Goal: Task Accomplishment & Management: Manage account settings

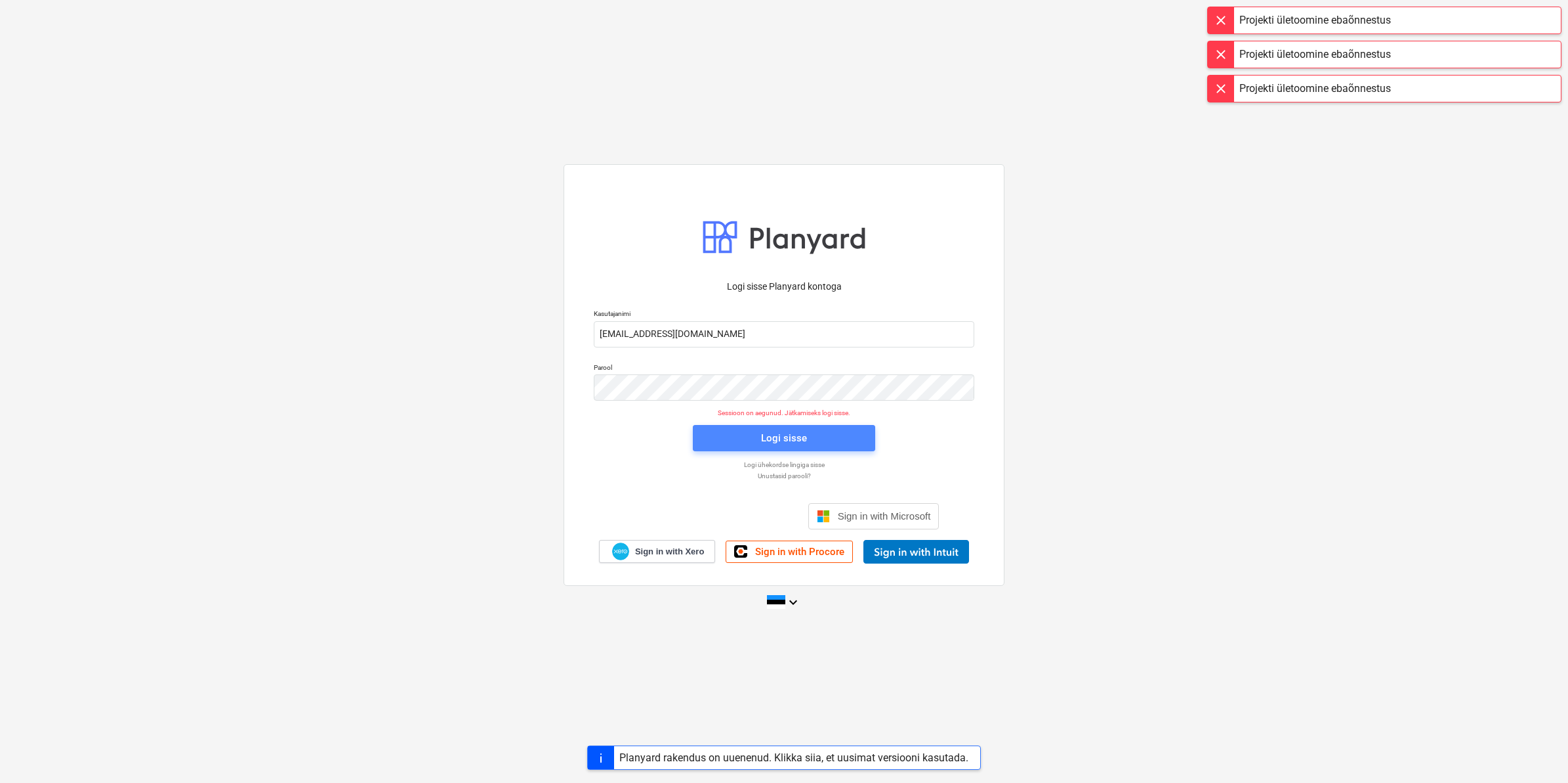
click at [808, 441] on span "Logi sisse" at bounding box center [784, 438] width 151 height 17
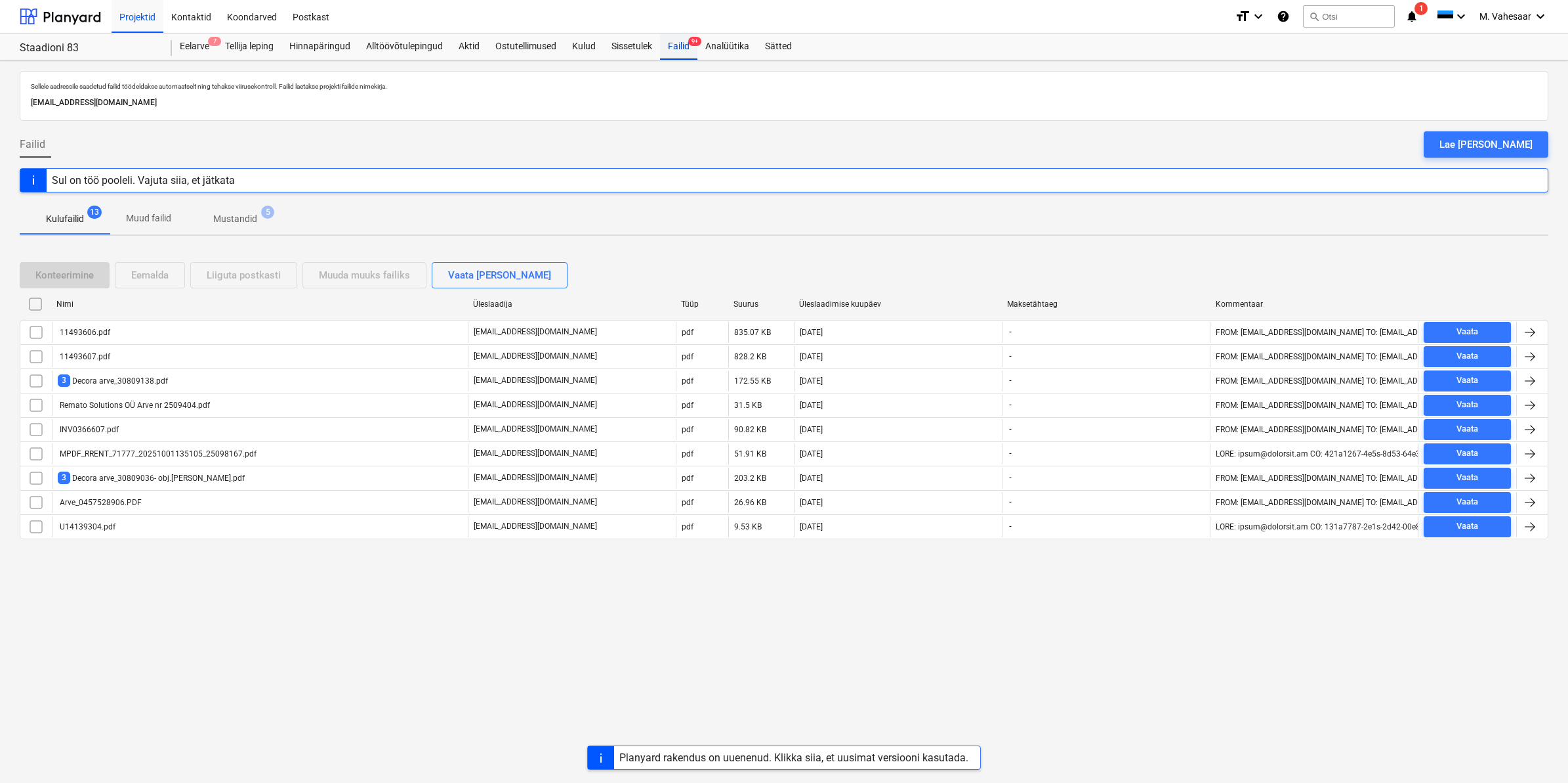
click at [670, 48] on div "Failid 9+" at bounding box center [679, 46] width 37 height 26
click at [1495, 144] on div "Lae [PERSON_NAME]" at bounding box center [1486, 144] width 93 height 17
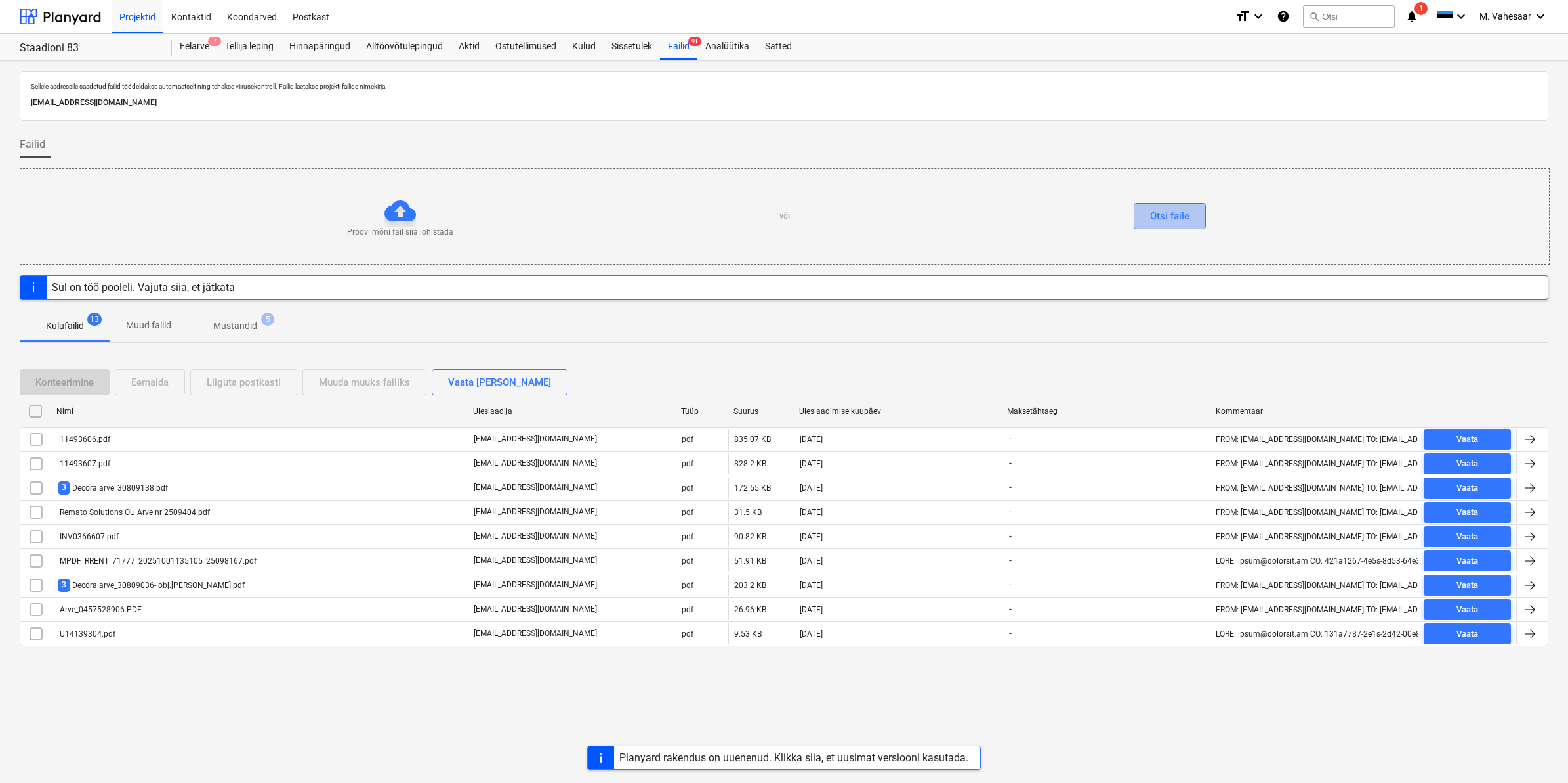
click at [1183, 217] on div "Otsi faile" at bounding box center [1170, 216] width 40 height 17
click at [1062, 225] on div "Otsi faile" at bounding box center [1169, 216] width 759 height 26
click at [1179, 218] on div "Otsi faile" at bounding box center [1170, 216] width 40 height 17
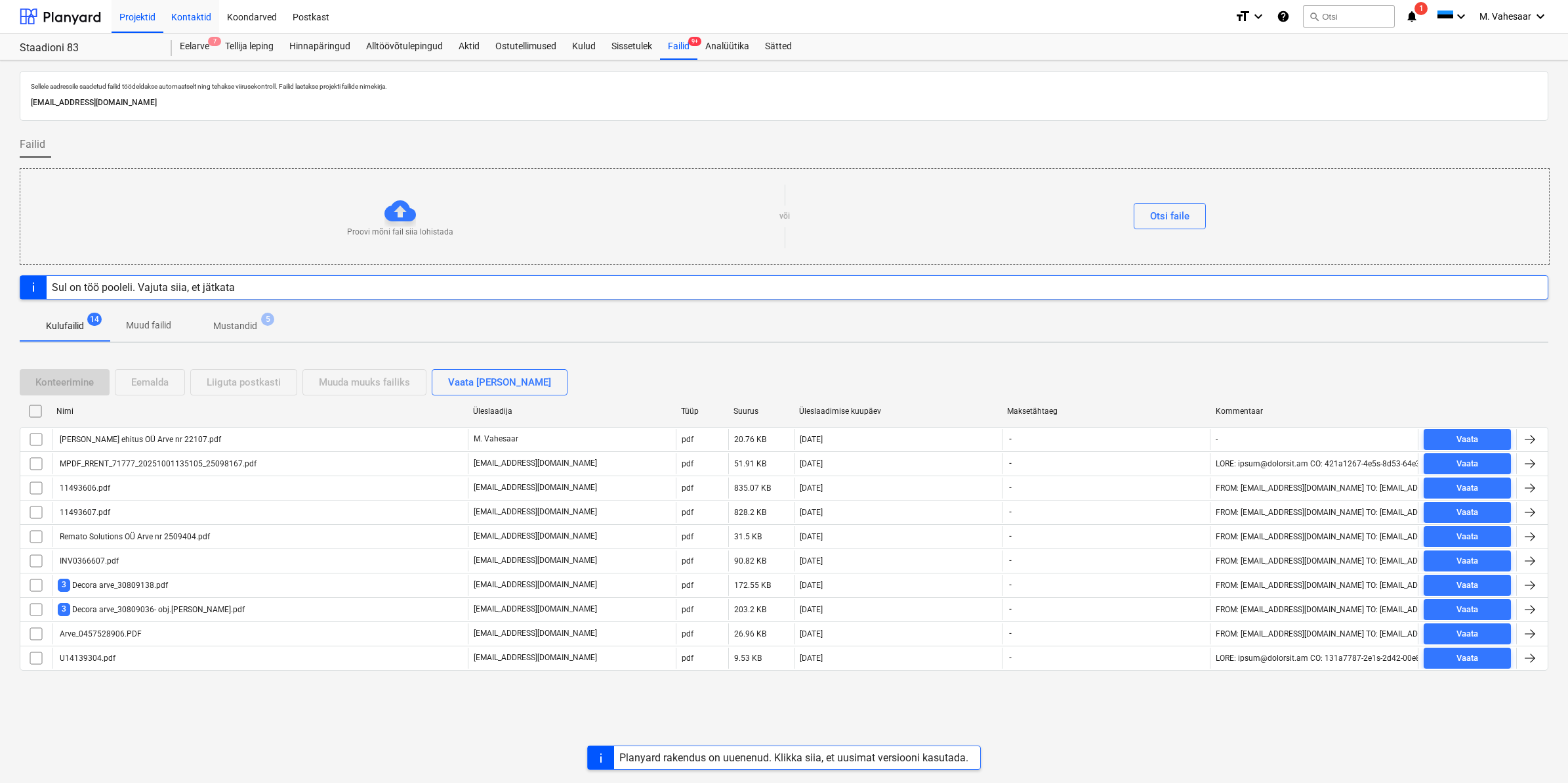
click at [169, 14] on div "Kontaktid" at bounding box center [191, 16] width 56 height 33
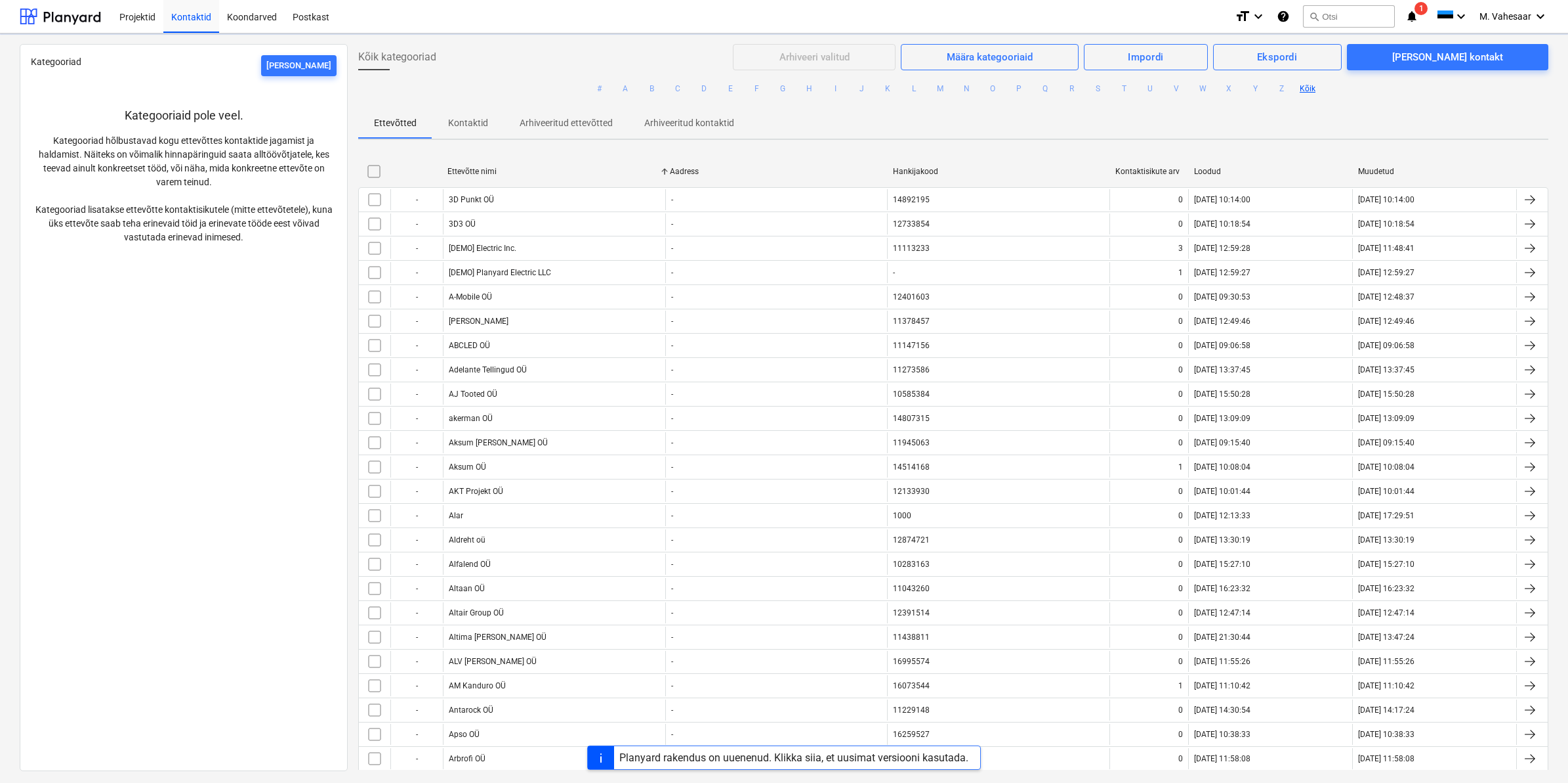
click at [1342, 15] on div "Projekti ületoomine ebaõnnestus" at bounding box center [1315, 13] width 152 height 16
click at [1342, 11] on div "Projekti ületoomine ebaõnnestus" at bounding box center [1315, 13] width 152 height 16
click at [1337, 8] on div "Projekti ületoomine ebaõnnestus" at bounding box center [1315, 13] width 152 height 16
click at [1327, 12] on div "Projekti ületoomine ebaõnnestus" at bounding box center [1315, 13] width 152 height 16
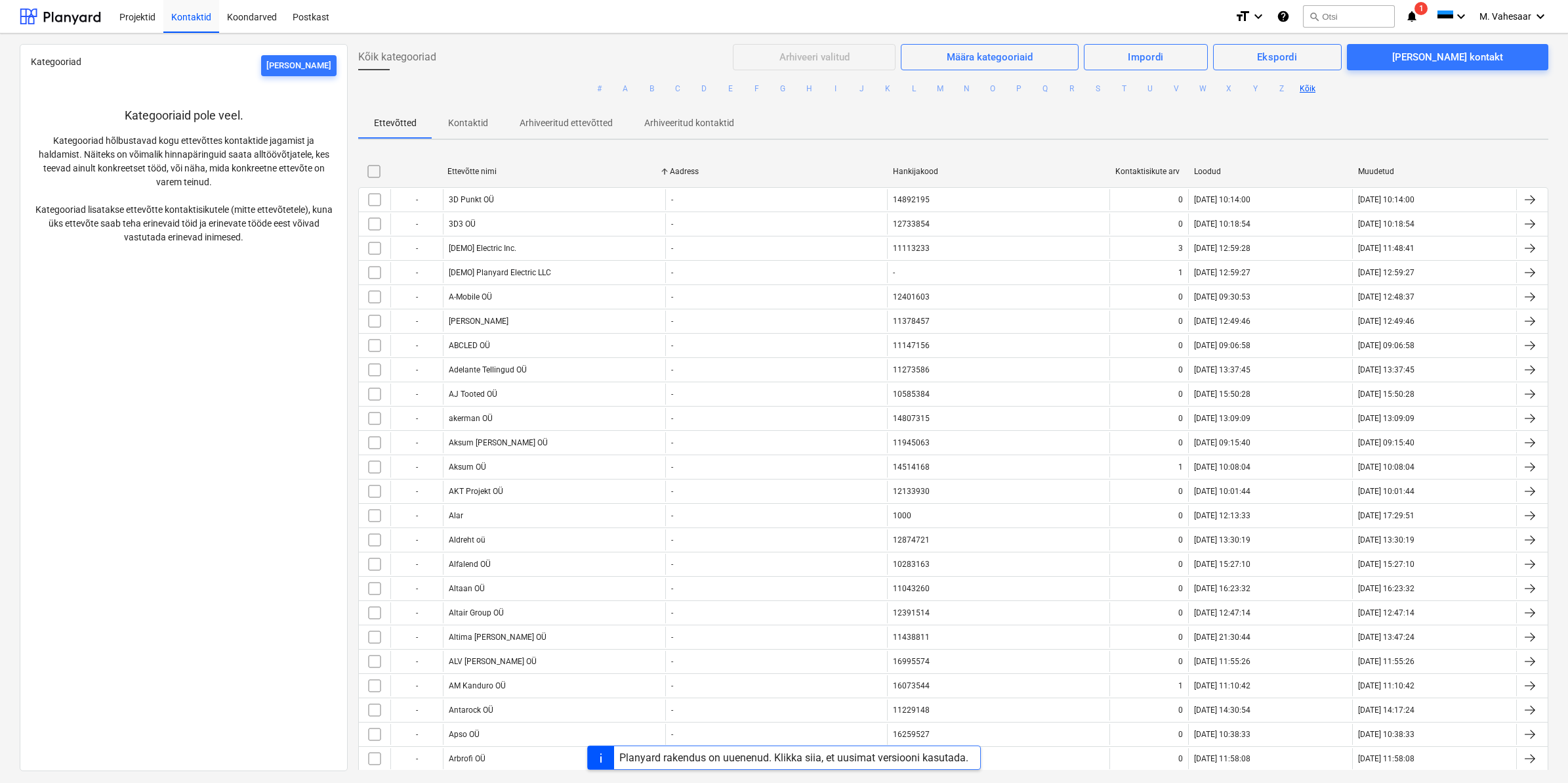
click at [1327, 12] on div "Projekti ületoomine ebaõnnestus" at bounding box center [1315, 13] width 152 height 16
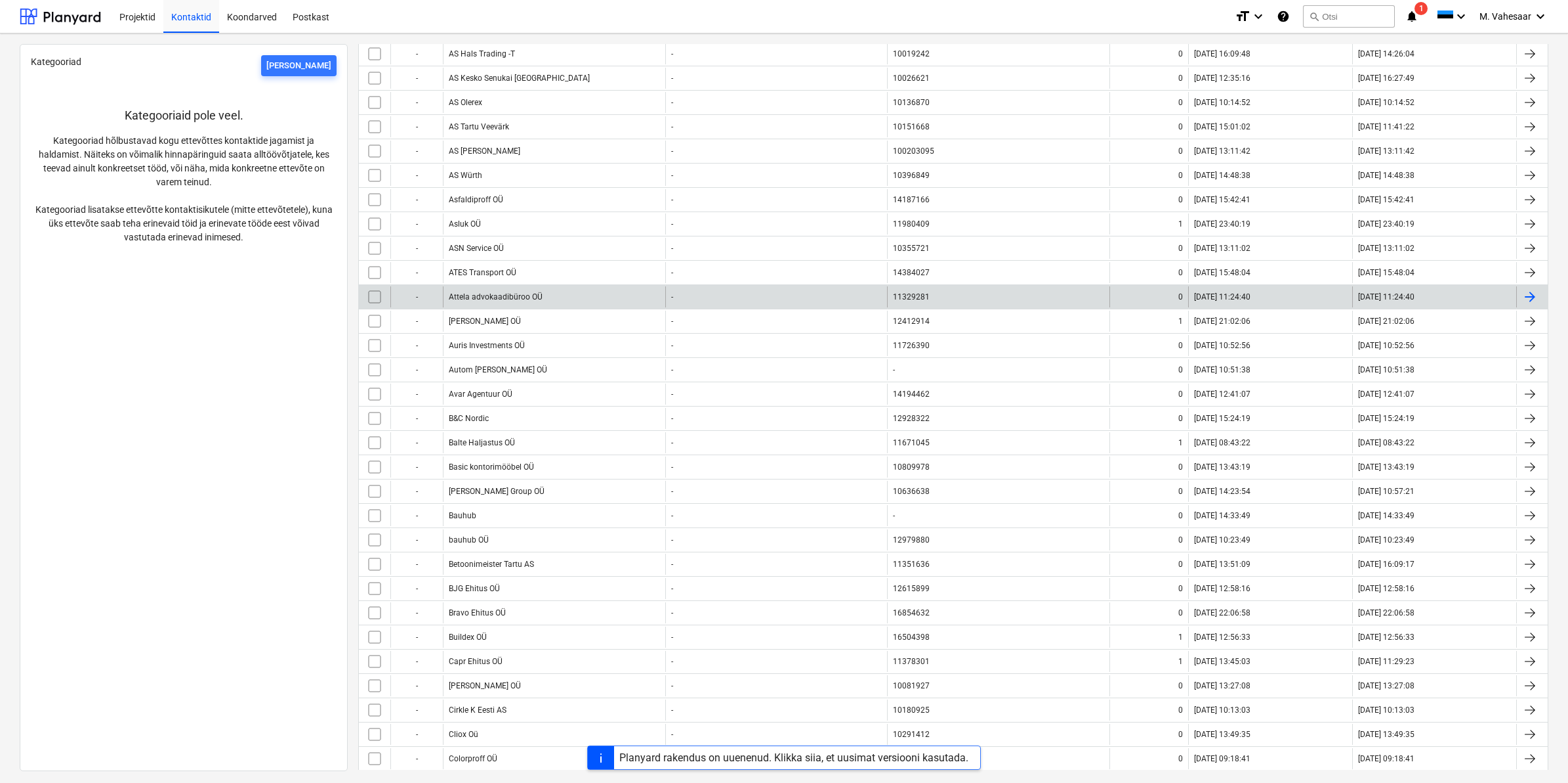
scroll to position [1231, 0]
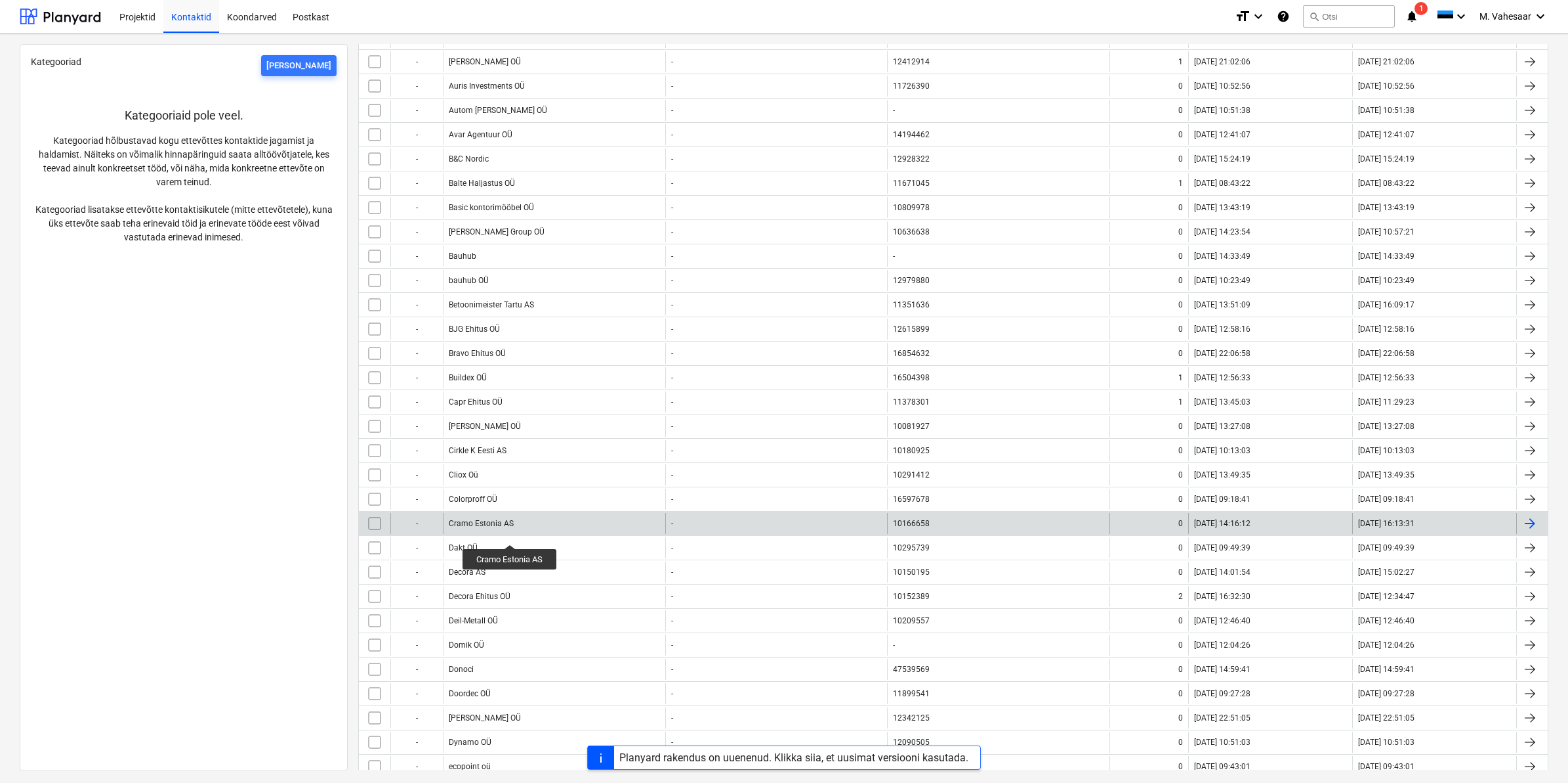
click at [511, 528] on div "Cramo Estonia AS" at bounding box center [481, 523] width 65 height 9
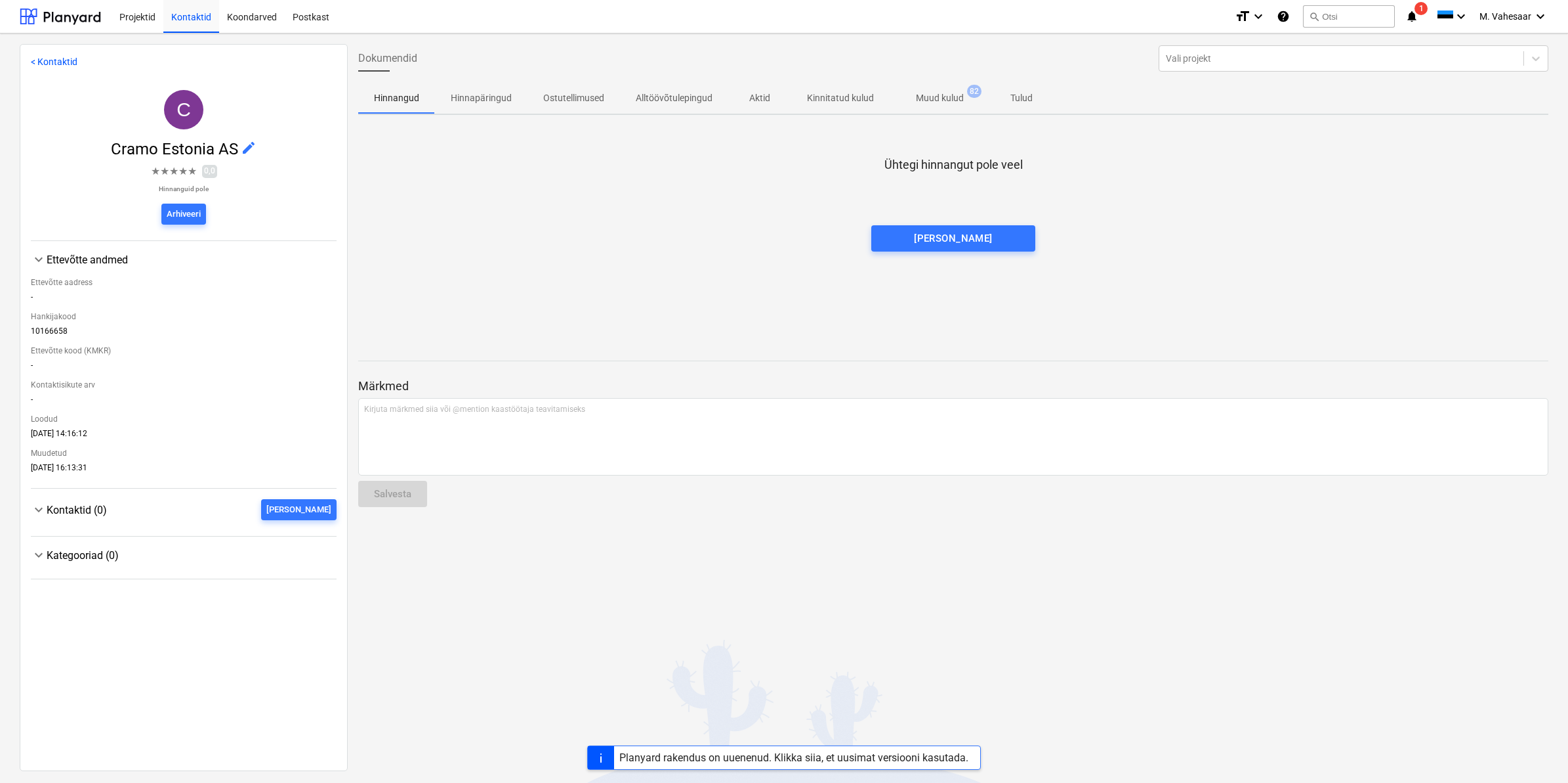
click at [916, 99] on p "Muud kulud" at bounding box center [940, 98] width 48 height 14
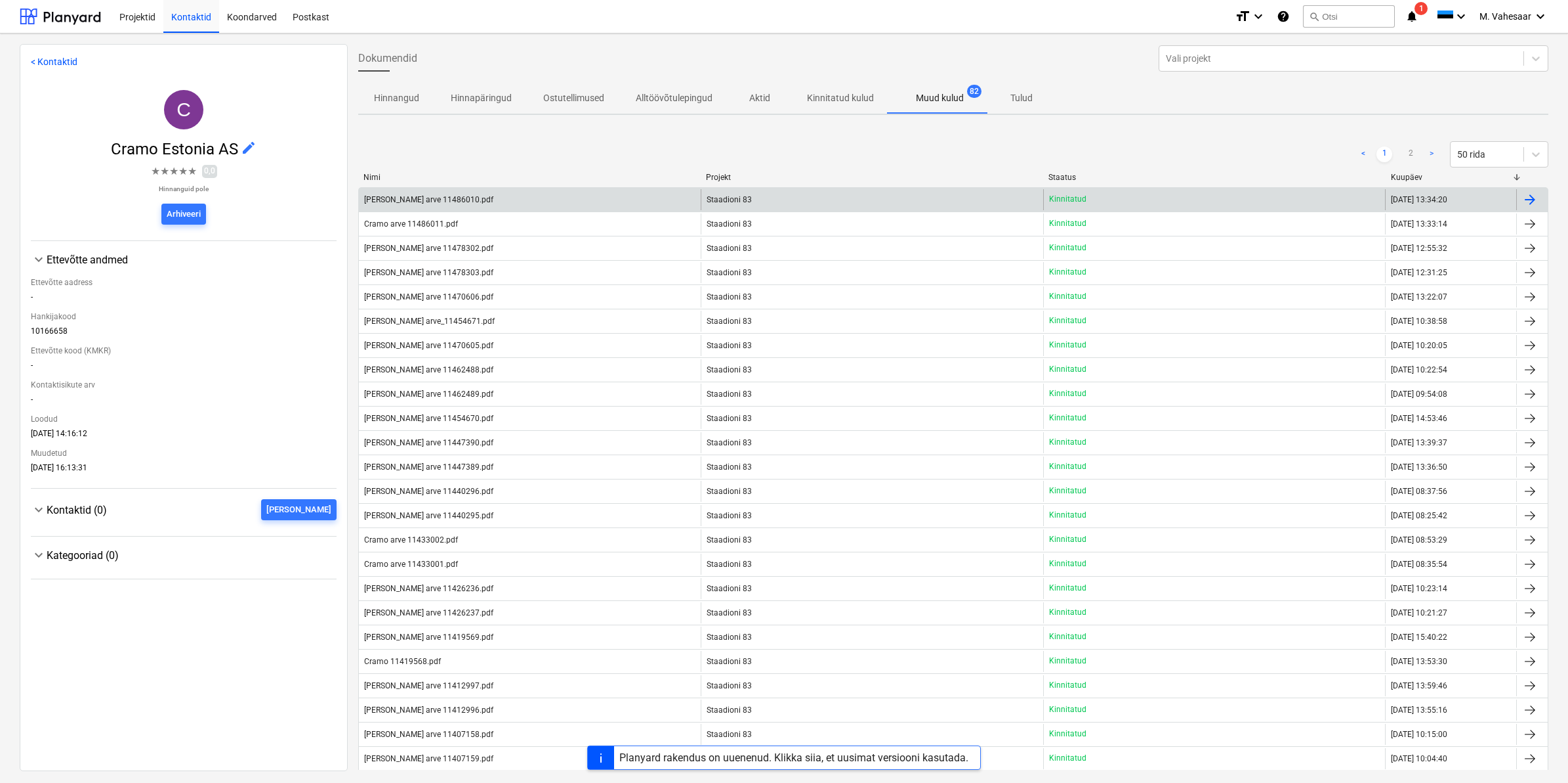
click at [391, 192] on div "[PERSON_NAME] arve 11486010.pdf" at bounding box center [530, 199] width 342 height 21
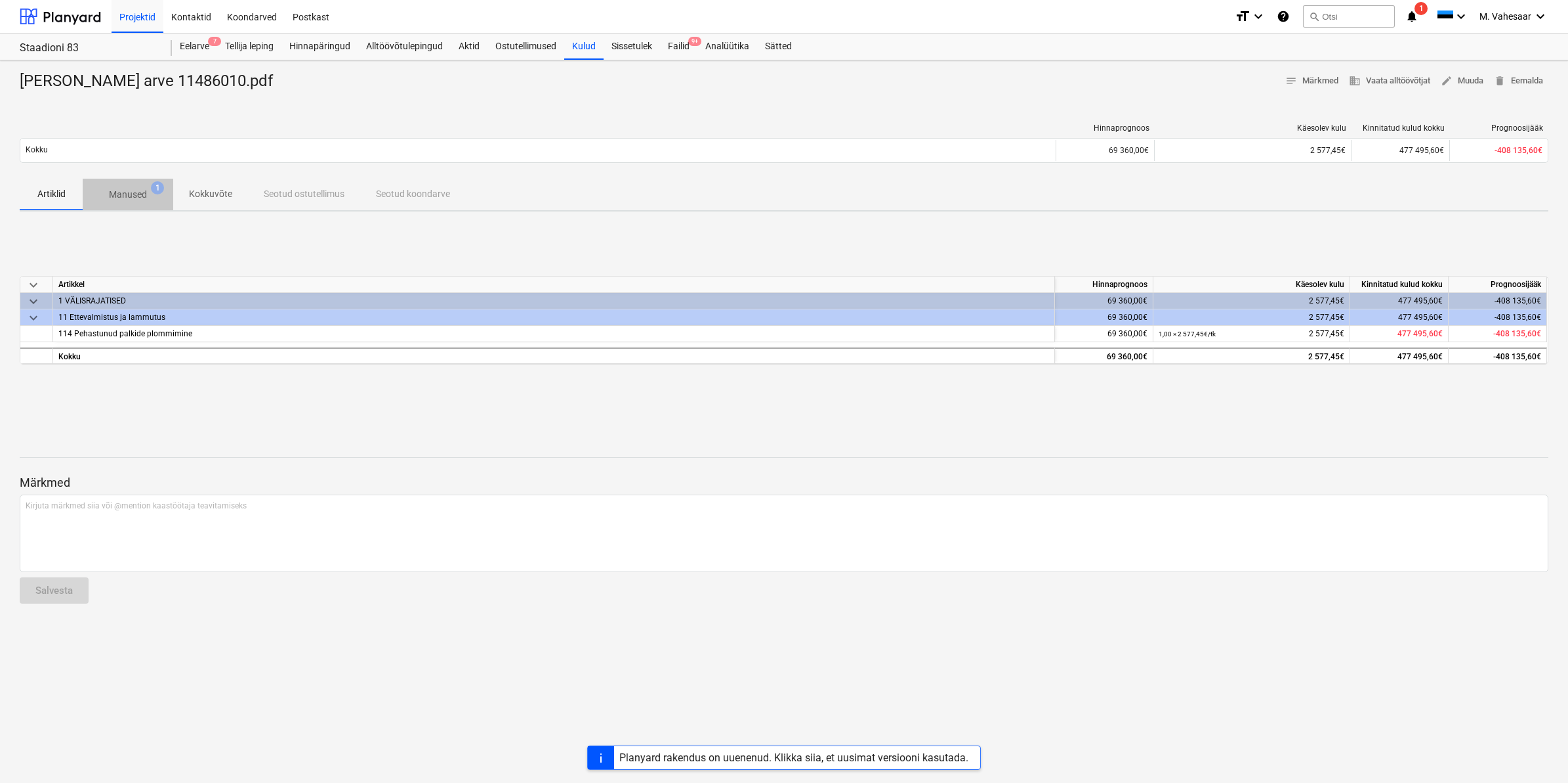
click at [142, 198] on p "Manused" at bounding box center [128, 194] width 38 height 14
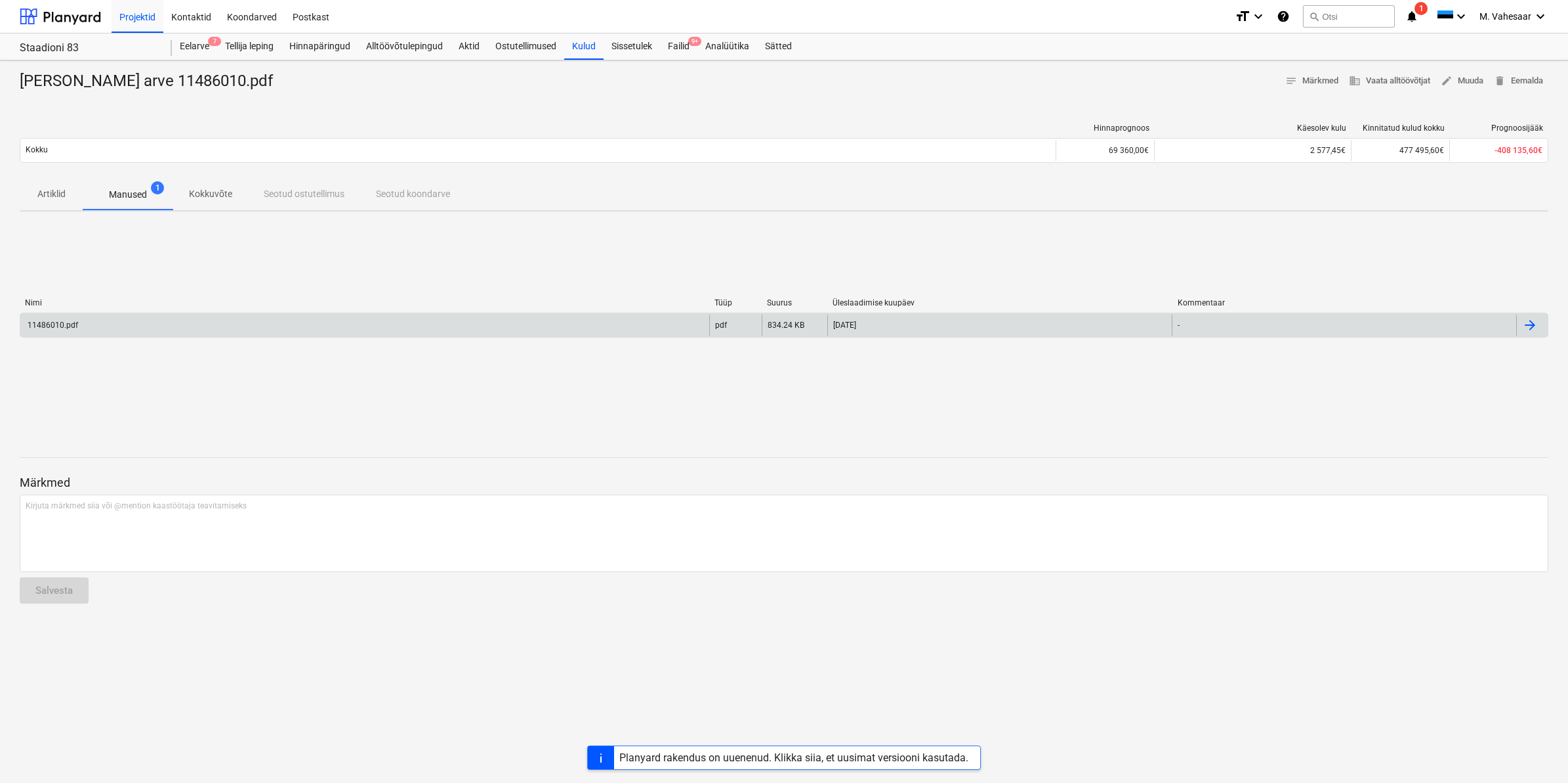
click at [101, 322] on div "11486010.pdf" at bounding box center [364, 325] width 689 height 21
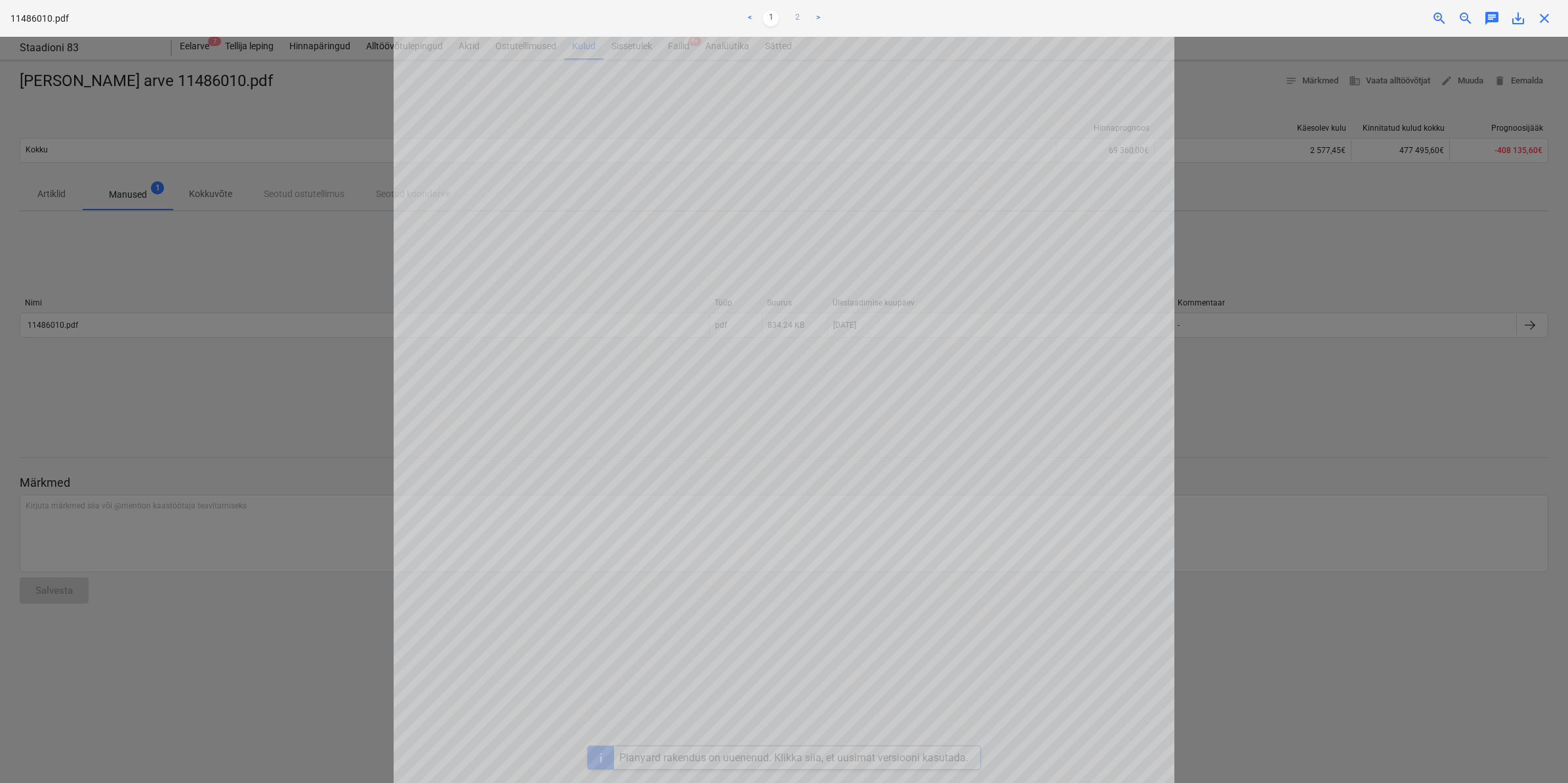
click at [797, 17] on link "2" at bounding box center [796, 18] width 16 height 16
click at [1520, 24] on div "Projekti ületoomine ebaõnnestus" at bounding box center [1384, 14] width 354 height 28
click at [299, 299] on div at bounding box center [784, 410] width 1568 height 746
click at [1518, 15] on div "Projekti ületoomine ebaõnnestus" at bounding box center [1384, 14] width 354 height 28
click at [770, 12] on link "1" at bounding box center [771, 18] width 16 height 16
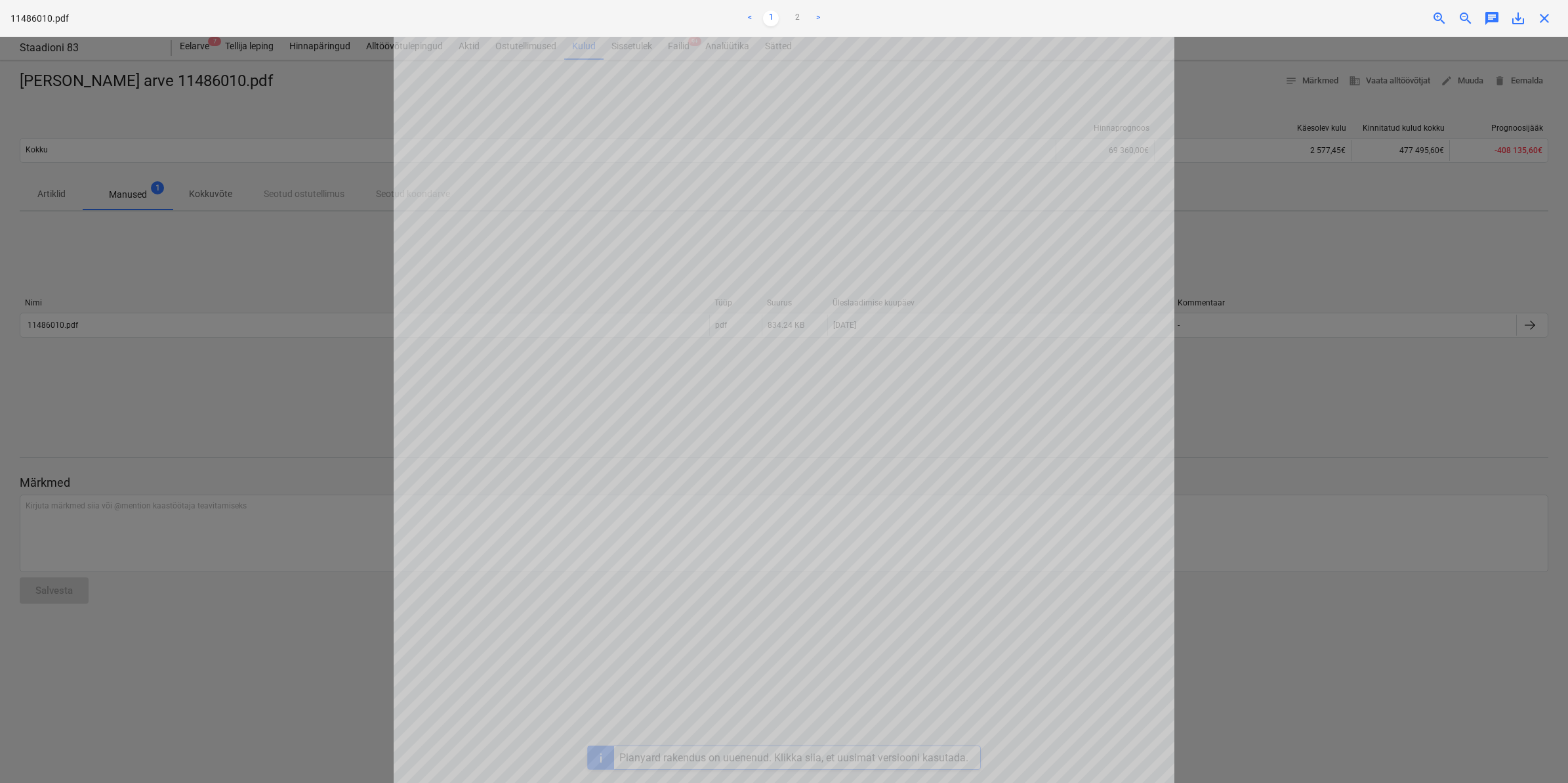
click at [1519, 12] on div "Projekti ületoomine ebaõnnestus" at bounding box center [1384, 14] width 354 height 28
click at [1547, 15] on div "Projekti ületoomine ebaõnnestus" at bounding box center [1384, 14] width 354 height 28
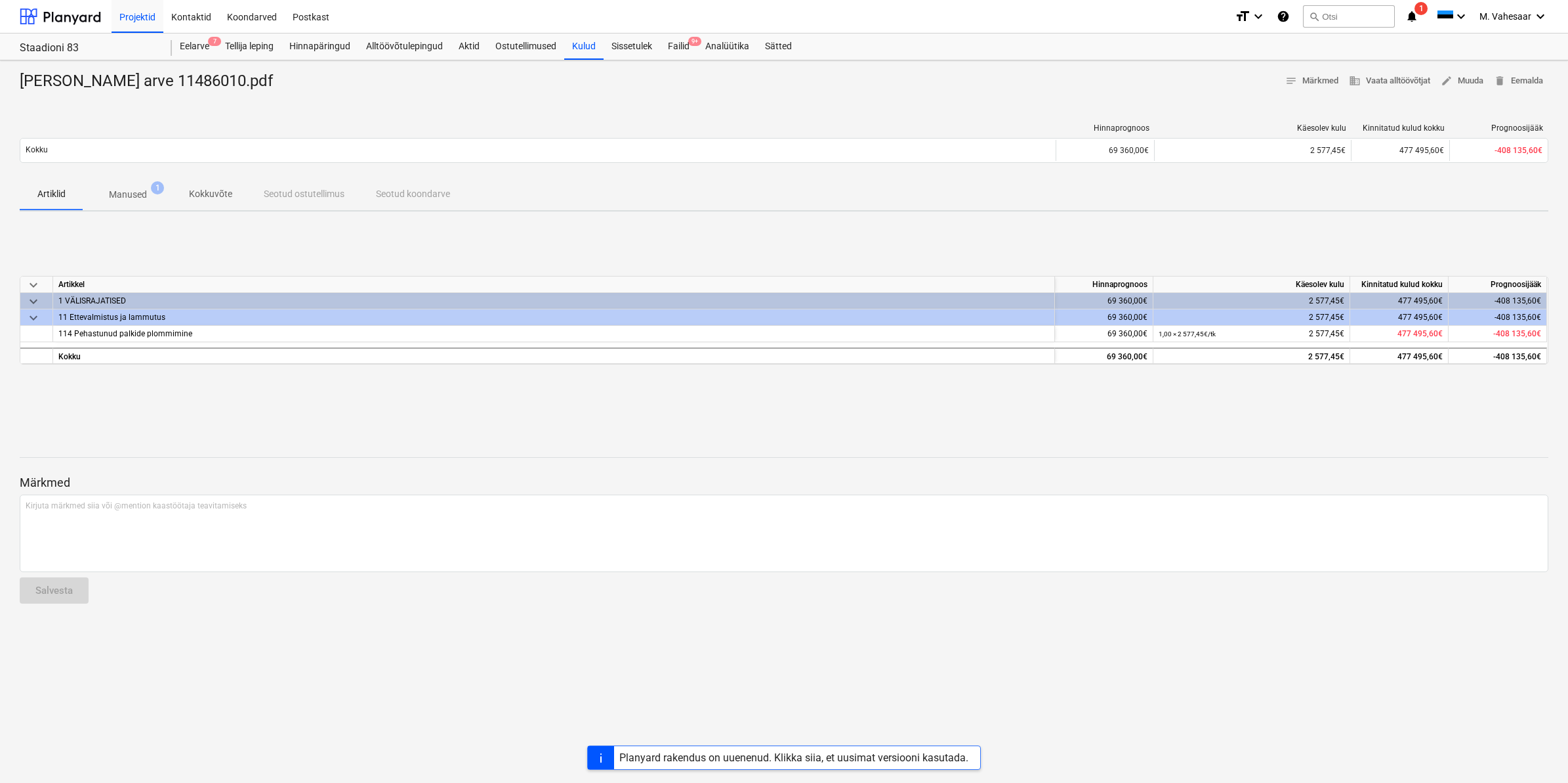
click at [136, 195] on p "Manused" at bounding box center [128, 194] width 38 height 14
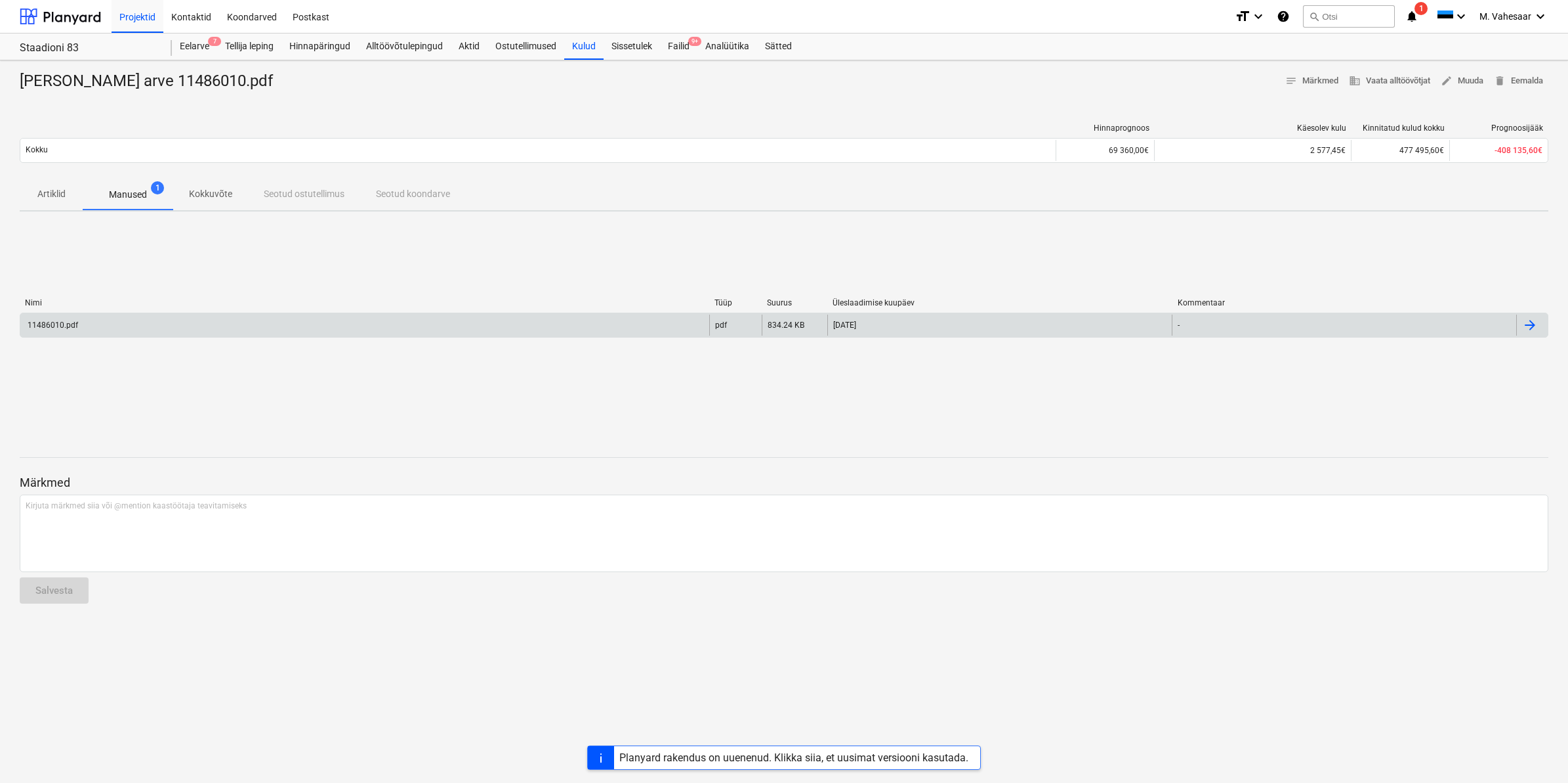
click at [195, 329] on div "11486010.pdf" at bounding box center [364, 325] width 689 height 21
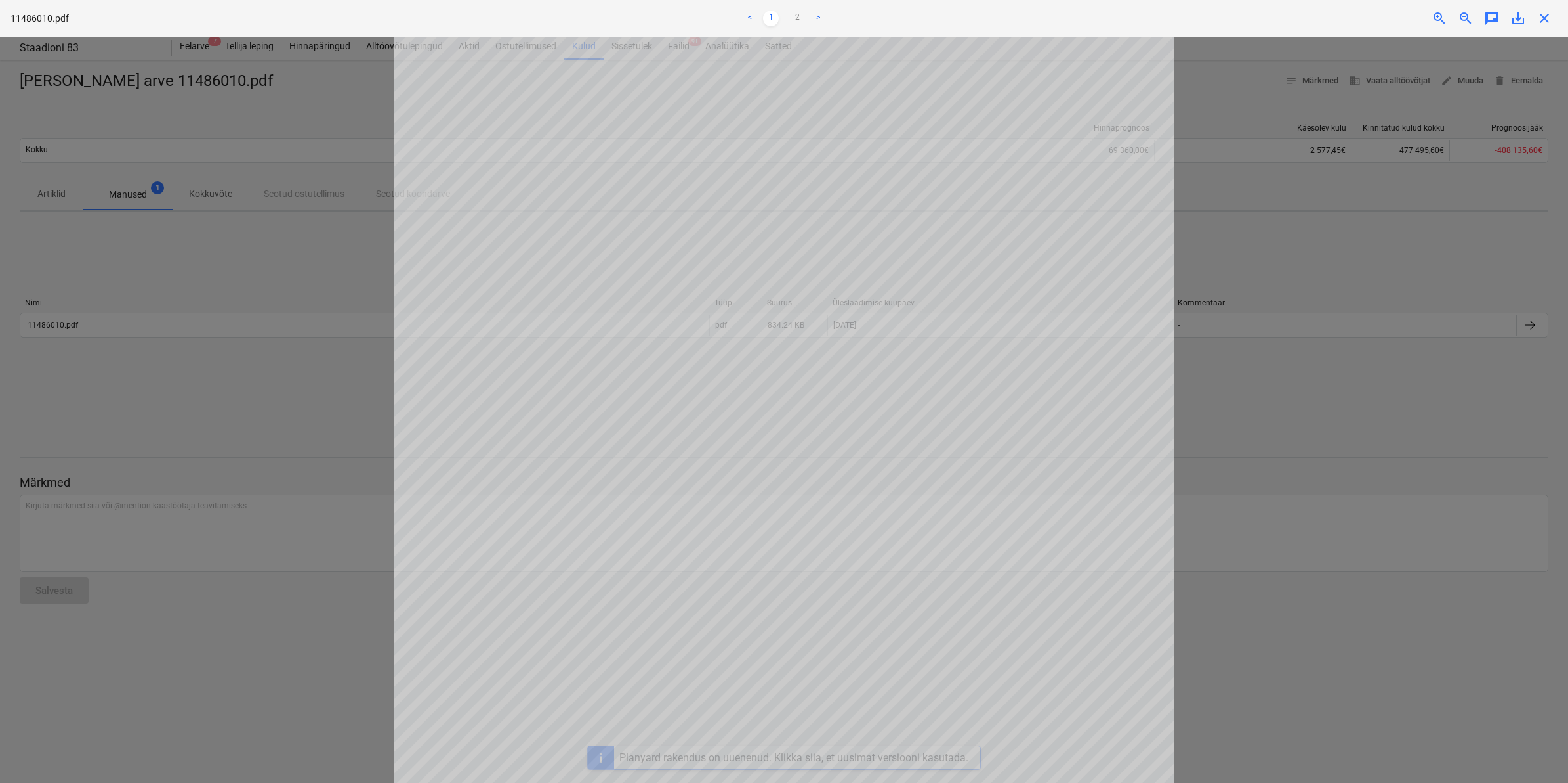
click at [1516, 21] on div "Projekti ületoomine ebaõnnestus" at bounding box center [1384, 14] width 354 height 28
click at [1516, 18] on div "Projekti ületoomine ebaõnnestus" at bounding box center [1384, 14] width 354 height 28
drag, startPoint x: 1194, startPoint y: 109, endPoint x: 1321, endPoint y: 267, distance: 202.7
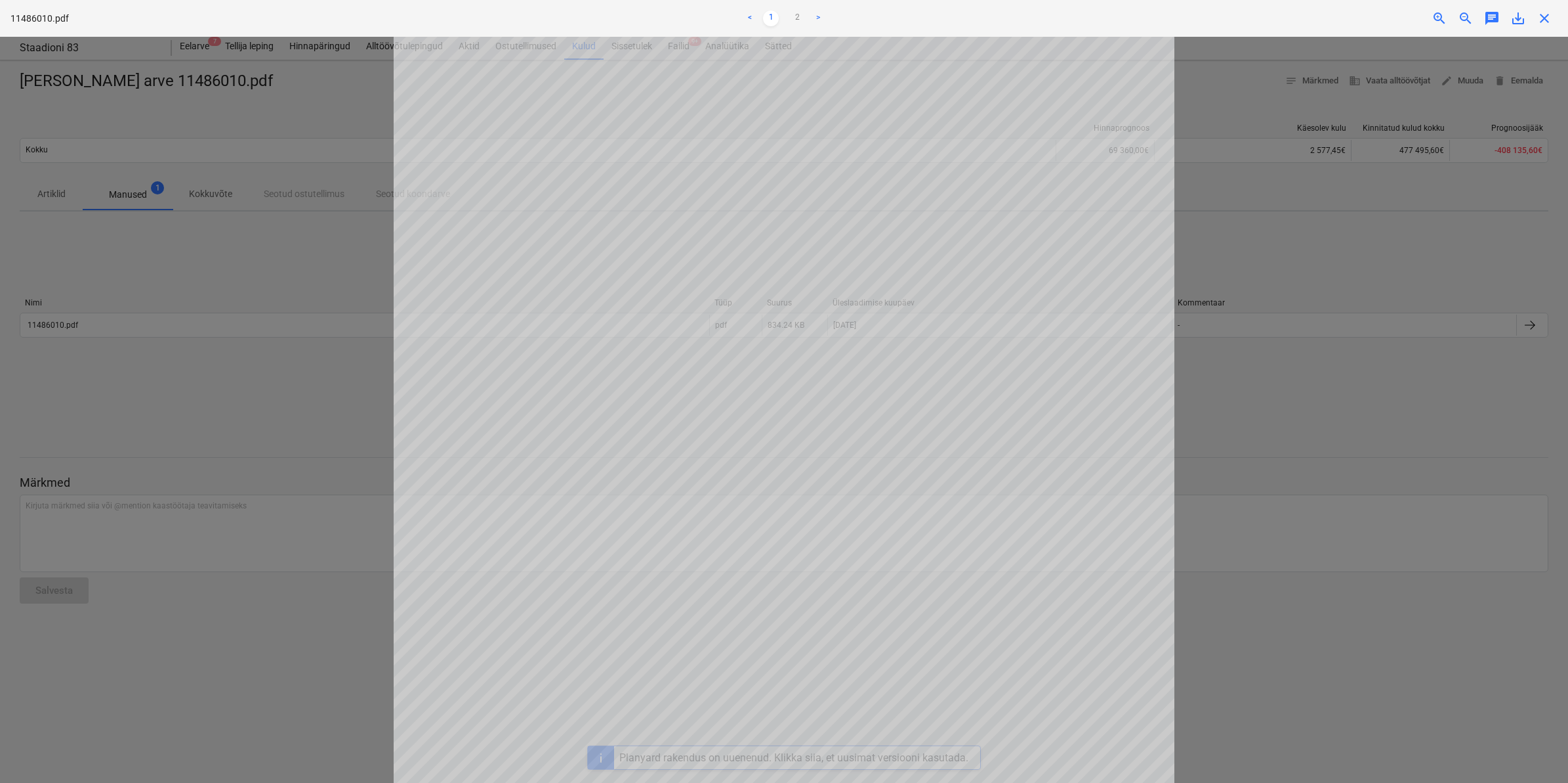
click at [1321, 267] on div at bounding box center [784, 410] width 1568 height 746
click at [1513, 13] on div "Projekti ületoomine ebaõnnestus" at bounding box center [1384, 14] width 354 height 28
click at [1516, 19] on div "Projekti ületoomine ebaõnnestus" at bounding box center [1384, 14] width 354 height 28
click at [1543, 19] on div "Projekti ületoomine ebaõnnestus" at bounding box center [1384, 14] width 354 height 28
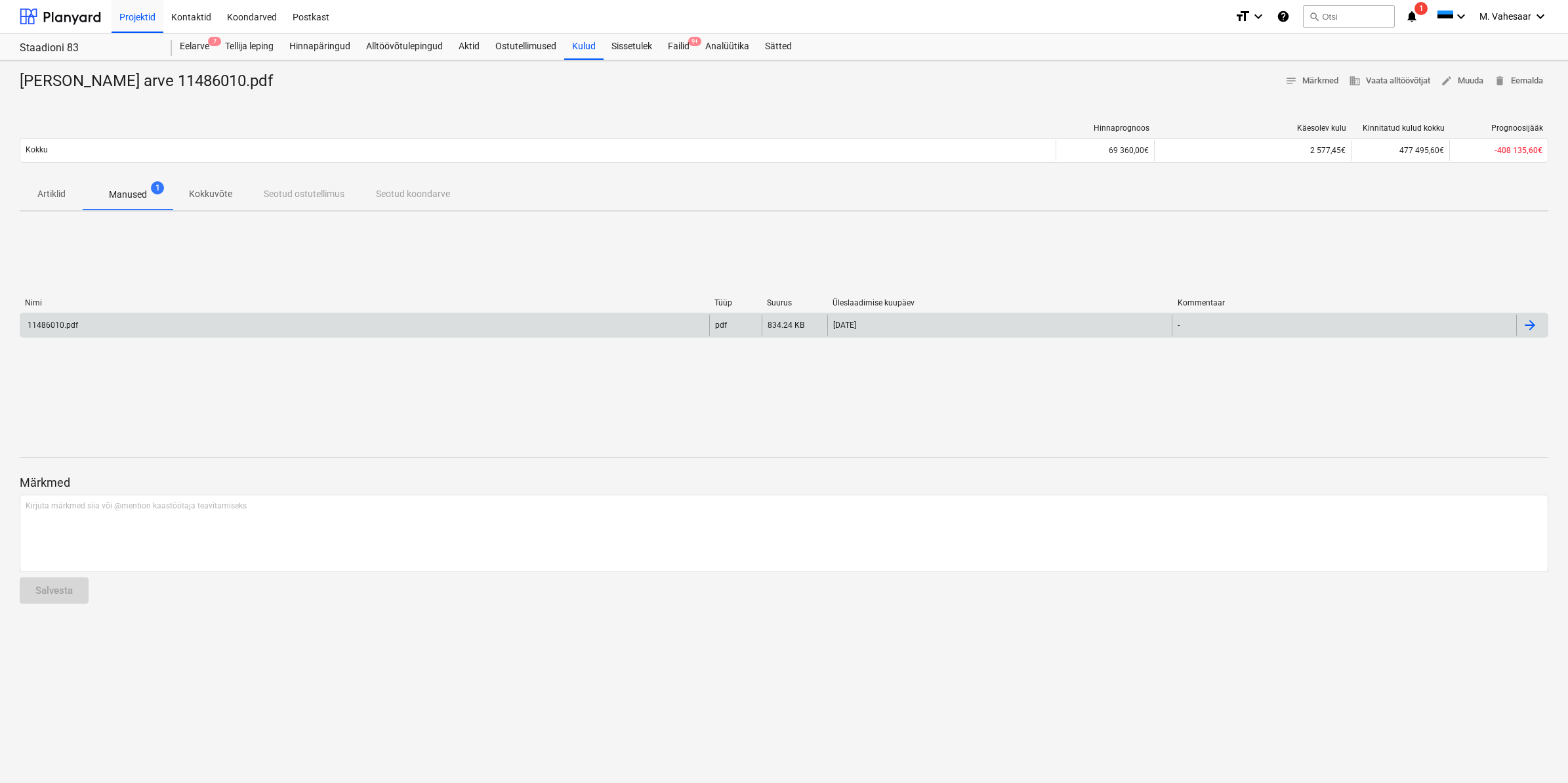
click at [1542, 317] on div at bounding box center [1532, 325] width 31 height 21
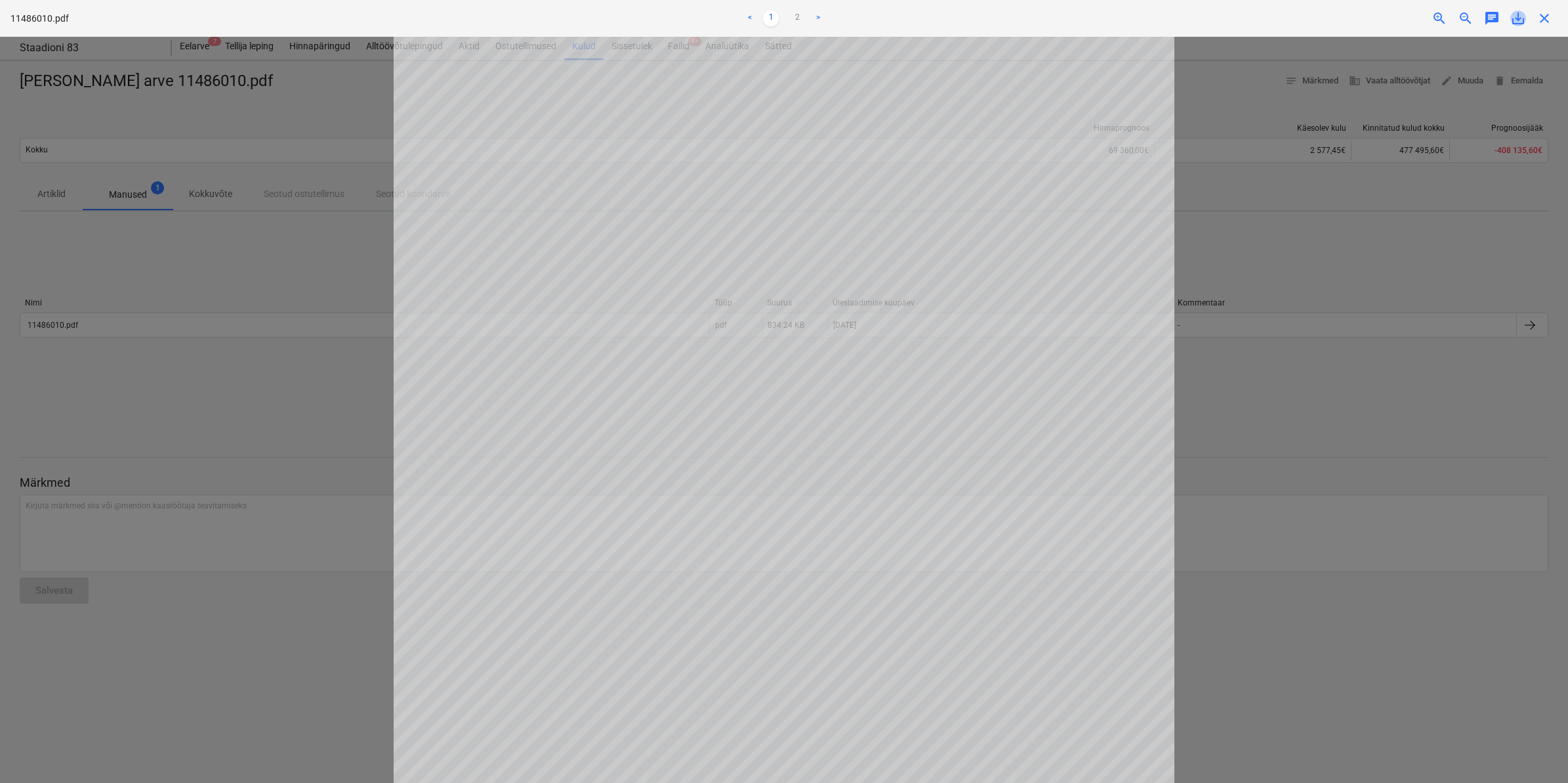
click at [1519, 23] on span "save_alt" at bounding box center [1518, 18] width 16 height 16
click at [1413, 639] on div at bounding box center [784, 410] width 1568 height 746
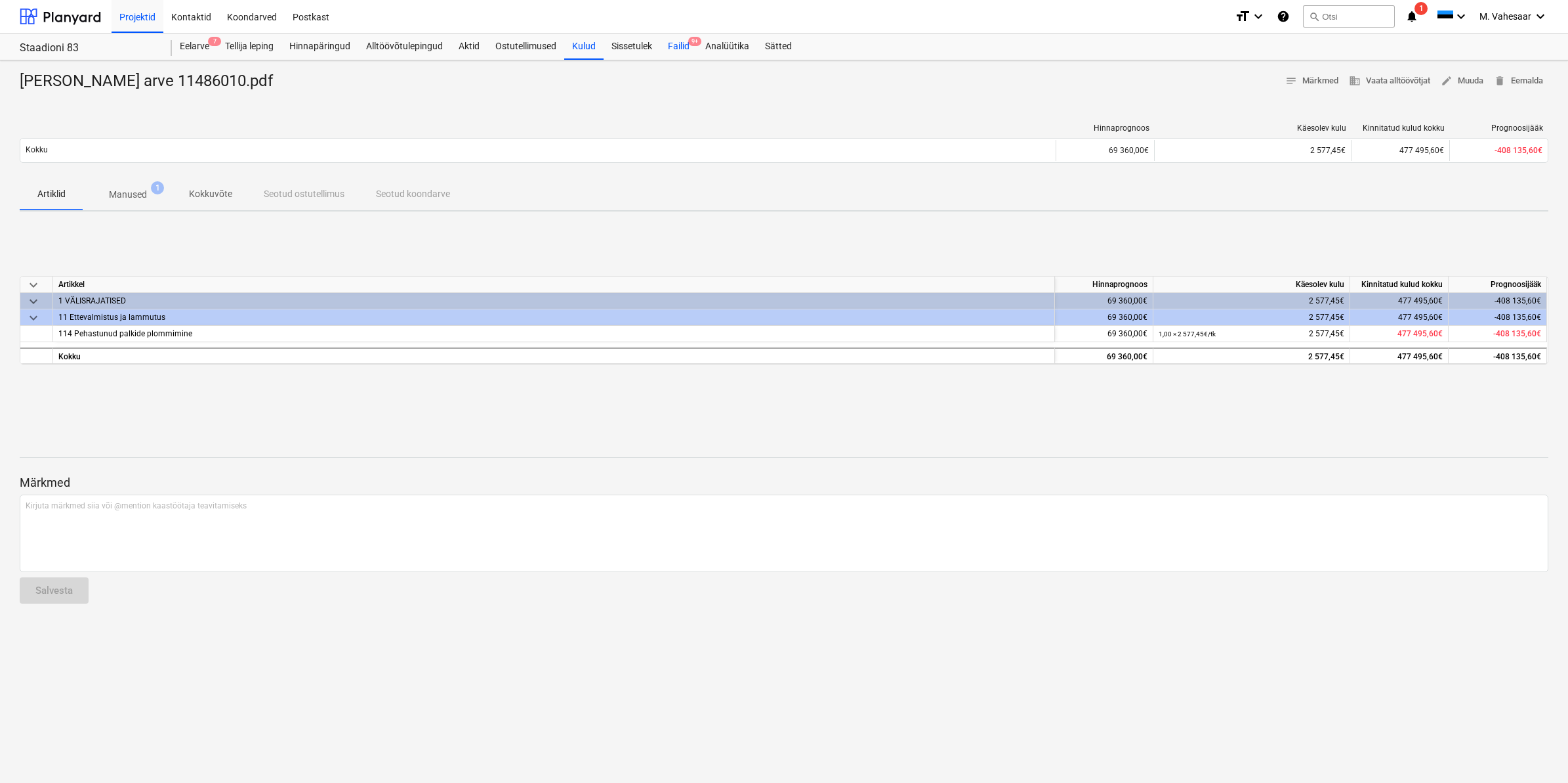
click at [677, 46] on div "Failid 9+" at bounding box center [679, 46] width 37 height 26
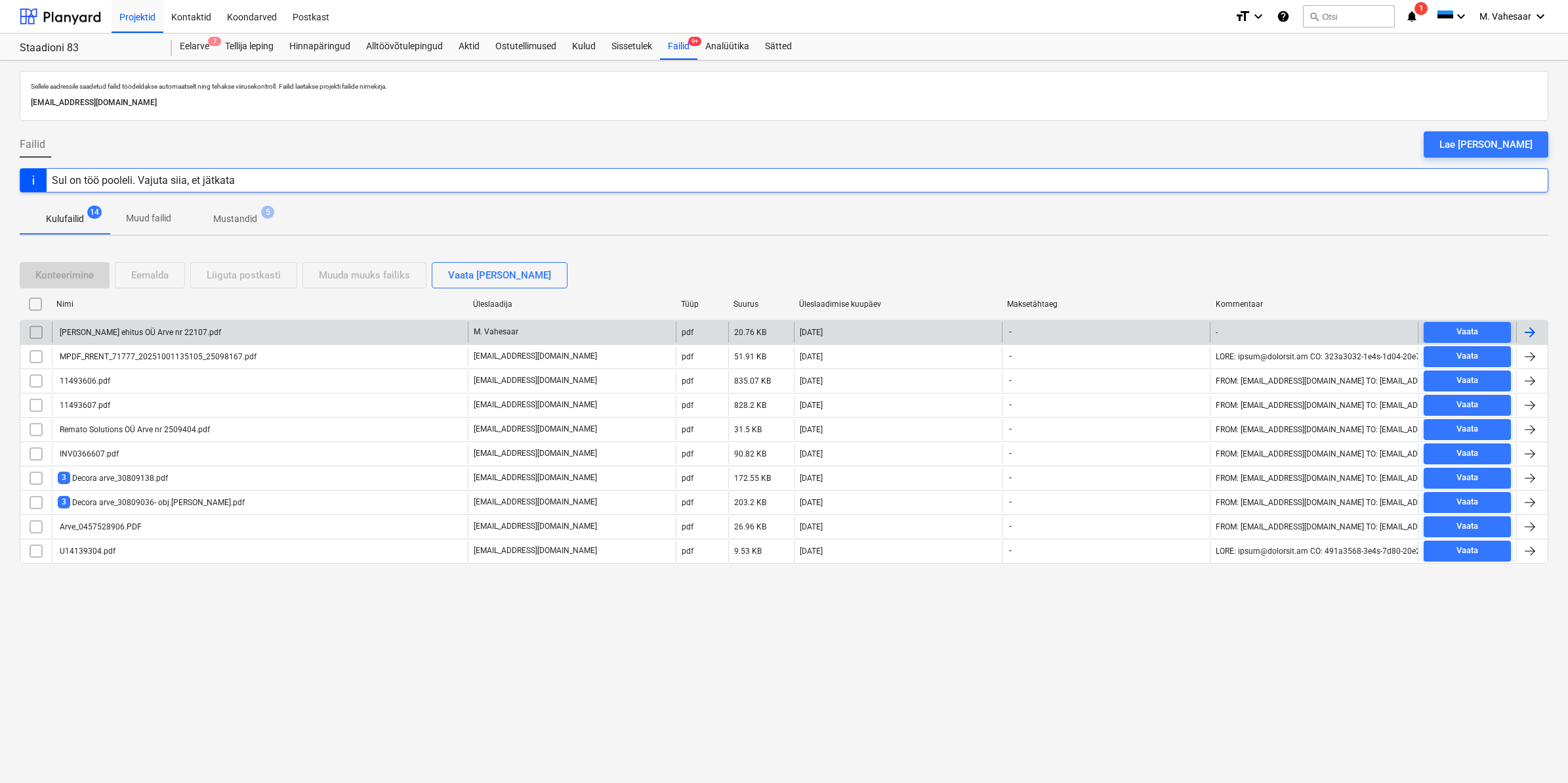
click at [117, 335] on div "[PERSON_NAME] ehitus OÜ Arve nr 22107.pdf" at bounding box center [139, 332] width 164 height 9
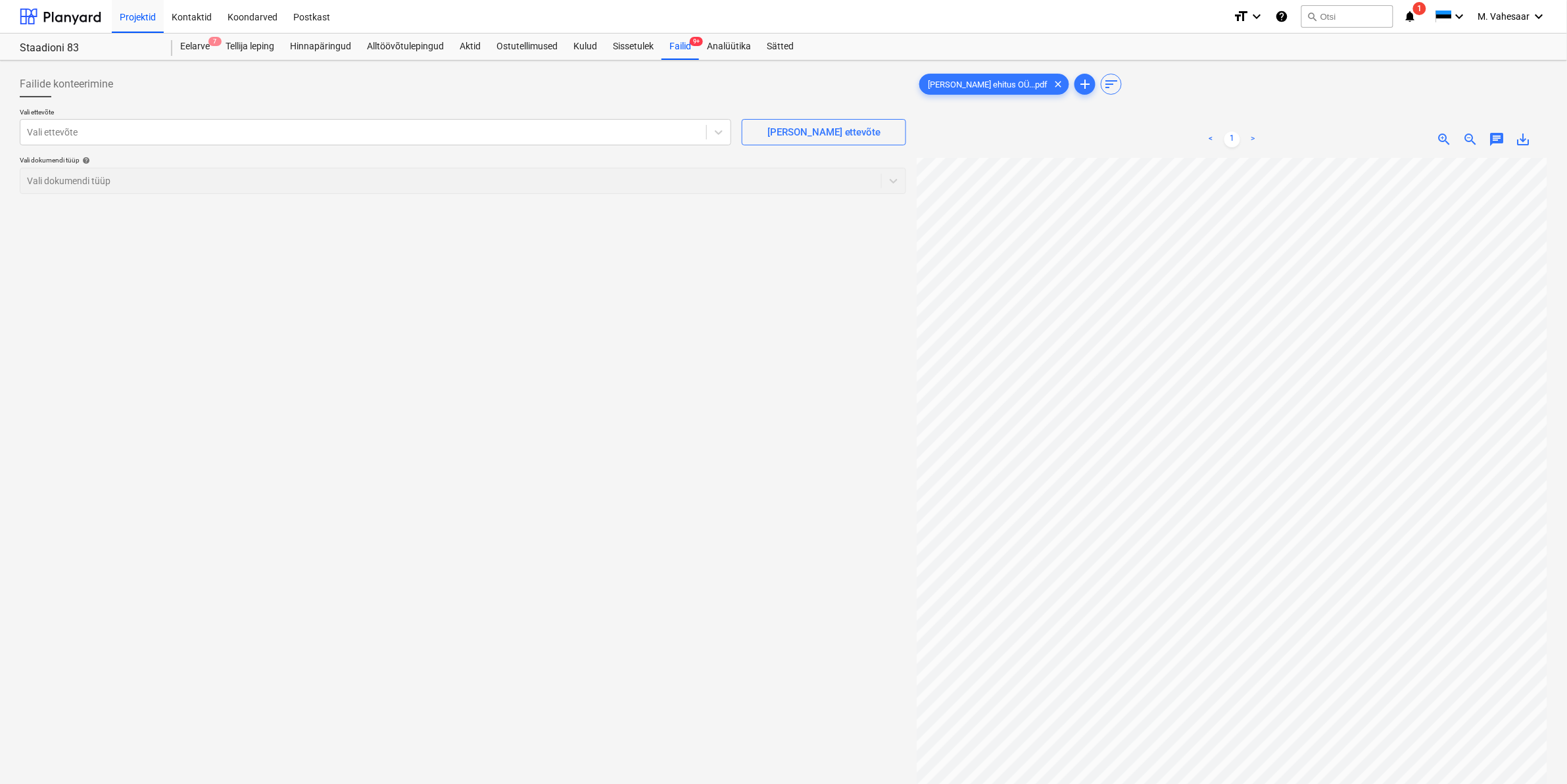
scroll to position [40, 159]
click at [205, 127] on div at bounding box center [363, 132] width 673 height 13
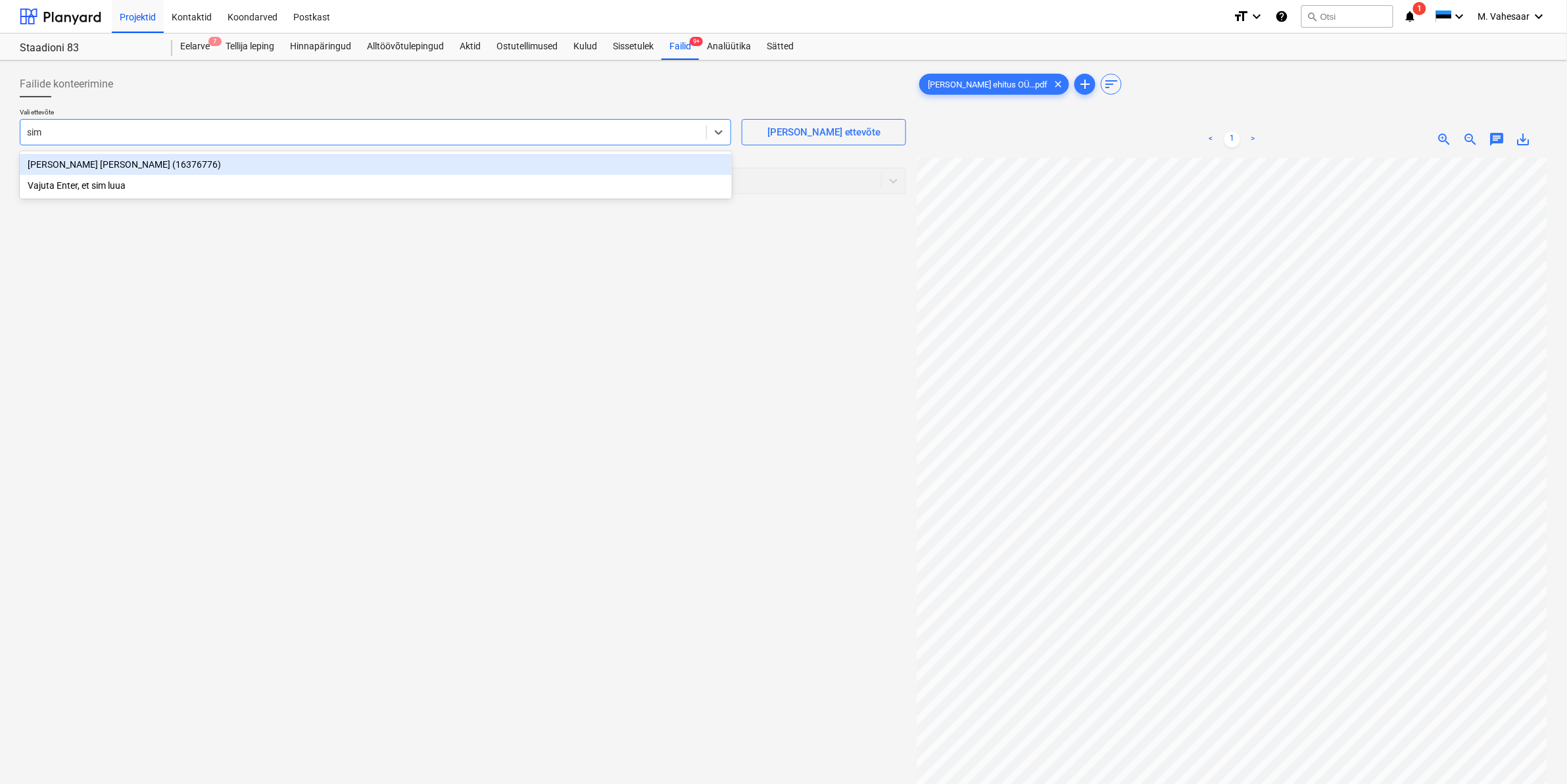
type input "[PERSON_NAME]"
click at [96, 168] on div "[PERSON_NAME] [PERSON_NAME] (16376776)" at bounding box center [376, 164] width 712 height 21
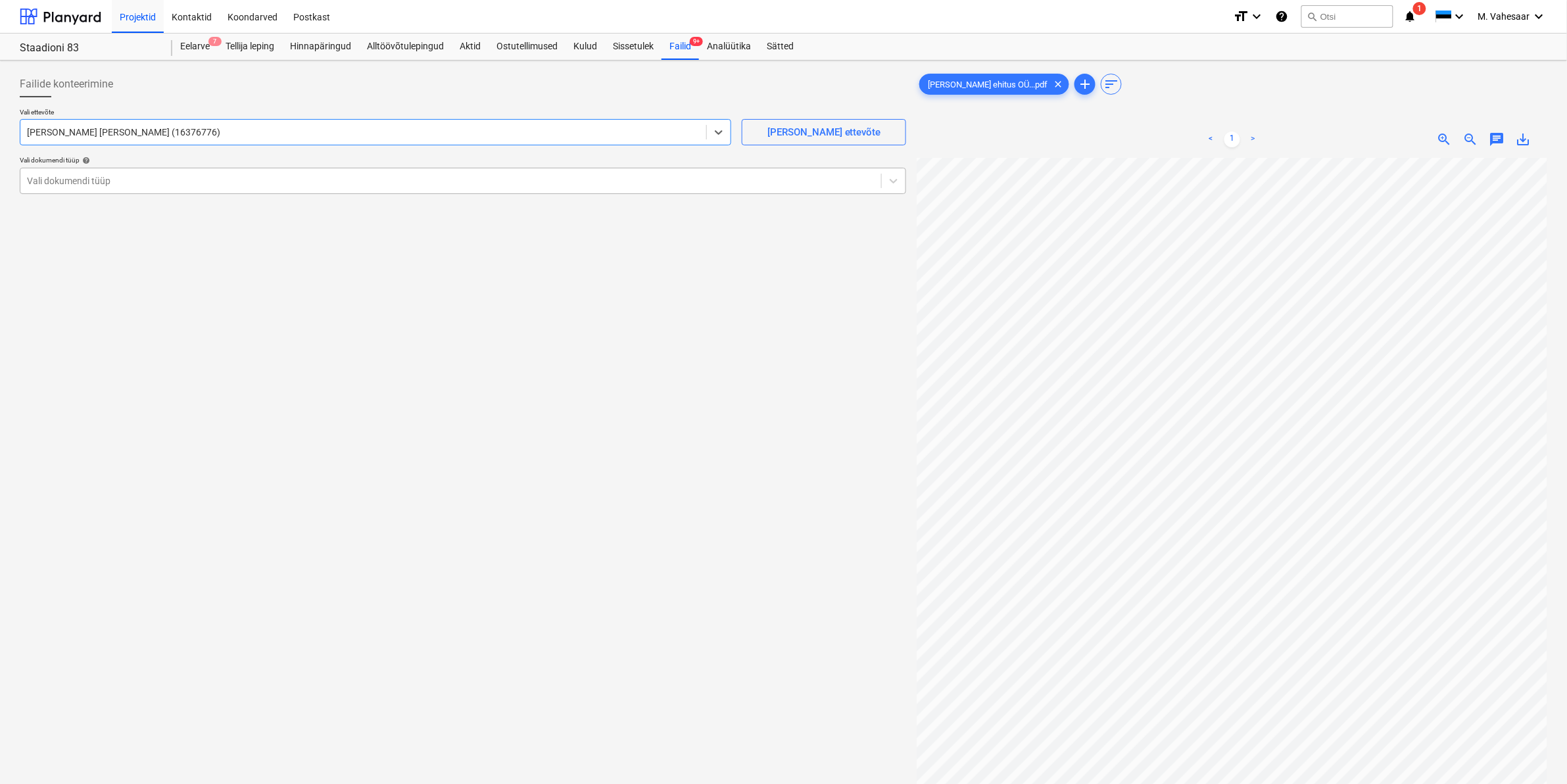
drag, startPoint x: 89, startPoint y: 174, endPoint x: 76, endPoint y: 192, distance: 22.2
click at [89, 175] on div at bounding box center [451, 181] width 847 height 13
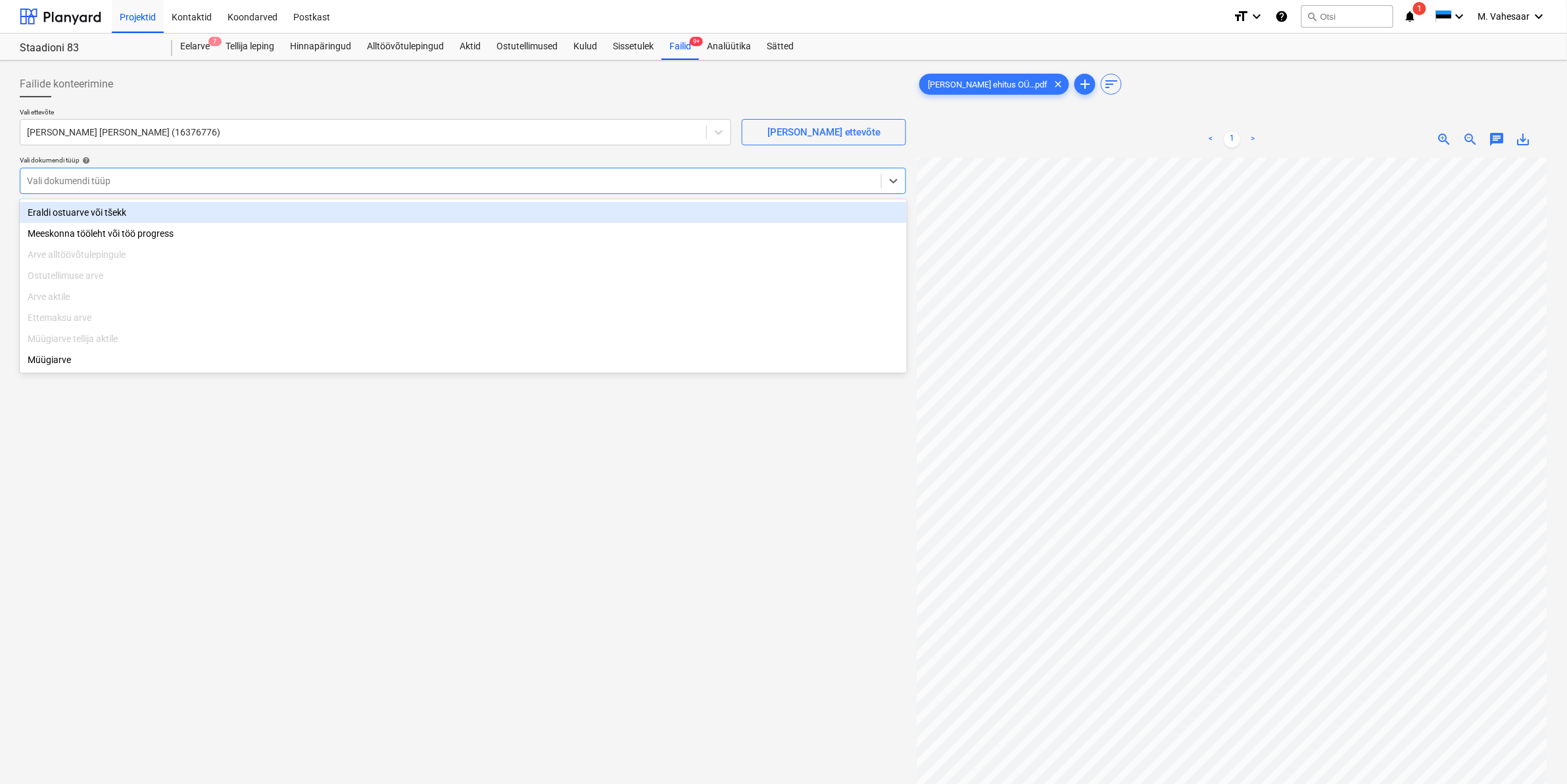
click at [67, 211] on div "Eraldi ostuarve või tšekk" at bounding box center [463, 212] width 887 height 21
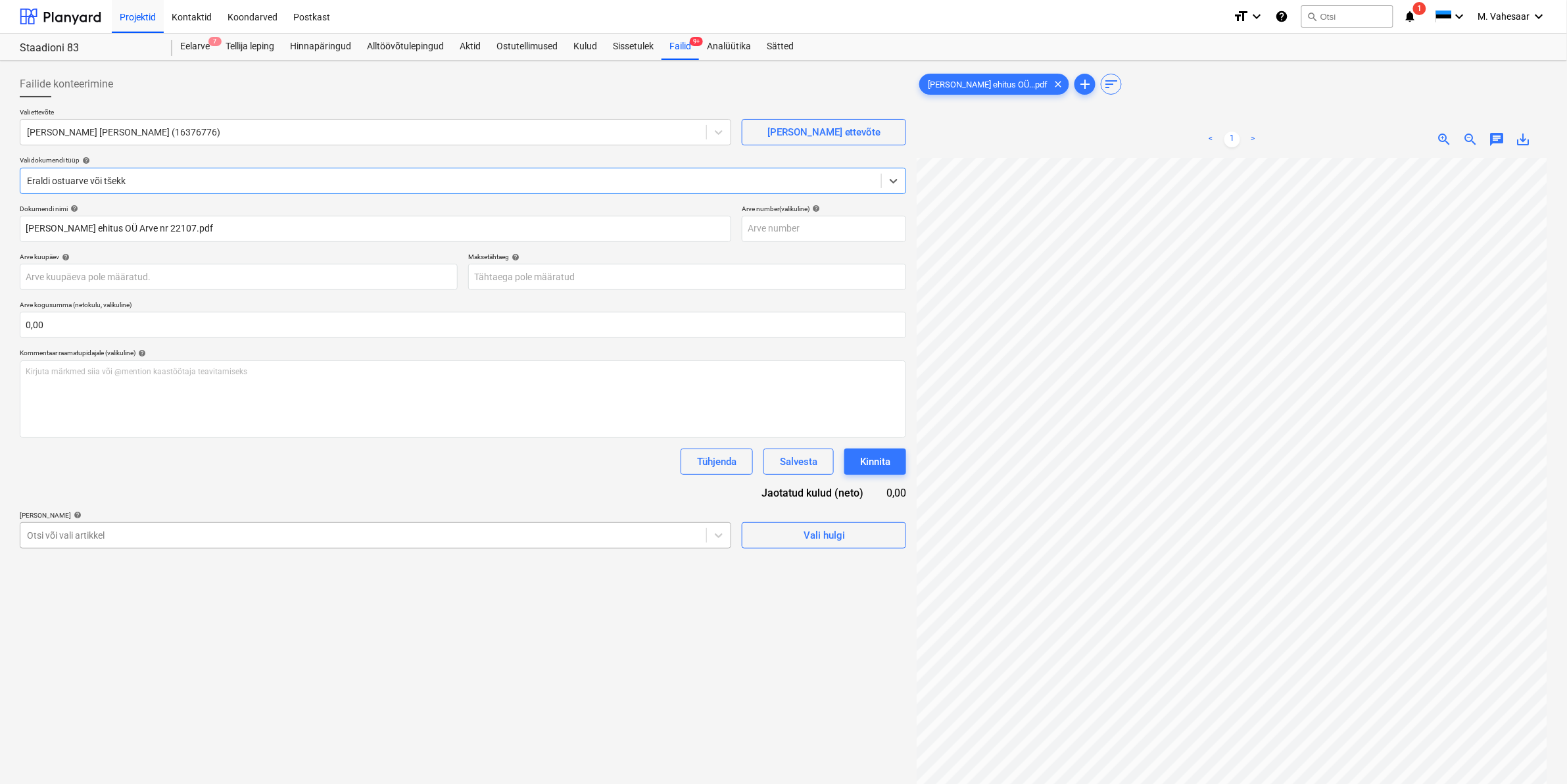
click at [96, 533] on div at bounding box center [363, 535] width 673 height 13
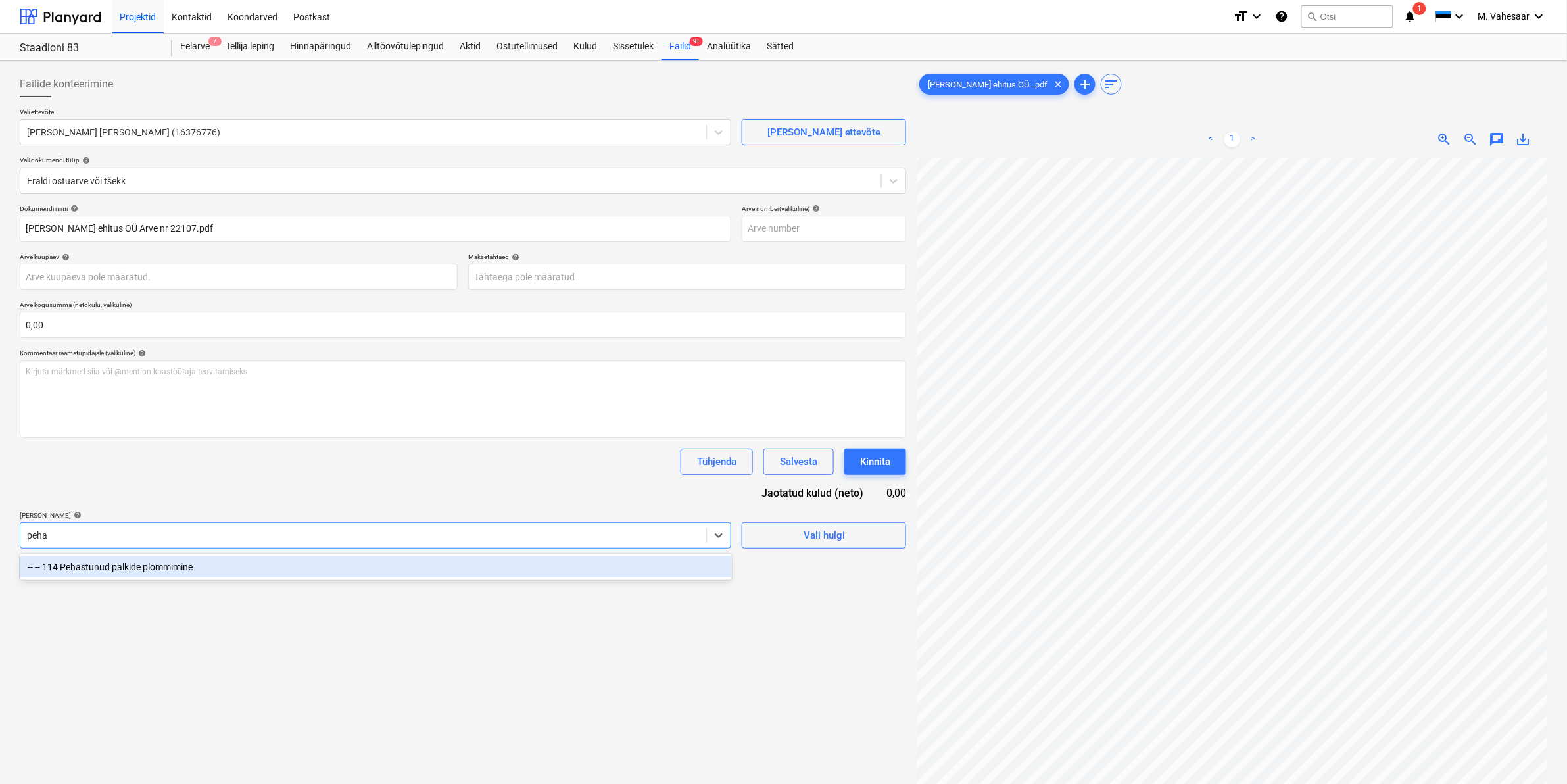
type input "pehas"
click at [139, 565] on div "-- -- 114 Pehastunud palkide plommimine" at bounding box center [376, 566] width 712 height 21
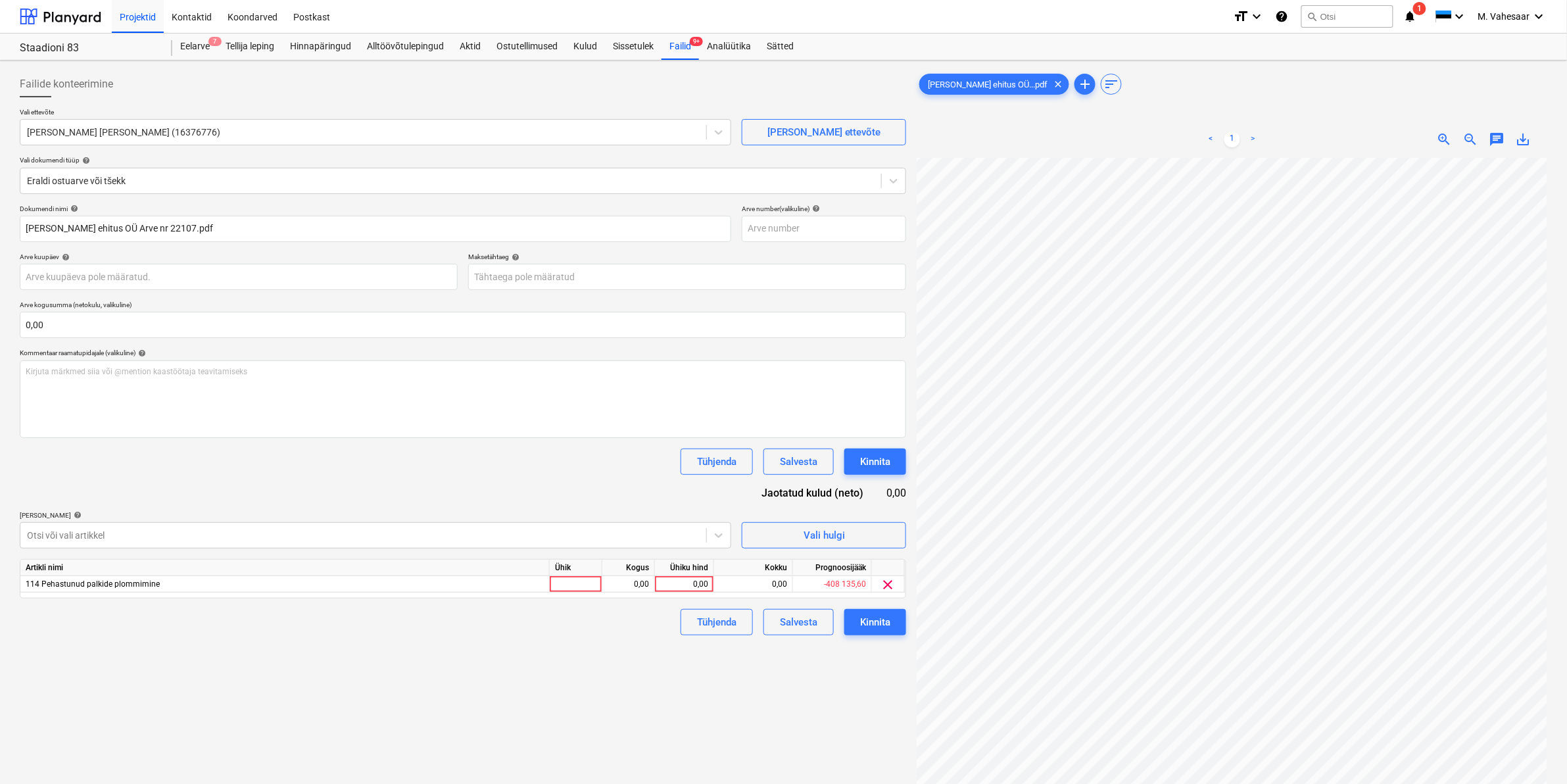
click at [784, 718] on div "Failide konteerimine Vali ettevõte [PERSON_NAME] Ehitus OÜ (16376776) [PERSON_N…" at bounding box center [464, 487] width 898 height 844
click at [680, 587] on div "0,00" at bounding box center [684, 584] width 48 height 17
type input "17912"
click at [605, 691] on div "Failide konteerimine Vali ettevõte [PERSON_NAME] Ehitus OÜ (16376776) [PERSON_N…" at bounding box center [464, 487] width 898 height 844
click at [865, 628] on div "Kinnita" at bounding box center [875, 622] width 31 height 17
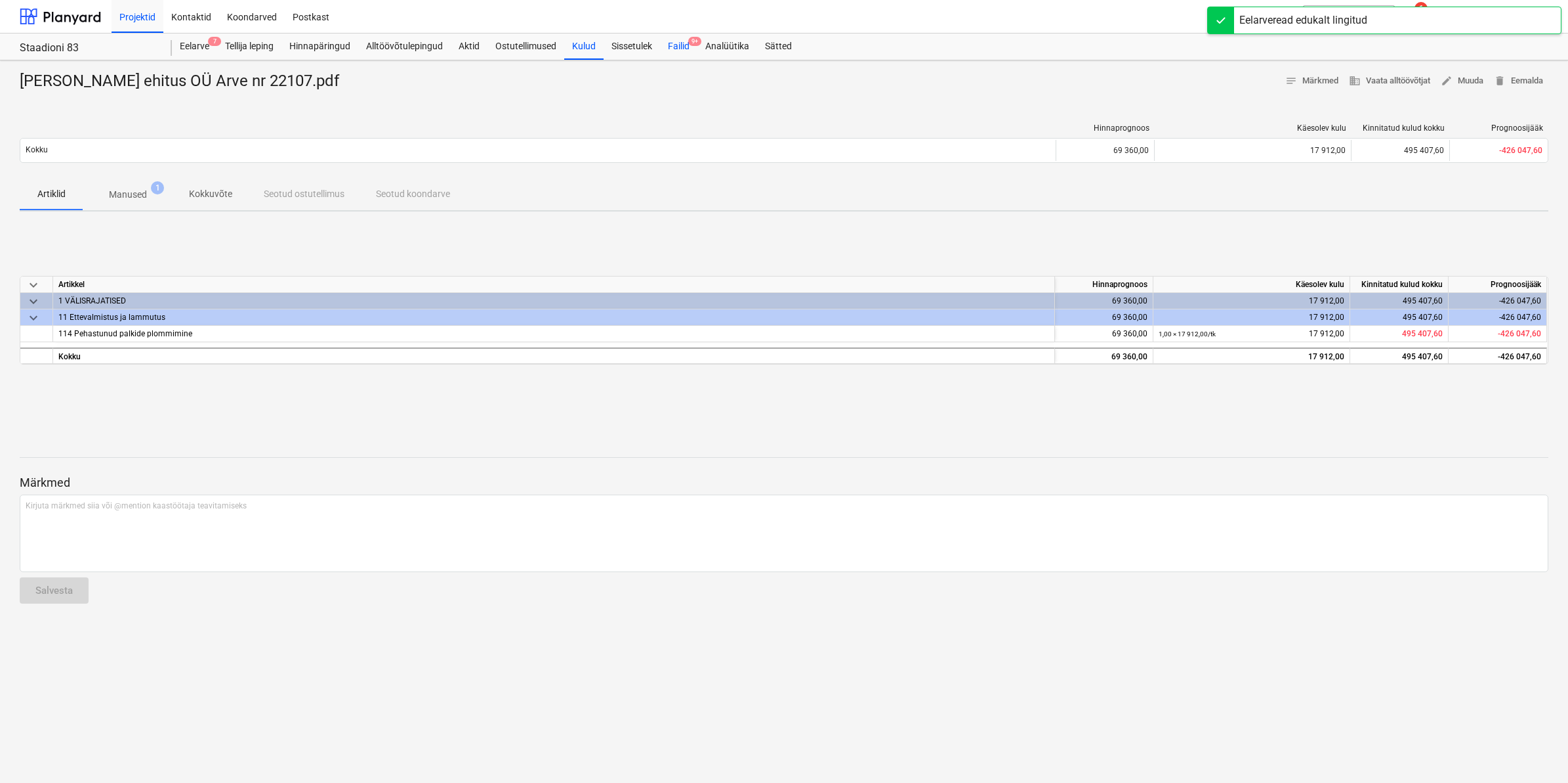
click at [676, 44] on div "Failid 9+" at bounding box center [679, 46] width 37 height 26
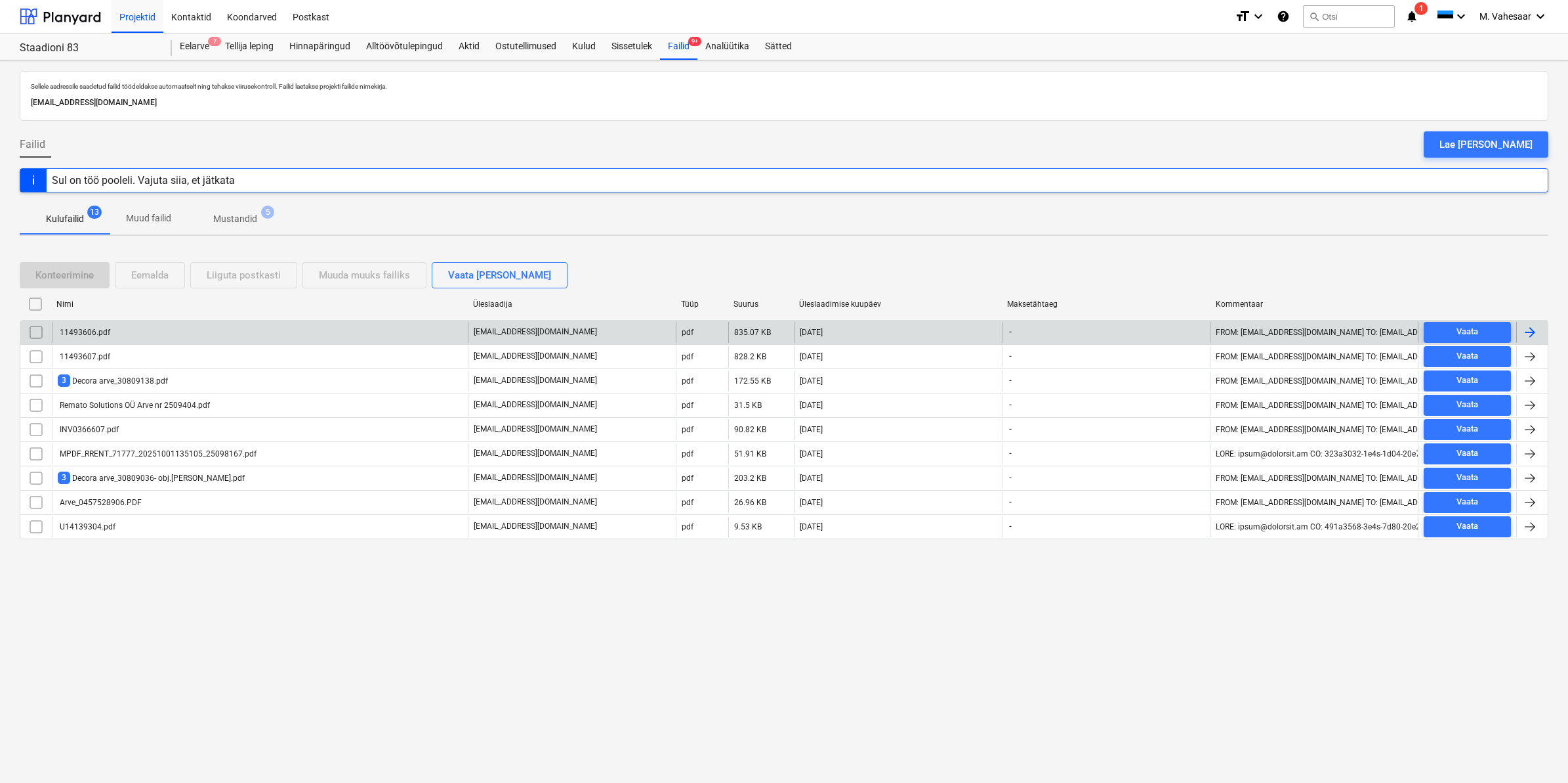
click at [109, 327] on div "11493606.pdf" at bounding box center [260, 332] width 416 height 21
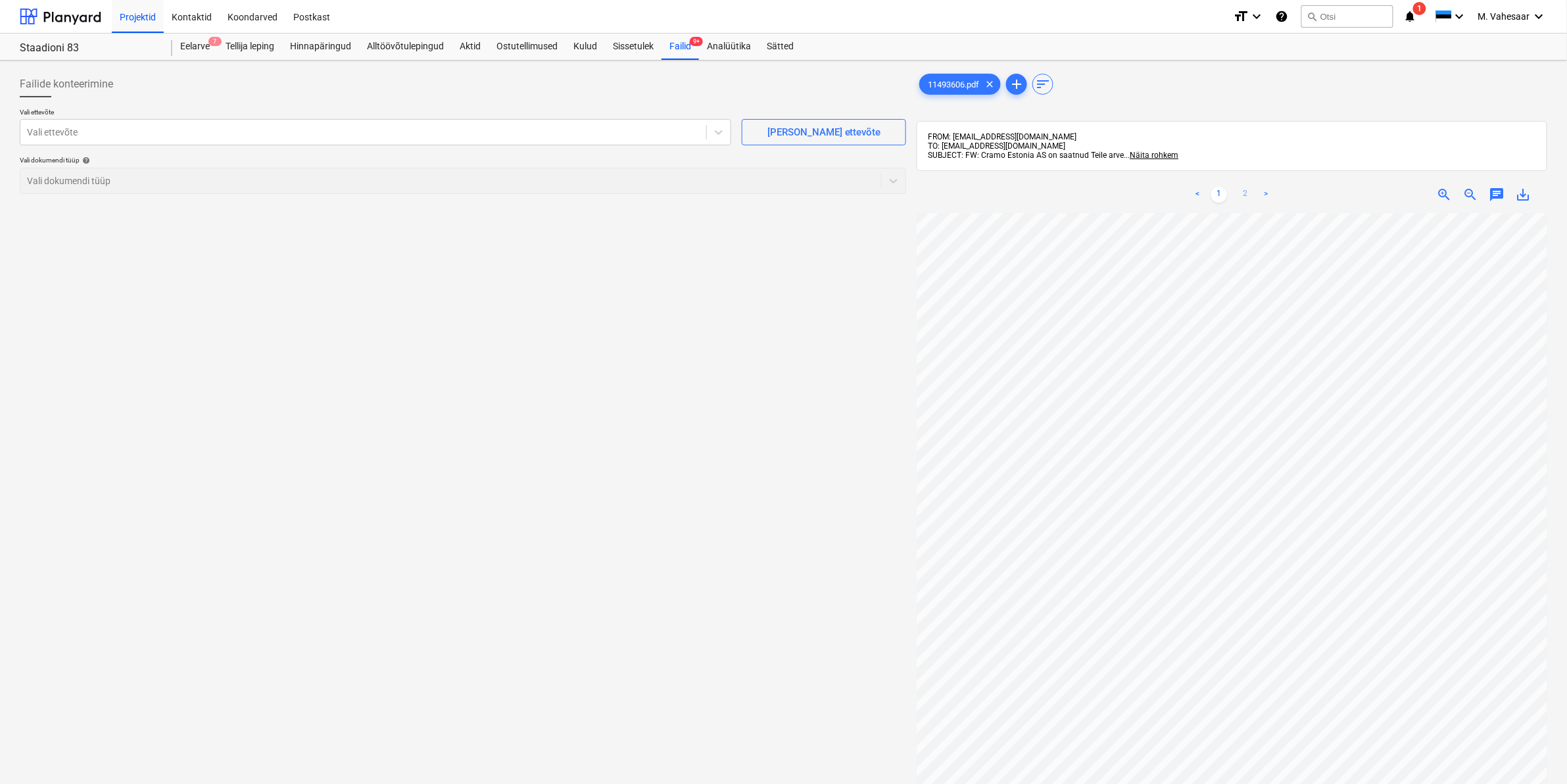
click at [1243, 194] on link "2" at bounding box center [1245, 194] width 16 height 16
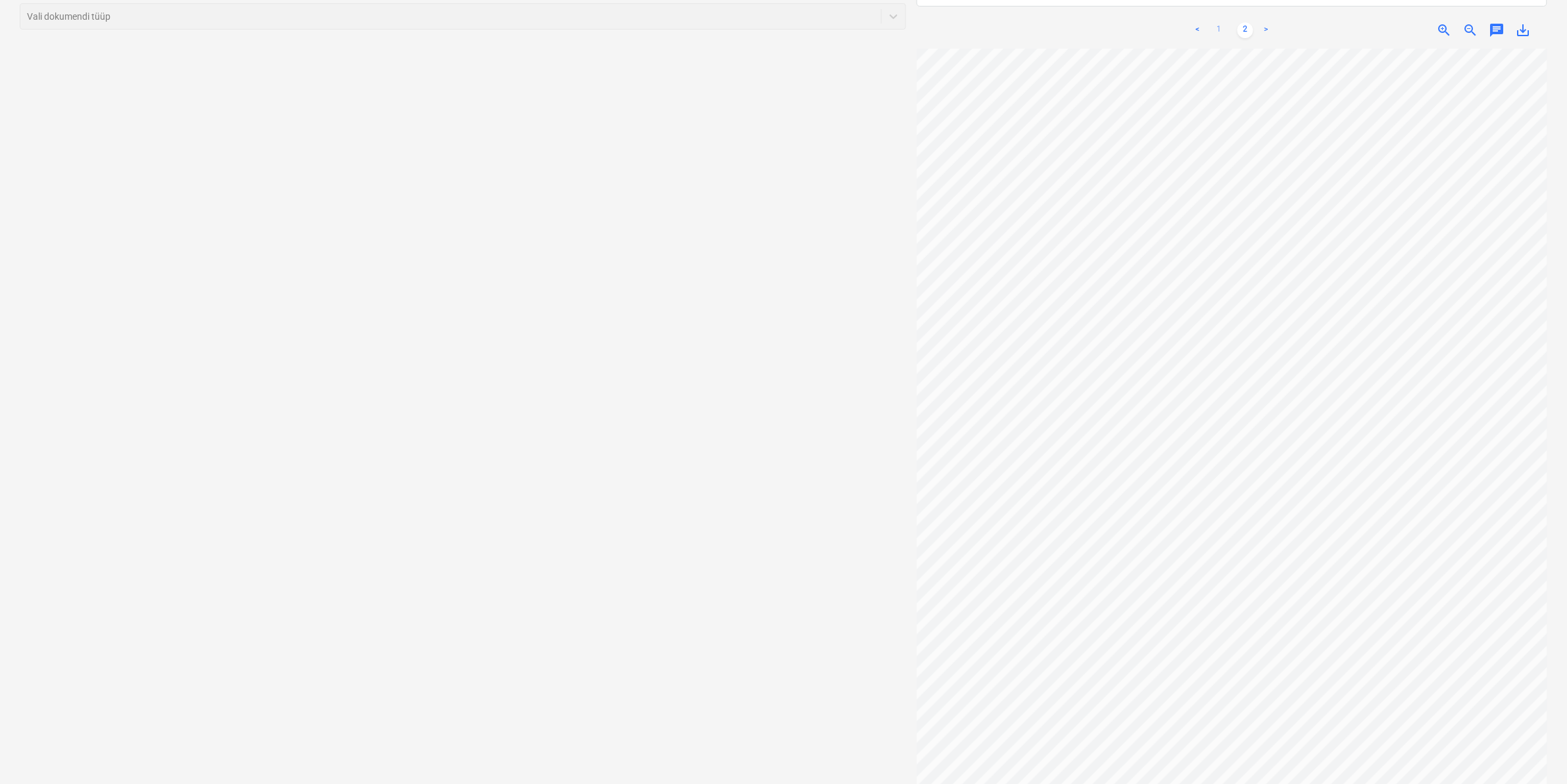
click at [1221, 27] on link "1" at bounding box center [1219, 30] width 16 height 16
click at [1248, 30] on link "2" at bounding box center [1245, 30] width 16 height 16
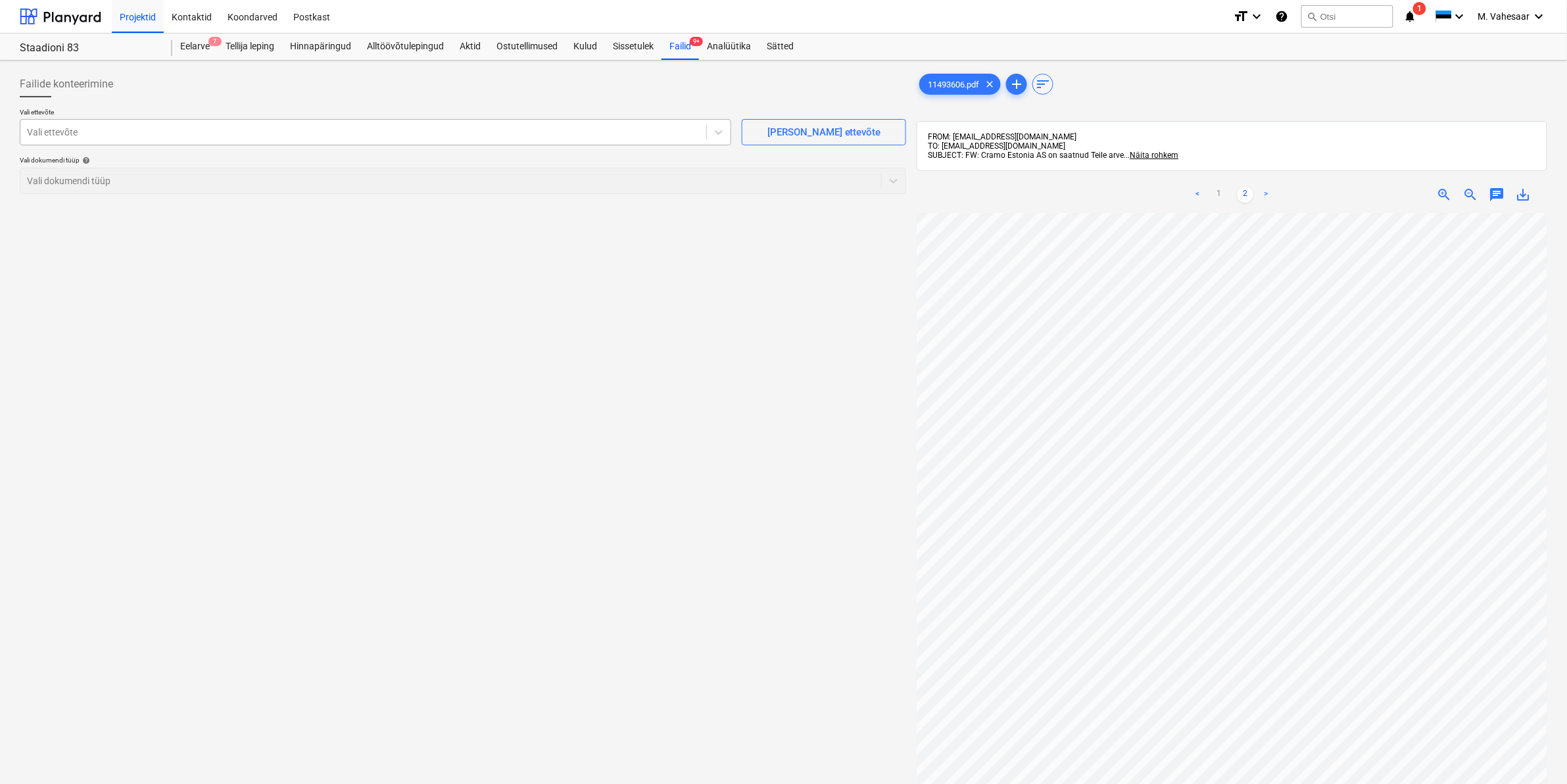
click at [133, 132] on div at bounding box center [363, 132] width 673 height 13
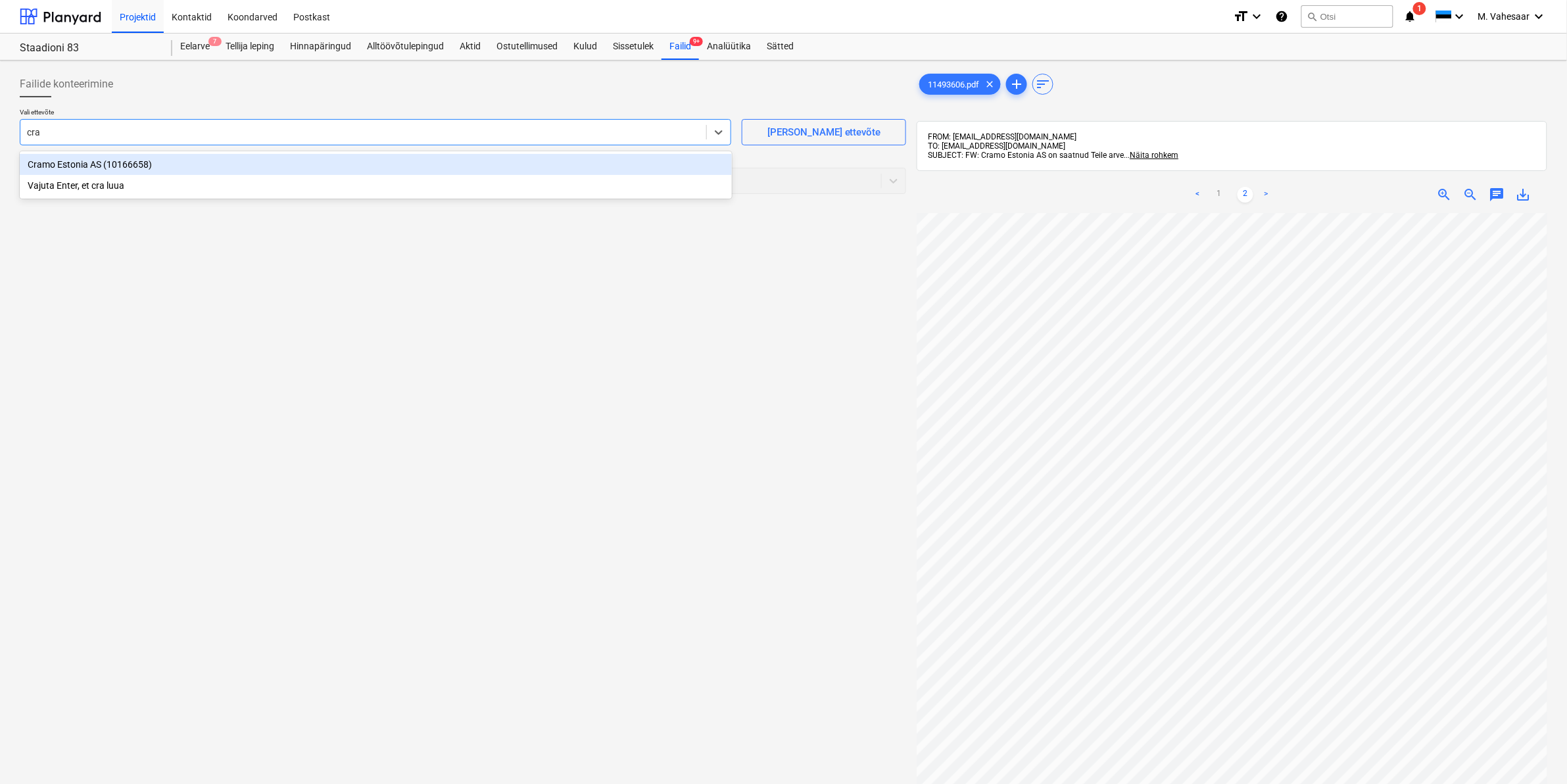
type input "cram"
click at [51, 162] on div "Cramo Estonia AS (10166658)" at bounding box center [376, 164] width 712 height 21
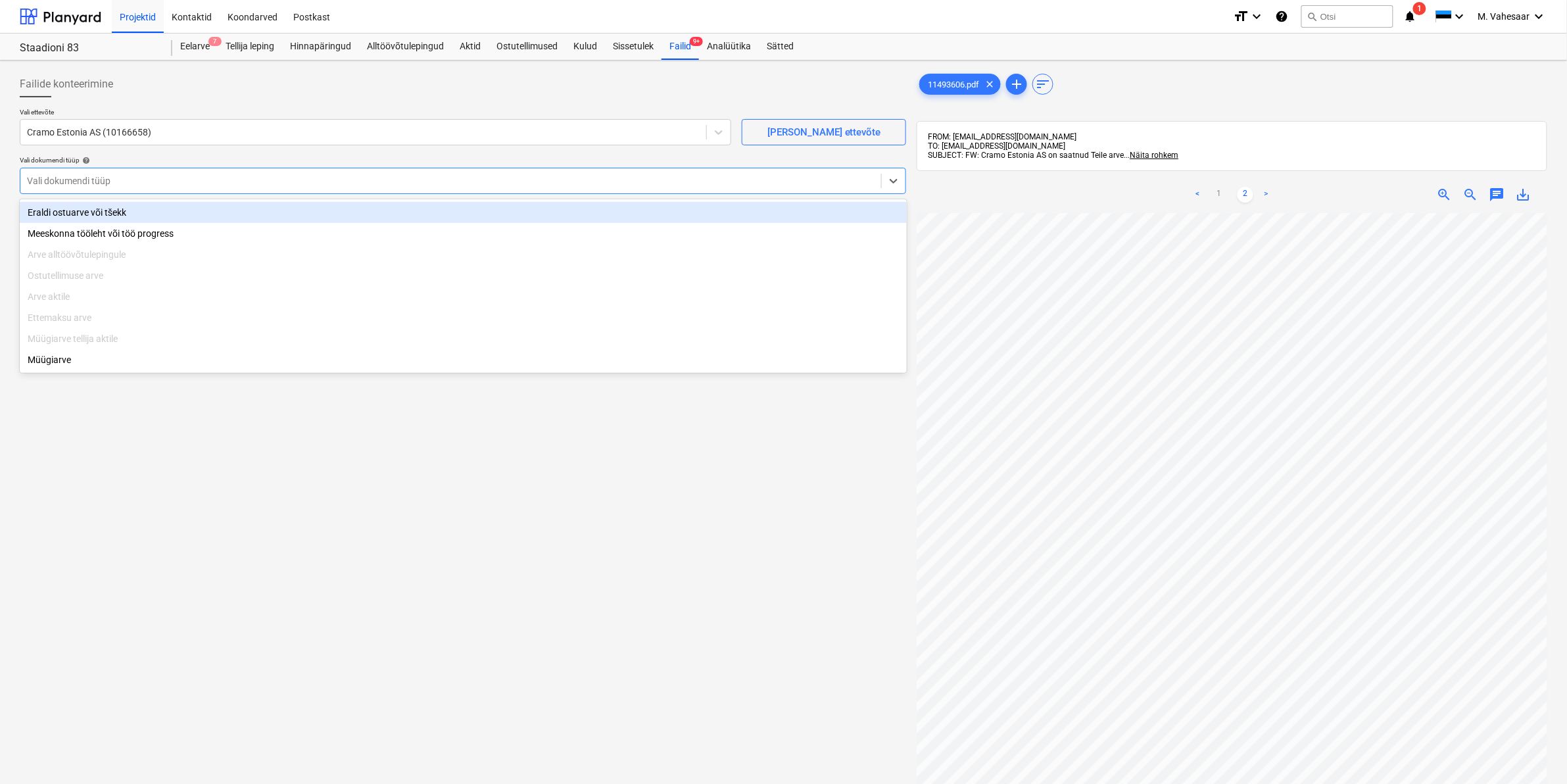
click at [57, 182] on div at bounding box center [451, 181] width 847 height 13
click at [57, 209] on div "Eraldi ostuarve või tšekk" at bounding box center [463, 212] width 887 height 21
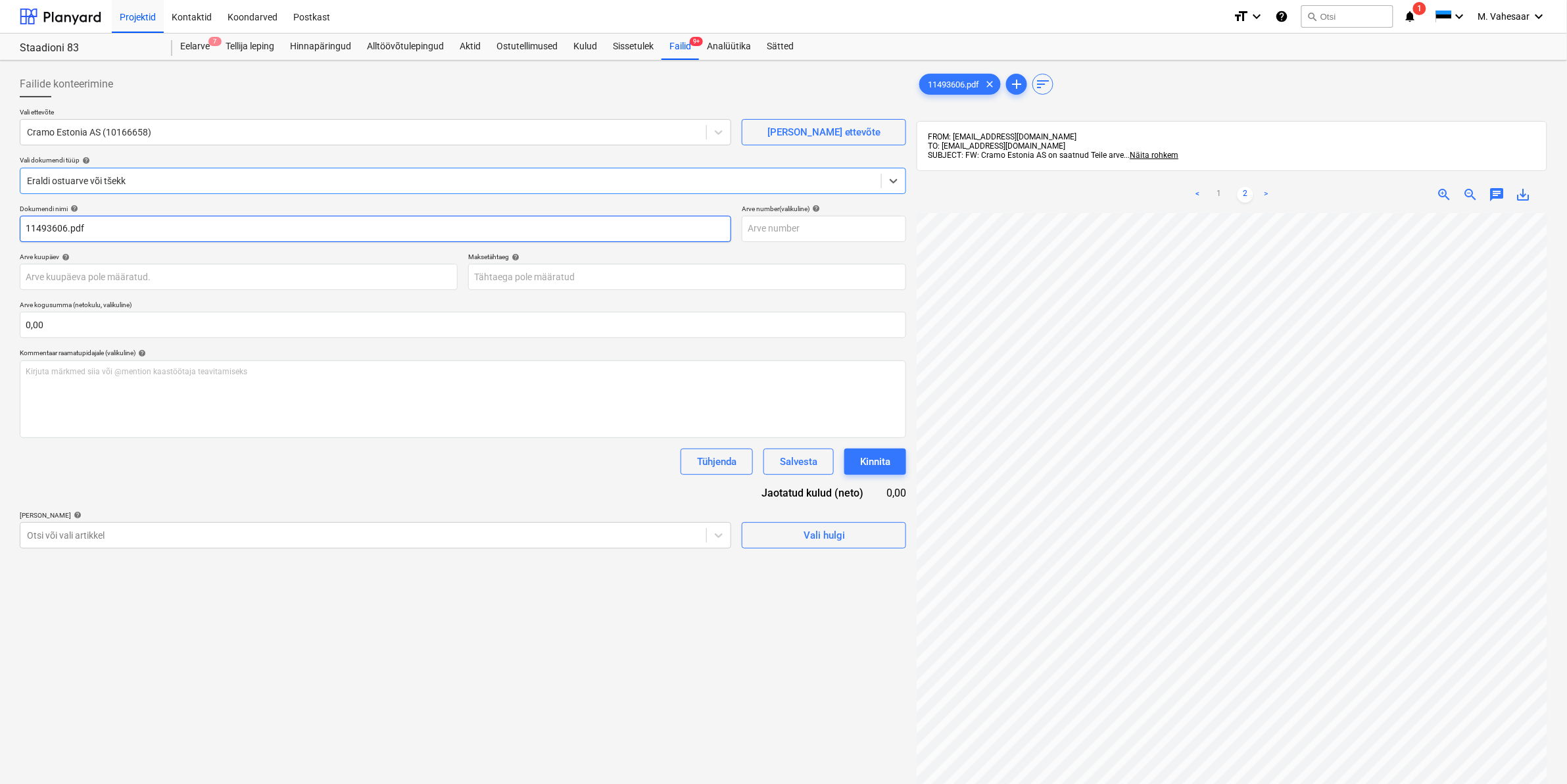
click at [25, 227] on input "11493606.pdf" at bounding box center [376, 229] width 712 height 26
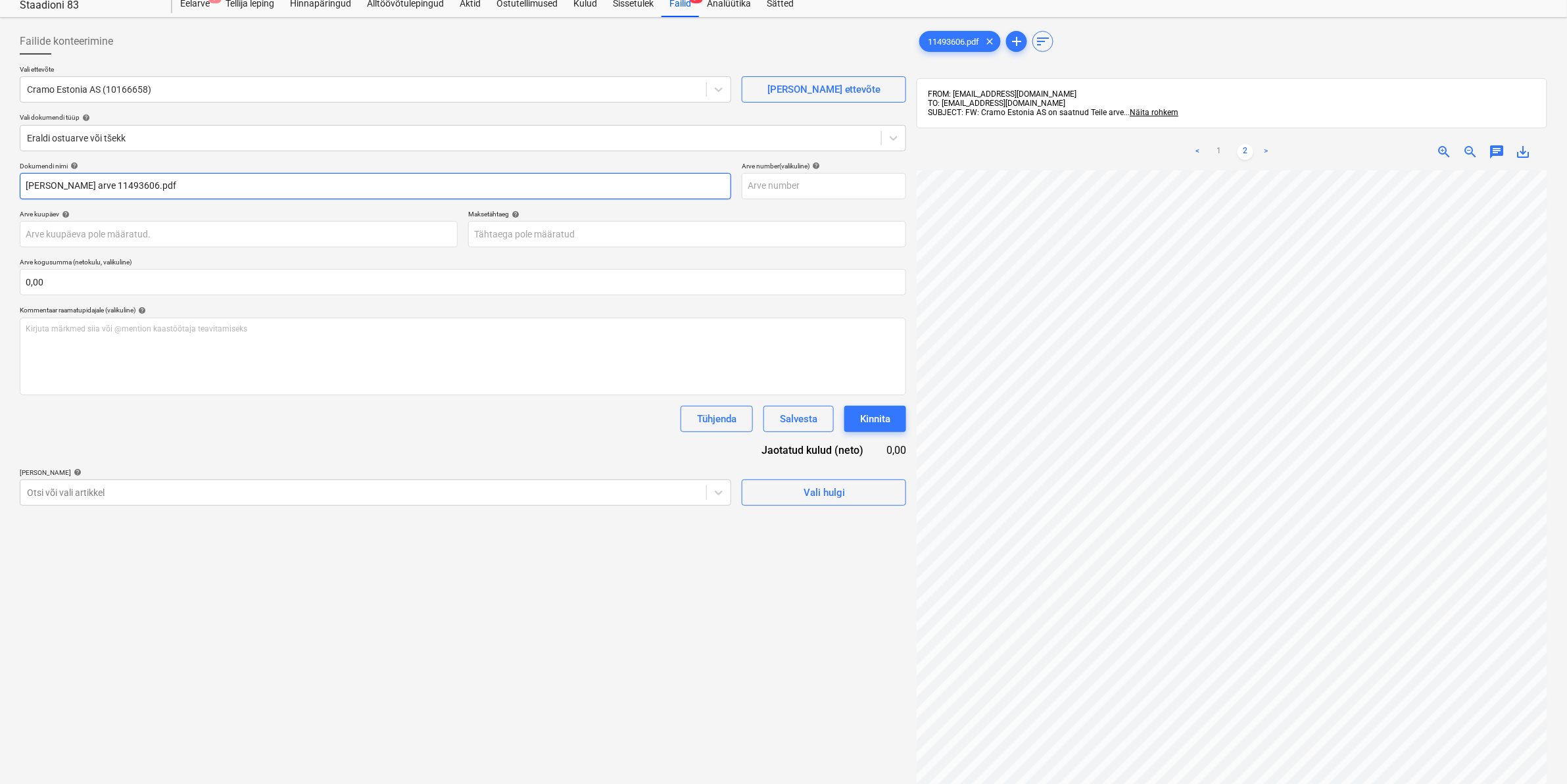
scroll to position [82, 0]
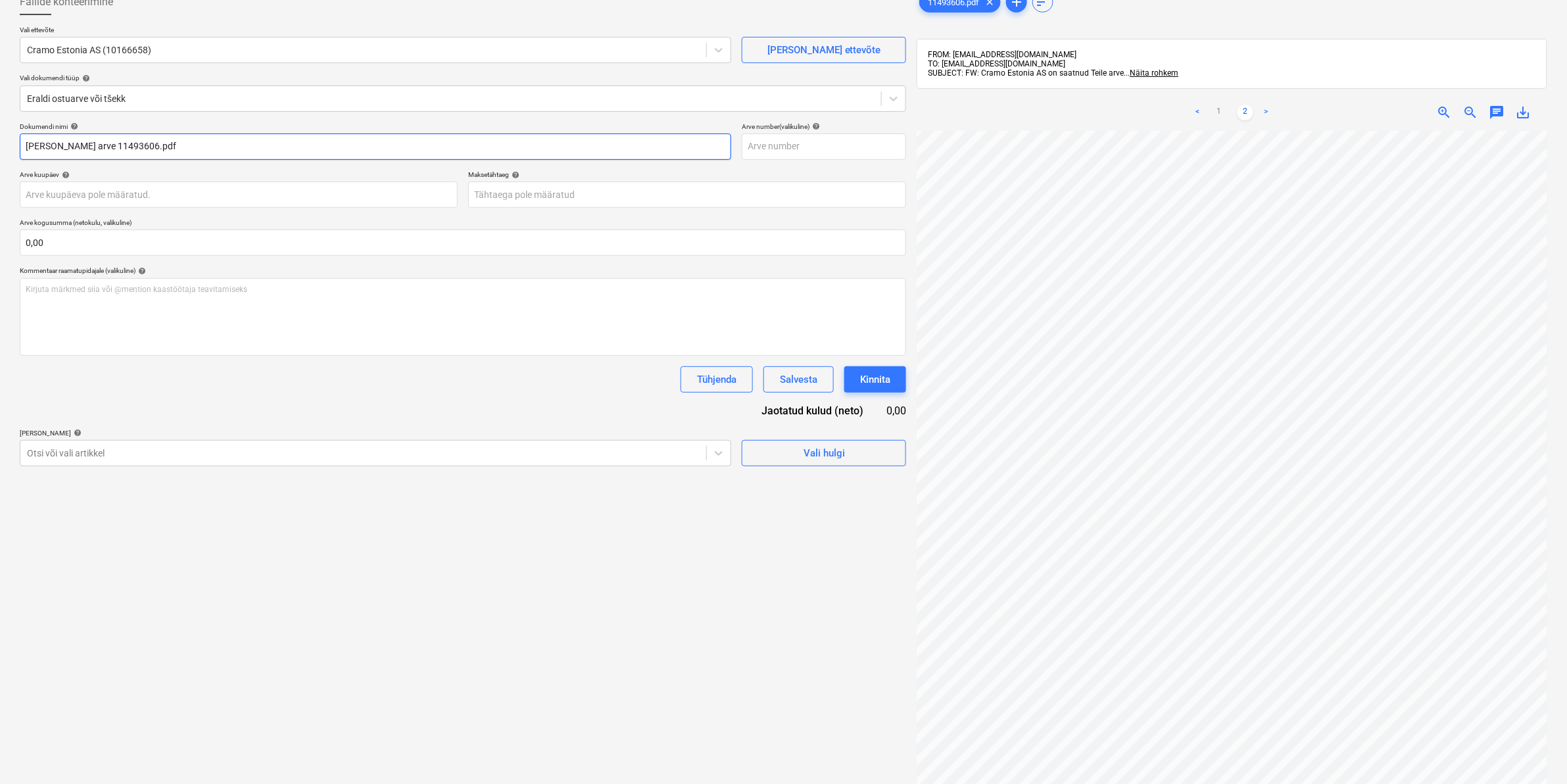
type input "[PERSON_NAME] arve 11493606.pdf"
click at [185, 449] on div at bounding box center [363, 453] width 673 height 13
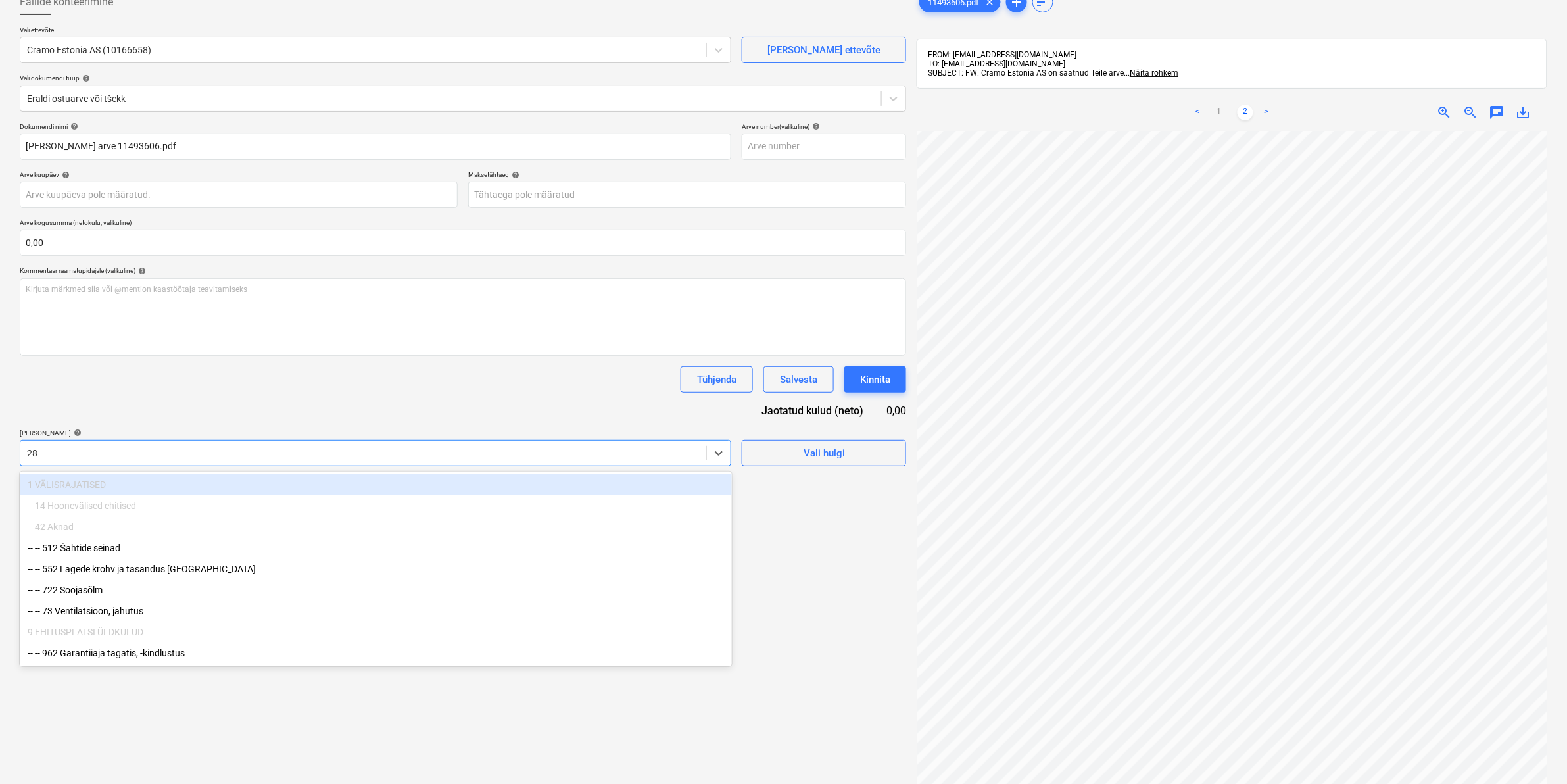
type input "2"
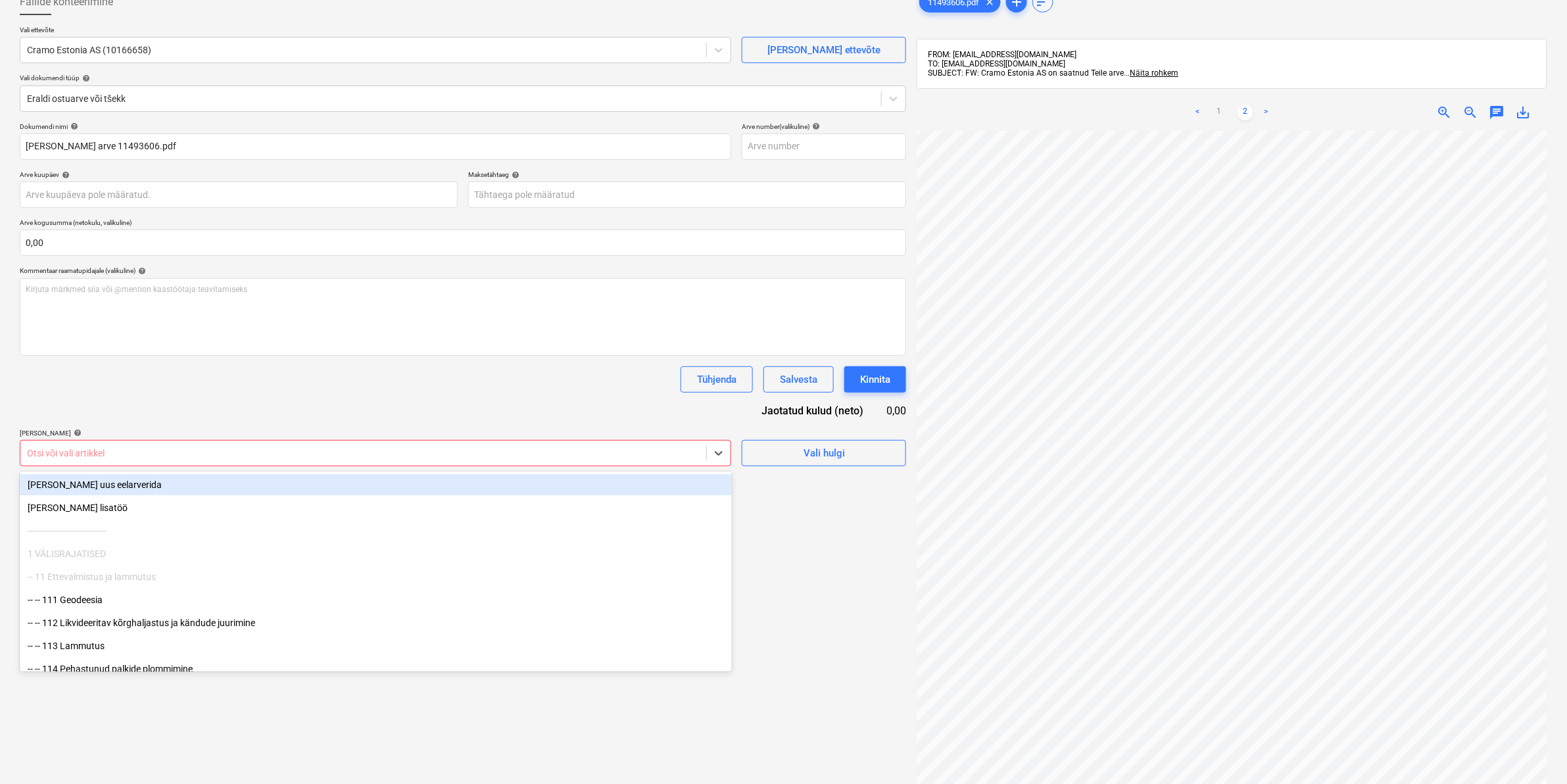
click at [508, 454] on div at bounding box center [363, 453] width 673 height 13
type input "811"
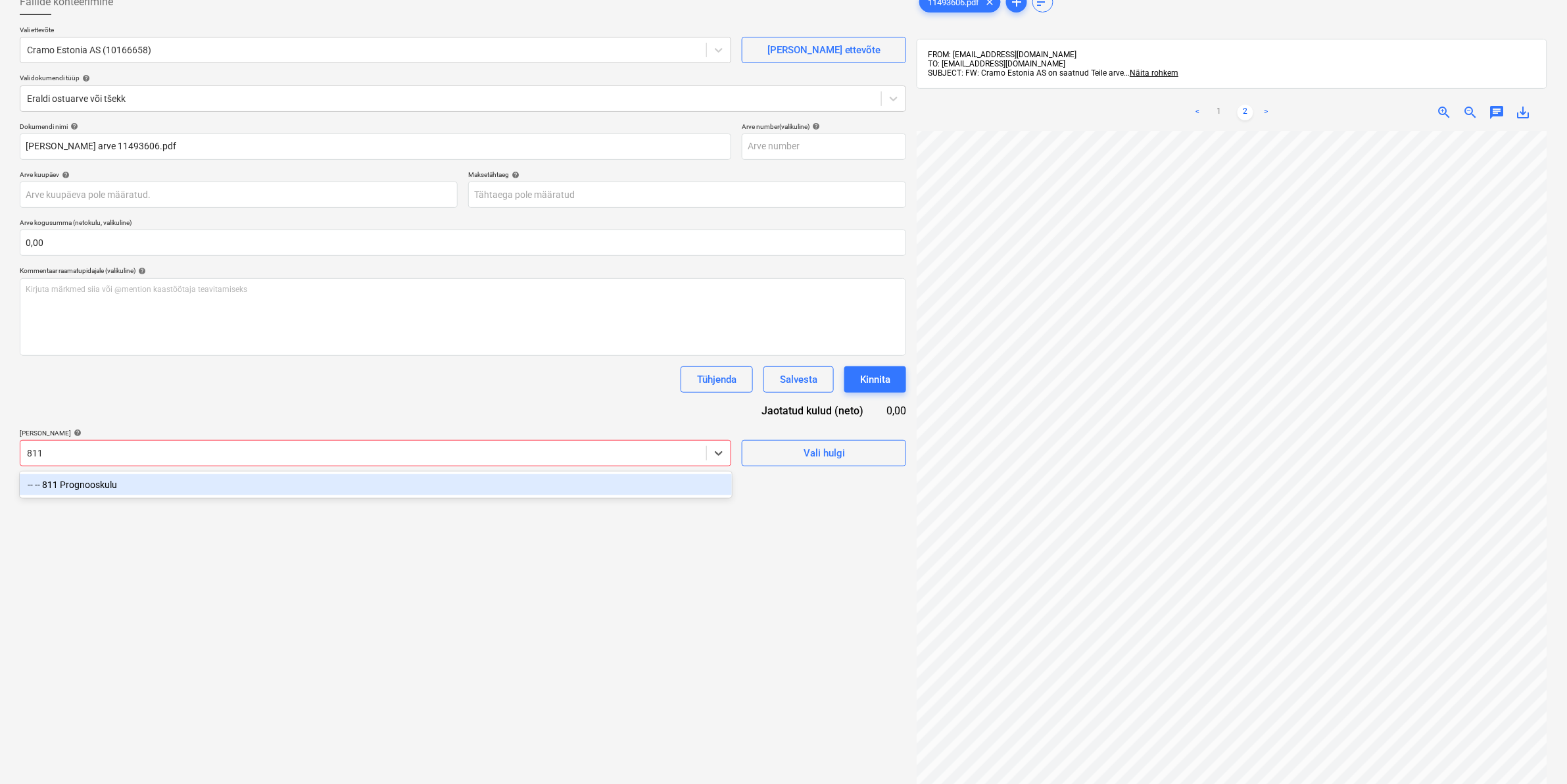
click at [180, 487] on div "-- -- 811 Prognooskulu" at bounding box center [376, 484] width 712 height 21
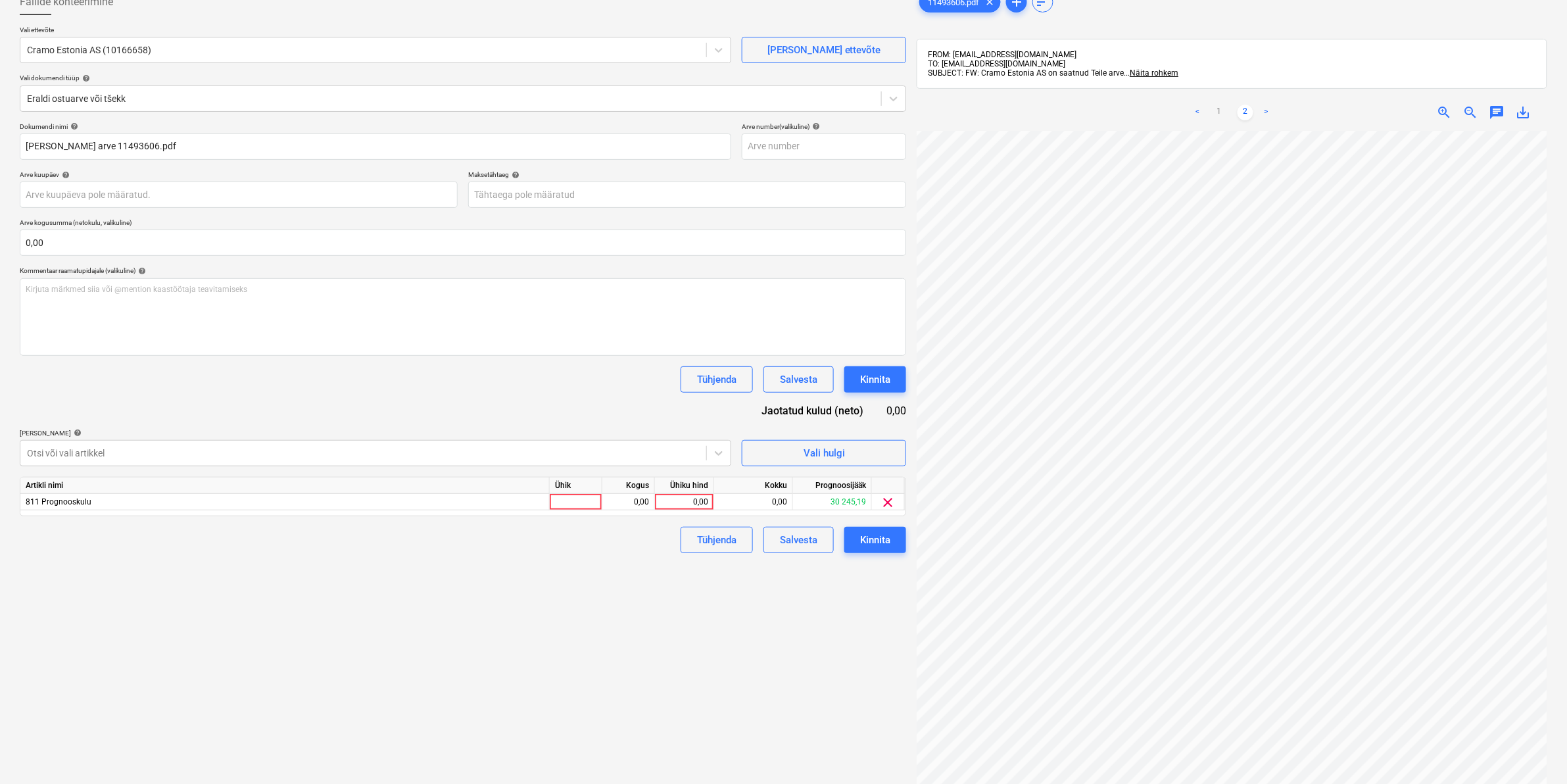
click at [812, 622] on div "Failide konteerimine Vali ettevõte Cramo Estonia AS (10166658) [PERSON_NAME] uu…" at bounding box center [464, 433] width 898 height 899
click at [668, 497] on div "0,00" at bounding box center [684, 502] width 48 height 17
type input "2832,19"
click at [621, 606] on div "Failide konteerimine Vali ettevõte Cramo Estonia AS (10166658) [PERSON_NAME] uu…" at bounding box center [464, 433] width 898 height 899
click at [861, 544] on div "Kinnita" at bounding box center [875, 539] width 31 height 17
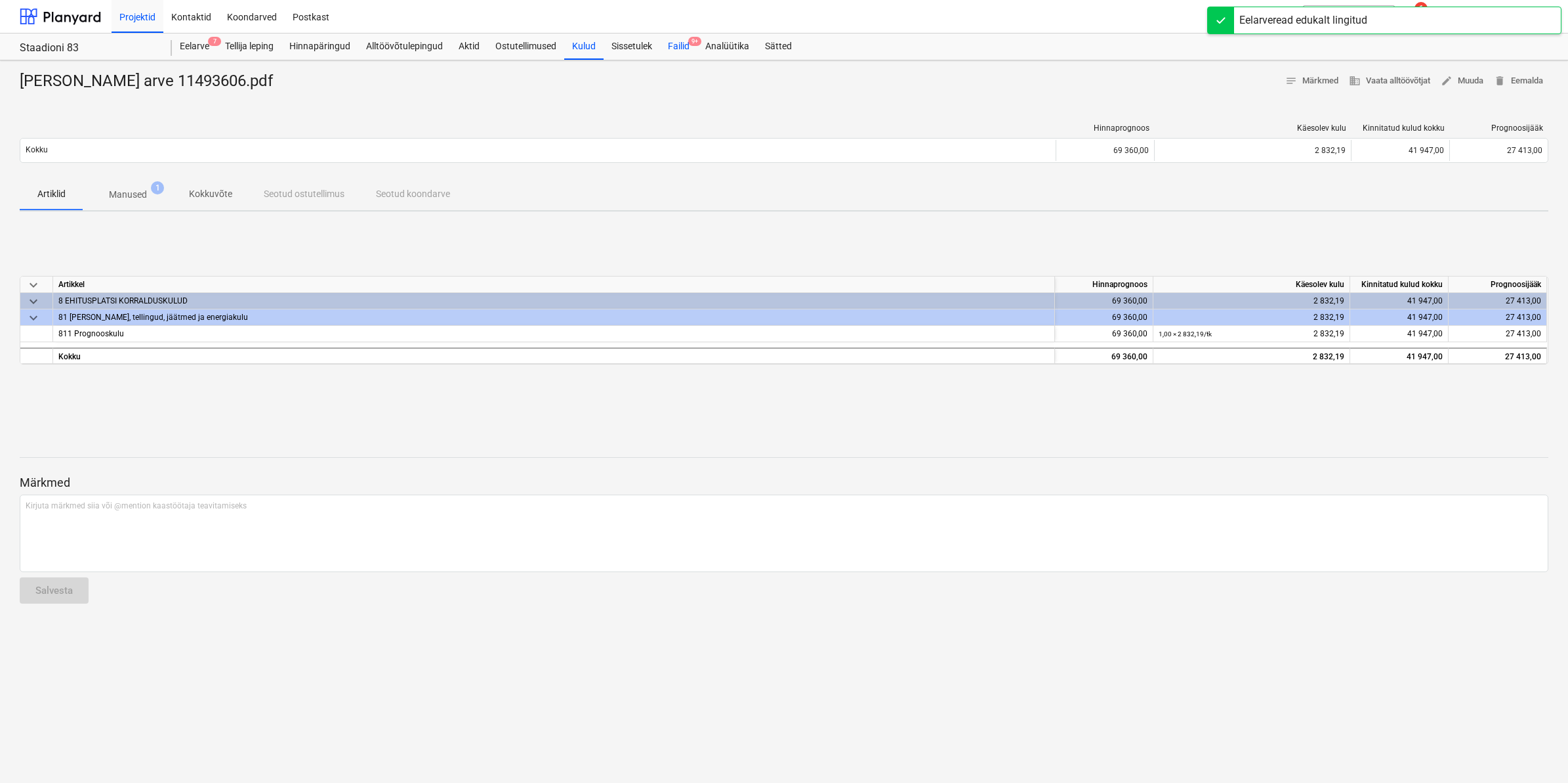
click at [685, 51] on div "Failid 9+" at bounding box center [679, 46] width 37 height 26
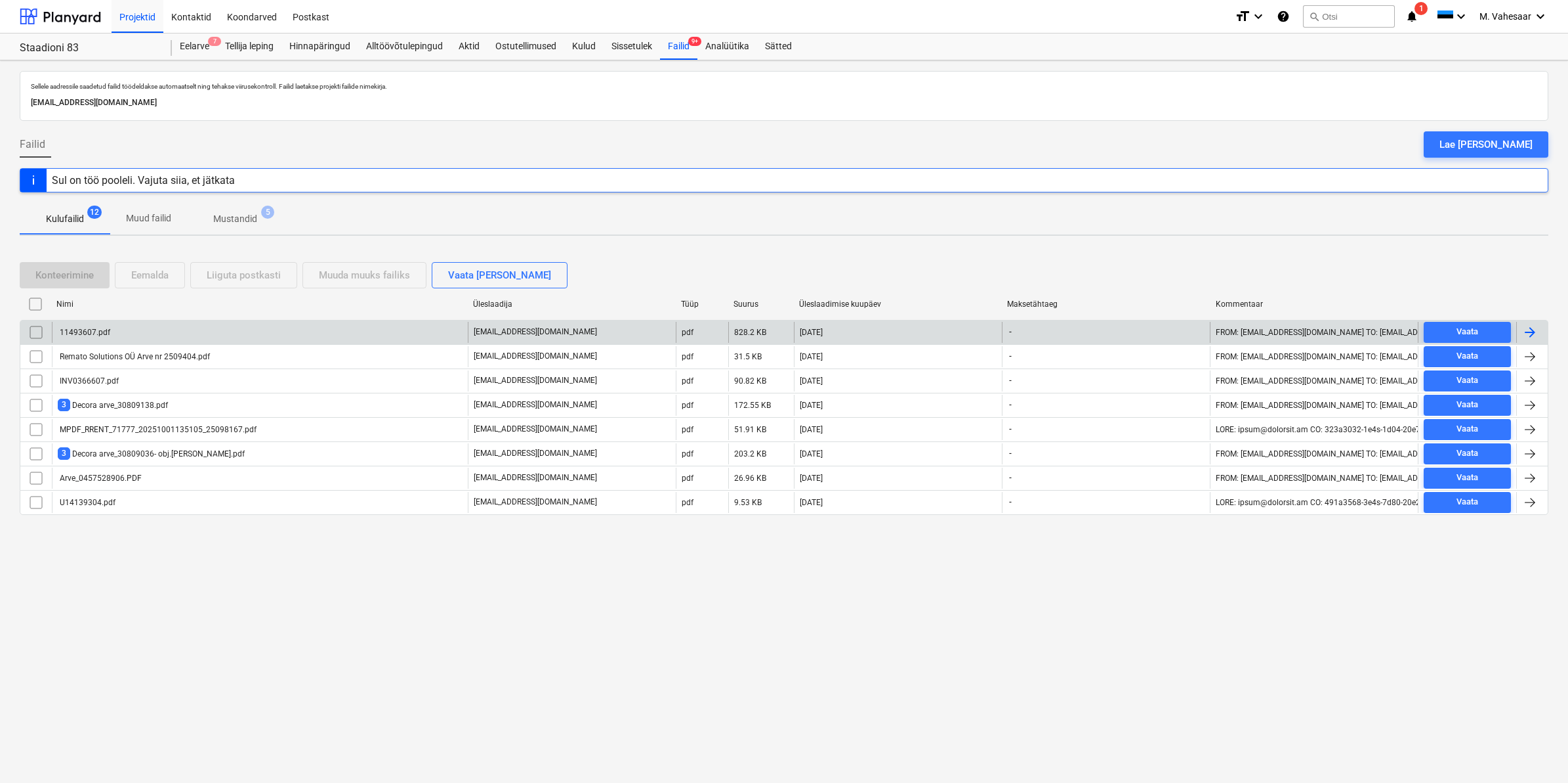
click at [80, 329] on div "11493607.pdf" at bounding box center [83, 332] width 53 height 9
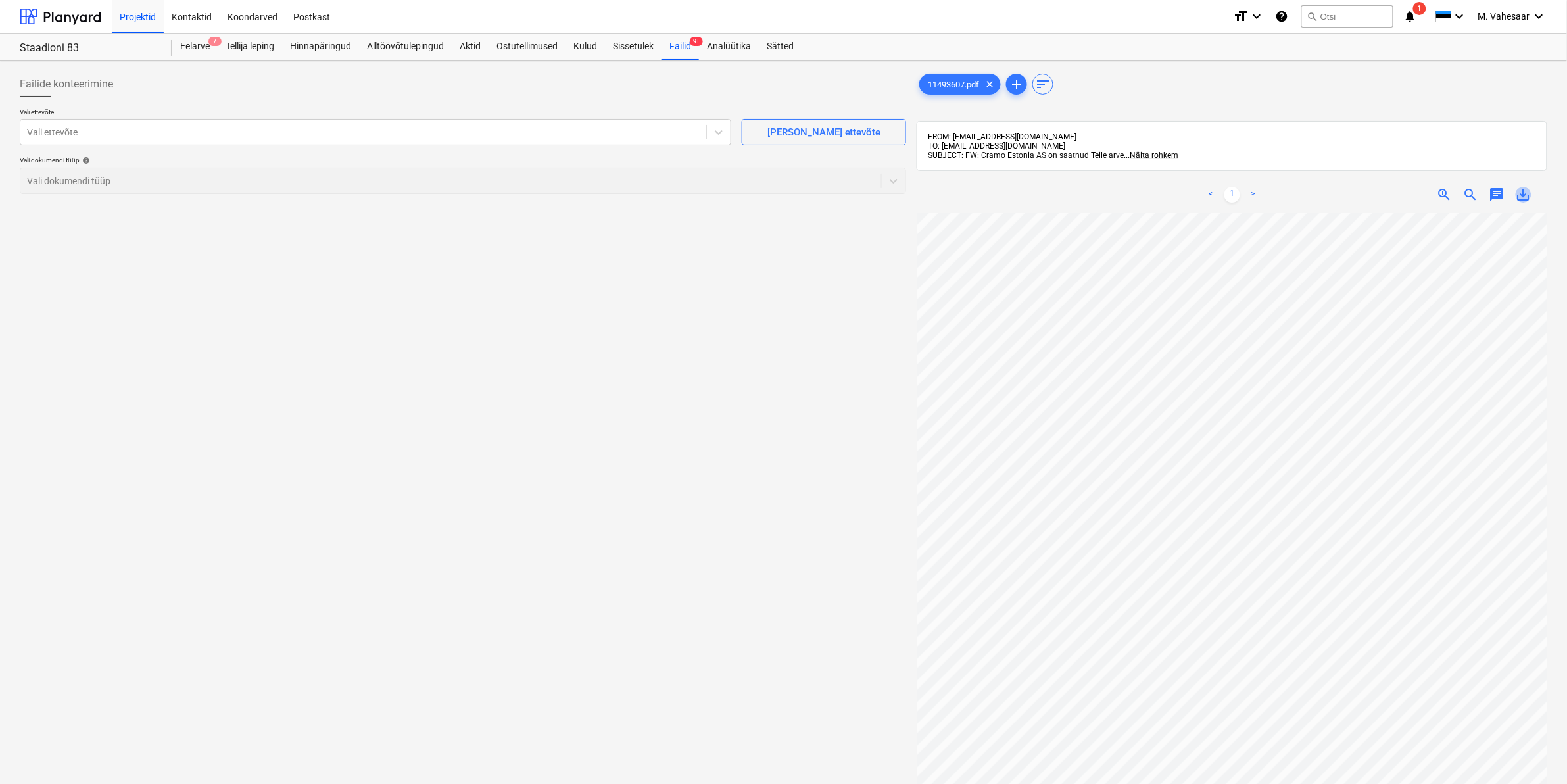
click at [1526, 196] on span "save_alt" at bounding box center [1523, 194] width 16 height 16
click at [236, 132] on div at bounding box center [363, 132] width 673 height 13
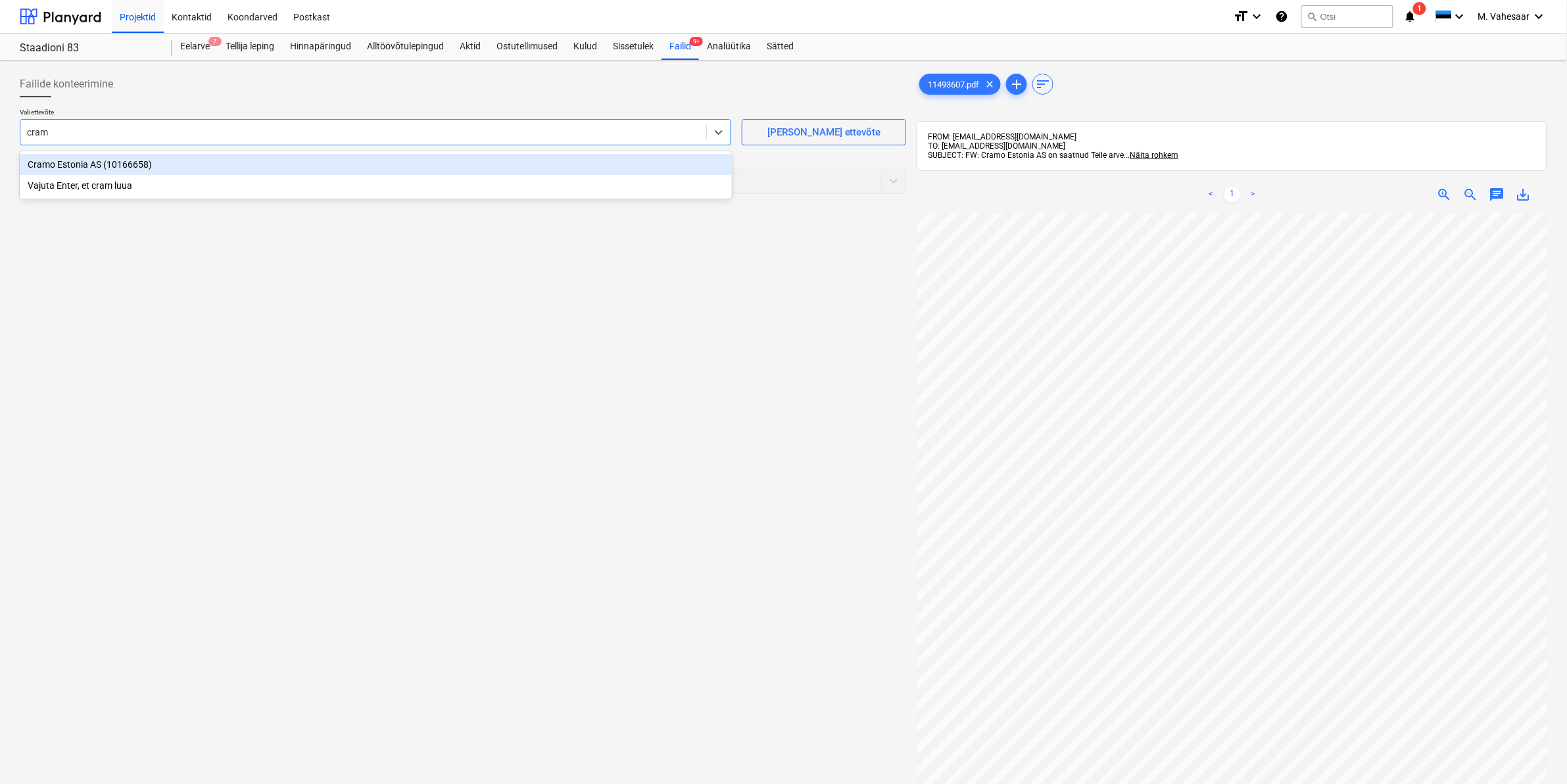
type input "cramo"
click at [138, 166] on div "Cramo Estonia AS (10166658)" at bounding box center [376, 164] width 712 height 21
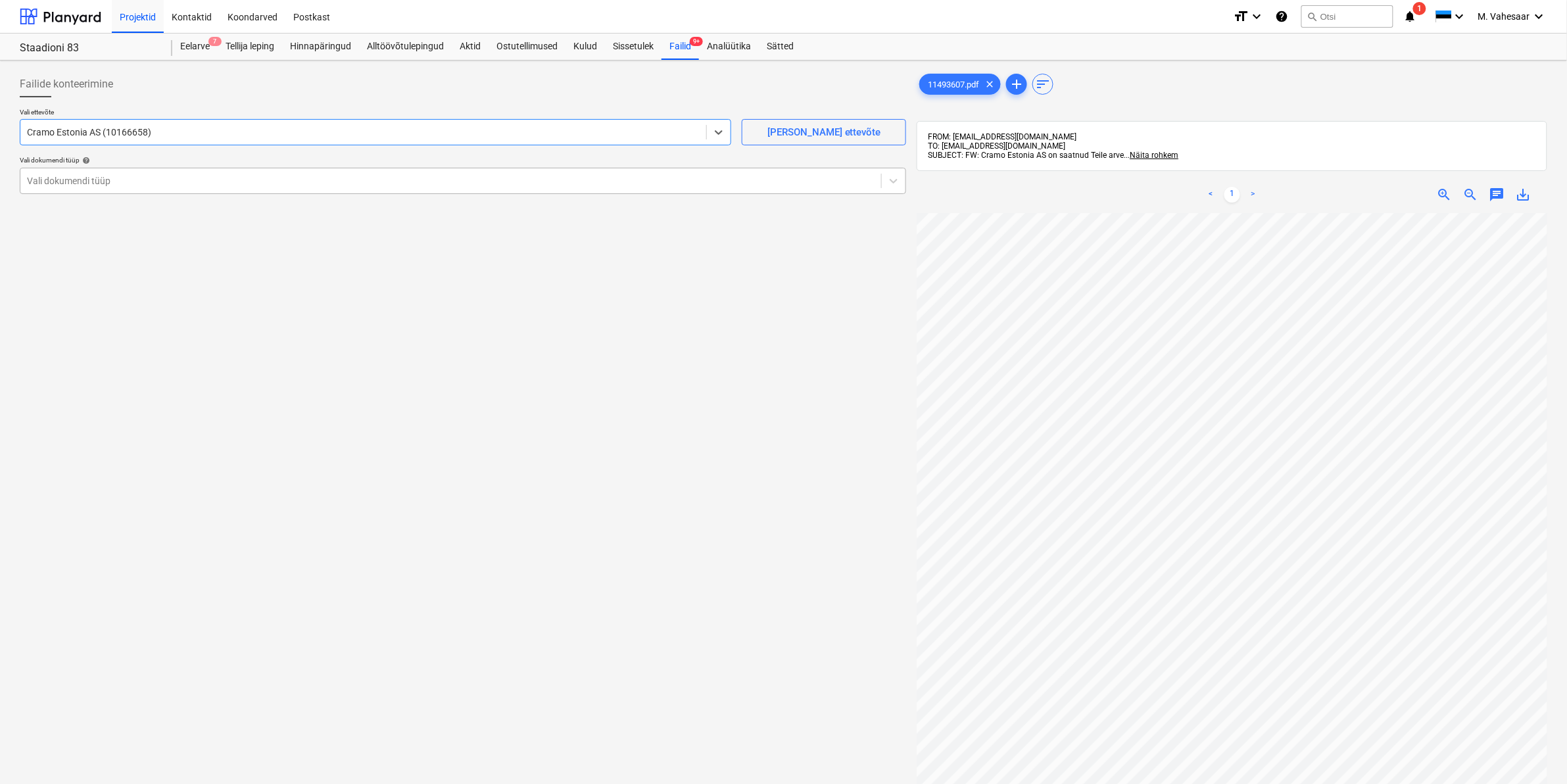
click at [92, 181] on div at bounding box center [451, 181] width 847 height 13
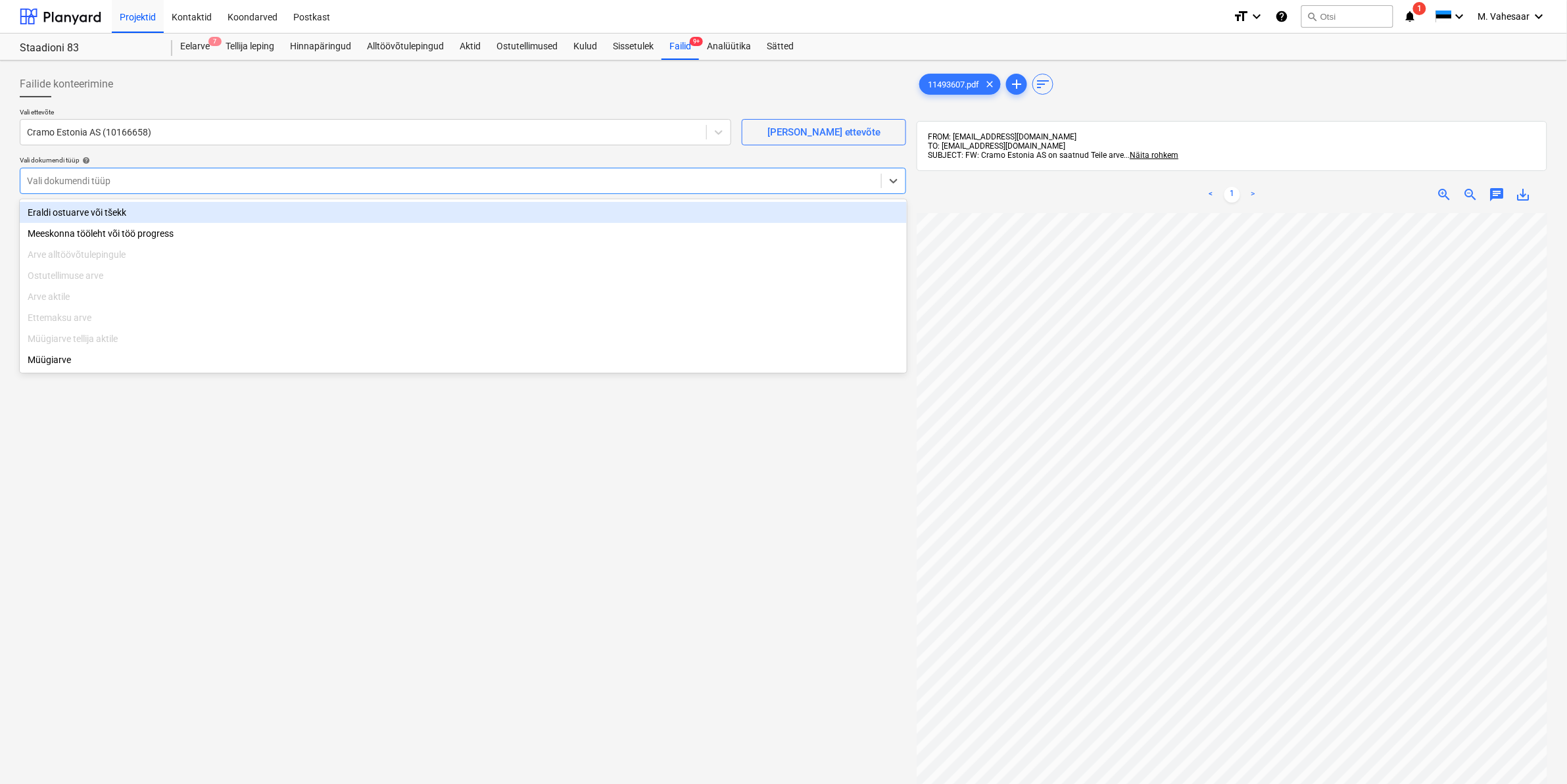
click at [74, 209] on div "Eraldi ostuarve või tšekk" at bounding box center [463, 212] width 887 height 21
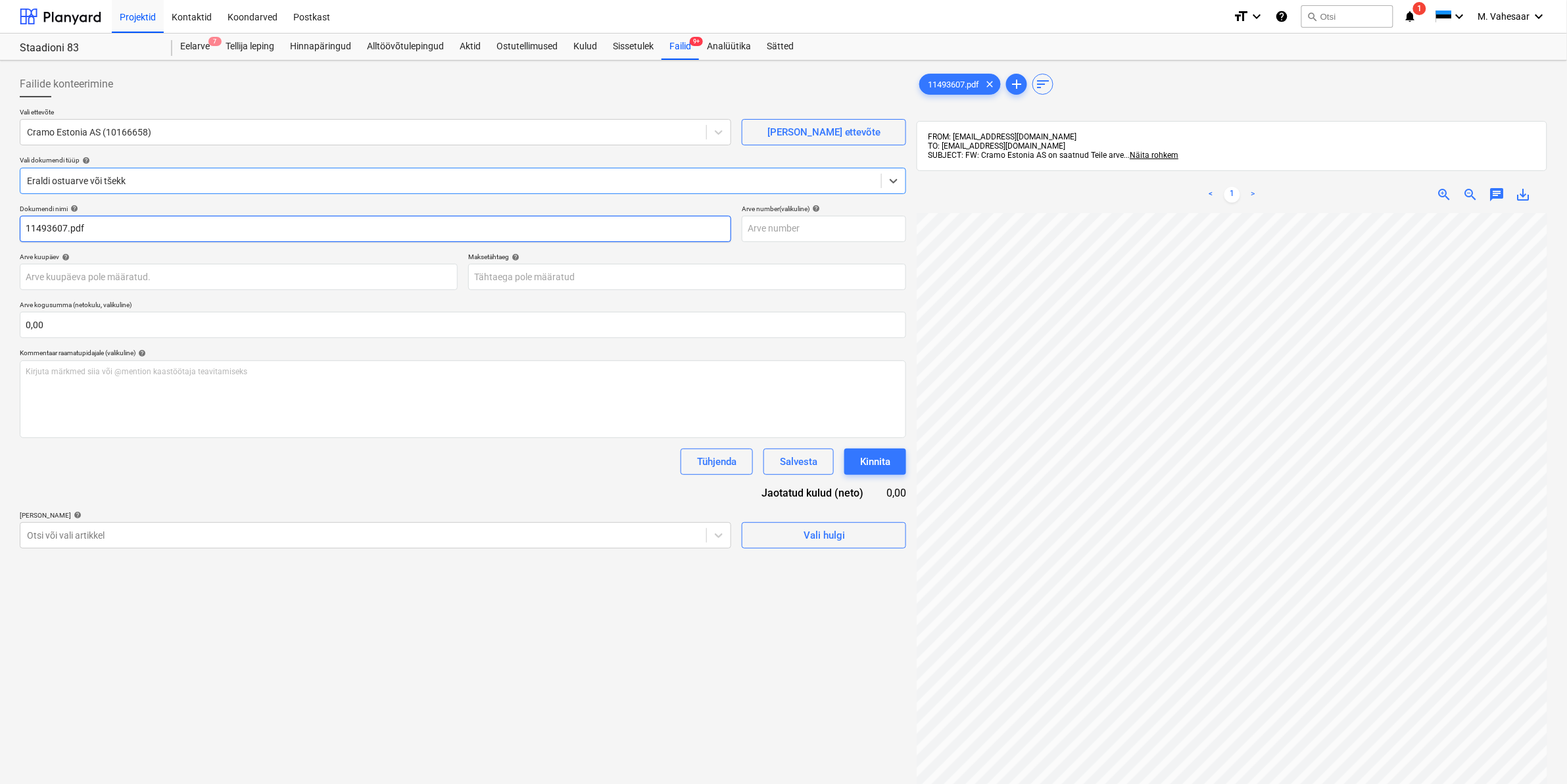
drag, startPoint x: 24, startPoint y: 224, endPoint x: 37, endPoint y: 232, distance: 15.3
click at [25, 224] on input "11493607.pdf" at bounding box center [376, 229] width 712 height 26
type input "[PERSON_NAME] arve 11493607.pdf"
click at [125, 395] on div "Kirjuta märkmed siia või @mention kaastöötaja teavitamiseks ﻿" at bounding box center [463, 399] width 886 height 78
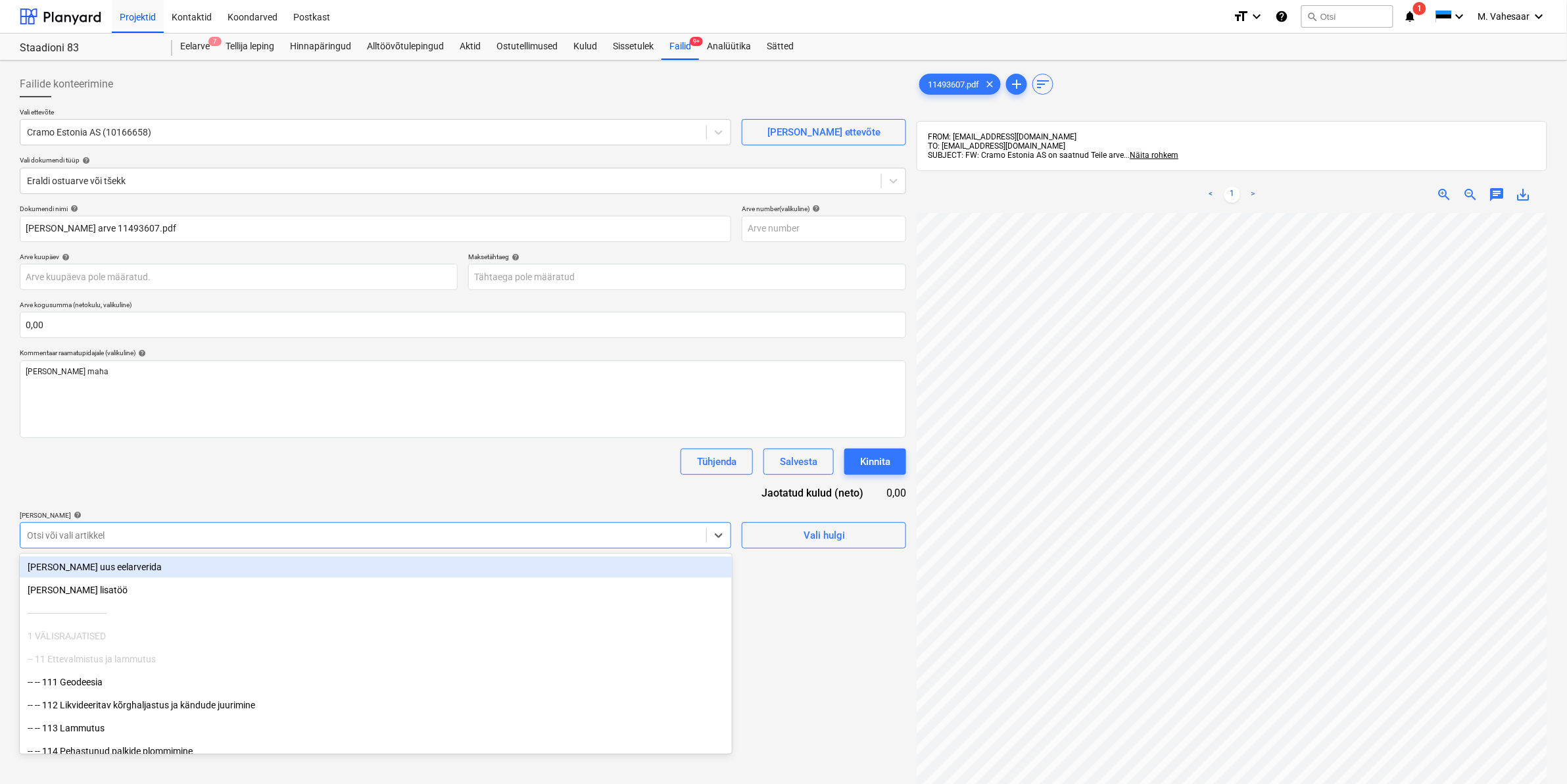
drag, startPoint x: 73, startPoint y: 524, endPoint x: 70, endPoint y: 533, distance: 9.5
click at [73, 524] on div "Otsi või vali artikkel" at bounding box center [376, 535] width 712 height 26
type input "811"
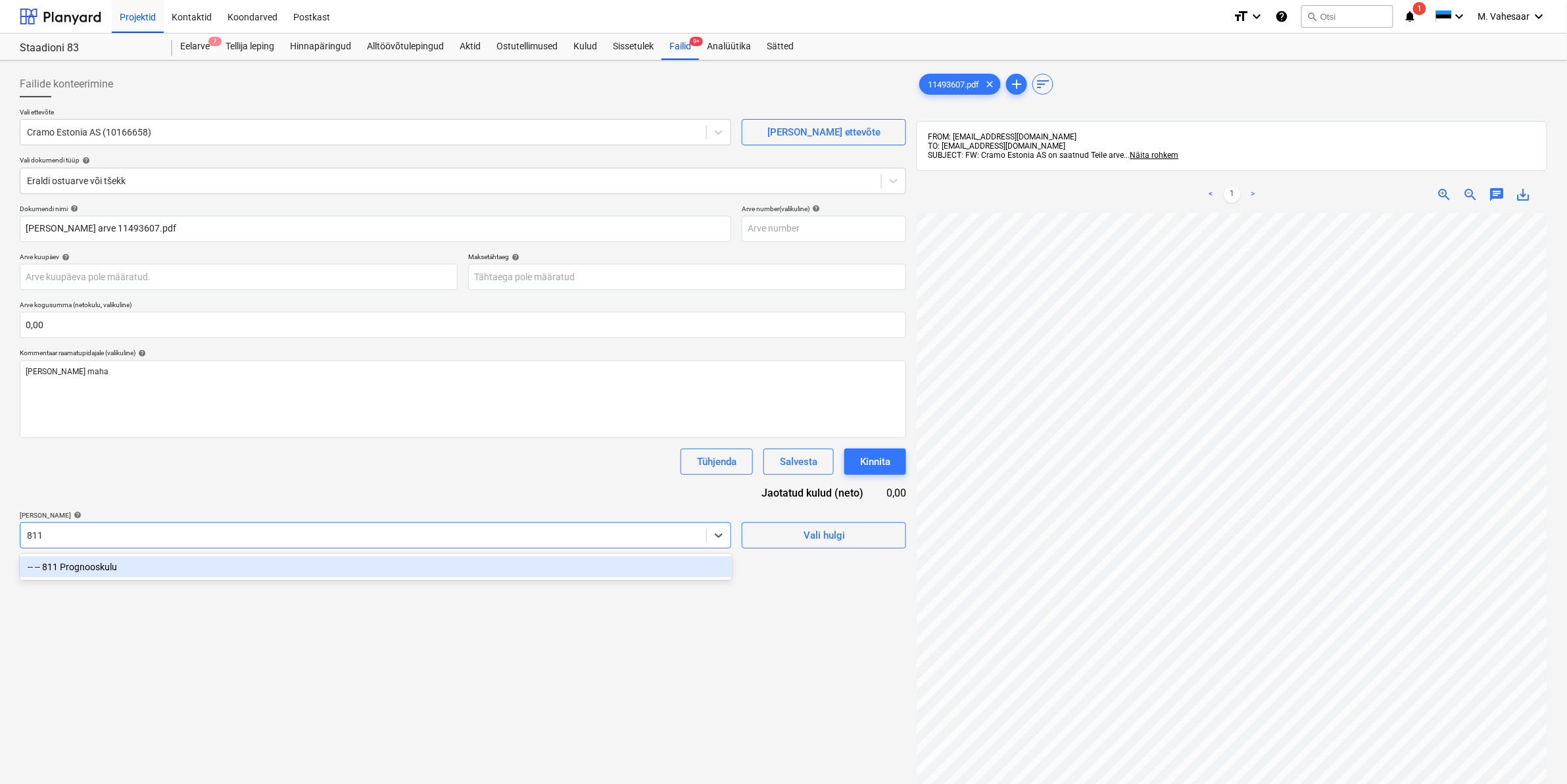
click at [85, 561] on div "-- -- 811 Prognooskulu" at bounding box center [376, 566] width 712 height 21
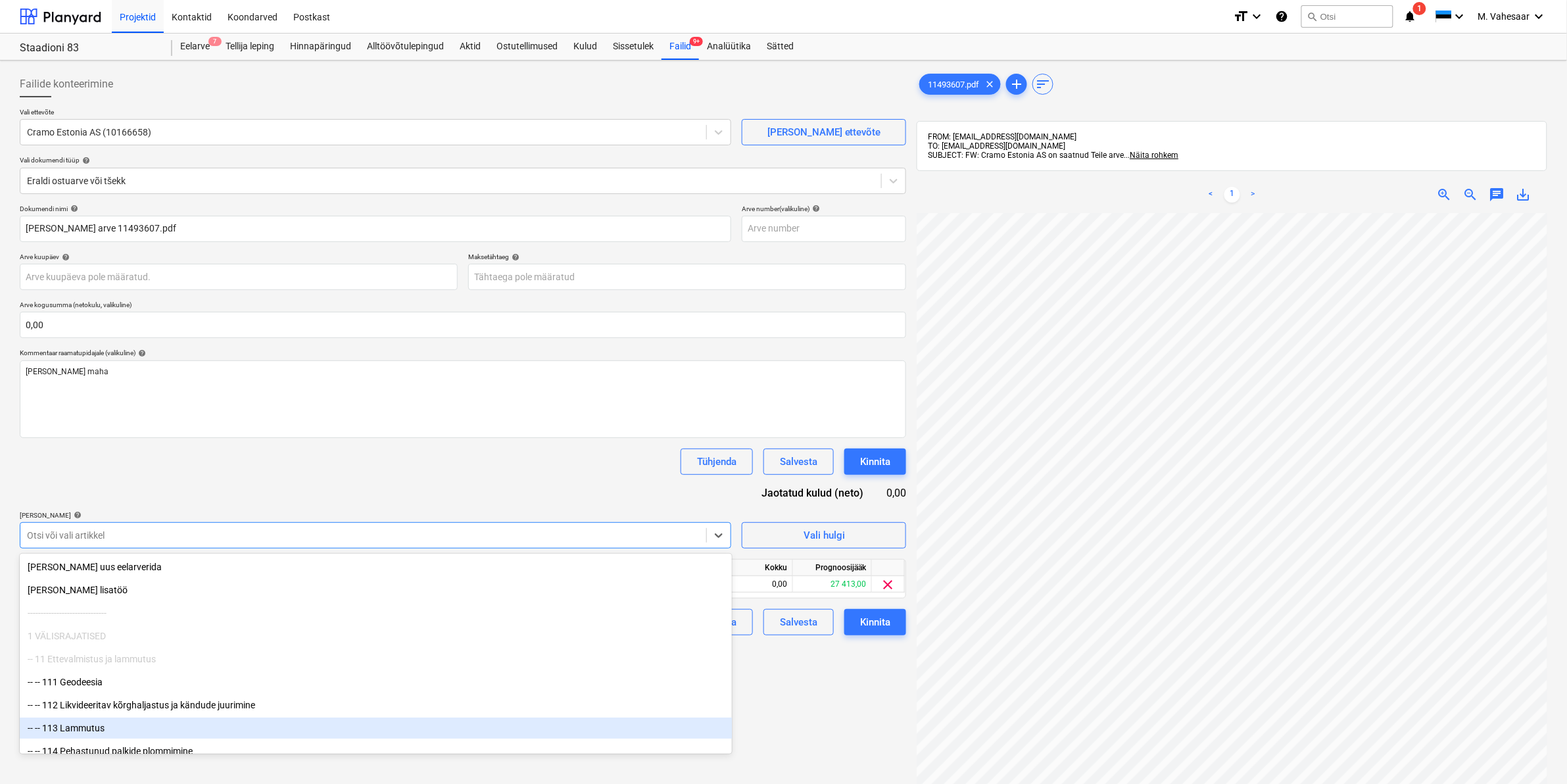
click at [797, 720] on div "Failide konteerimine Vali ettevõte Cramo Estonia AS (10166658) [PERSON_NAME] uu…" at bounding box center [464, 515] width 898 height 899
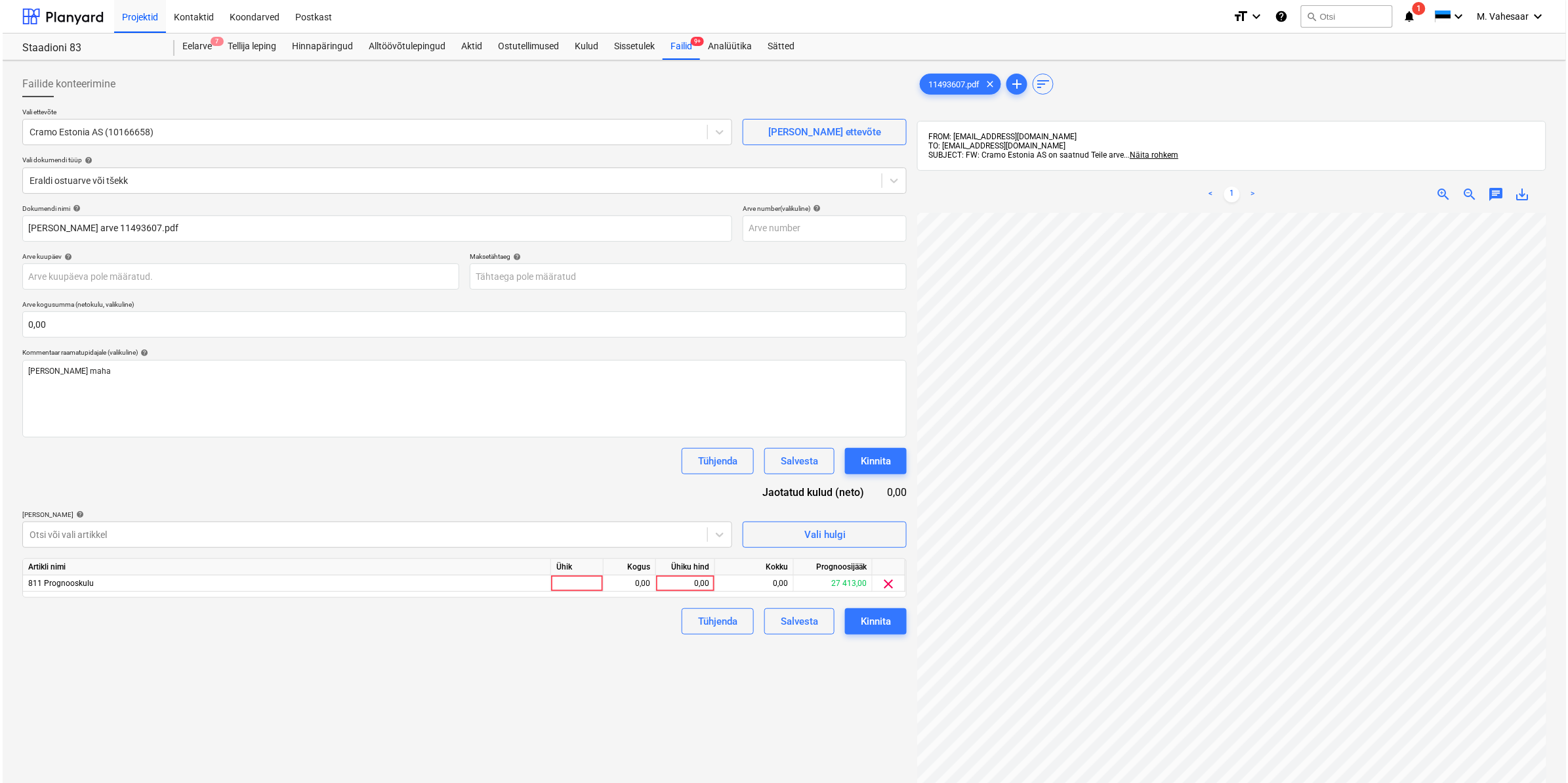
scroll to position [82, 0]
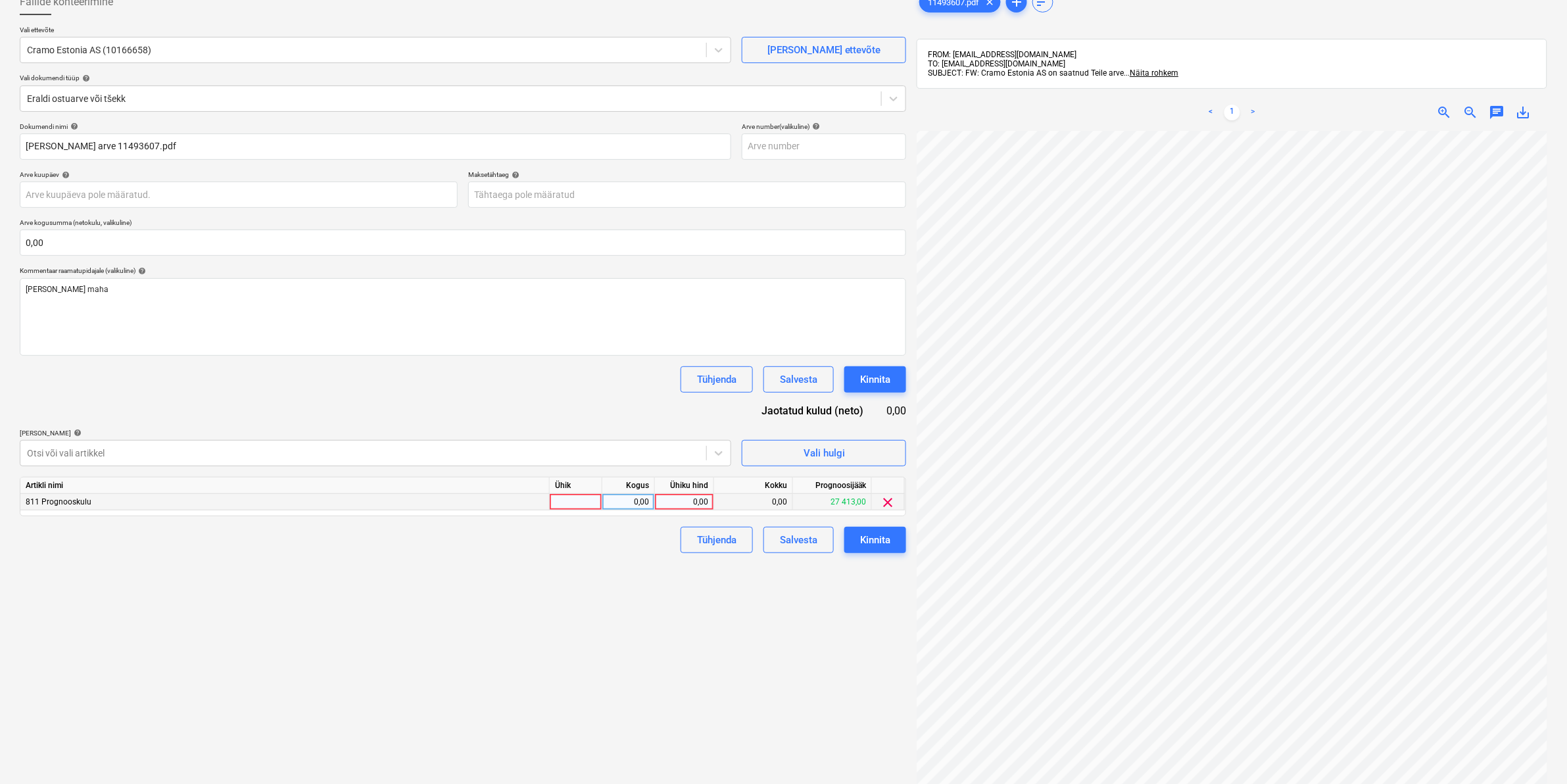
click at [695, 503] on div "0,00" at bounding box center [684, 502] width 48 height 17
type input "569,80"
click at [662, 587] on div "Failide konteerimine Vali ettevõte Cramo Estonia AS (10166658) [PERSON_NAME] uu…" at bounding box center [464, 433] width 898 height 899
click at [861, 533] on div "Kinnita" at bounding box center [875, 539] width 31 height 17
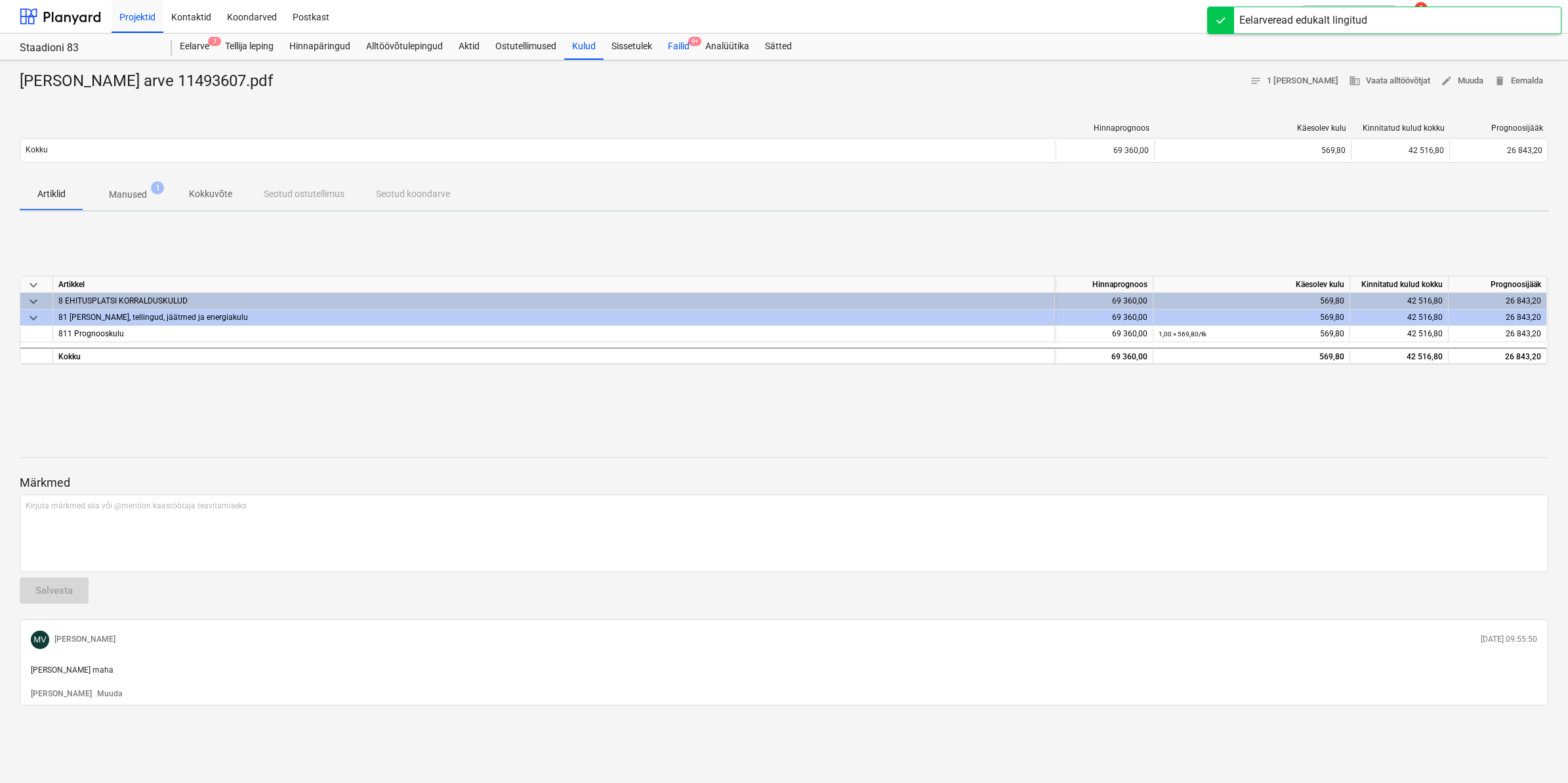
click at [678, 41] on div "Failid 9+" at bounding box center [679, 46] width 37 height 26
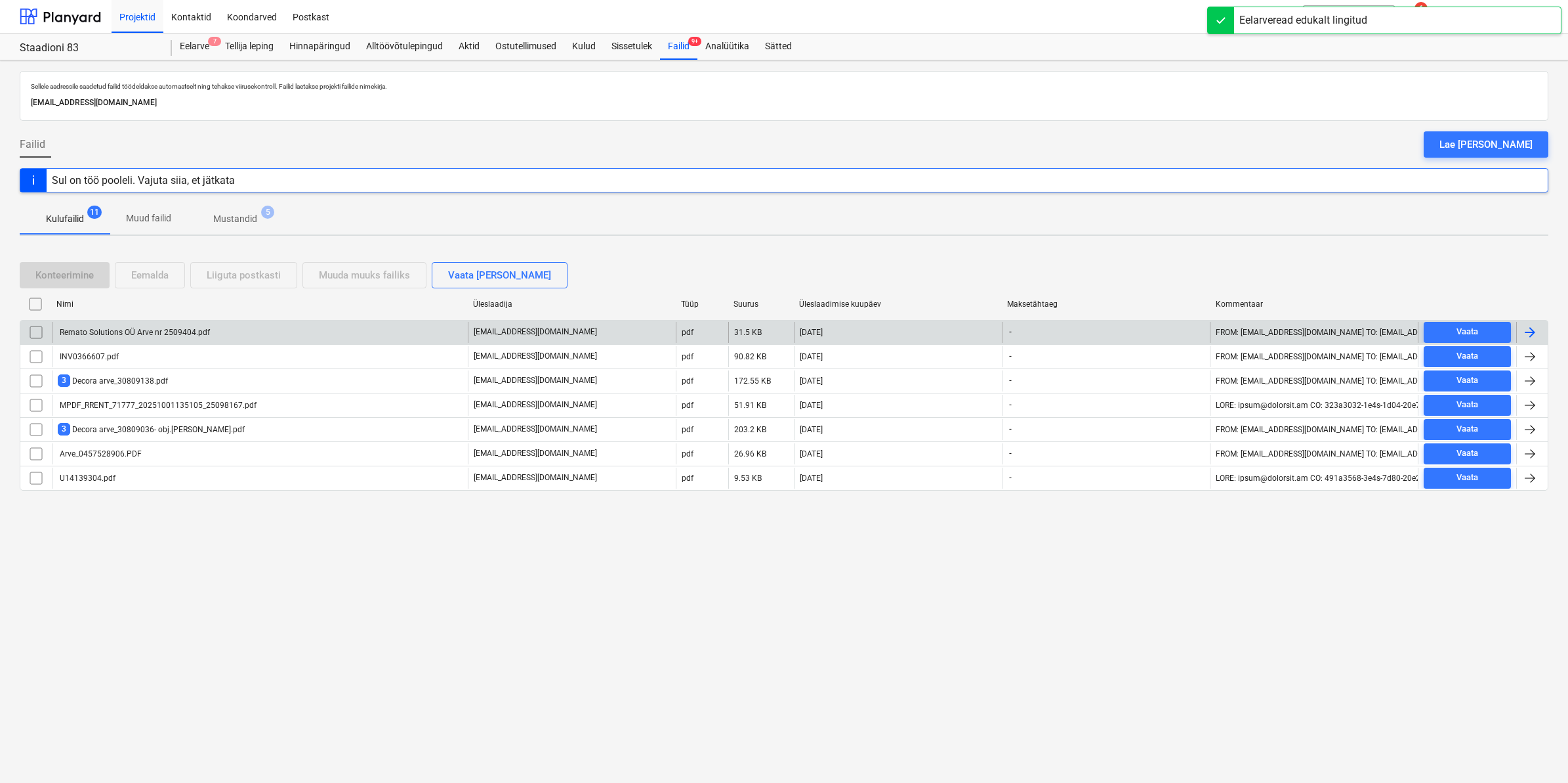
click at [132, 323] on div "Remato Solutions OÜ Arve nr 2509404.pdf" at bounding box center [260, 332] width 416 height 21
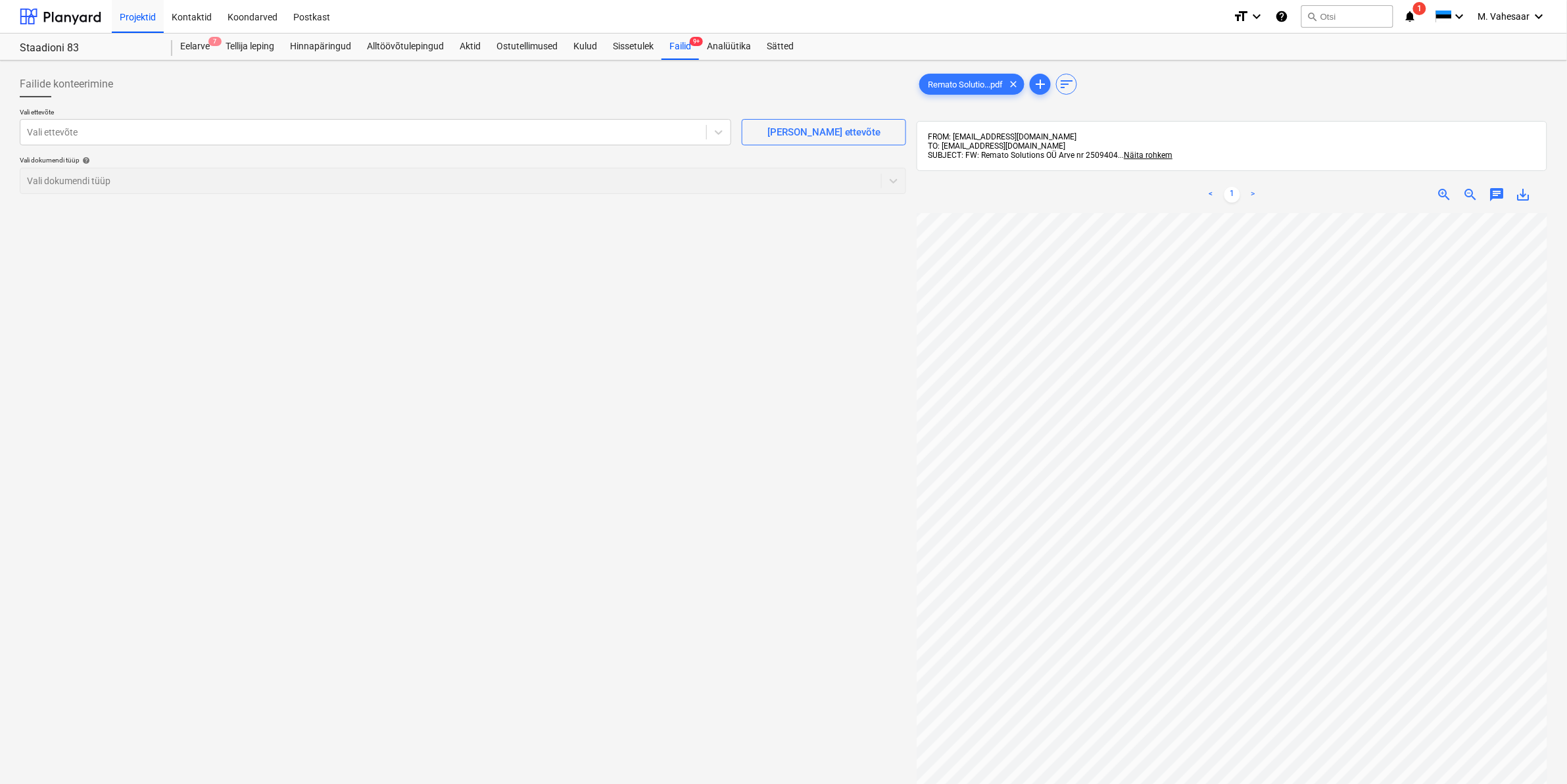
scroll to position [117, 148]
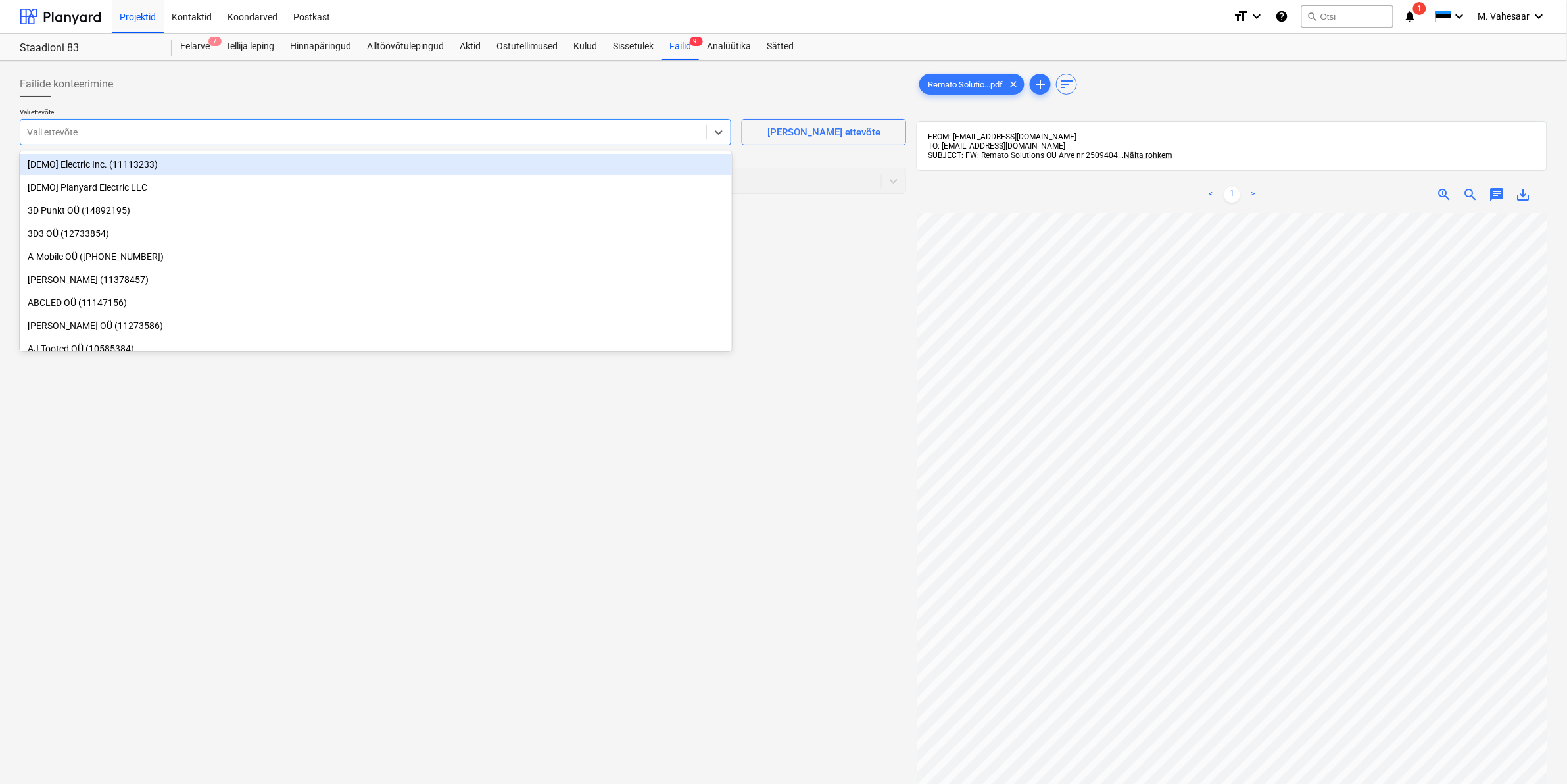
click at [321, 130] on div at bounding box center [363, 132] width 673 height 13
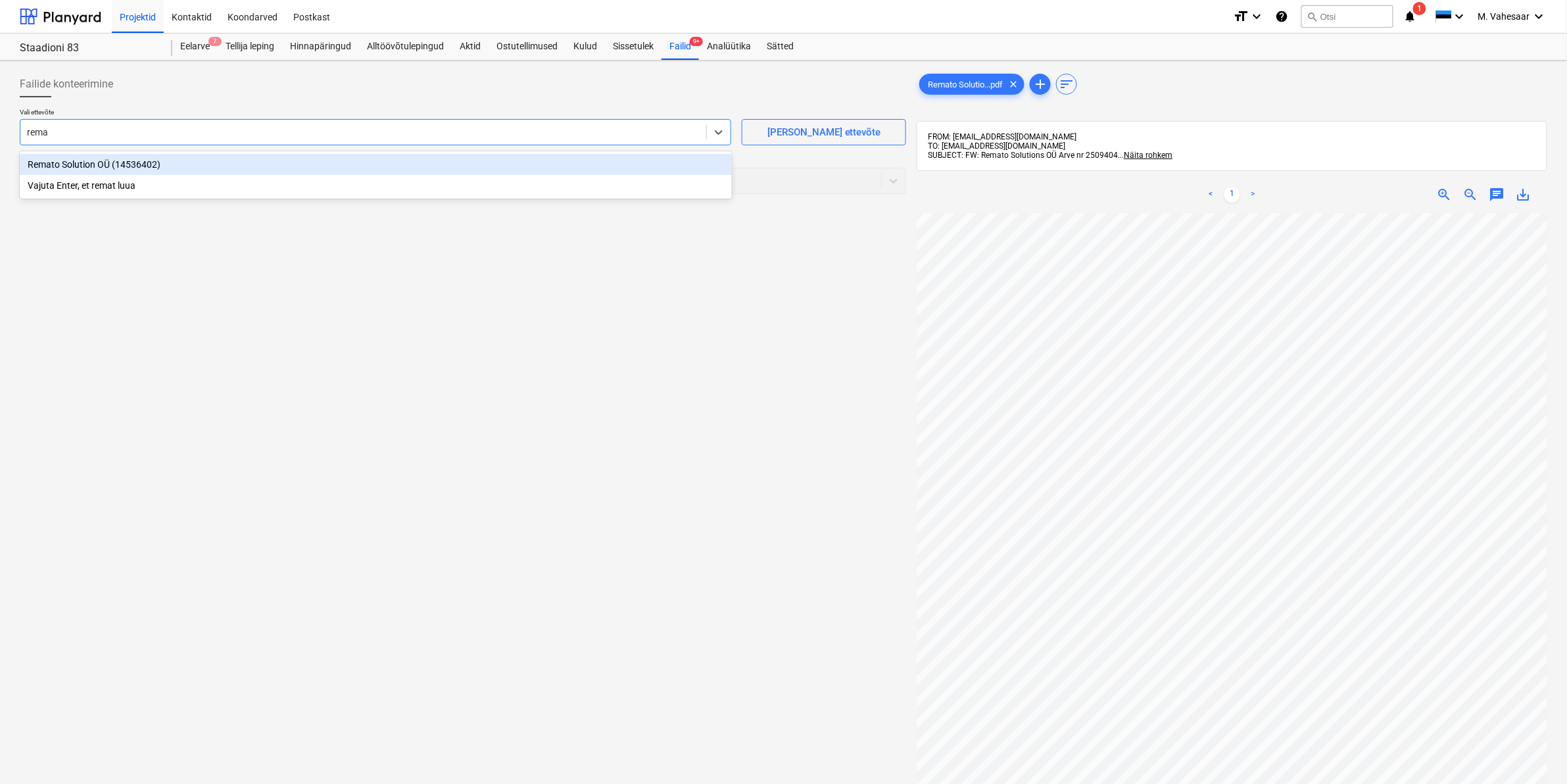
type input "remat"
click at [115, 155] on div "Remato Solution OÜ (14536402)" at bounding box center [376, 164] width 712 height 21
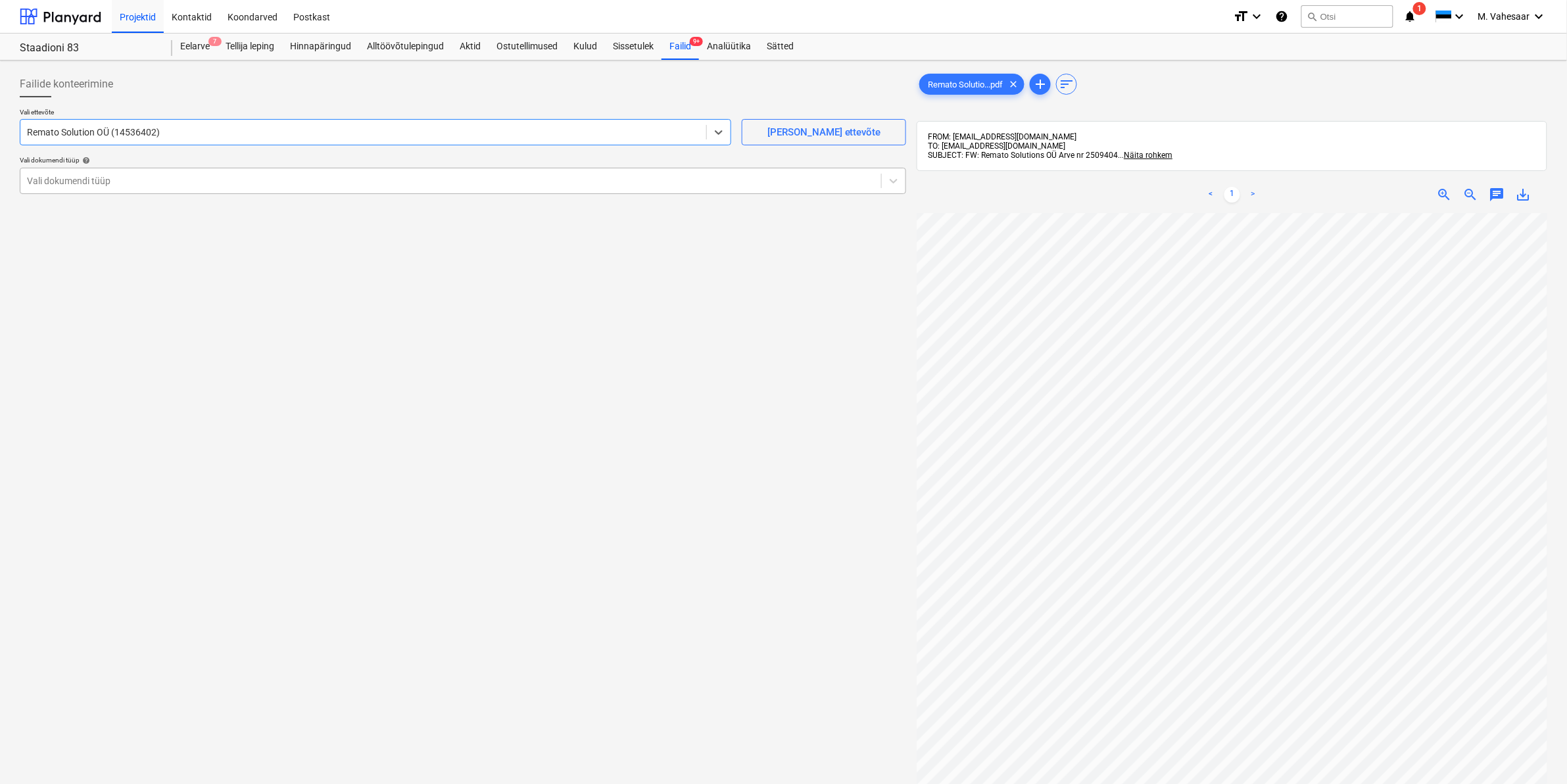
click at [104, 179] on div at bounding box center [451, 181] width 847 height 13
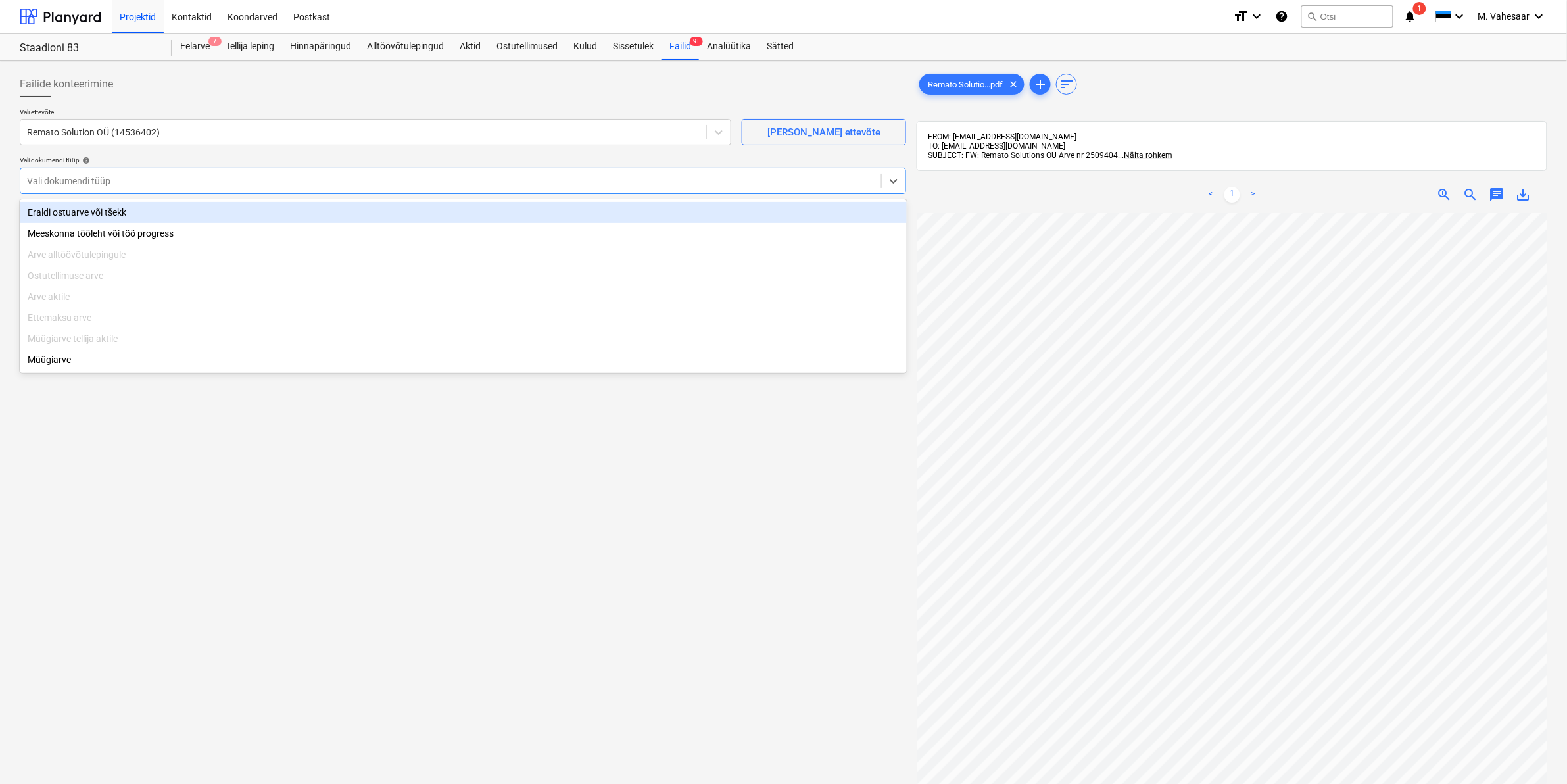
click at [67, 209] on div "Eraldi ostuarve või tšekk" at bounding box center [463, 212] width 887 height 21
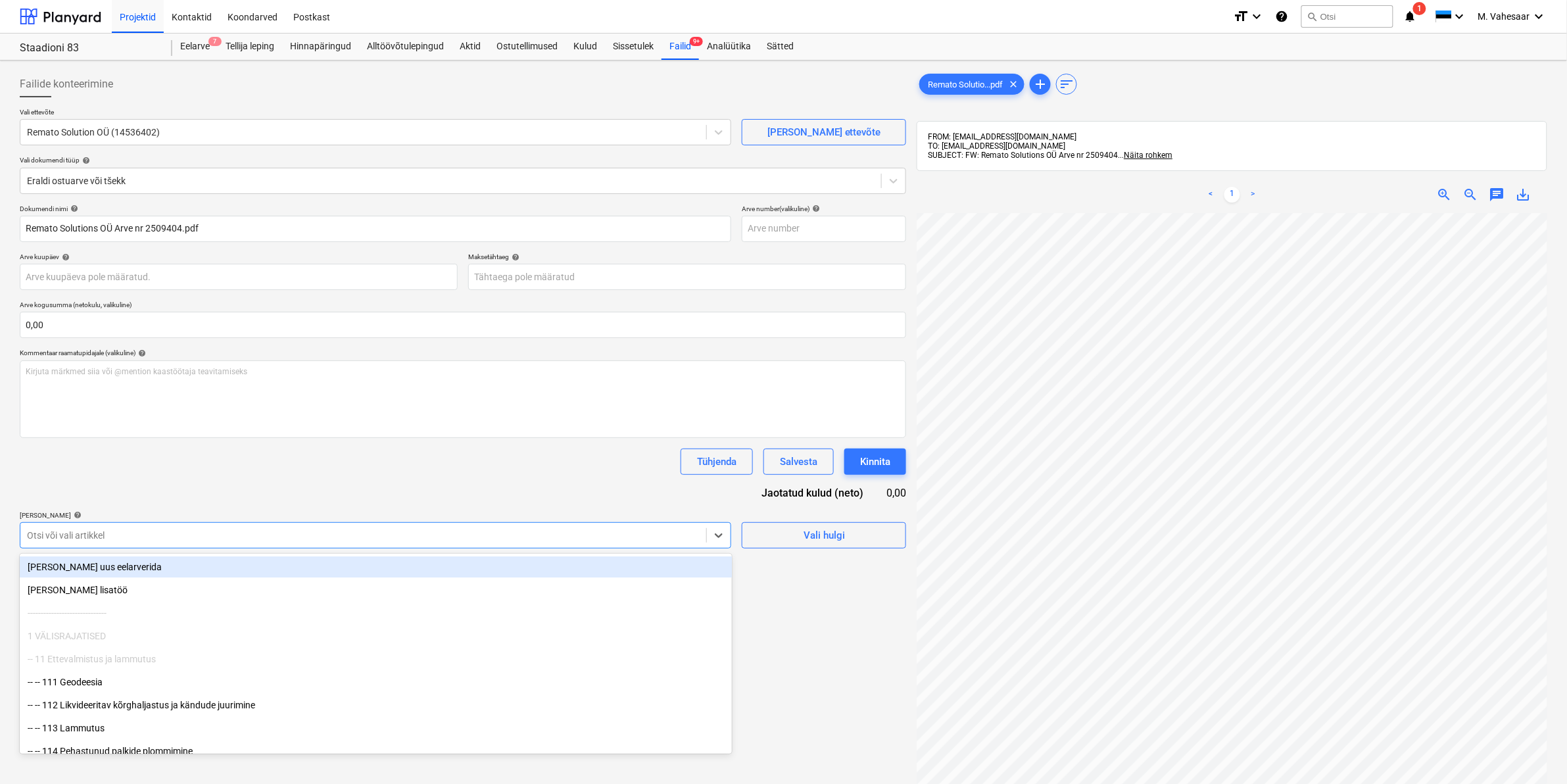
click at [92, 534] on div at bounding box center [363, 535] width 673 height 13
type input "911"
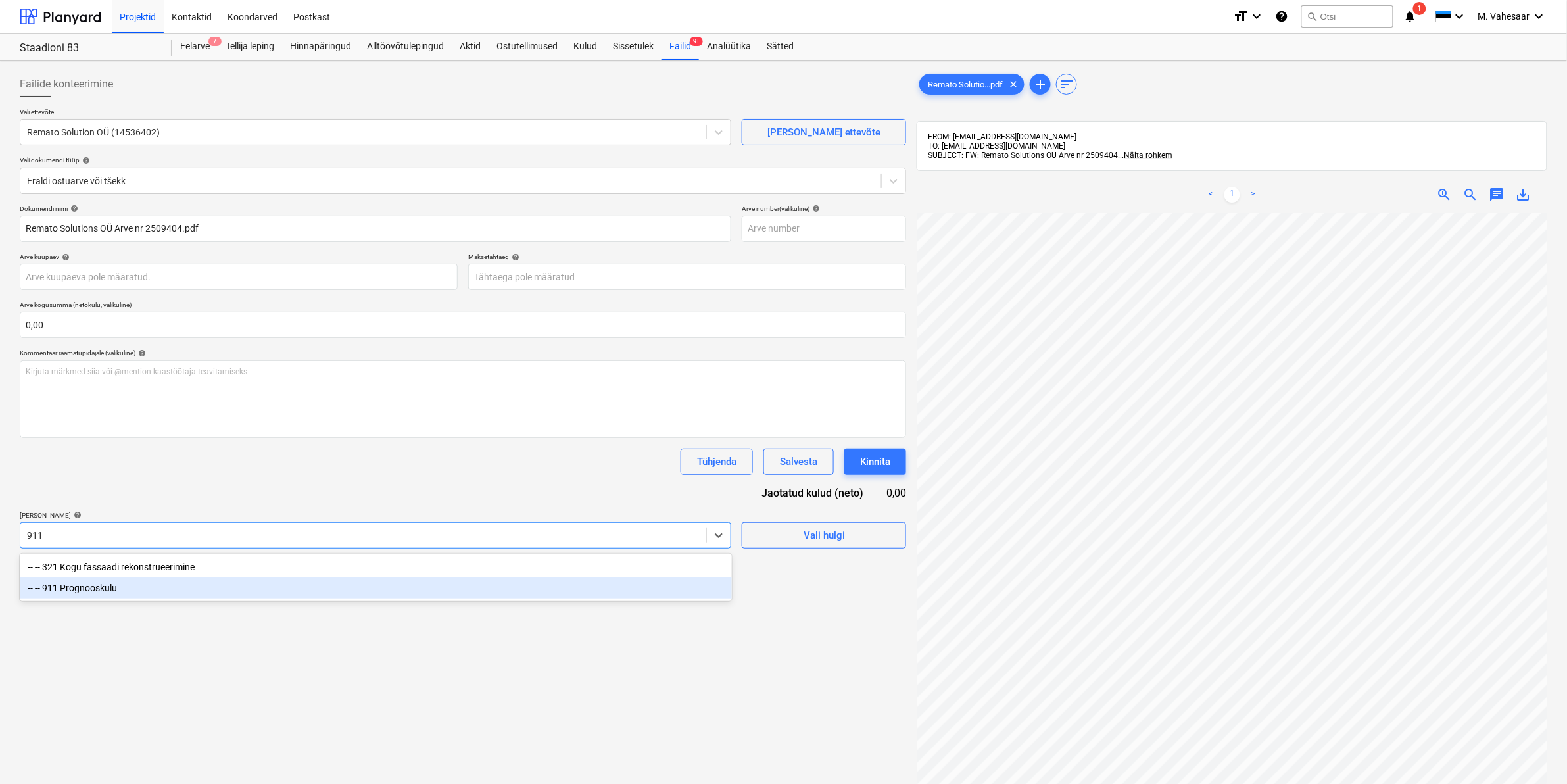
click at [117, 588] on div "-- -- 911 Prognooskulu" at bounding box center [376, 588] width 712 height 21
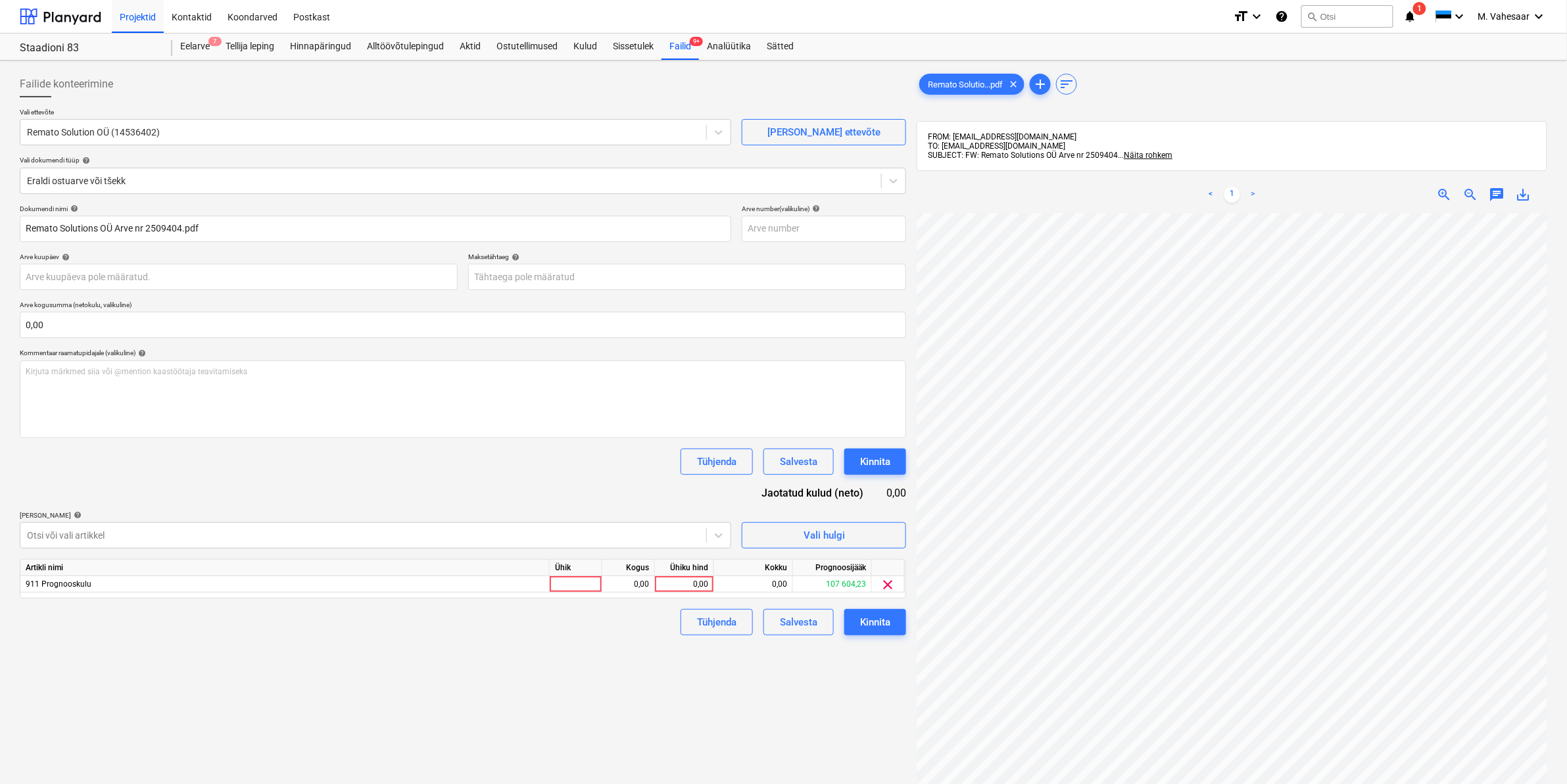
click at [836, 705] on div "Failide konteerimine Vali ettevõte Remato Solution OÜ (14536402) [PERSON_NAME] …" at bounding box center [464, 515] width 898 height 899
click at [678, 583] on div "0,00" at bounding box center [684, 584] width 48 height 17
type input "138"
click at [627, 657] on div "Failide konteerimine Vali ettevõte Remato Solution OÜ (14536402) [PERSON_NAME] …" at bounding box center [464, 515] width 898 height 899
click at [879, 616] on div "Kinnita" at bounding box center [875, 622] width 31 height 17
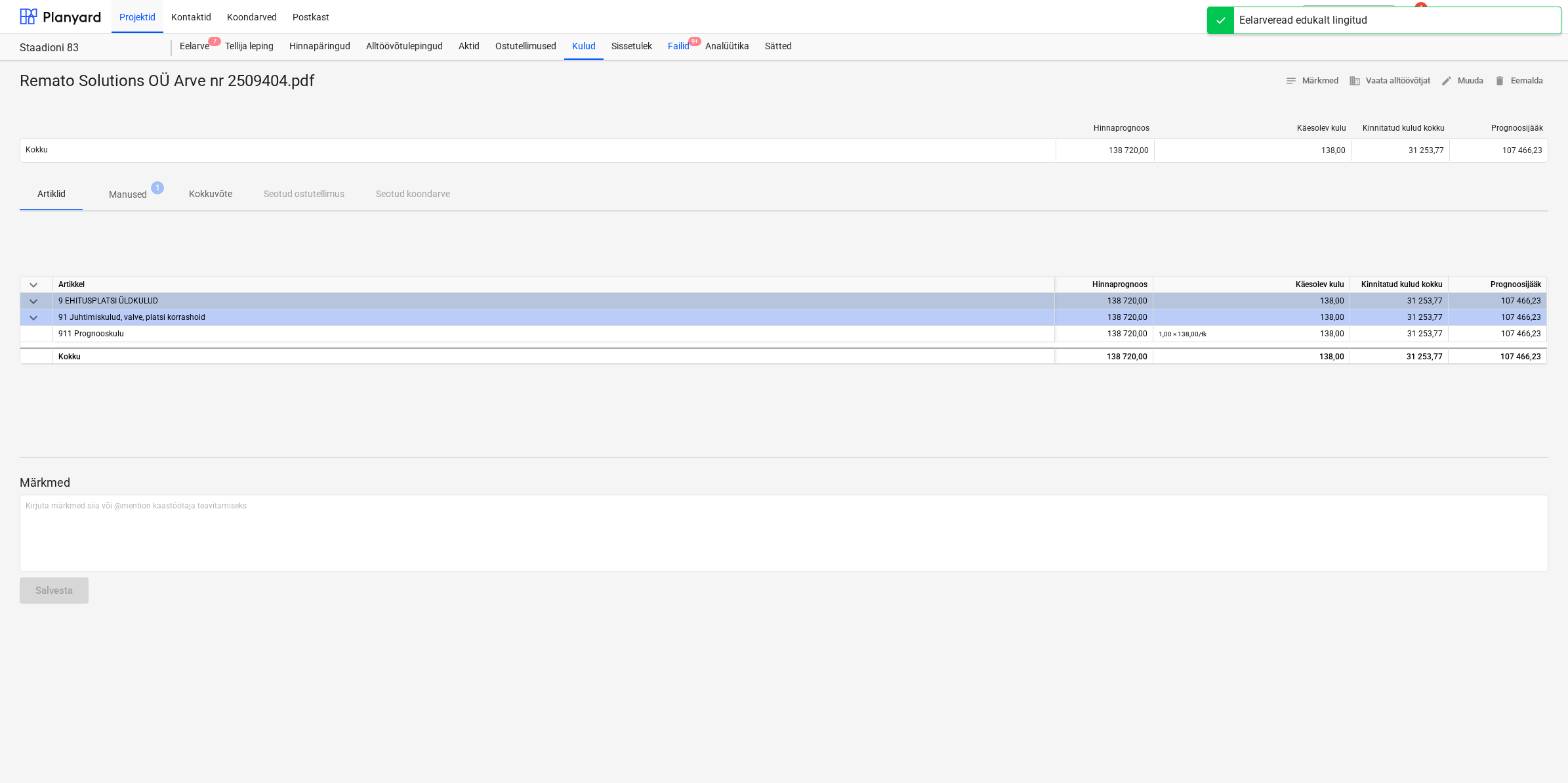
click at [673, 54] on div "Failid 9+" at bounding box center [679, 46] width 37 height 26
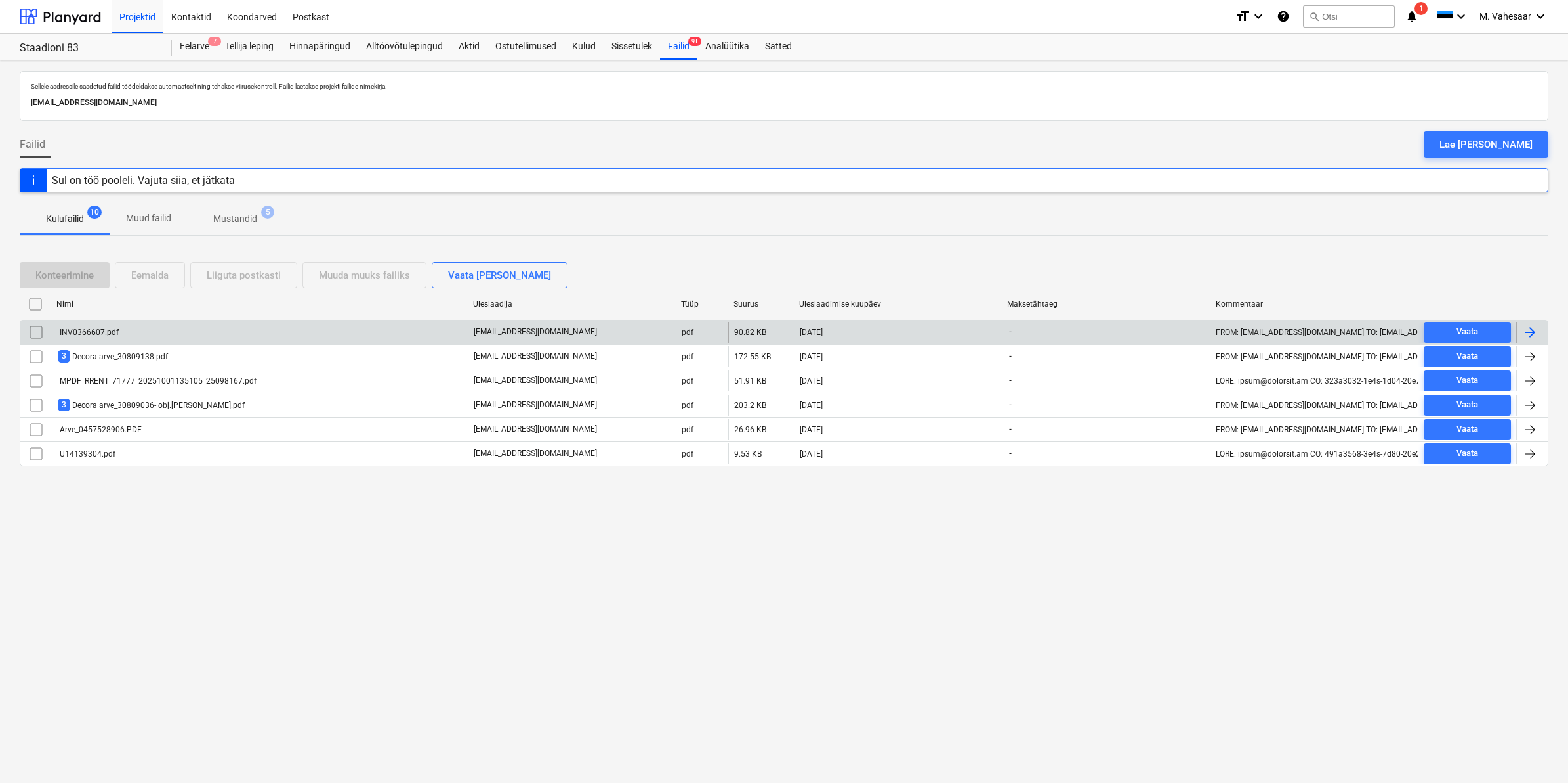
click at [110, 324] on div "INV0366607.pdf" at bounding box center [260, 332] width 416 height 21
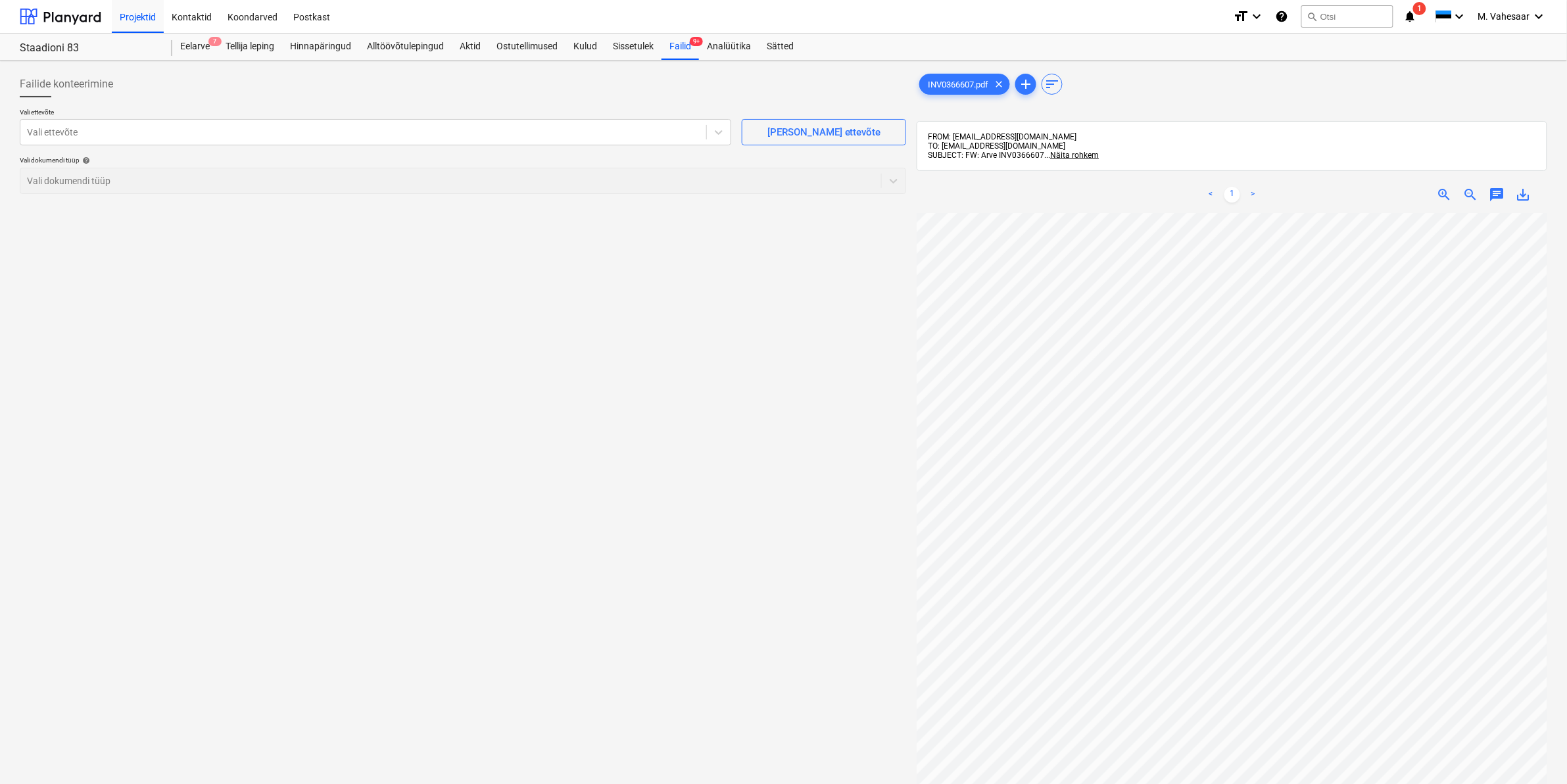
scroll to position [0, 159]
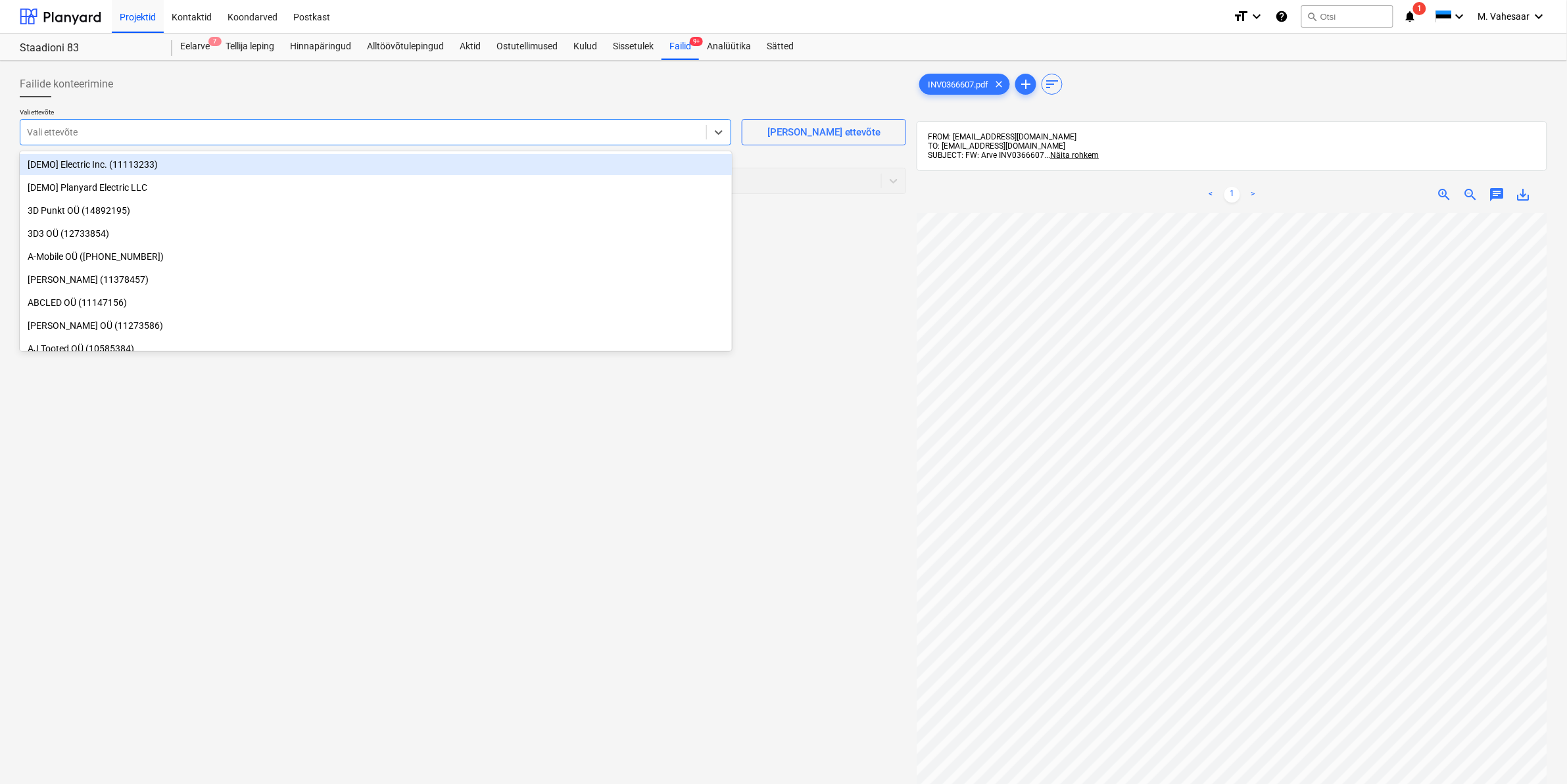
click at [161, 133] on div at bounding box center [363, 132] width 673 height 13
type input "sto"
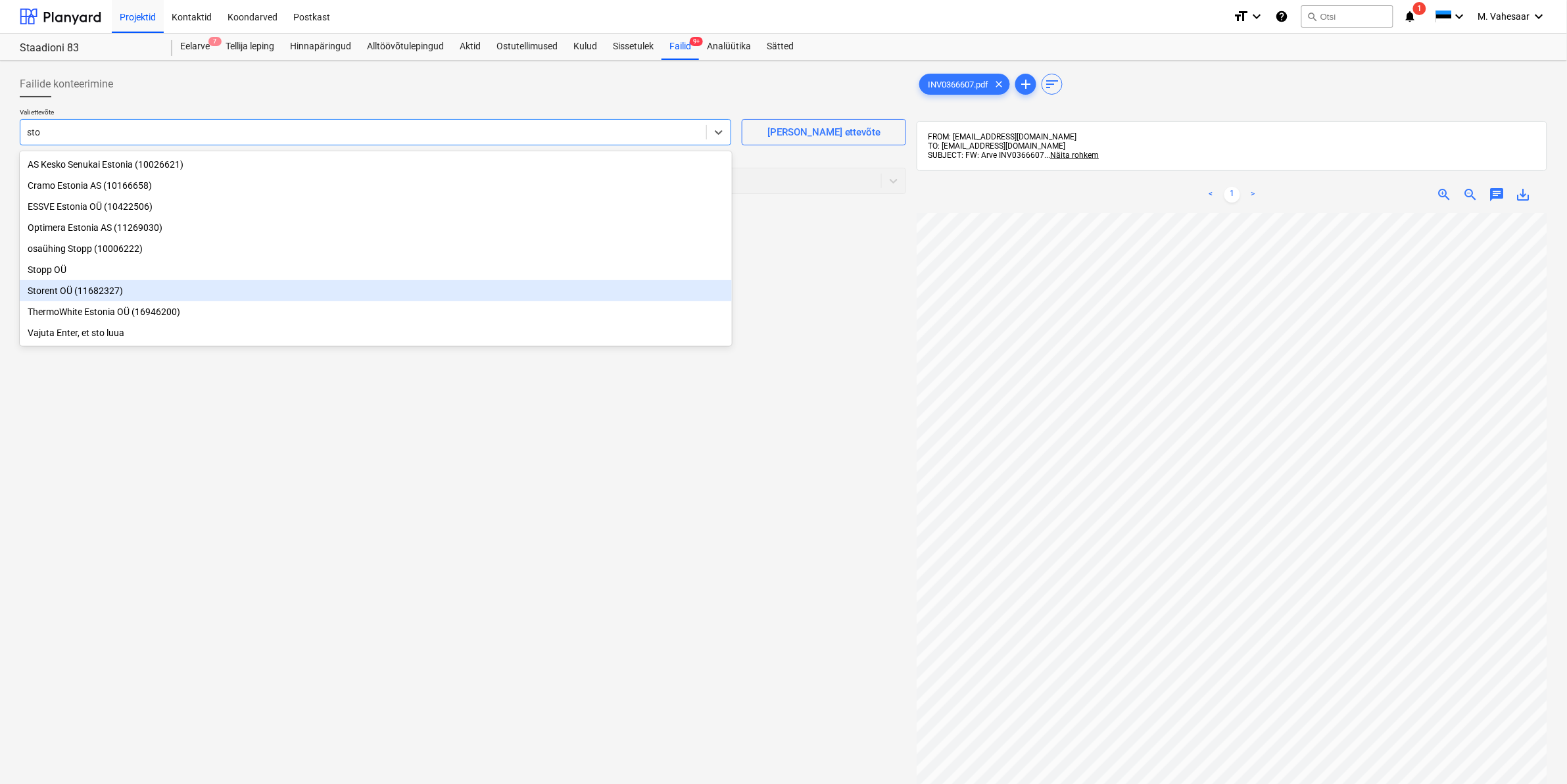
click at [61, 297] on div "Storent OÜ (11682327)" at bounding box center [376, 290] width 712 height 21
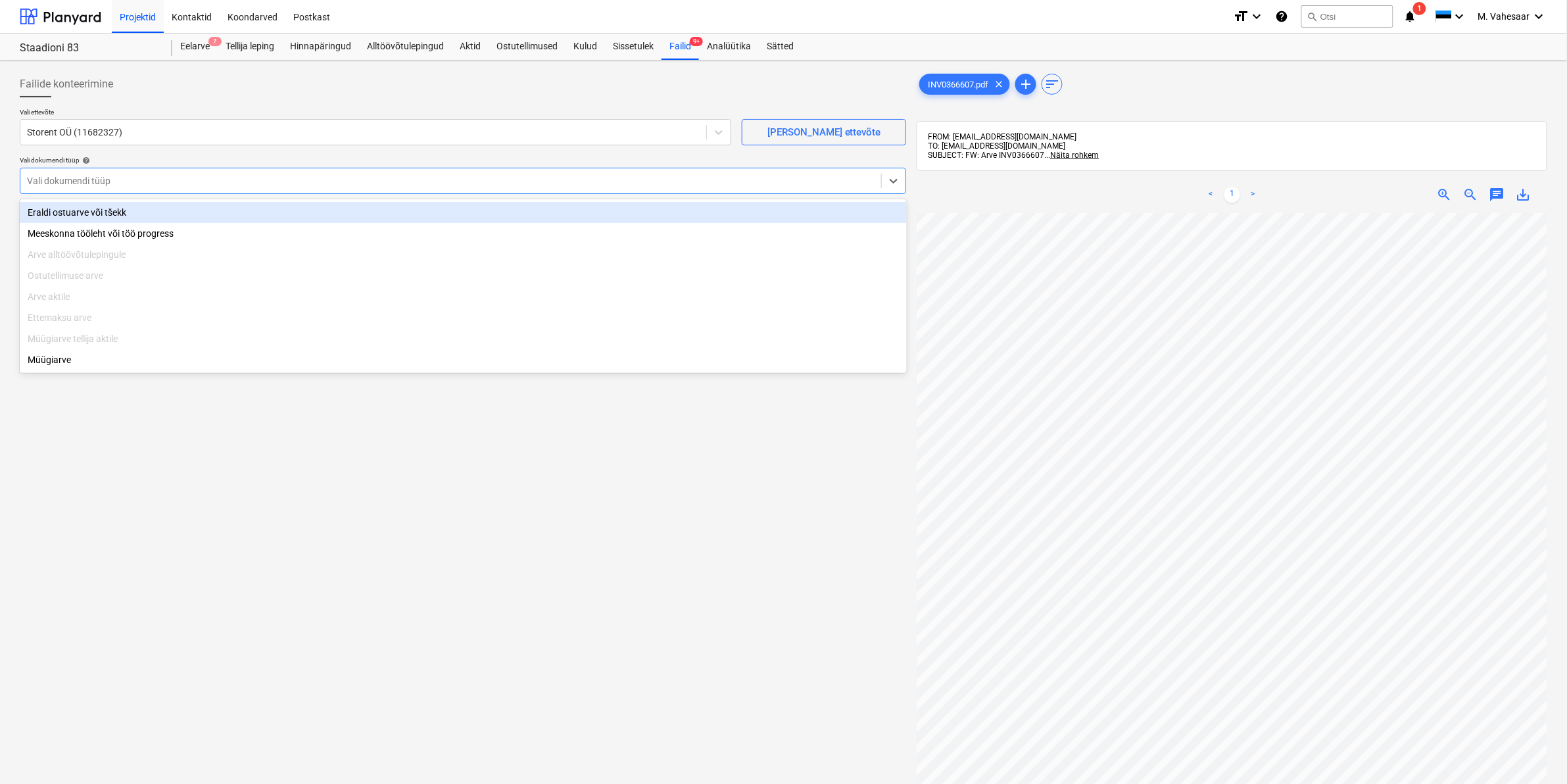
click at [89, 171] on div "Vali dokumendi tüüp" at bounding box center [451, 181] width 861 height 19
click at [70, 214] on div "Eraldi ostuarve või tšekk" at bounding box center [463, 212] width 887 height 21
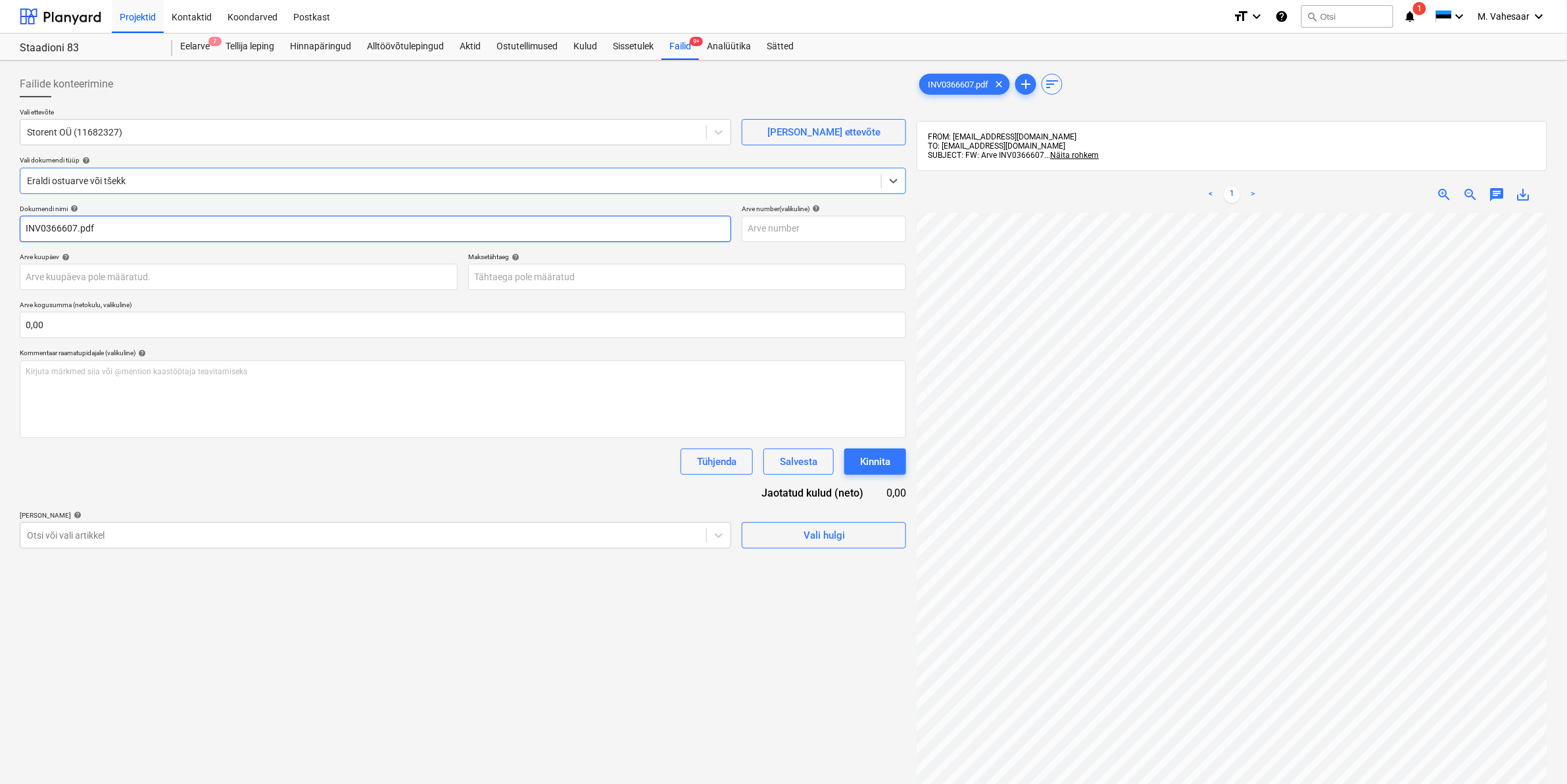
click at [26, 227] on input "INV0366607.pdf" at bounding box center [376, 229] width 712 height 26
type input "Storent arve INV0366607.pdf"
click at [101, 525] on div "Otsi või vali artikkel" at bounding box center [363, 535] width 686 height 19
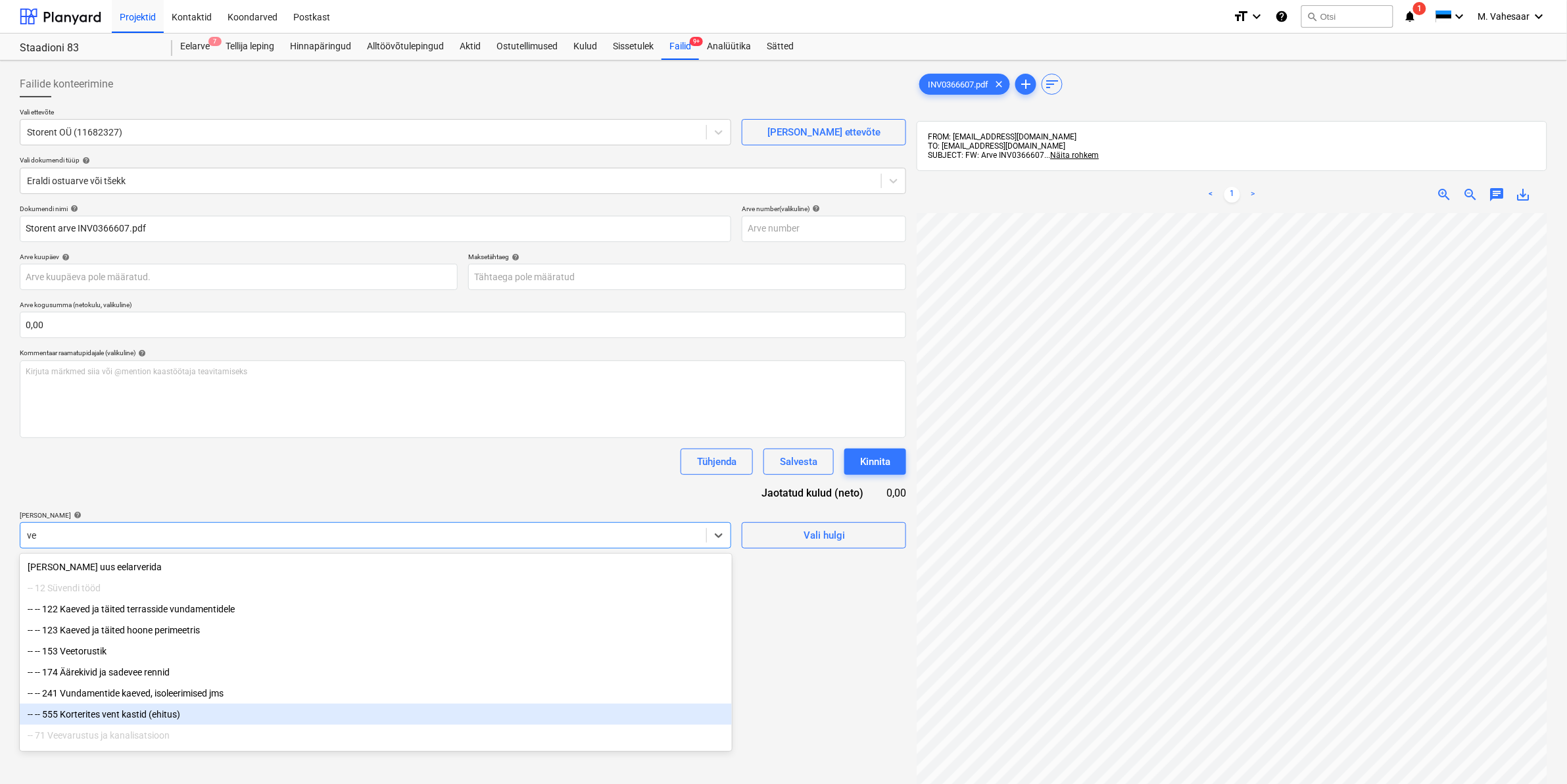
type input "v"
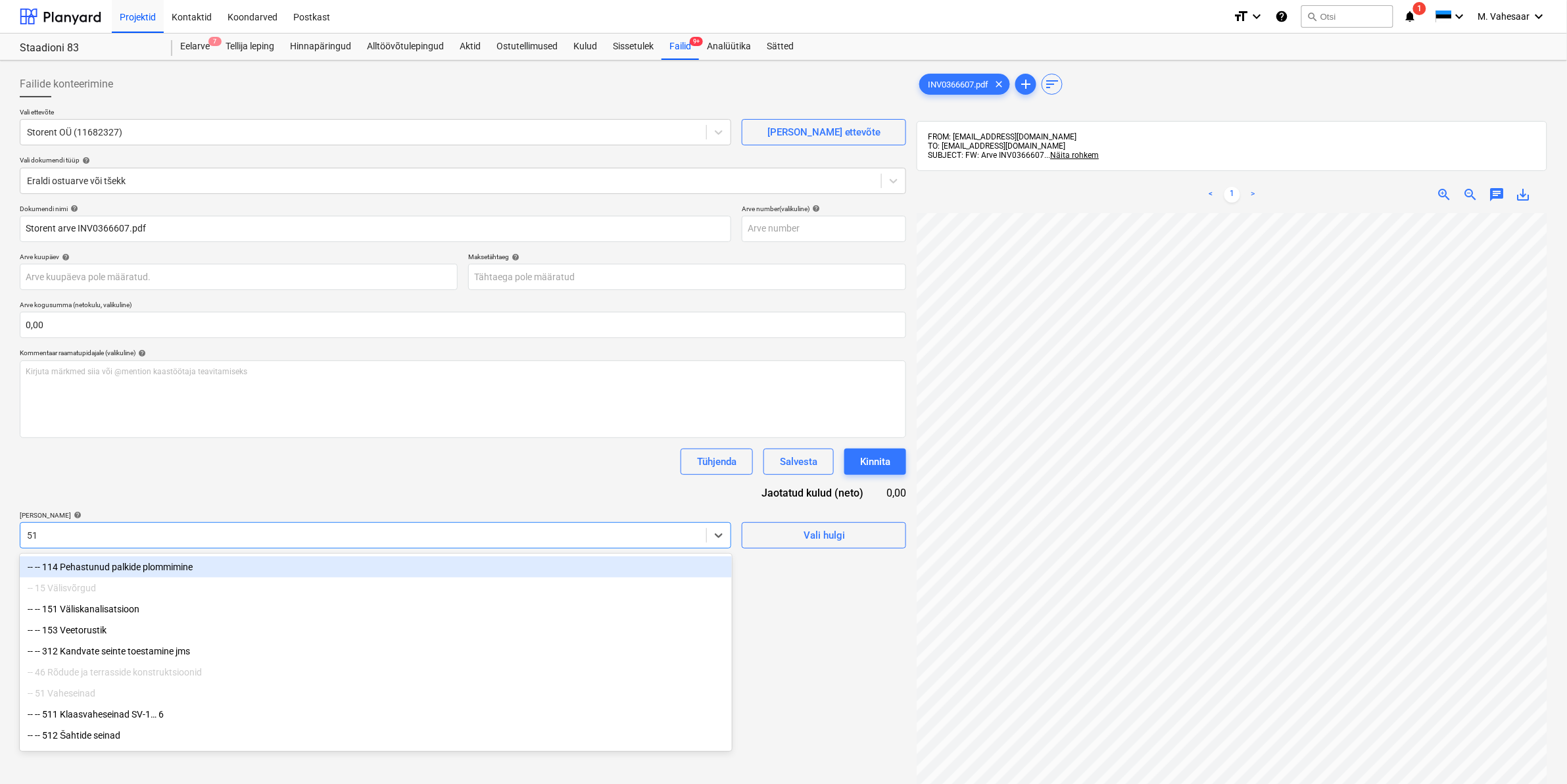
type input "514"
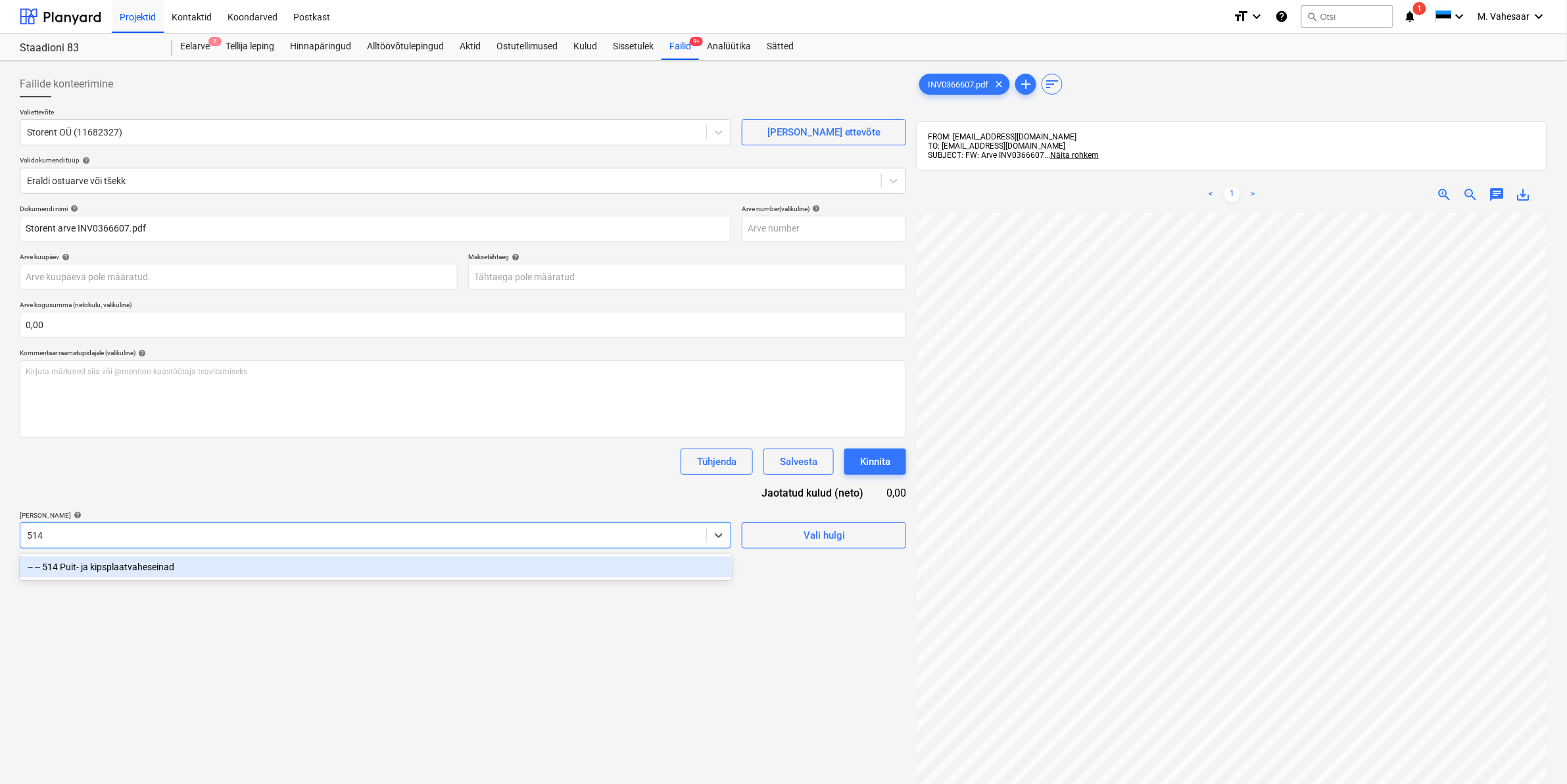
click at [133, 569] on div "-- -- 514 Puit- ja kipsplaatvaheseinad" at bounding box center [376, 566] width 712 height 21
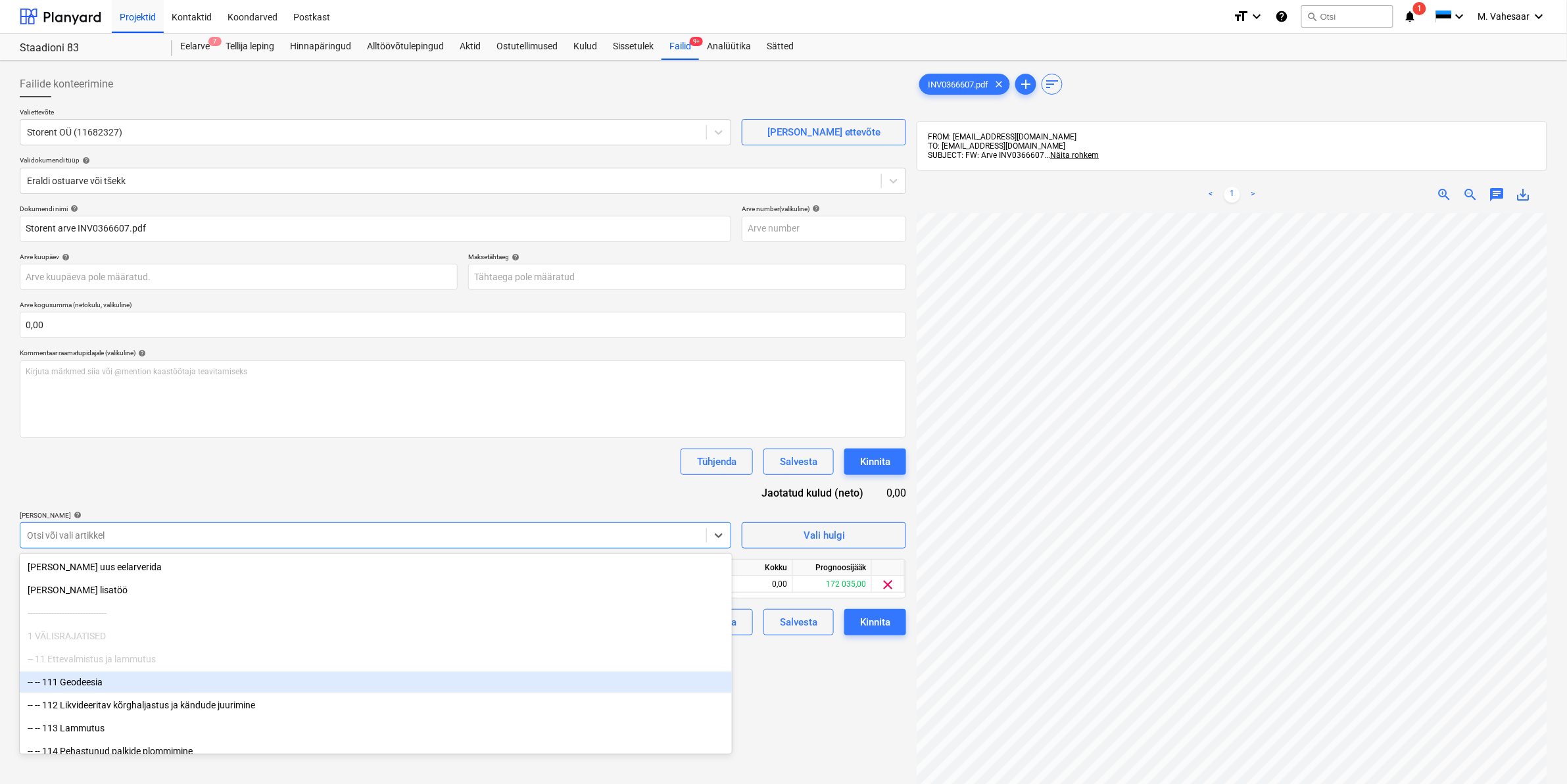
click at [824, 689] on div "Failide konteerimine Vali ettevõte Storent OÜ (11682327) [PERSON_NAME] uus ette…" at bounding box center [464, 515] width 898 height 899
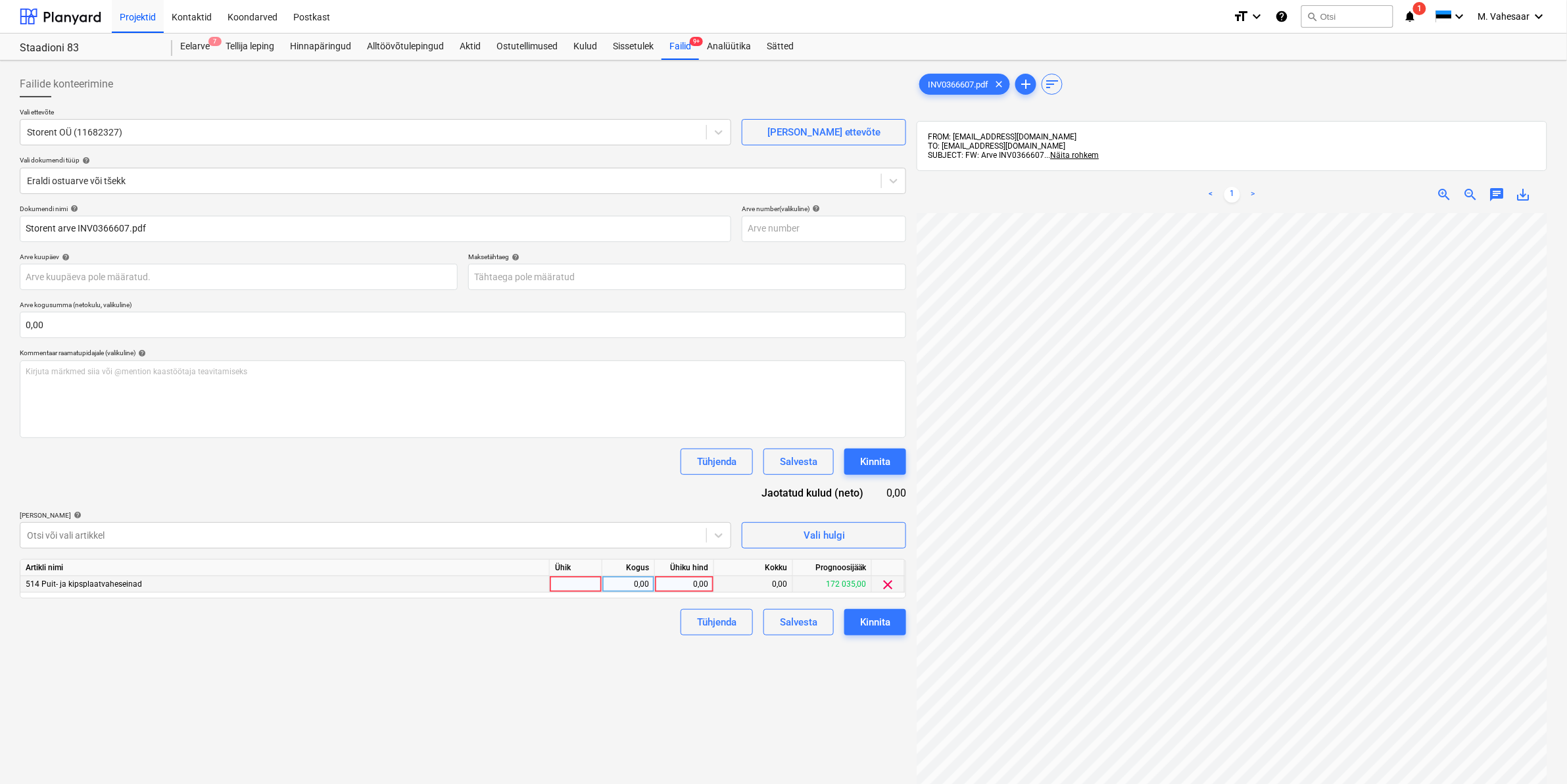
click at [678, 584] on div "0,00" at bounding box center [684, 584] width 48 height 17
type input "58,96"
click at [617, 645] on div "Failide konteerimine Vali ettevõte Storent OÜ (11682327) [PERSON_NAME] uus ette…" at bounding box center [464, 515] width 898 height 899
click at [874, 628] on div "Kinnita" at bounding box center [875, 622] width 31 height 17
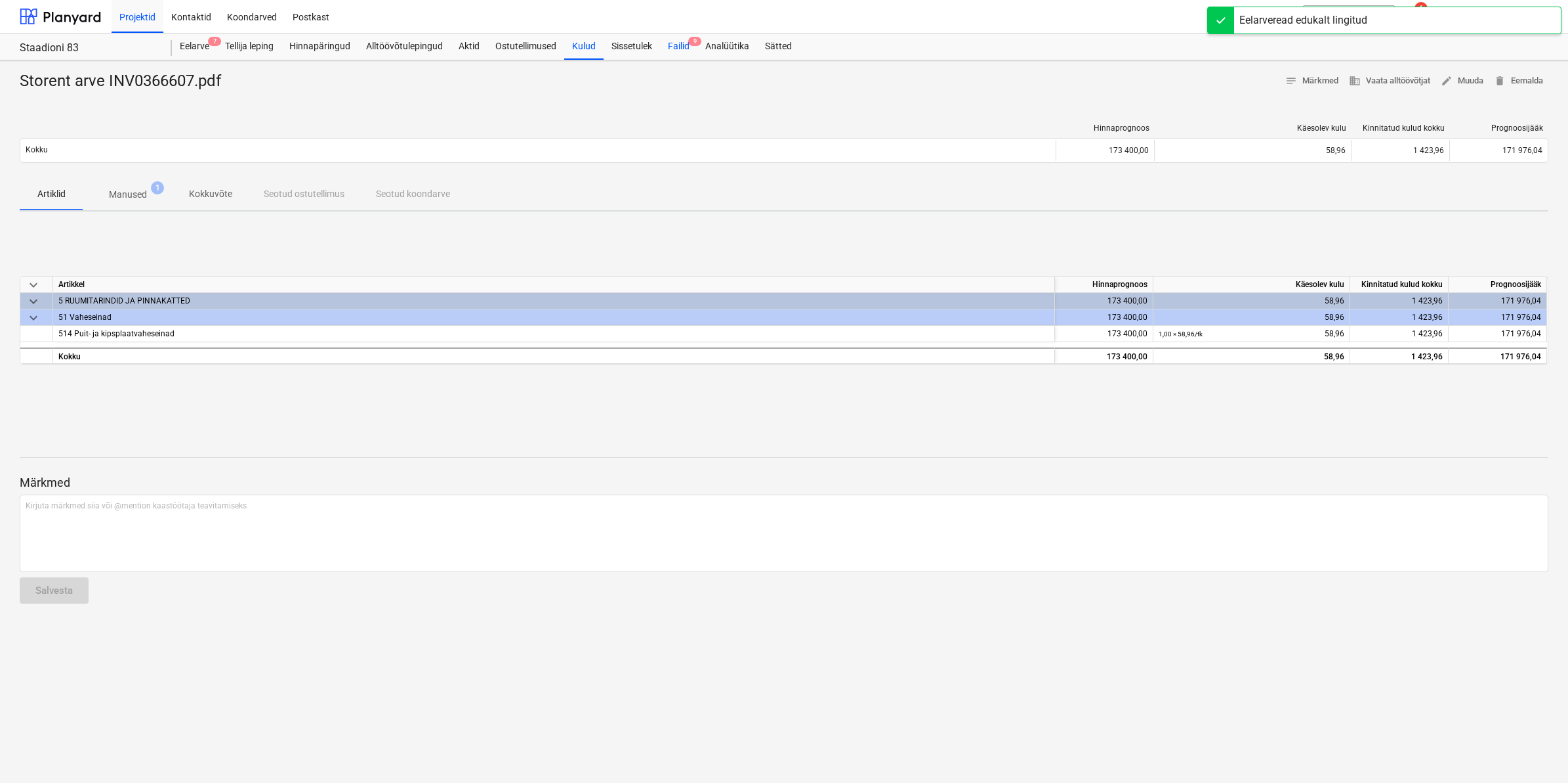
click at [686, 48] on div "Failid 9" at bounding box center [679, 46] width 37 height 26
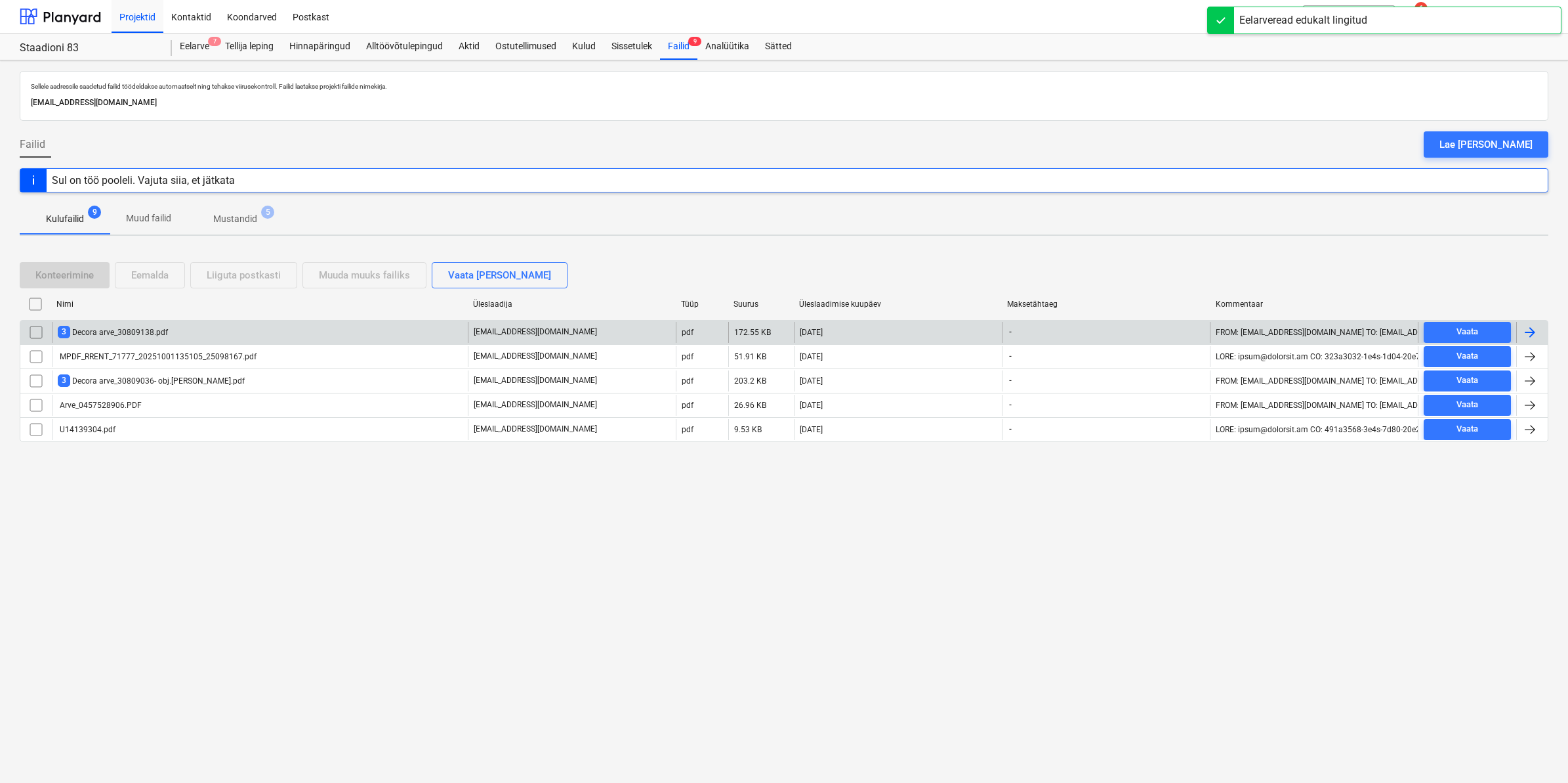
click at [156, 322] on div "3 Decora arve_30809138.pdf" at bounding box center [260, 332] width 416 height 21
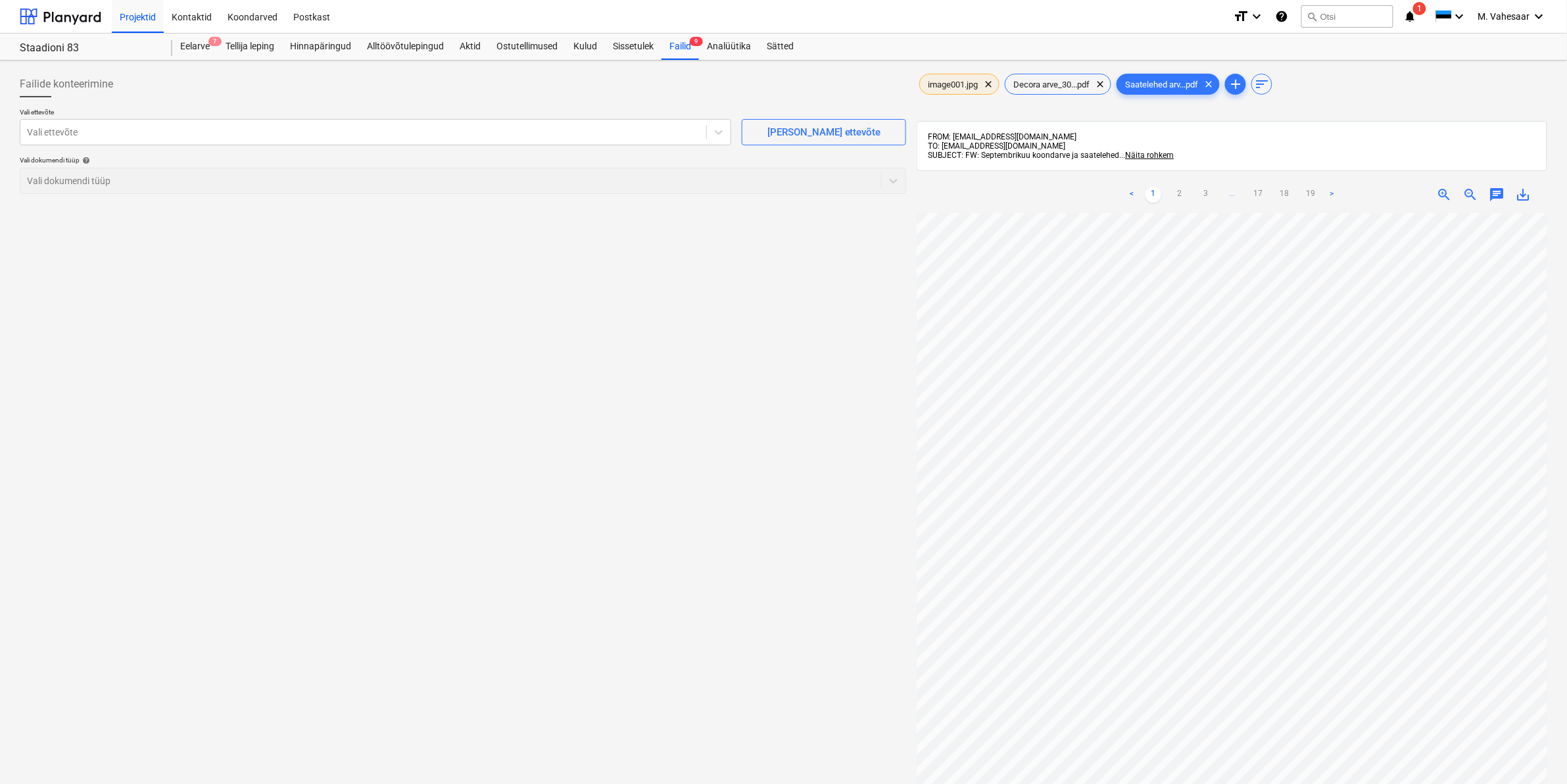
click at [959, 85] on span "image001.jpg" at bounding box center [952, 84] width 66 height 10
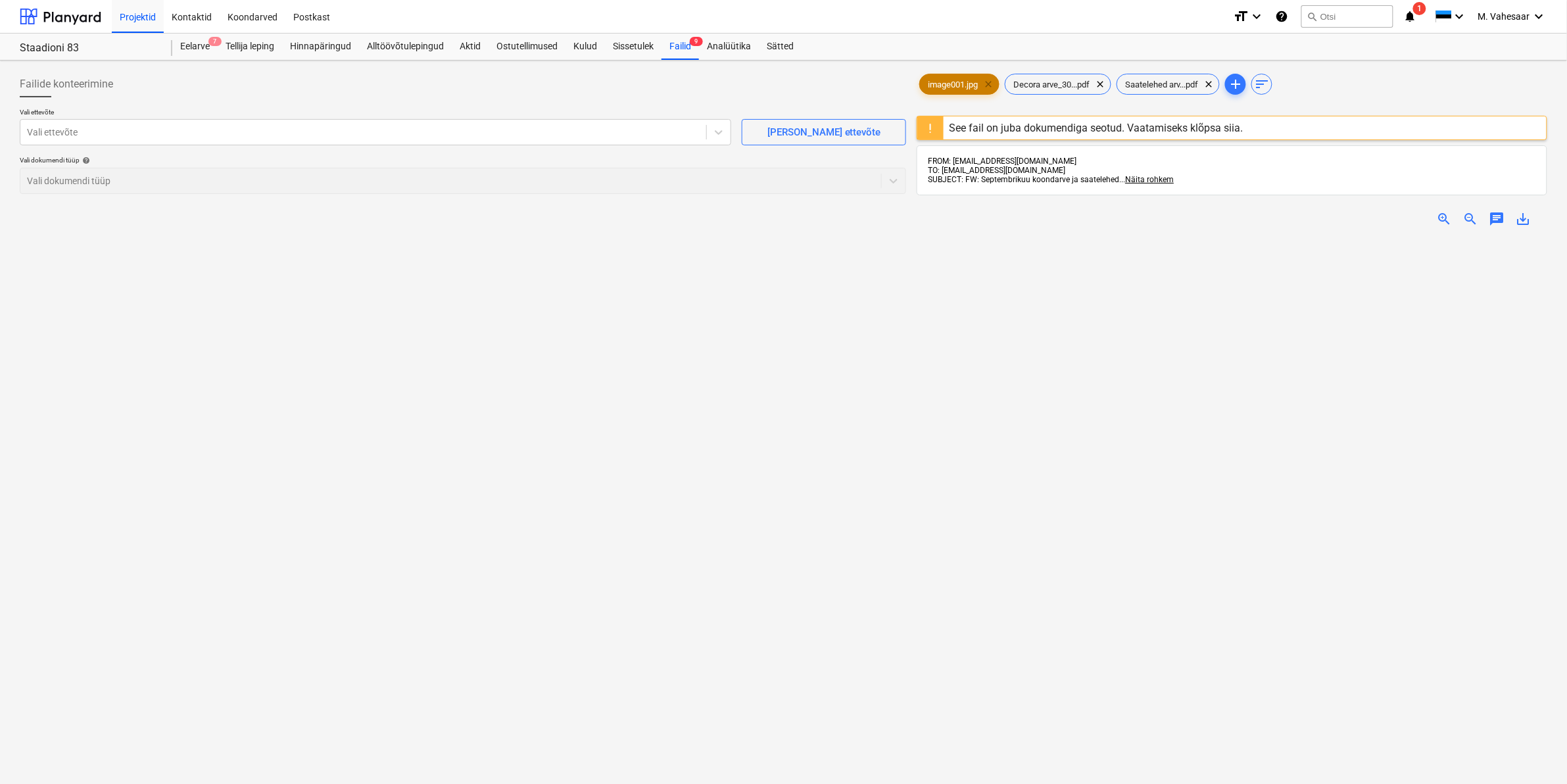
click at [988, 86] on span "clear" at bounding box center [988, 83] width 16 height 16
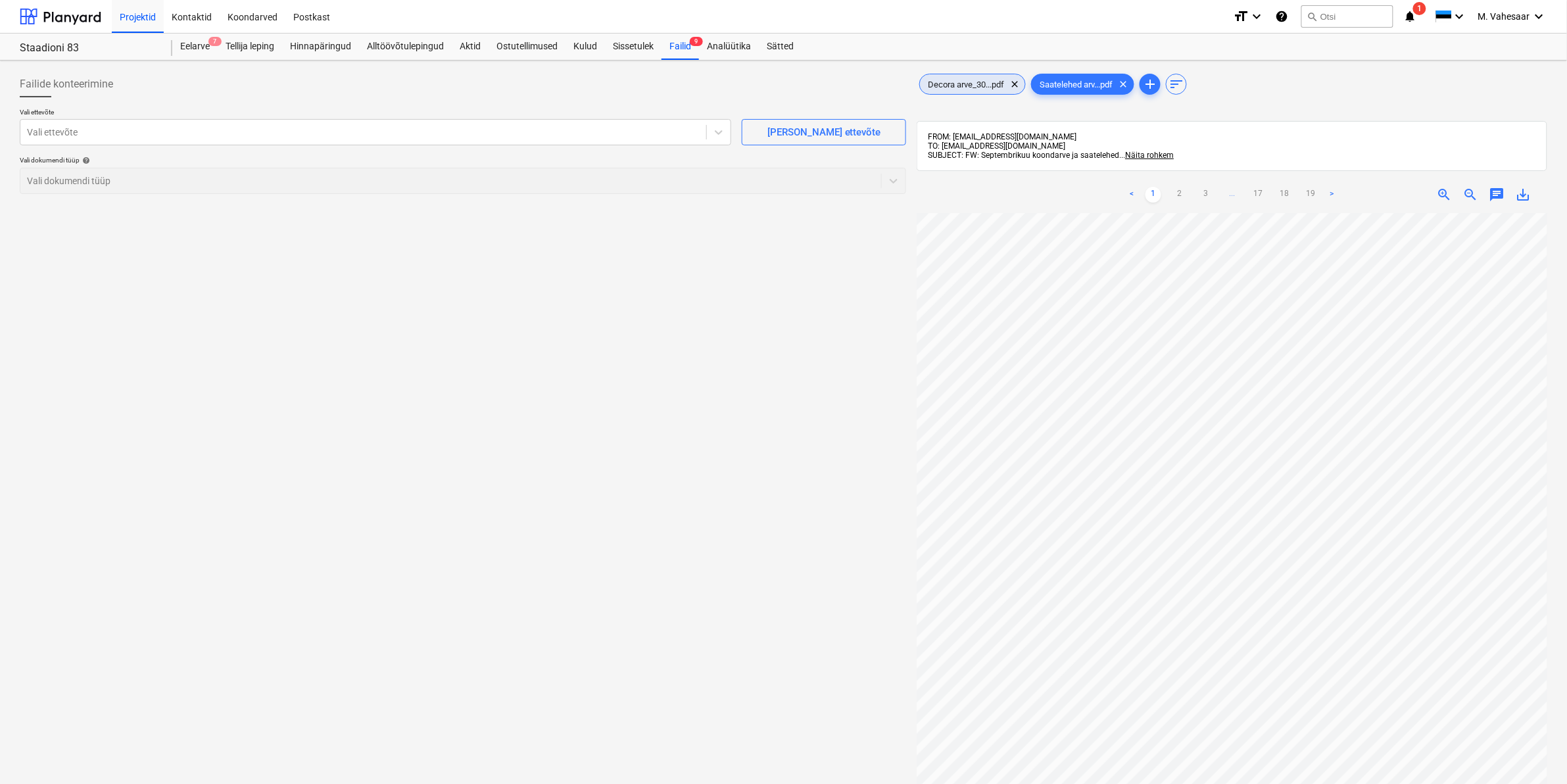
click at [964, 91] on div "Decora arve_30...pdf clear" at bounding box center [973, 83] width 107 height 21
click at [1522, 196] on span "save_alt" at bounding box center [1523, 194] width 16 height 16
click at [352, 133] on div at bounding box center [363, 132] width 673 height 13
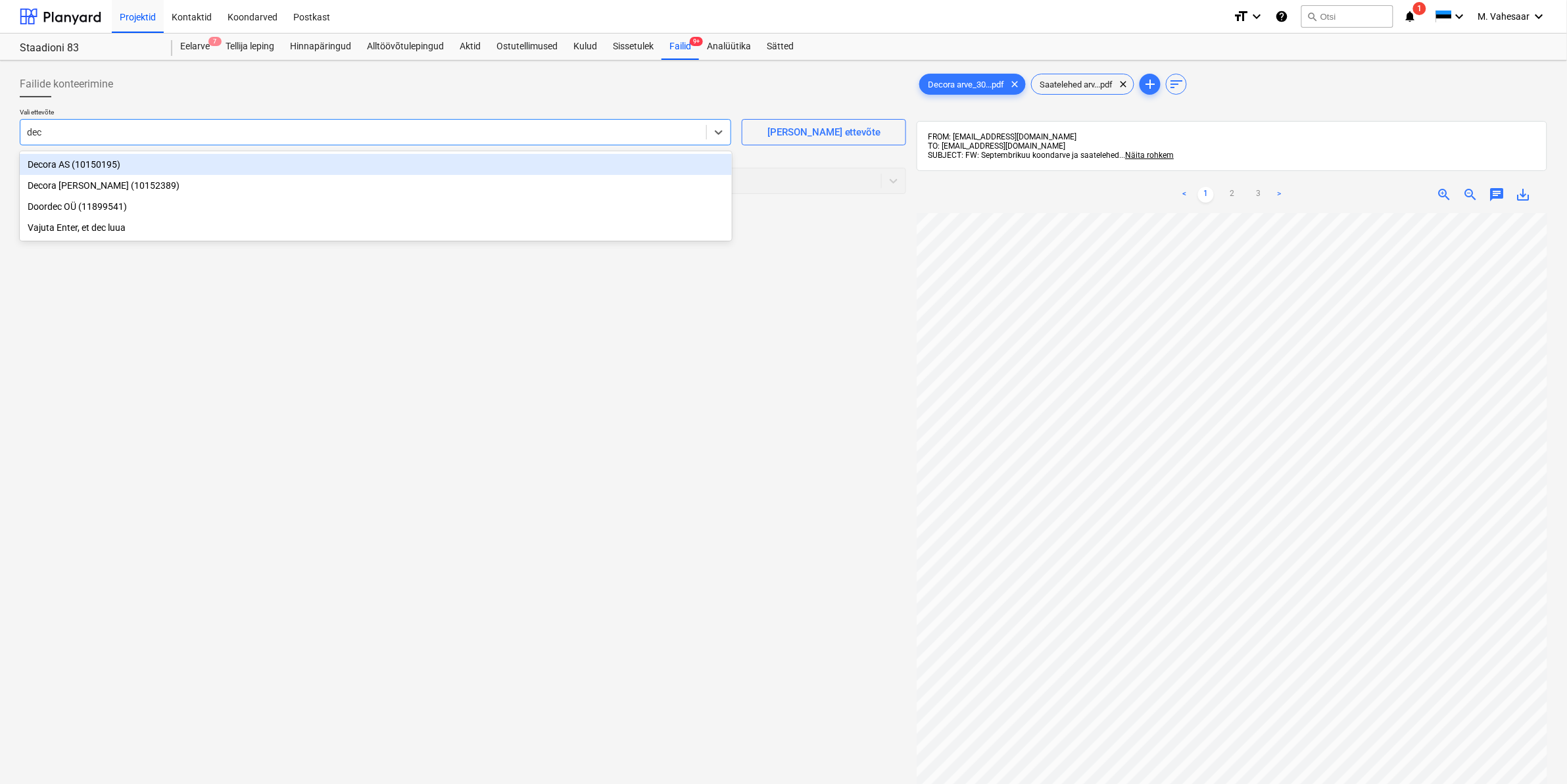
type input "deco"
click at [83, 155] on div "Decora AS (10150195)" at bounding box center [376, 164] width 712 height 21
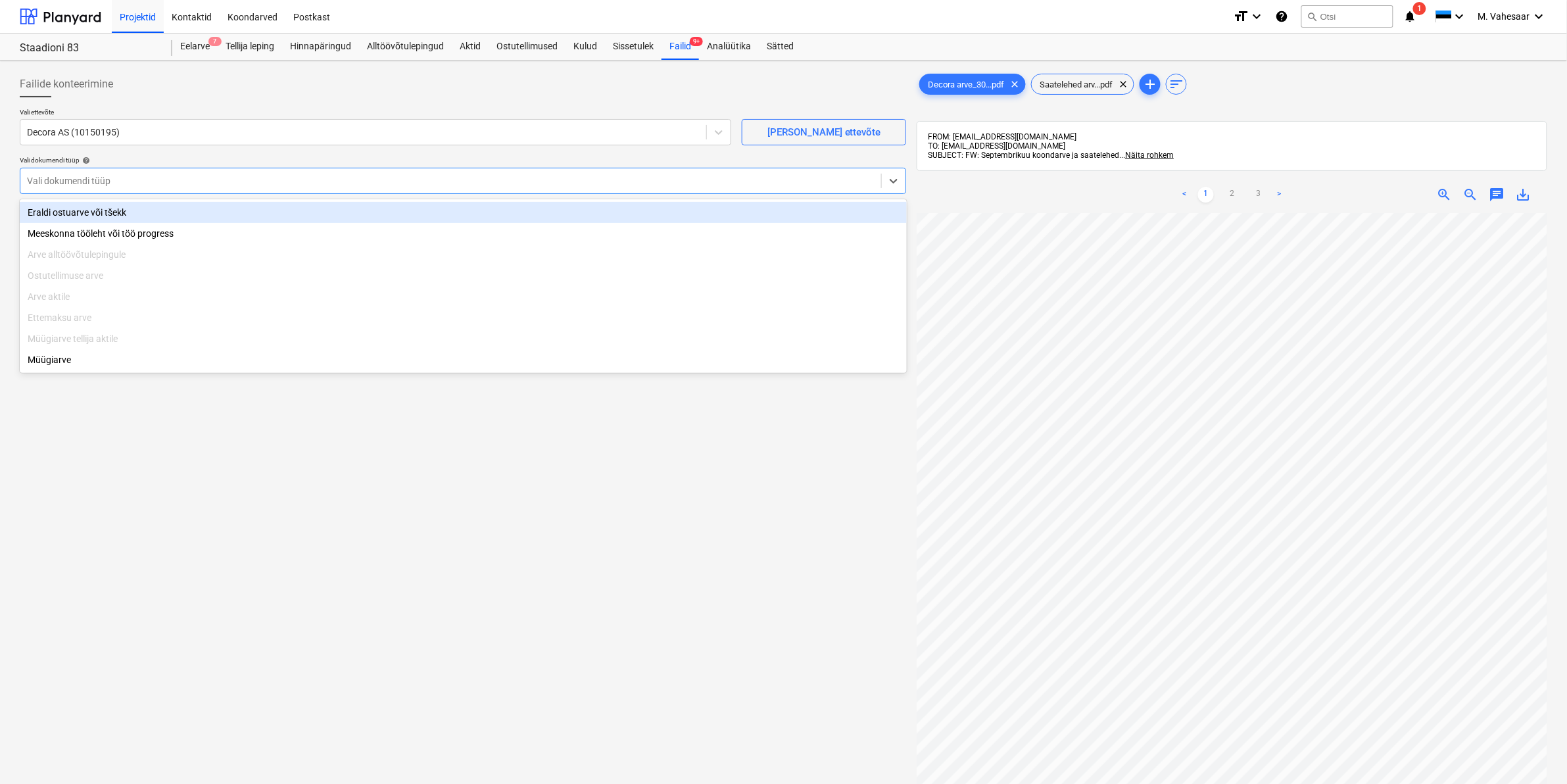
drag, startPoint x: 77, startPoint y: 171, endPoint x: 77, endPoint y: 182, distance: 11.0
click at [77, 171] on div "Vali dokumendi tüüp" at bounding box center [451, 181] width 861 height 19
click at [70, 208] on div "Eraldi ostuarve või tšekk" at bounding box center [463, 212] width 887 height 21
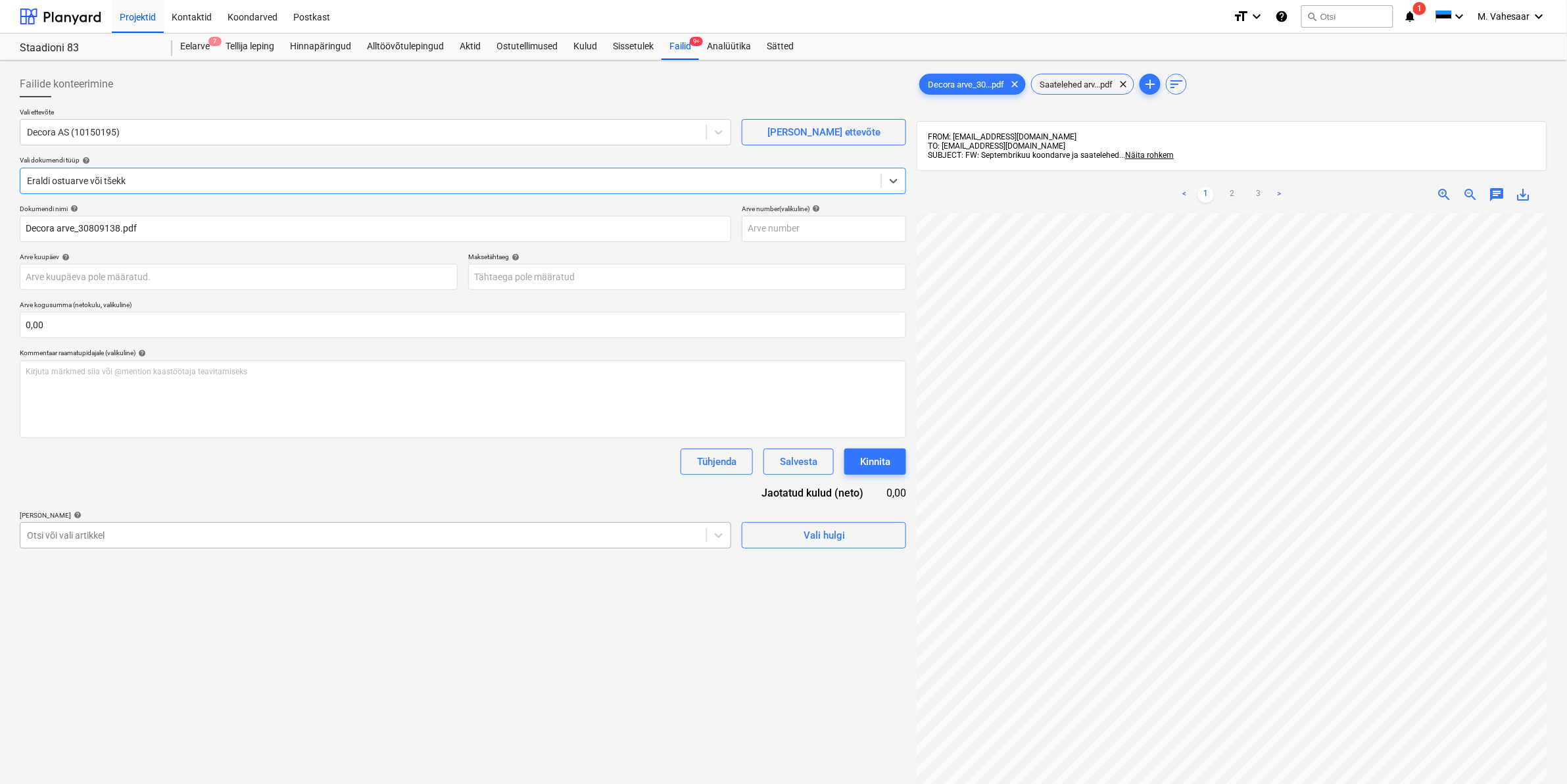
click at [117, 531] on div at bounding box center [363, 535] width 673 height 13
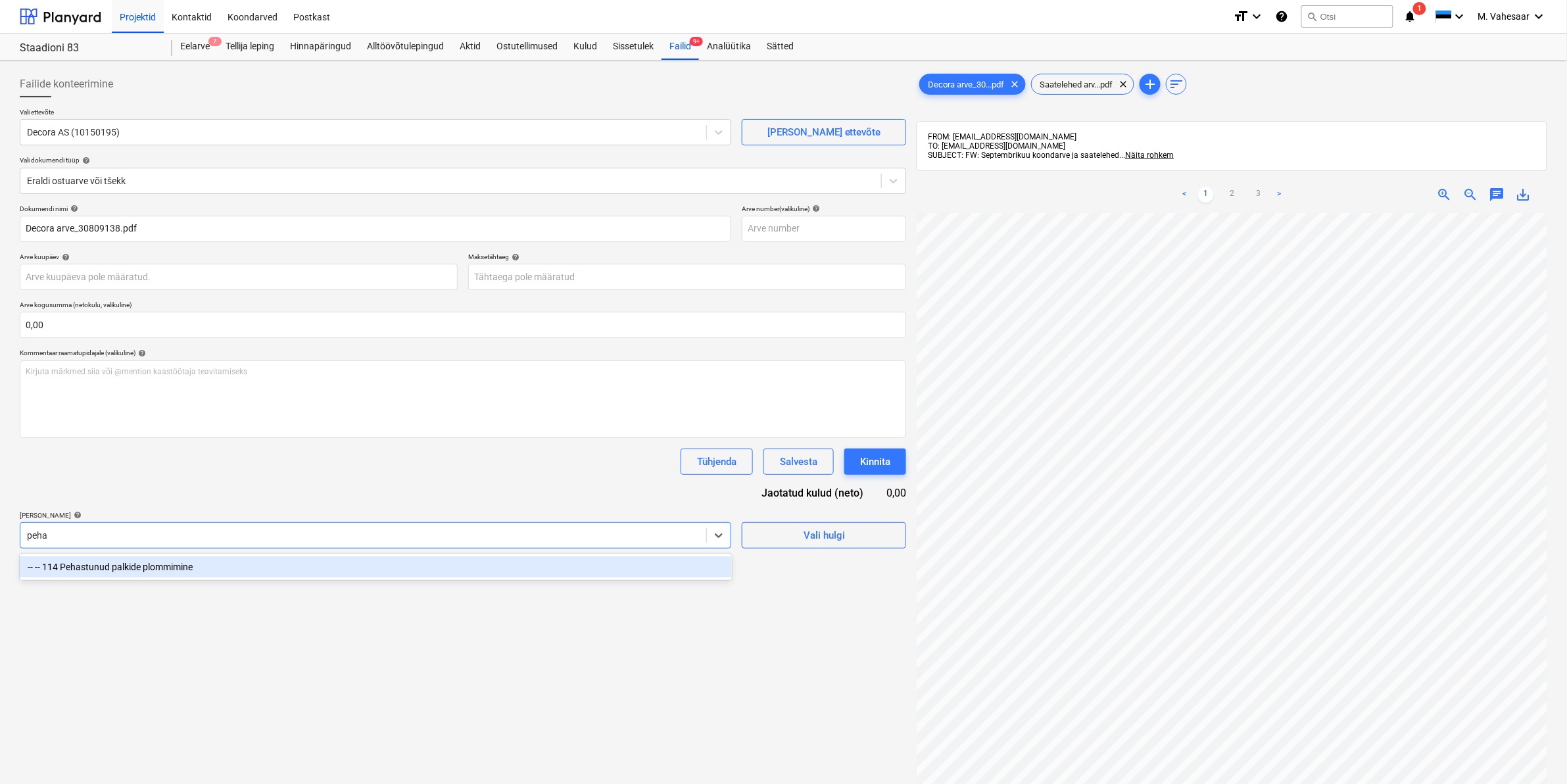
type input "pehas"
click at [192, 574] on div "-- -- 114 Pehastunud palkide plommimine" at bounding box center [376, 566] width 712 height 21
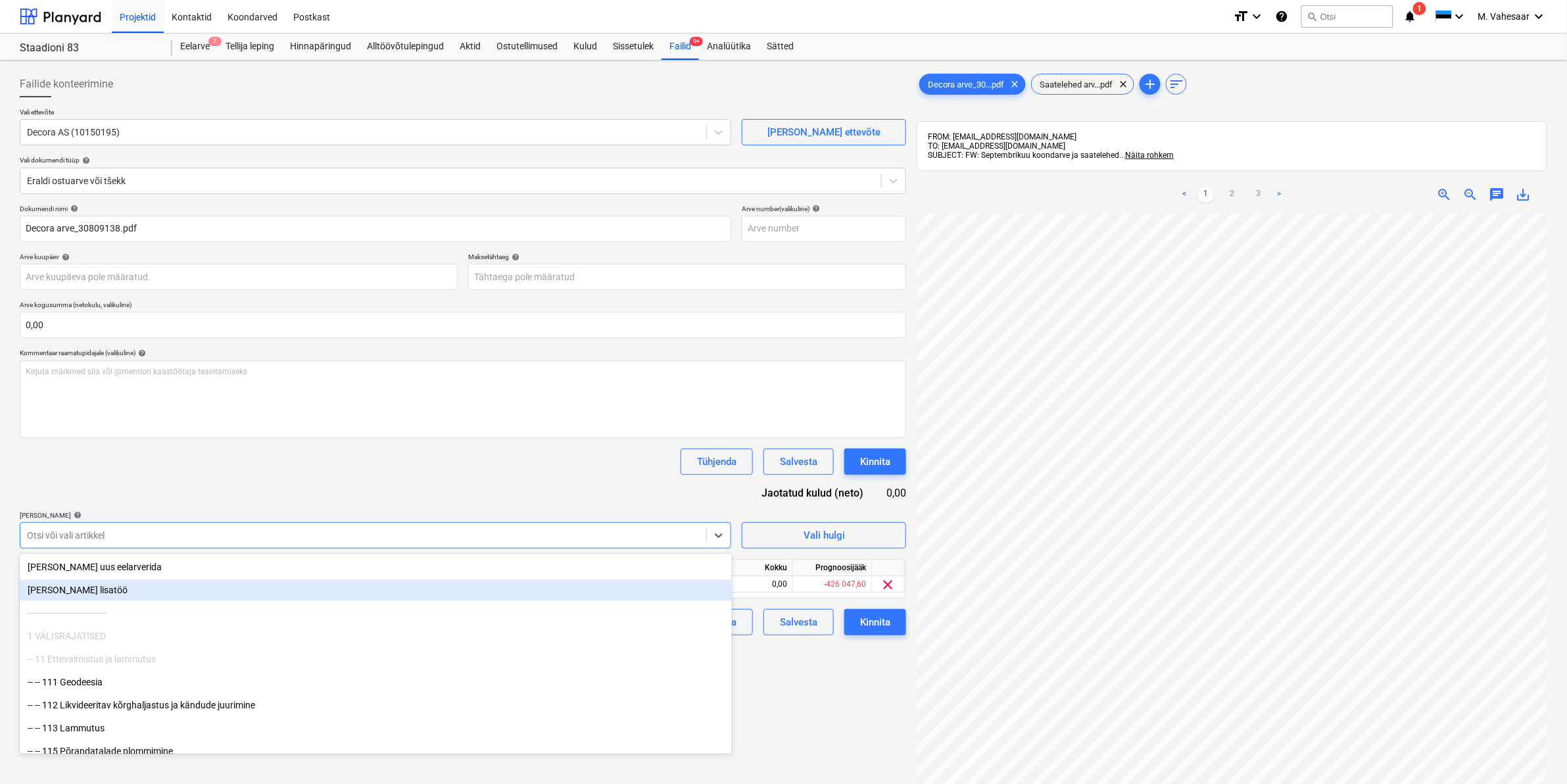
click at [834, 698] on div "Failide konteerimine Vali ettevõte Decora AS (10150195) [PERSON_NAME] uus ettev…" at bounding box center [464, 515] width 898 height 899
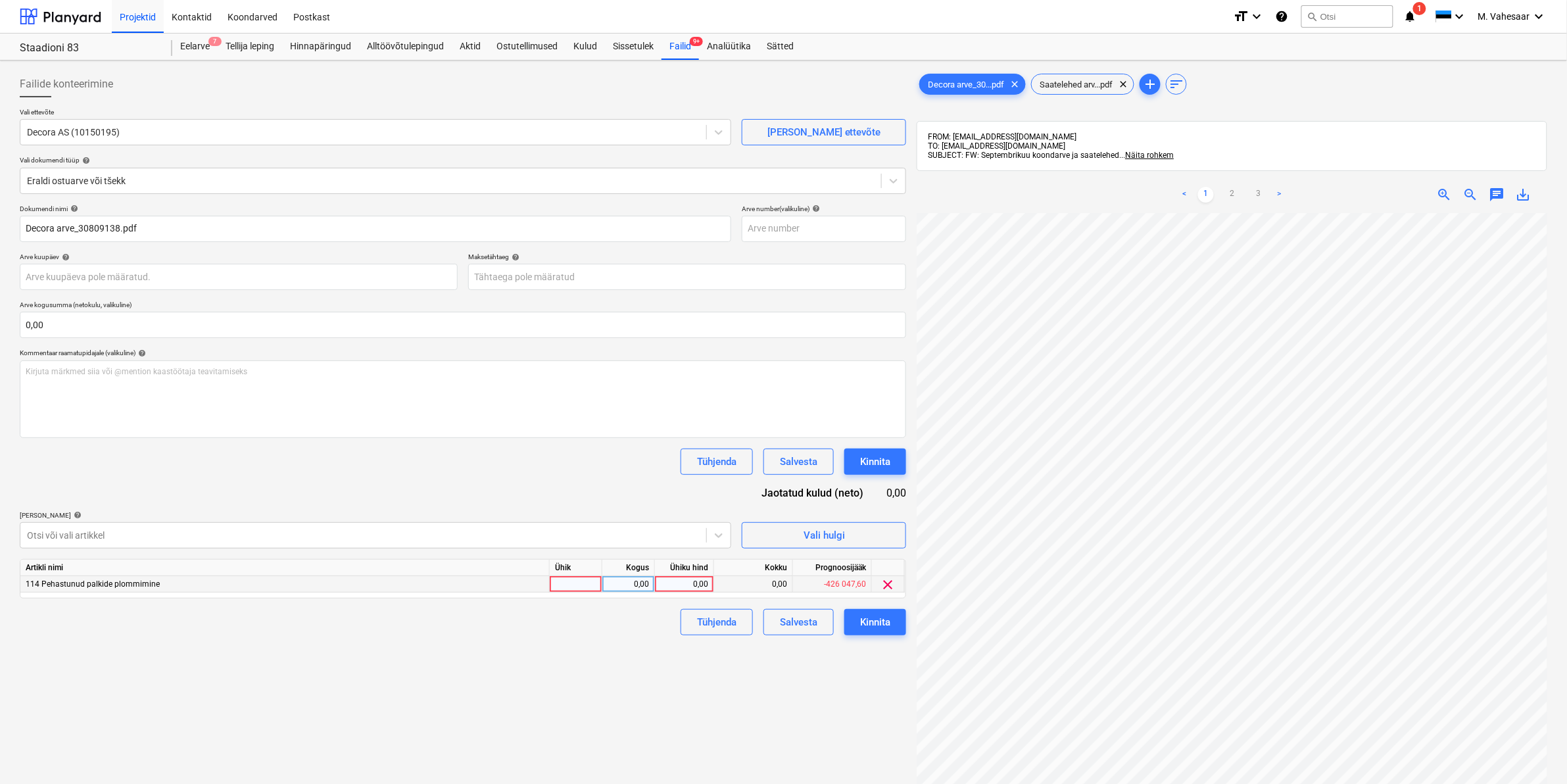
click at [684, 584] on div "0,00" at bounding box center [684, 584] width 48 height 17
type input "635,55"
click at [601, 681] on div "Failide konteerimine Vali ettevõte Decora AS (10150195) [PERSON_NAME] uus ettev…" at bounding box center [464, 515] width 898 height 899
click at [873, 627] on div "Kinnita" at bounding box center [875, 622] width 31 height 17
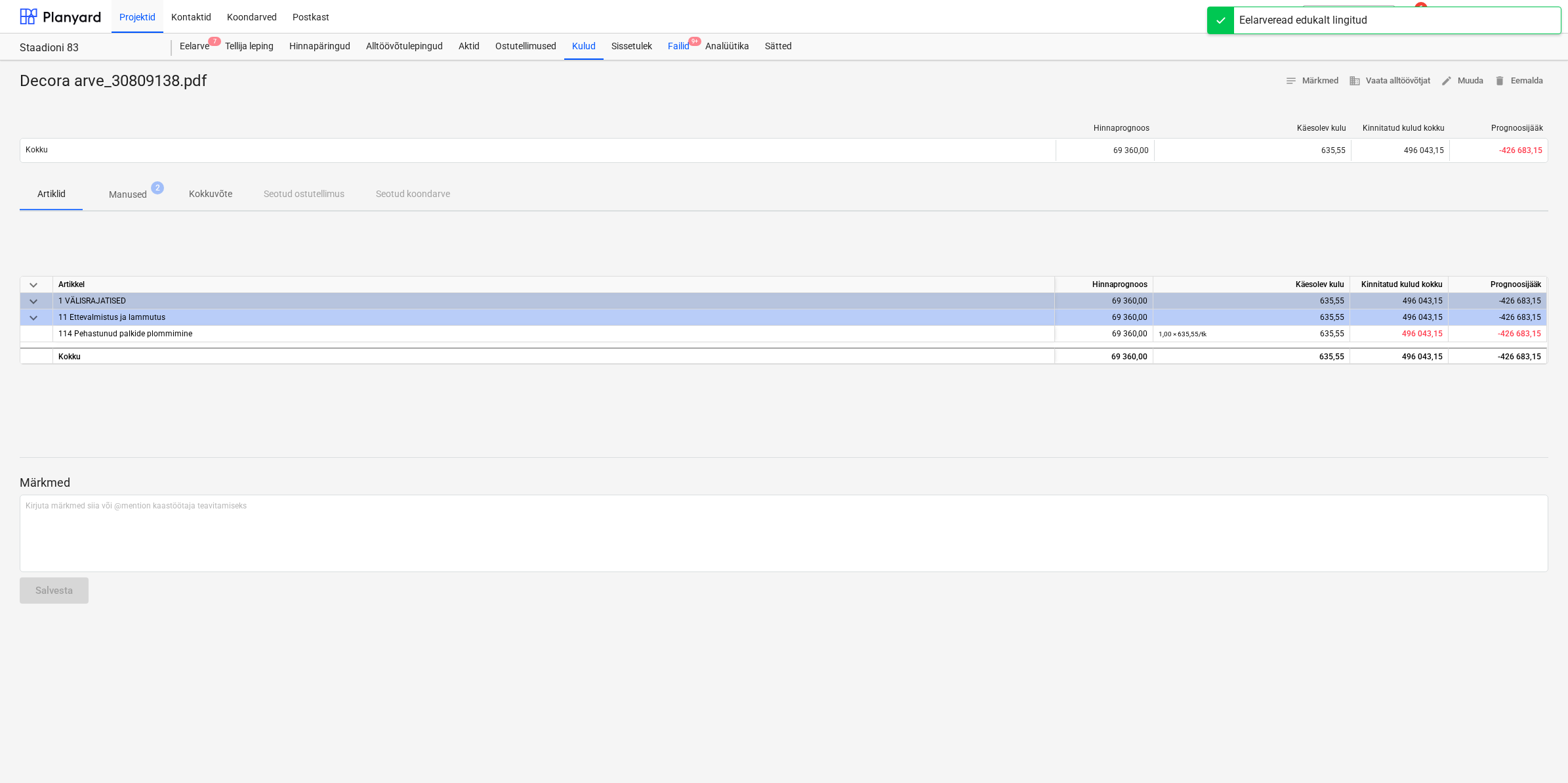
click at [678, 40] on div "Failid 9+" at bounding box center [679, 46] width 37 height 26
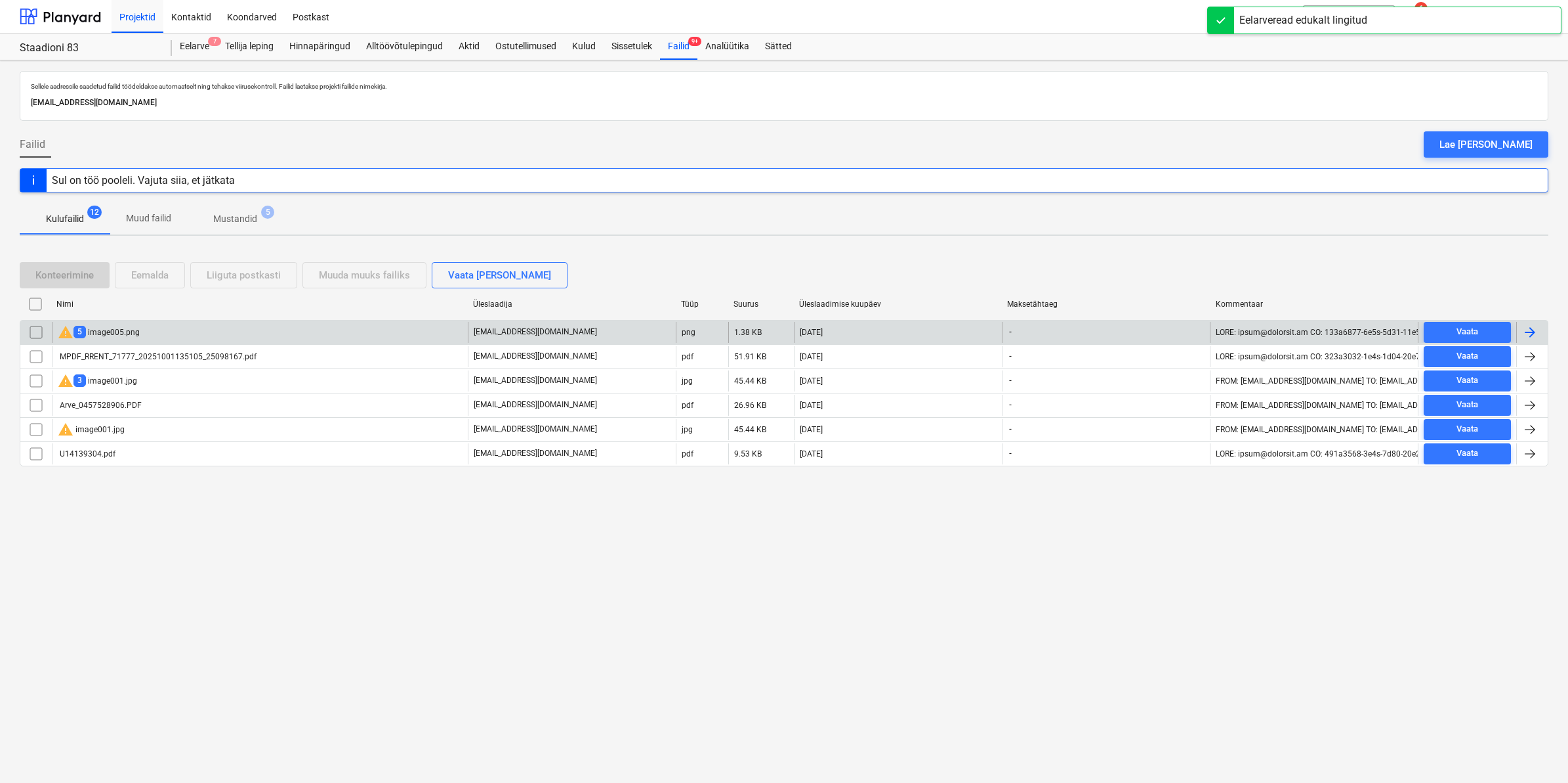
click at [104, 331] on div "warning 5 image005.png" at bounding box center [98, 331] width 82 height 16
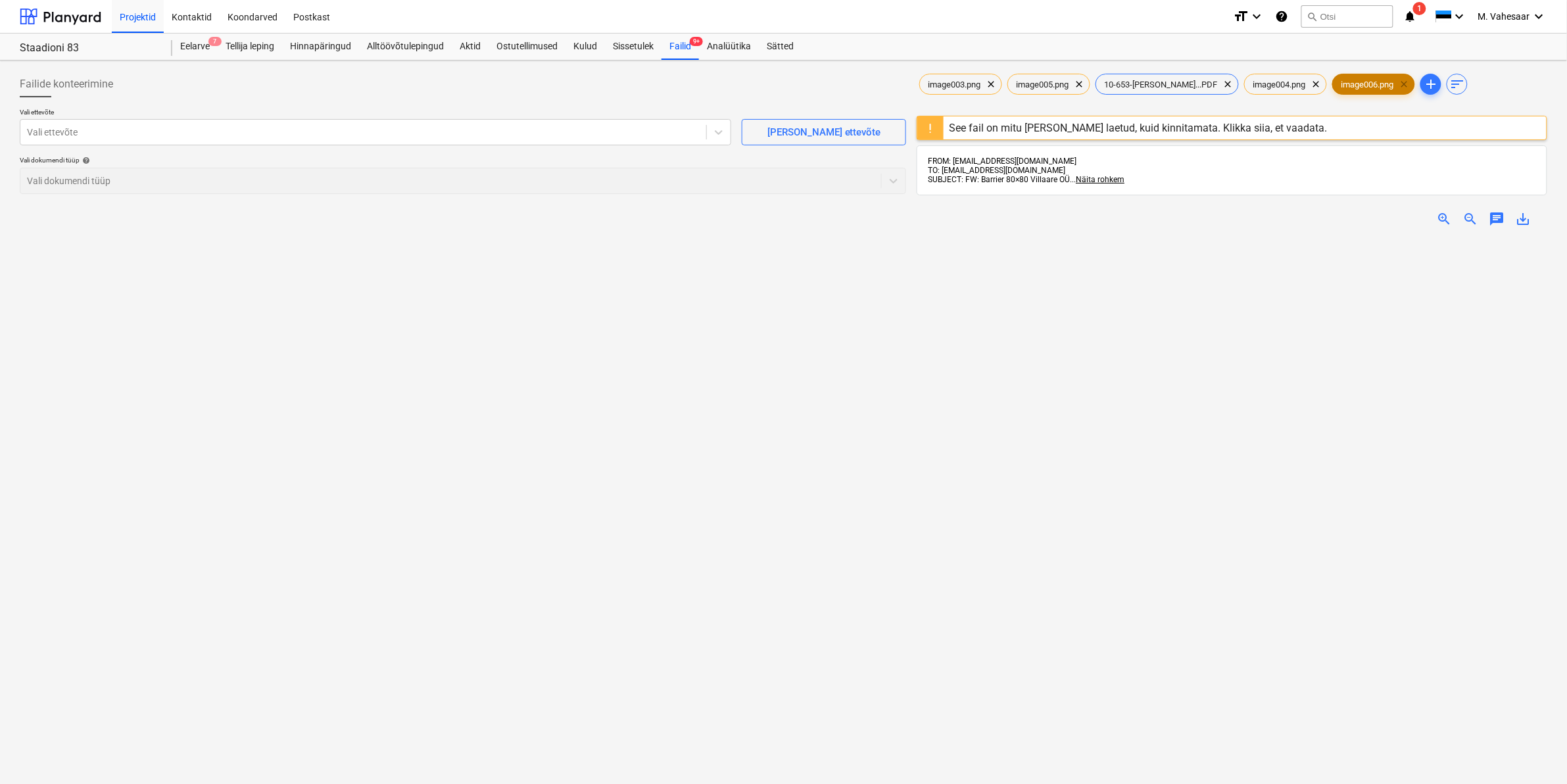
click at [1396, 83] on span "clear" at bounding box center [1404, 83] width 16 height 16
click at [1308, 82] on span "clear" at bounding box center [1316, 83] width 16 height 16
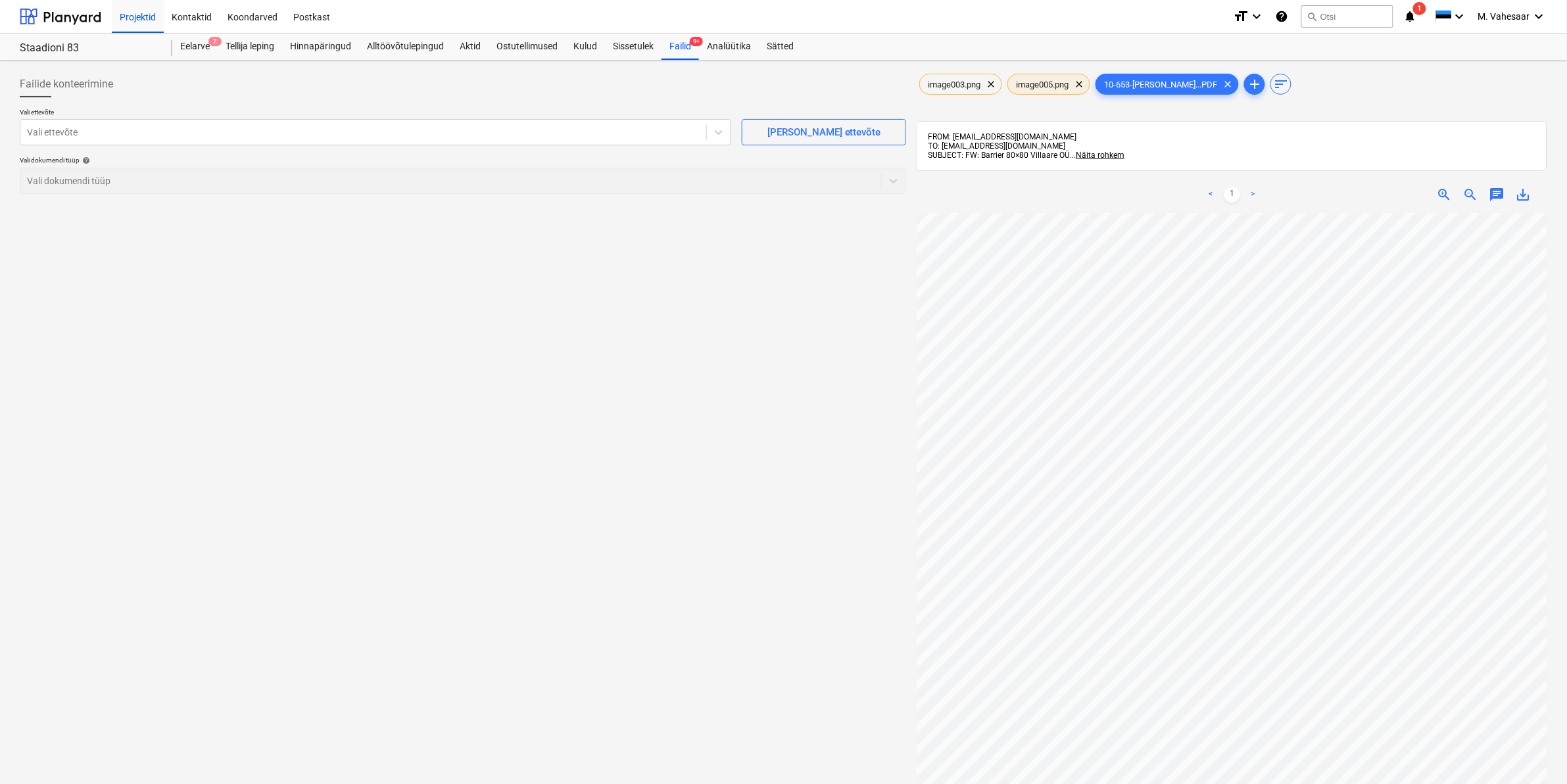
click at [1051, 87] on span "image005.png" at bounding box center [1042, 84] width 69 height 10
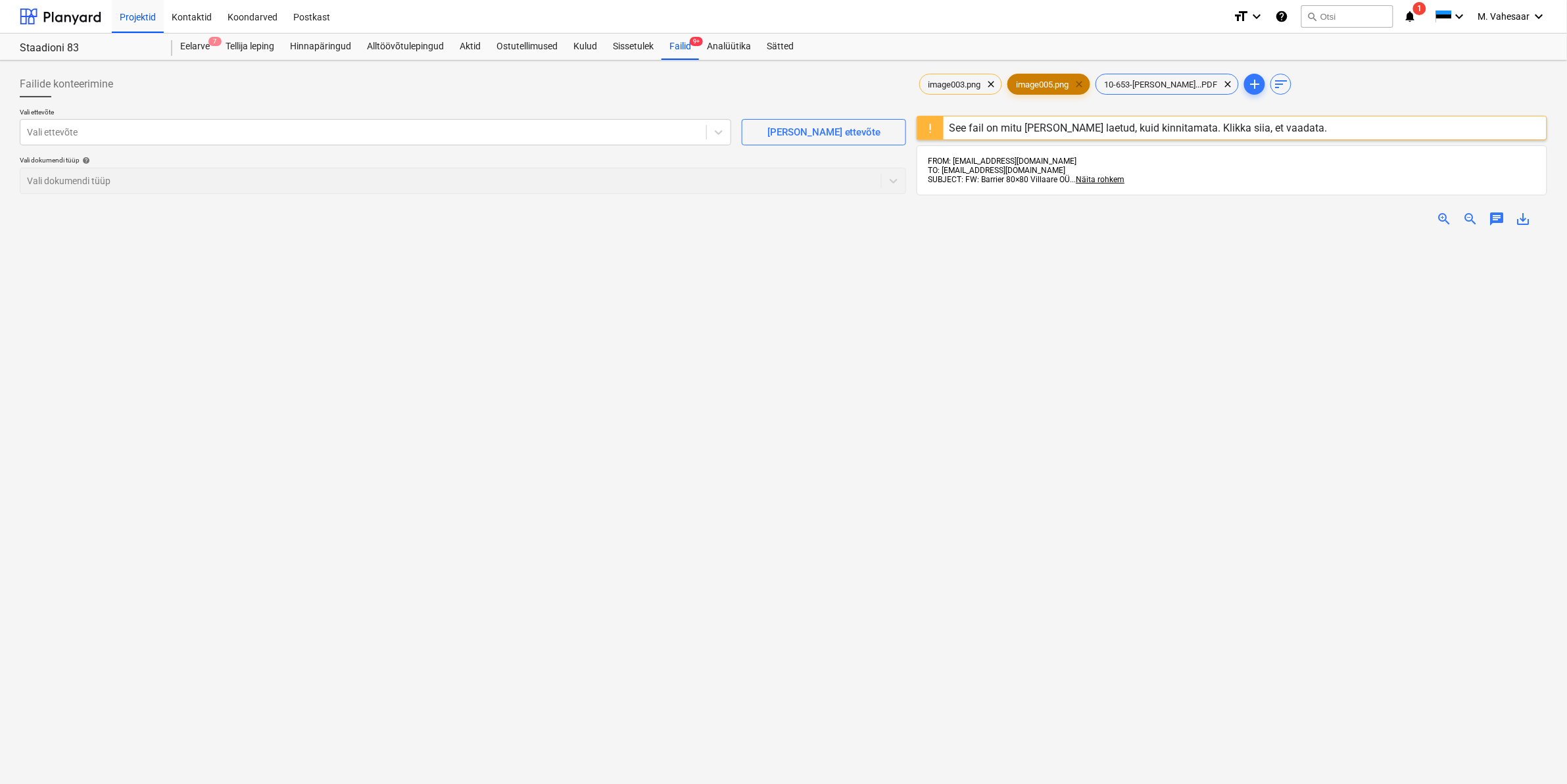
click at [1088, 81] on span "clear" at bounding box center [1079, 83] width 16 height 16
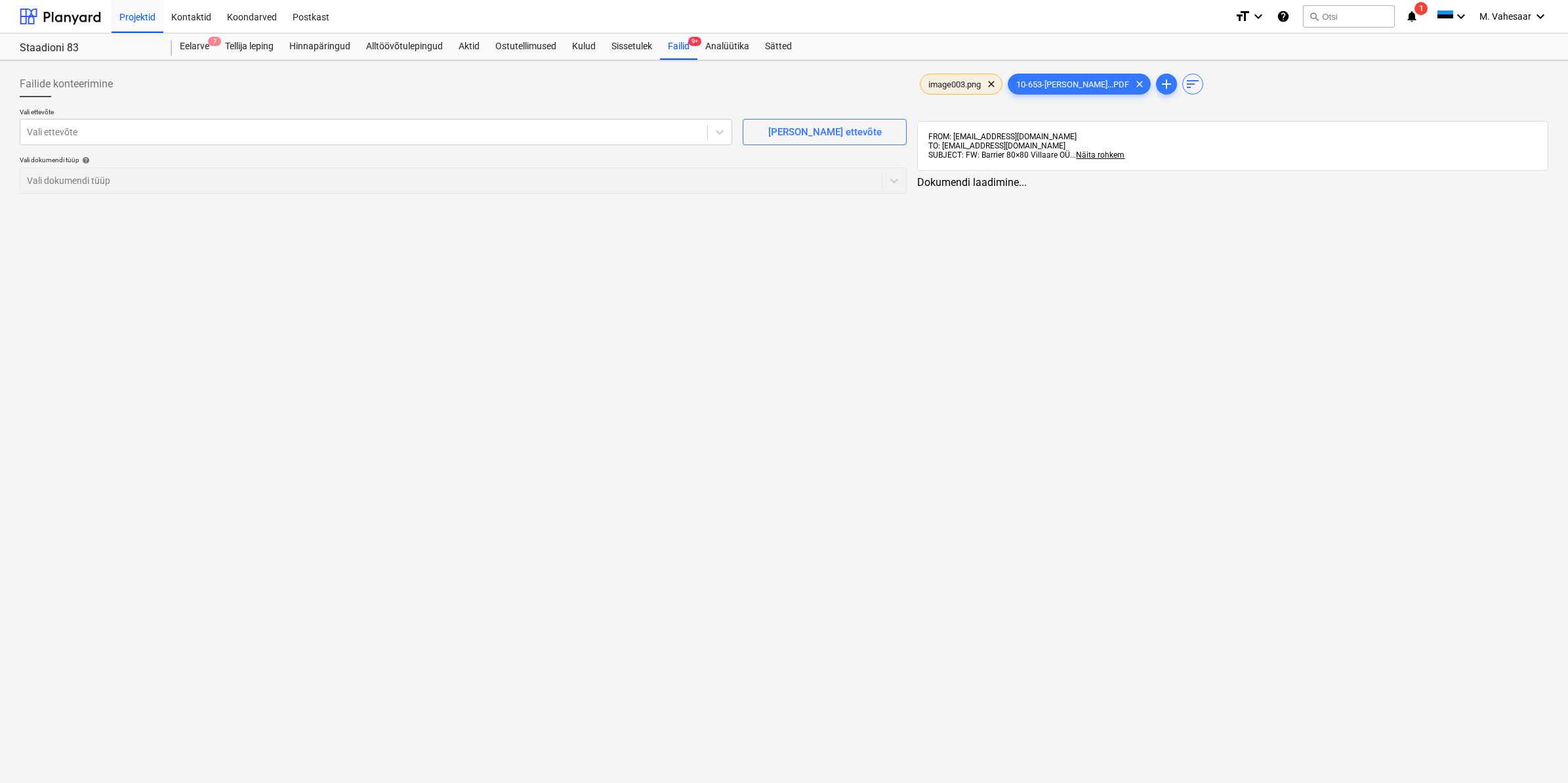
click at [969, 87] on span "image003.png" at bounding box center [955, 84] width 68 height 10
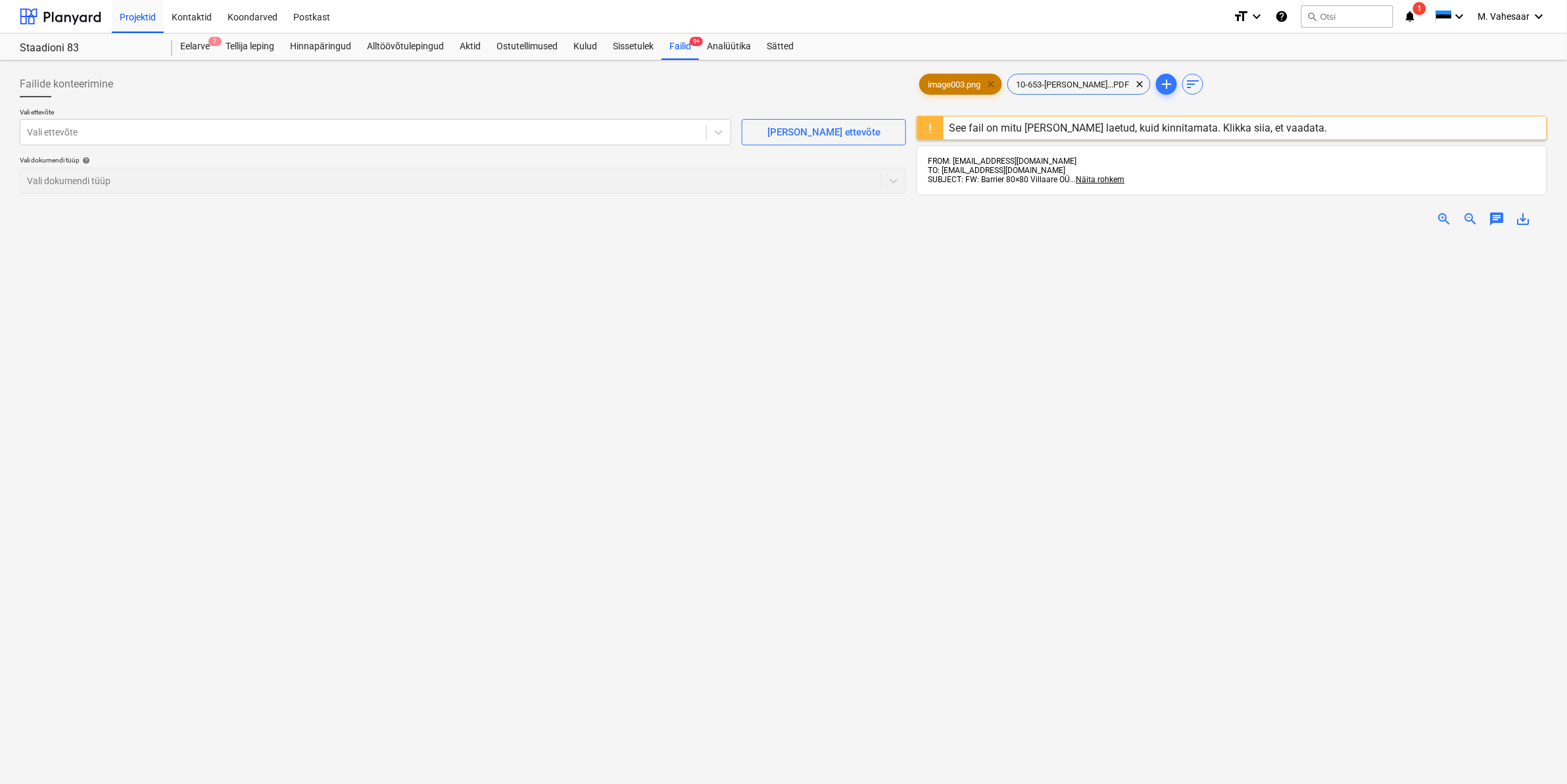
click at [997, 81] on span "clear" at bounding box center [991, 83] width 16 height 16
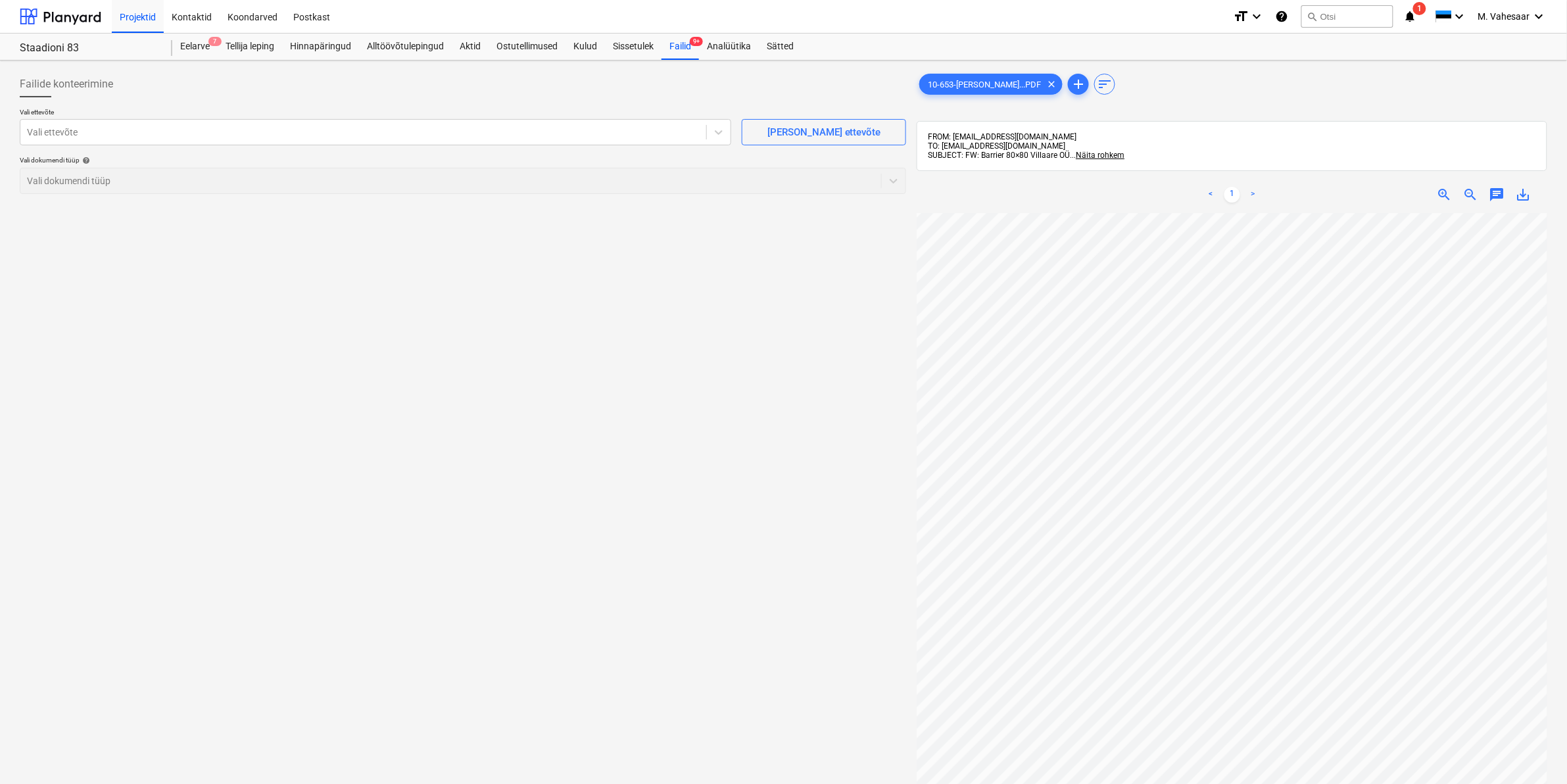
scroll to position [247, 0]
click at [378, 127] on div at bounding box center [363, 132] width 673 height 13
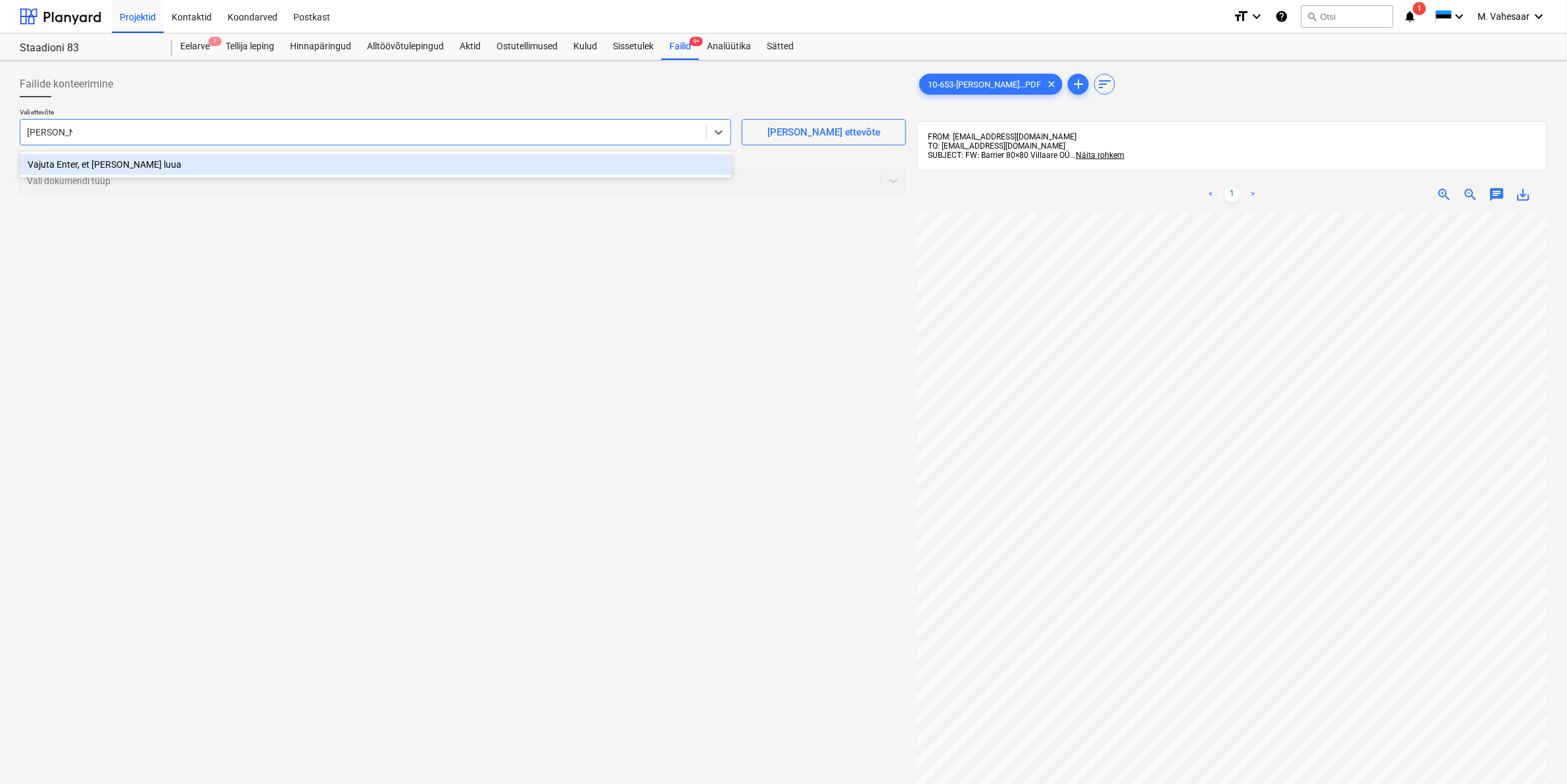
type input "[PERSON_NAME]"
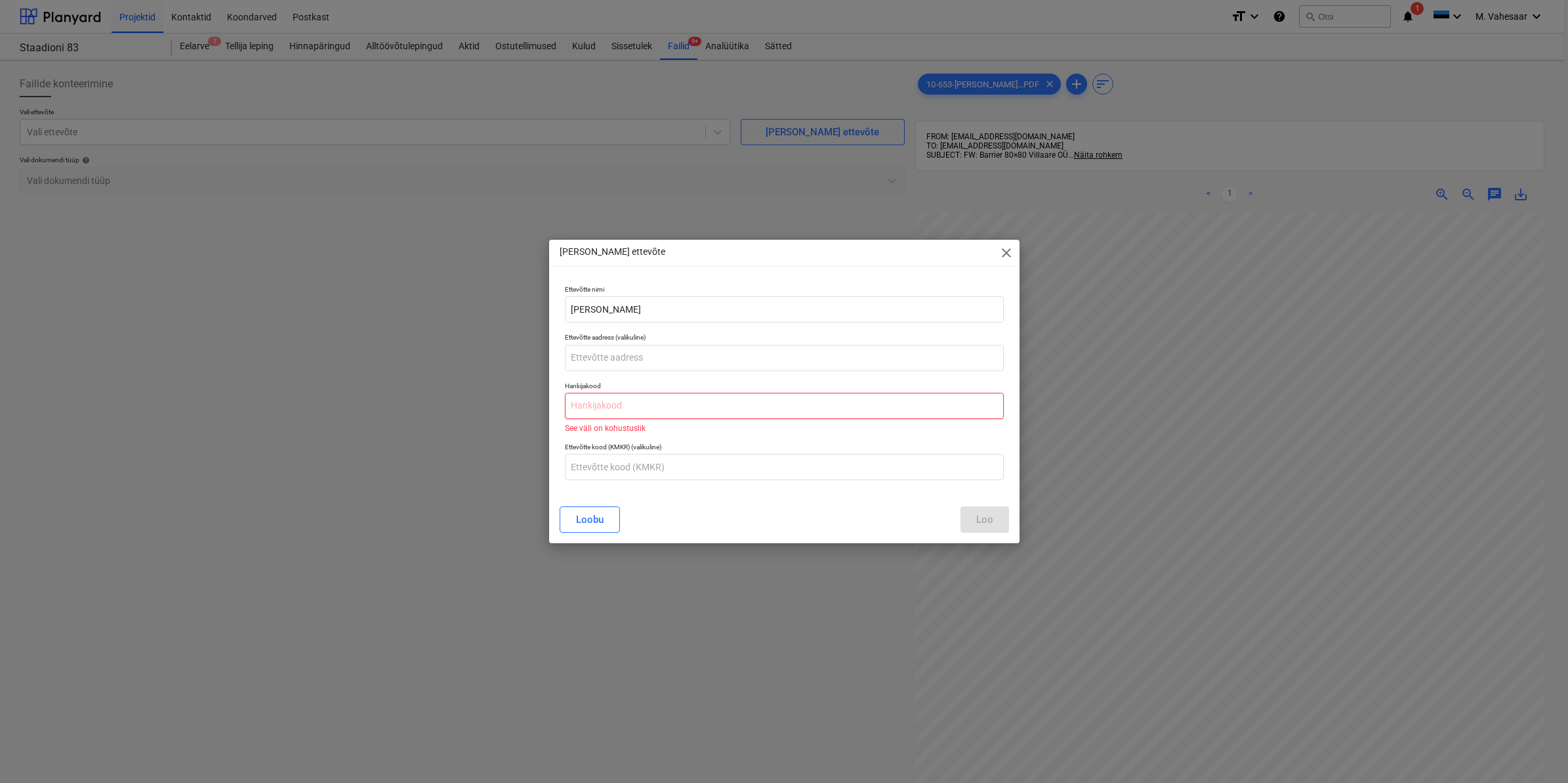
click at [641, 410] on input "text" at bounding box center [784, 405] width 439 height 26
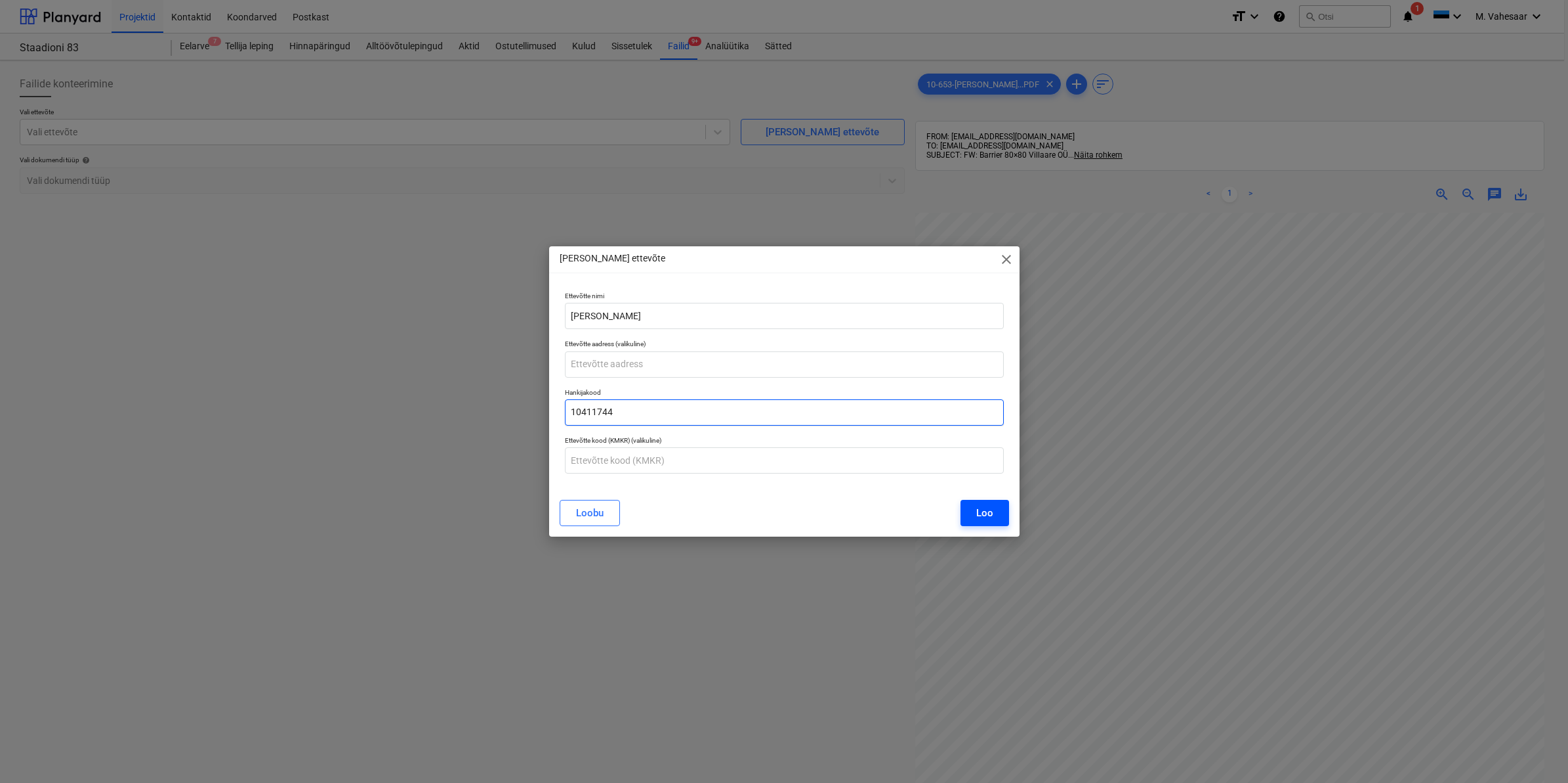
type input "10411744"
click at [994, 516] on button "Loo" at bounding box center [985, 513] width 48 height 26
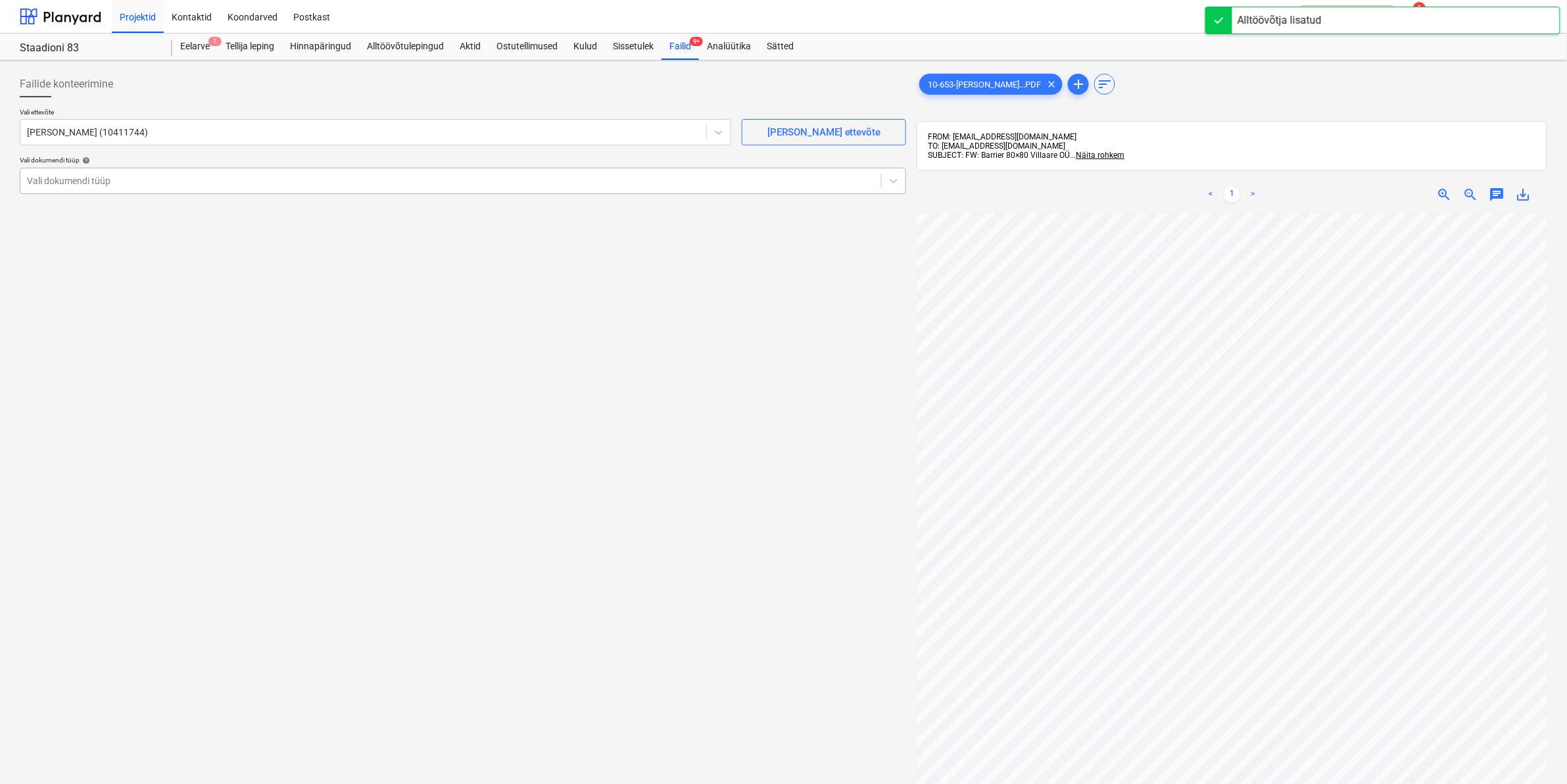
click at [148, 187] on div at bounding box center [451, 181] width 847 height 13
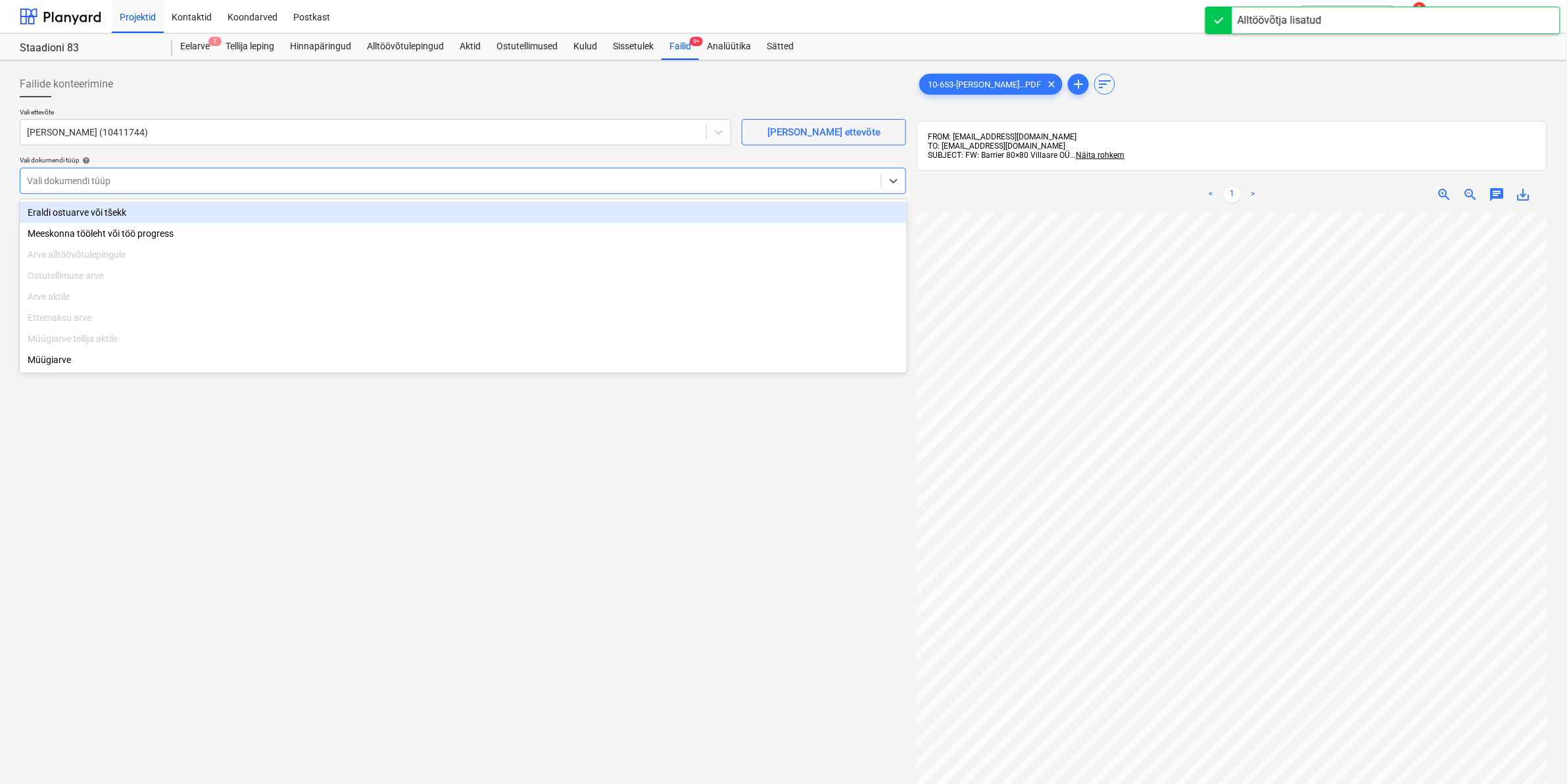
click at [140, 215] on div "Eraldi ostuarve või tšekk" at bounding box center [463, 212] width 887 height 21
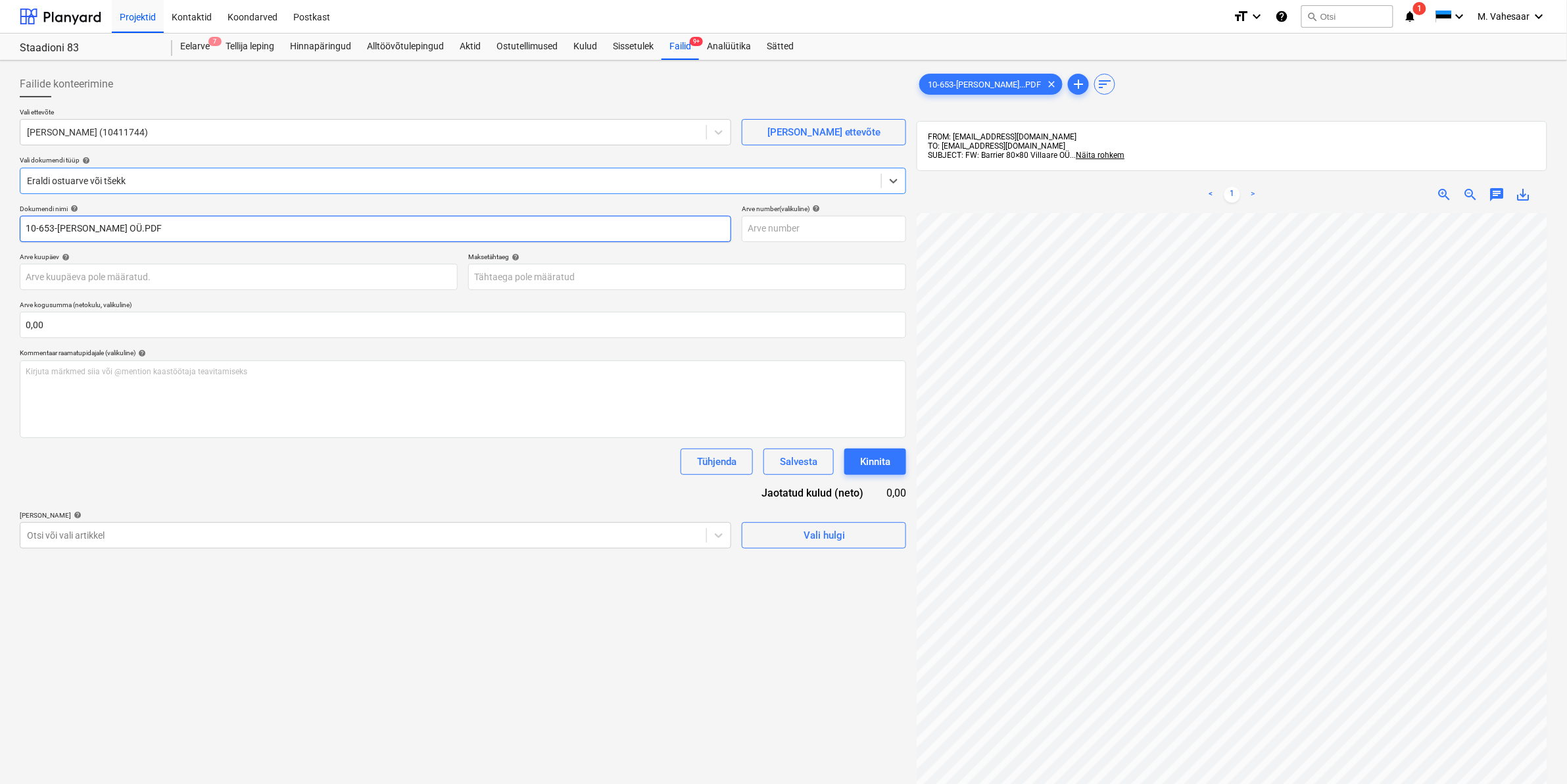
click at [24, 225] on input "10-653-[PERSON_NAME] OÜ.PDF" at bounding box center [376, 229] width 712 height 26
type input "[DOMAIN_NAME] 10-653-ARVE Villaare OÜ.PDF"
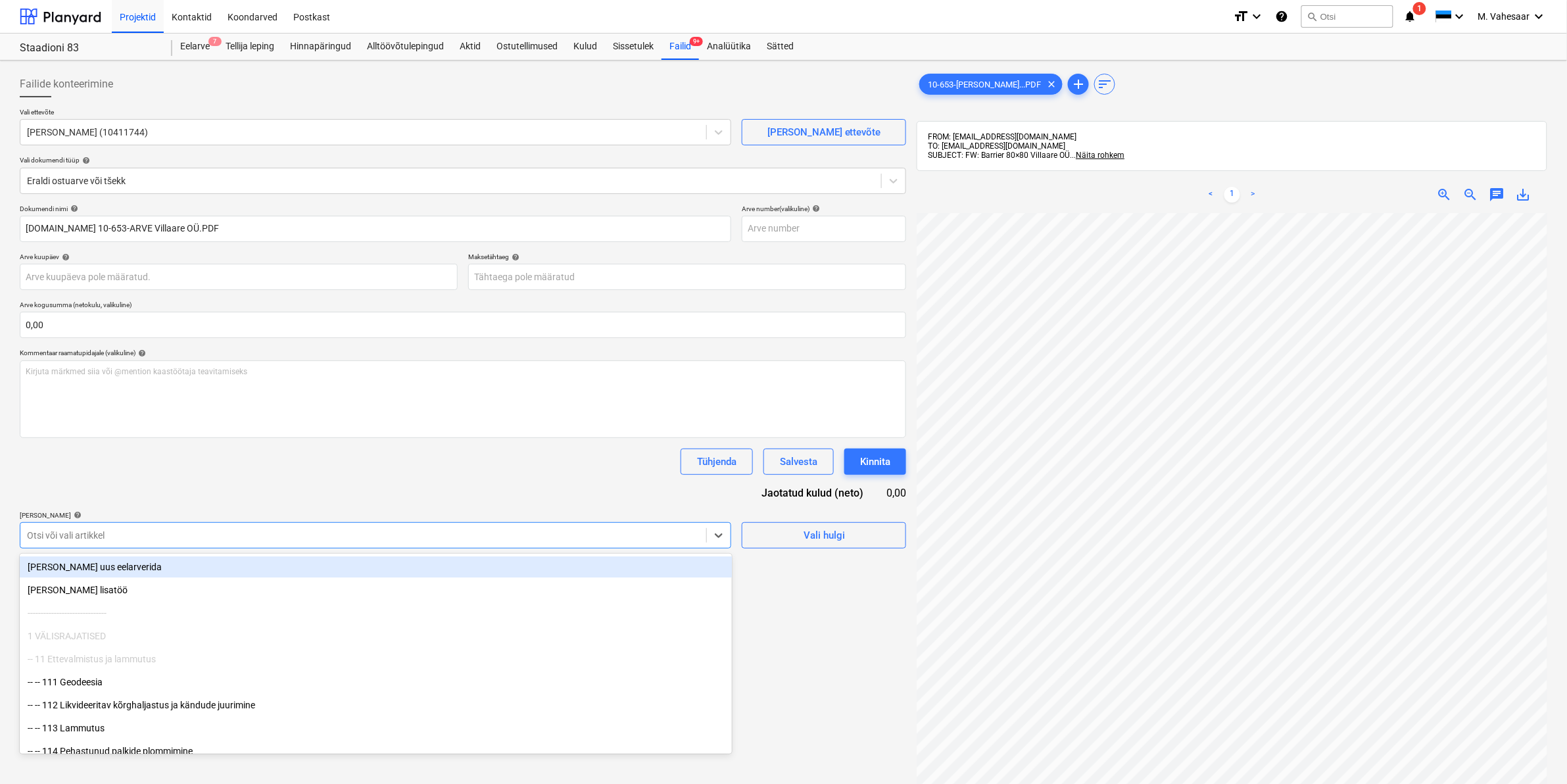
click at [210, 539] on div at bounding box center [363, 535] width 673 height 13
type input "[PERSON_NAME]"
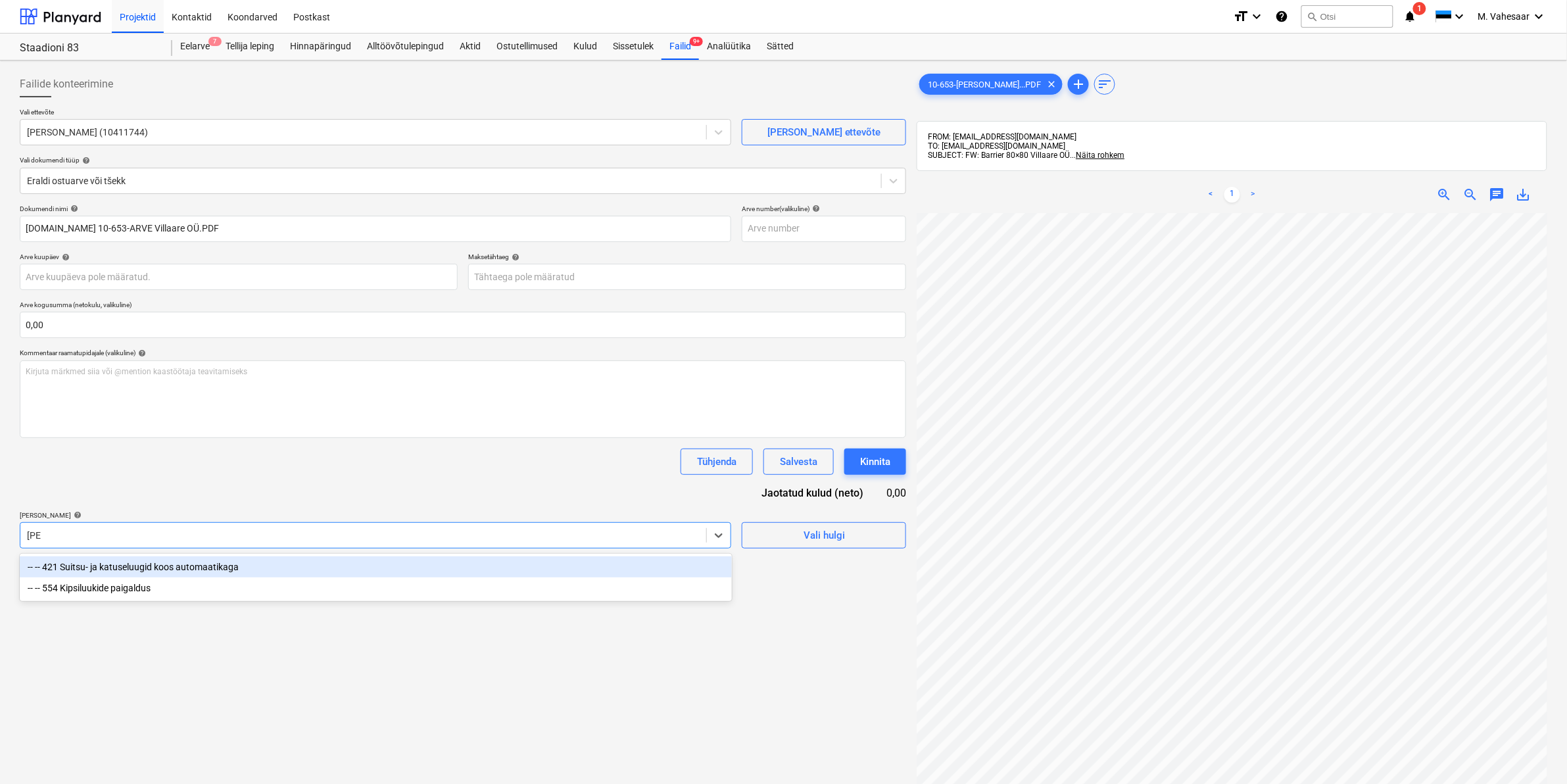
click at [155, 563] on div "-- -- 421 Suitsu- ja katuseluugid koos automaatikaga" at bounding box center [376, 566] width 712 height 21
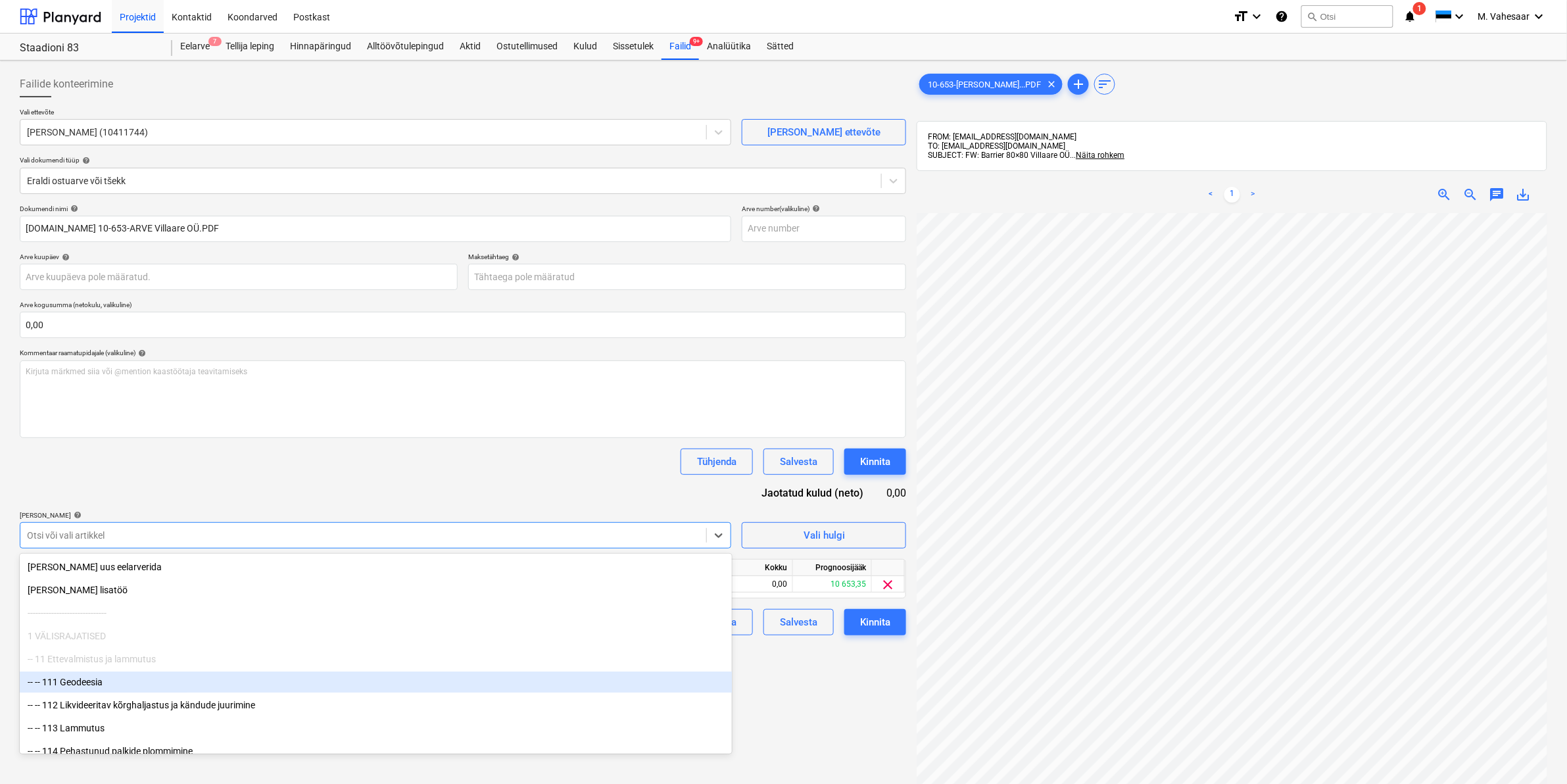
click at [755, 694] on div "Failide konteerimine Vali ettevõte [PERSON_NAME] (10411744) [PERSON_NAME] uus e…" at bounding box center [464, 515] width 898 height 899
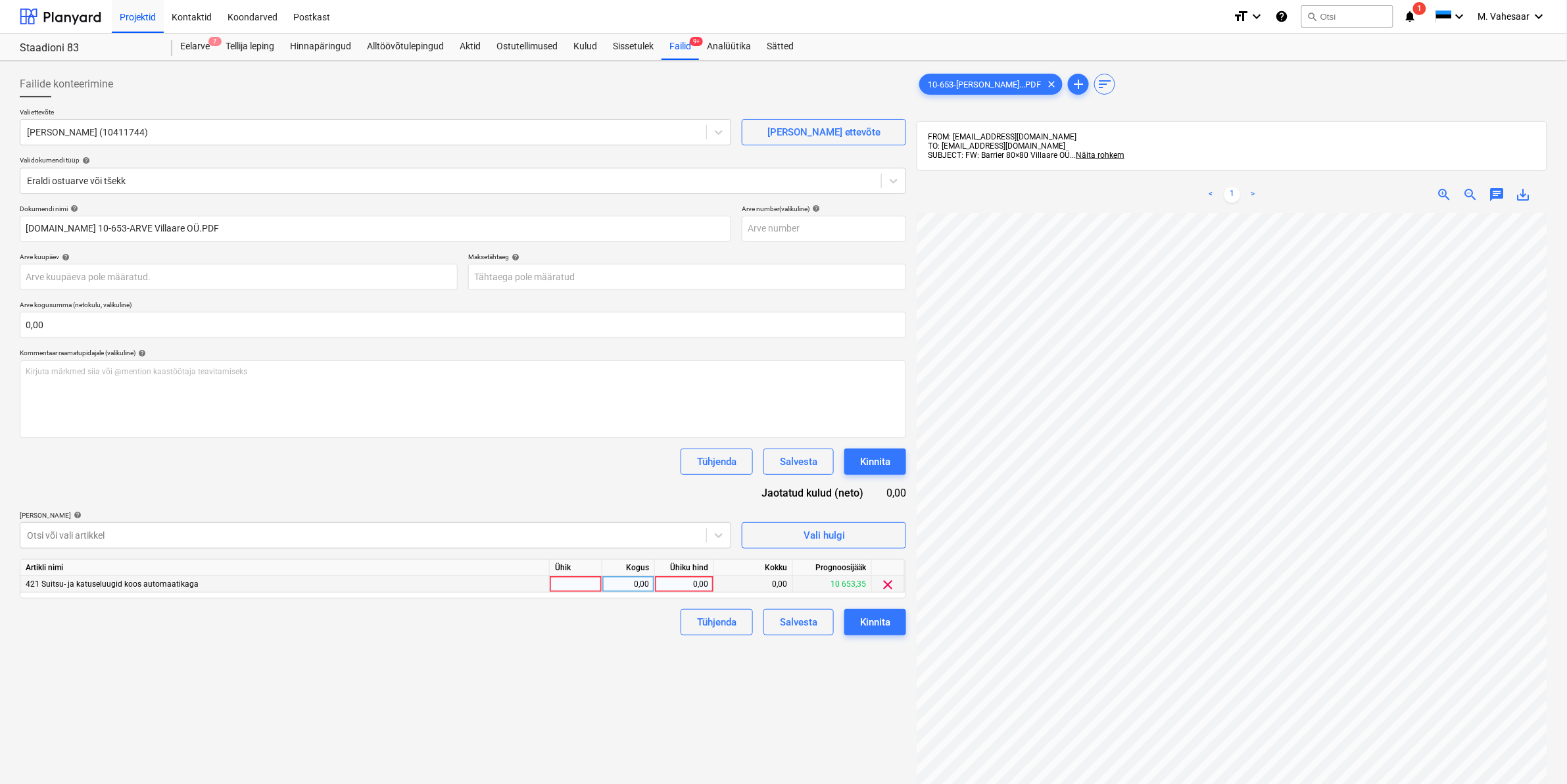
scroll to position [81, 140]
click at [679, 582] on div "0,00" at bounding box center [684, 584] width 48 height 17
type input "259,80"
click at [560, 626] on div "Tühjenda Salvesta Kinnita" at bounding box center [463, 622] width 886 height 26
click at [865, 616] on div "Kinnita" at bounding box center [875, 622] width 31 height 17
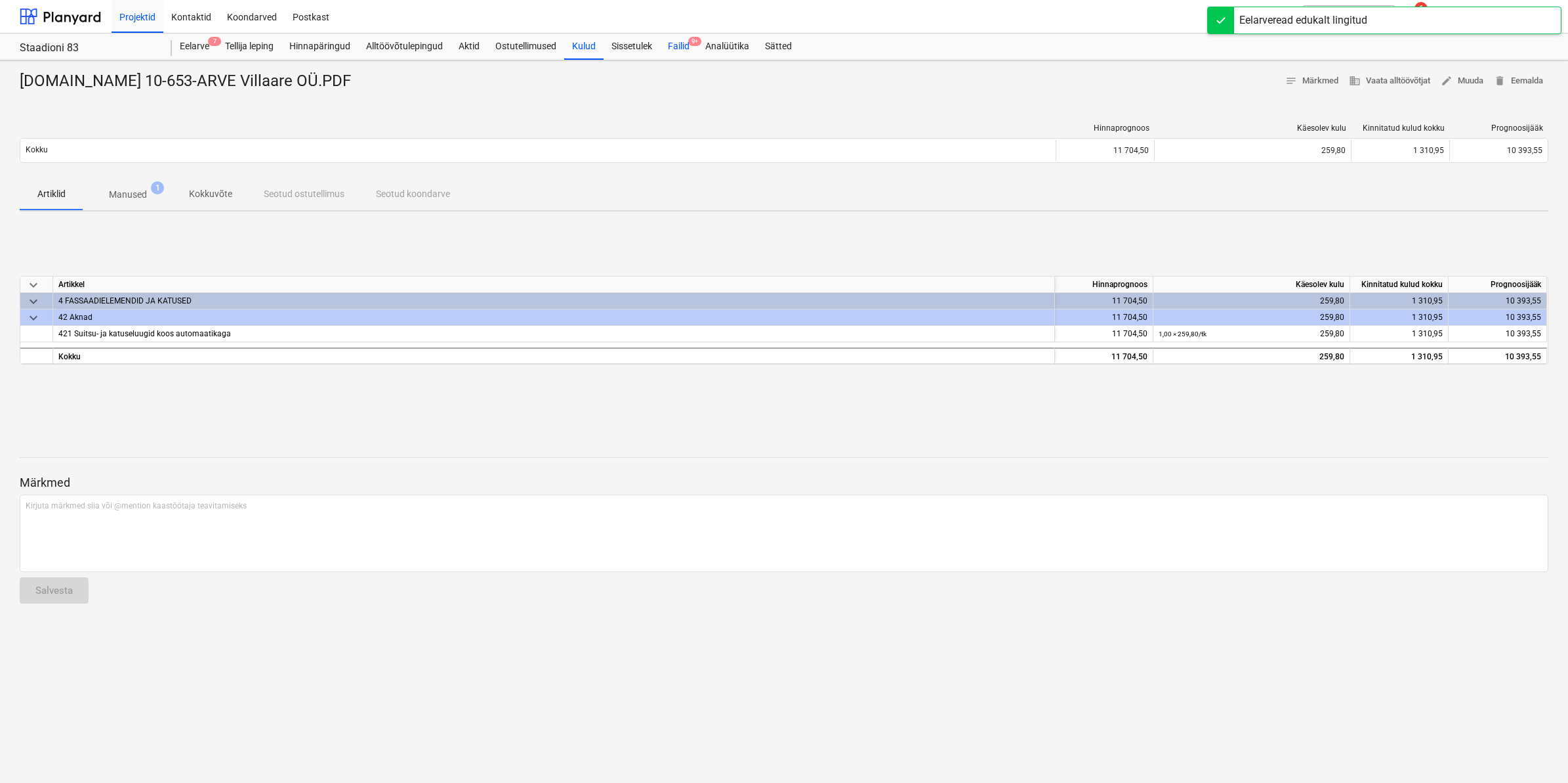
click at [679, 43] on div "Failid 9+" at bounding box center [679, 46] width 37 height 26
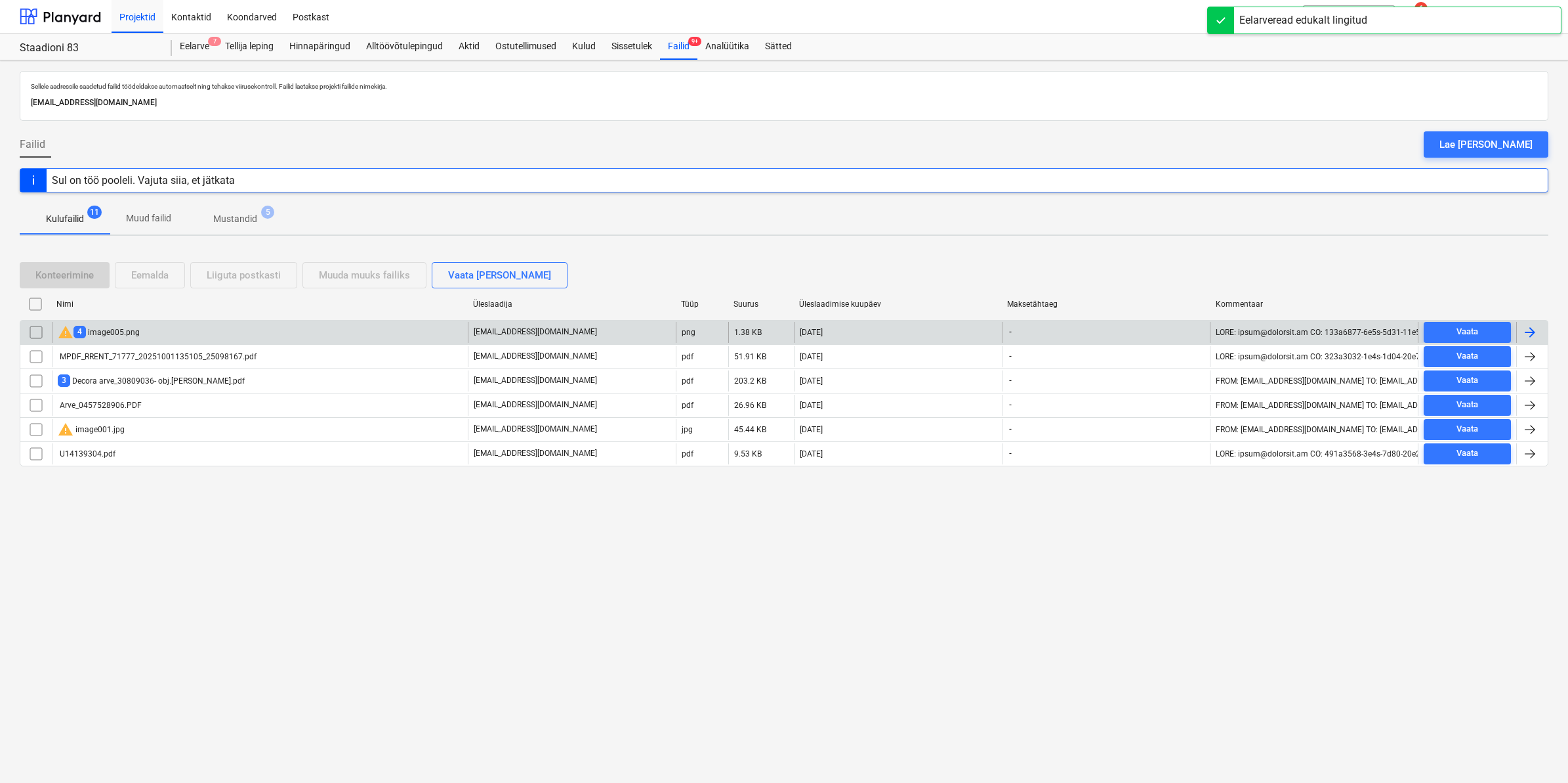
click at [150, 333] on div "warning 4 image005.png" at bounding box center [260, 332] width 416 height 21
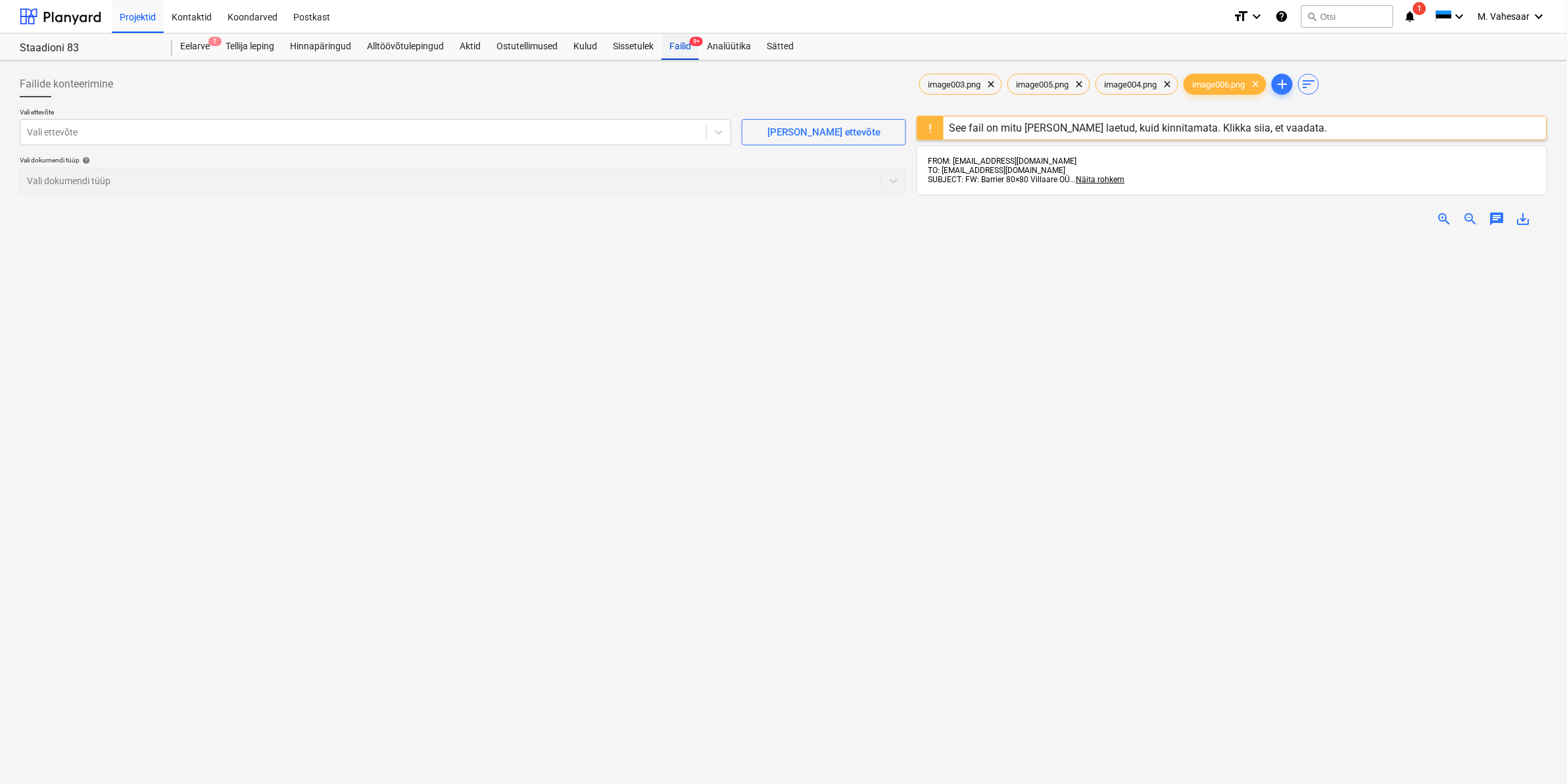
click at [671, 51] on div "Failid 9+" at bounding box center [681, 46] width 37 height 26
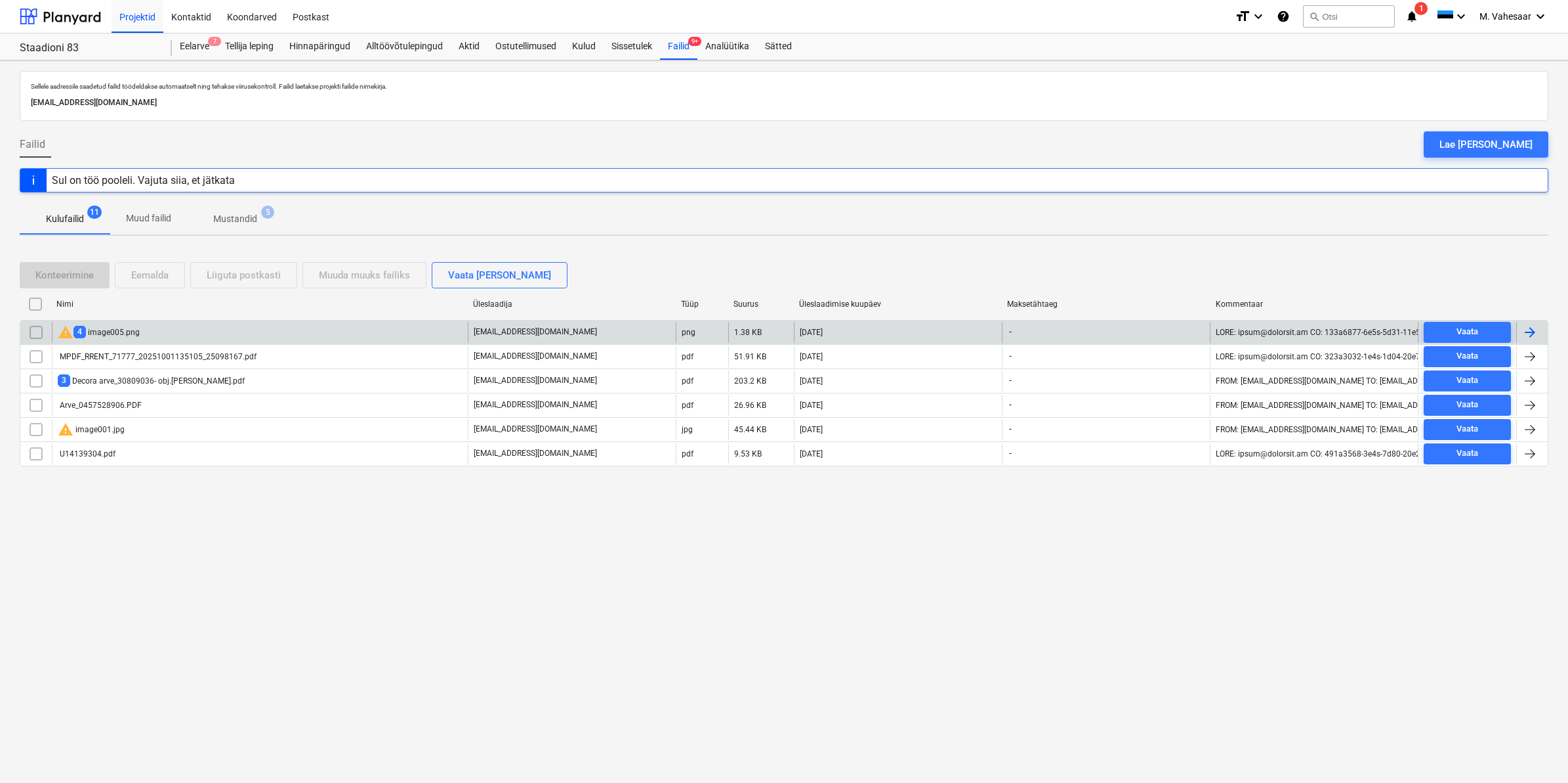
click at [30, 333] on input "checkbox" at bounding box center [36, 332] width 21 height 21
click at [140, 272] on div "Eemalda" at bounding box center [150, 275] width 37 height 17
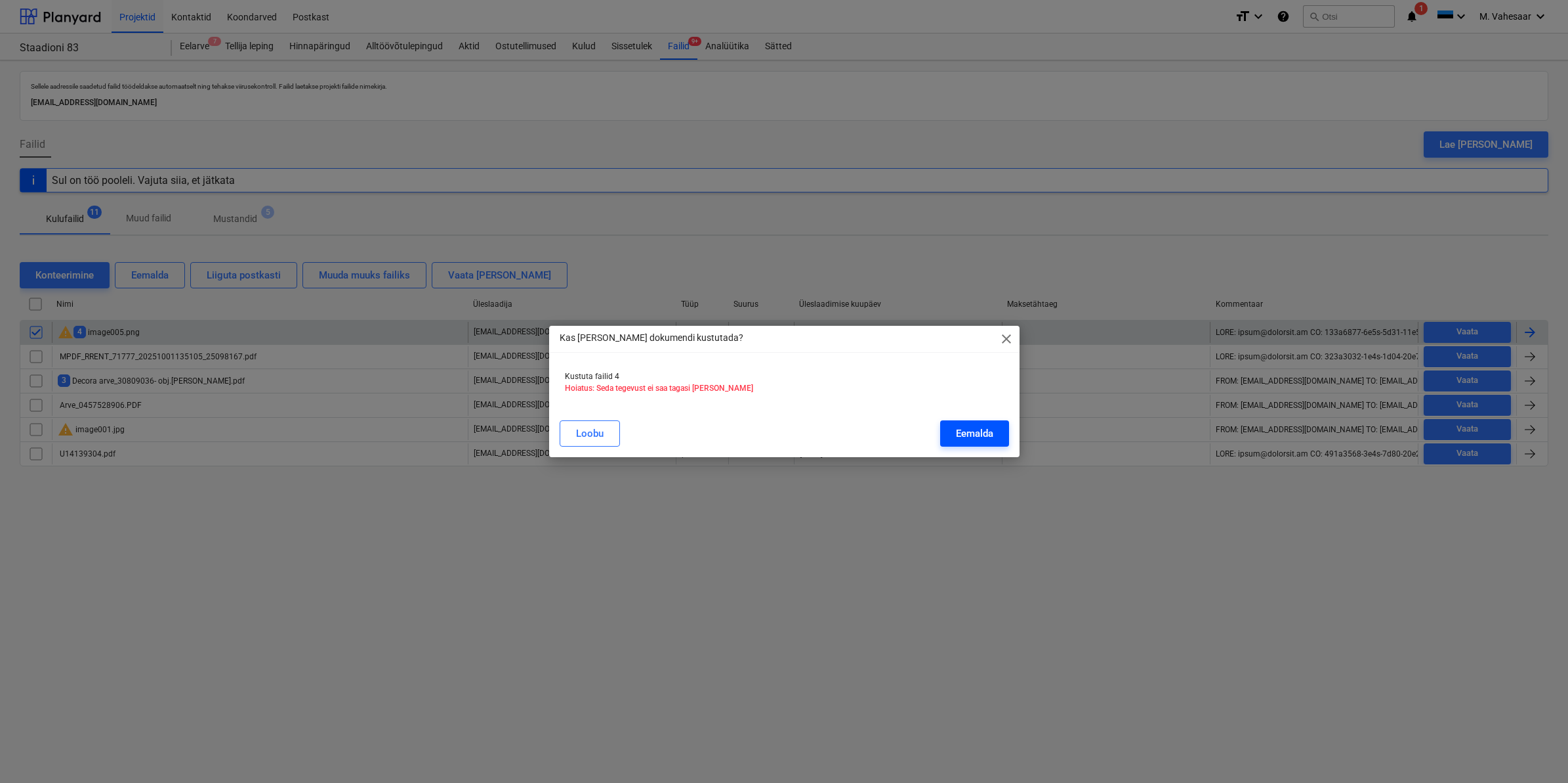
click at [960, 432] on div "Eemalda" at bounding box center [975, 433] width 37 height 17
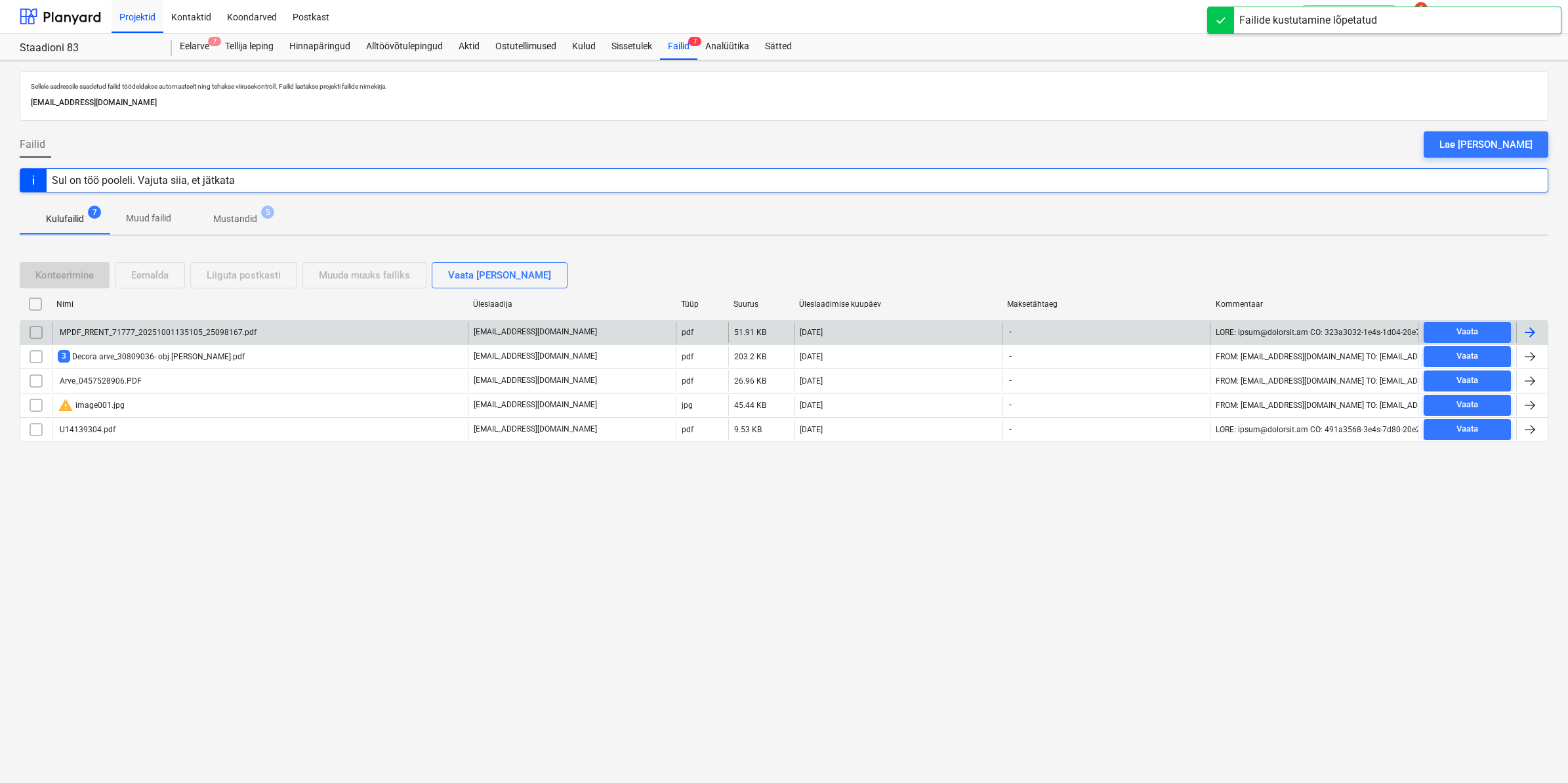
click at [144, 329] on div "MPDF_RRENT_71777_20251001135105_25098167.pdf" at bounding box center [156, 332] width 199 height 9
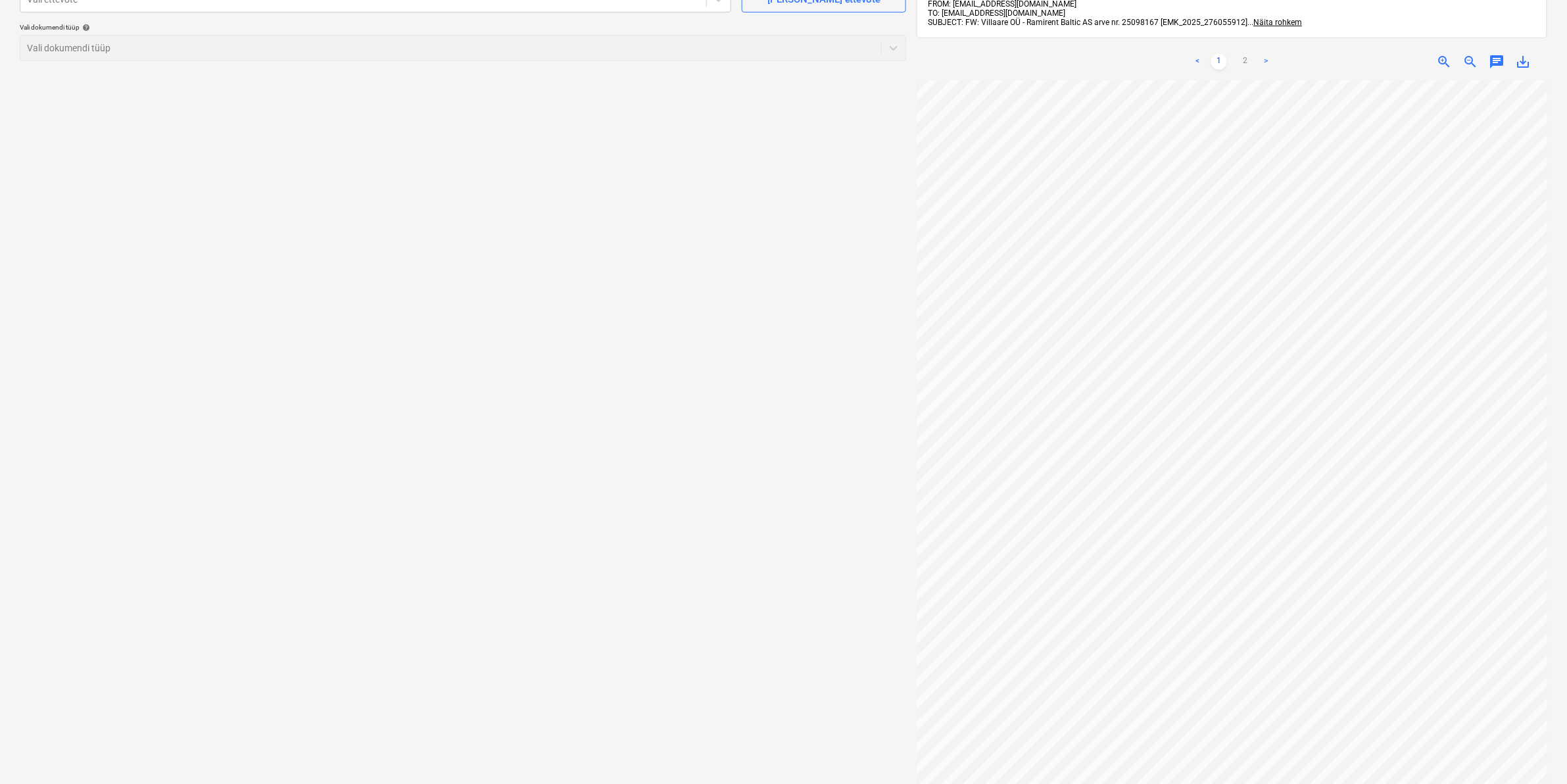
scroll to position [104, 0]
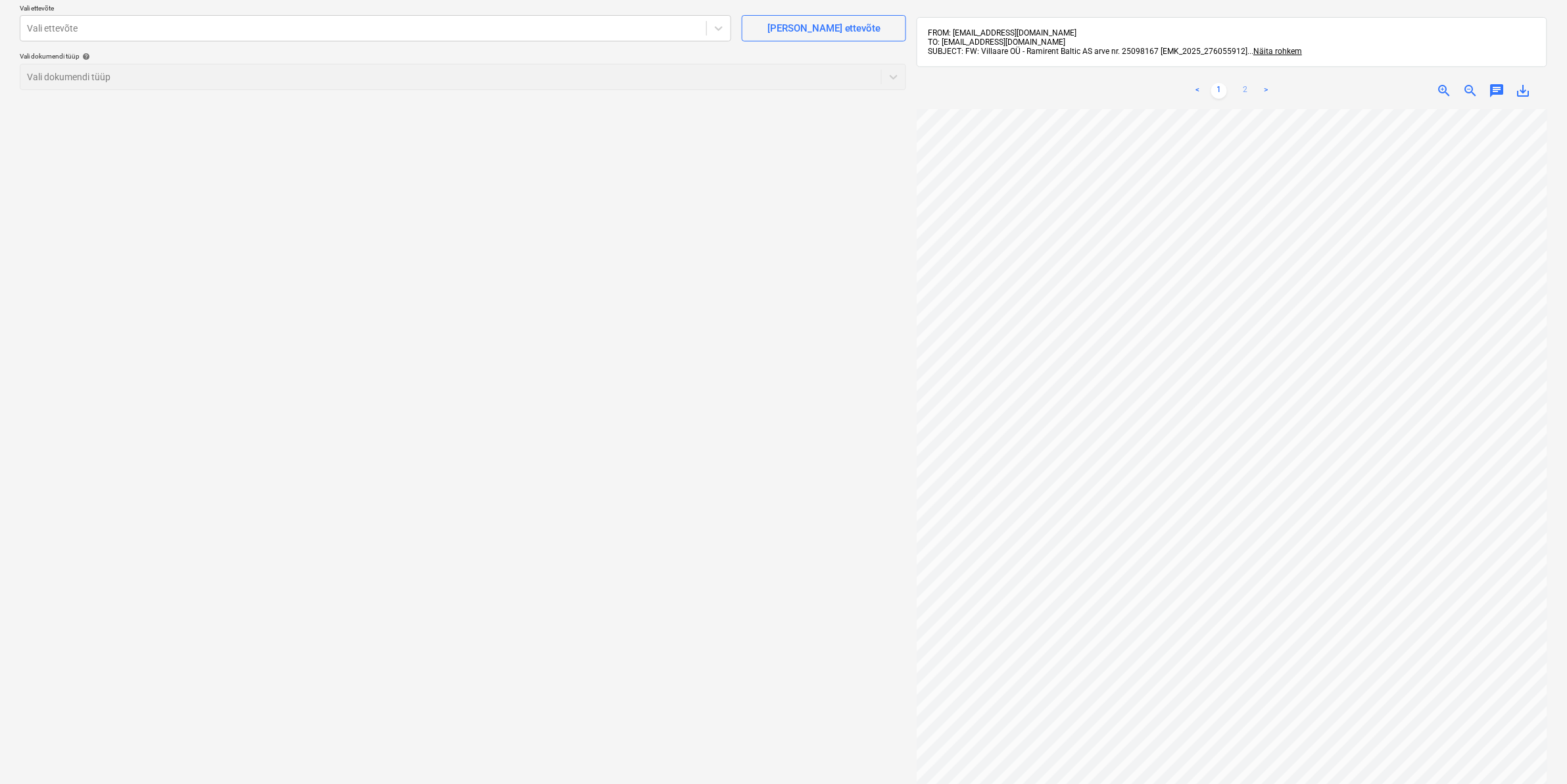
click at [1247, 91] on link "2" at bounding box center [1245, 90] width 16 height 16
click at [320, 19] on div "Vali ettevõte" at bounding box center [363, 29] width 686 height 19
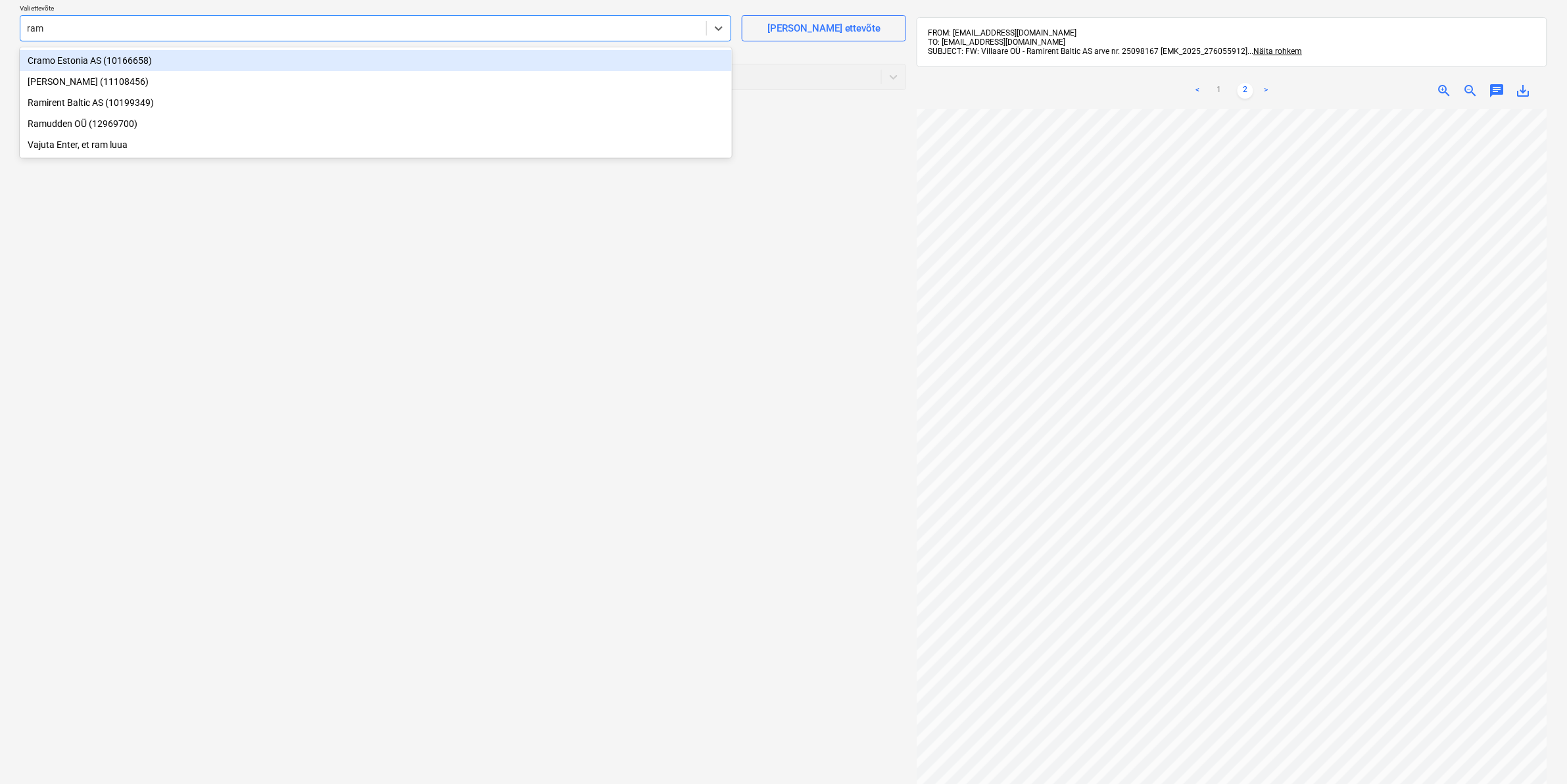
type input "rami"
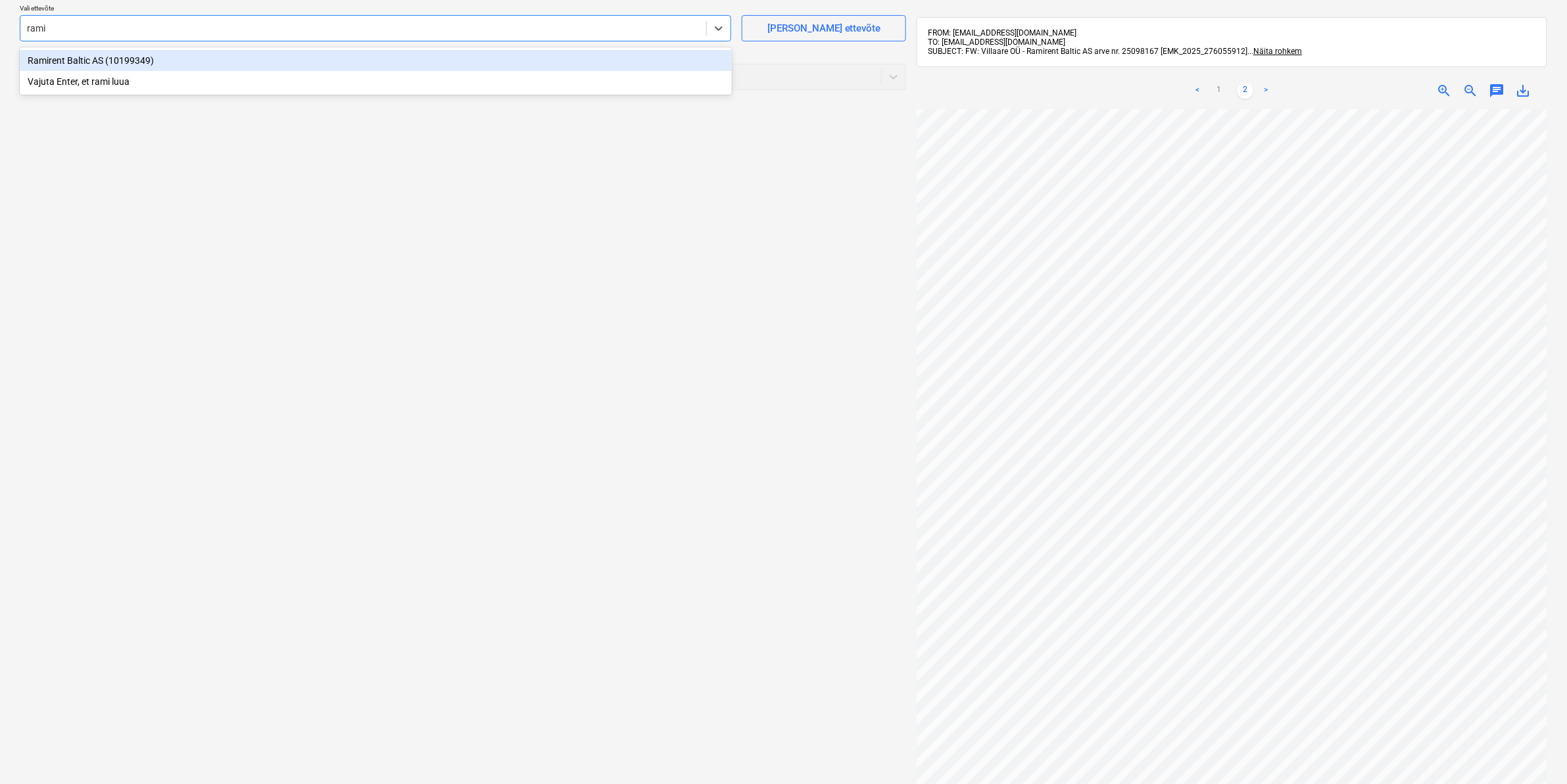
click at [117, 61] on div "Ramirent Baltic AS (10199349)" at bounding box center [376, 60] width 712 height 21
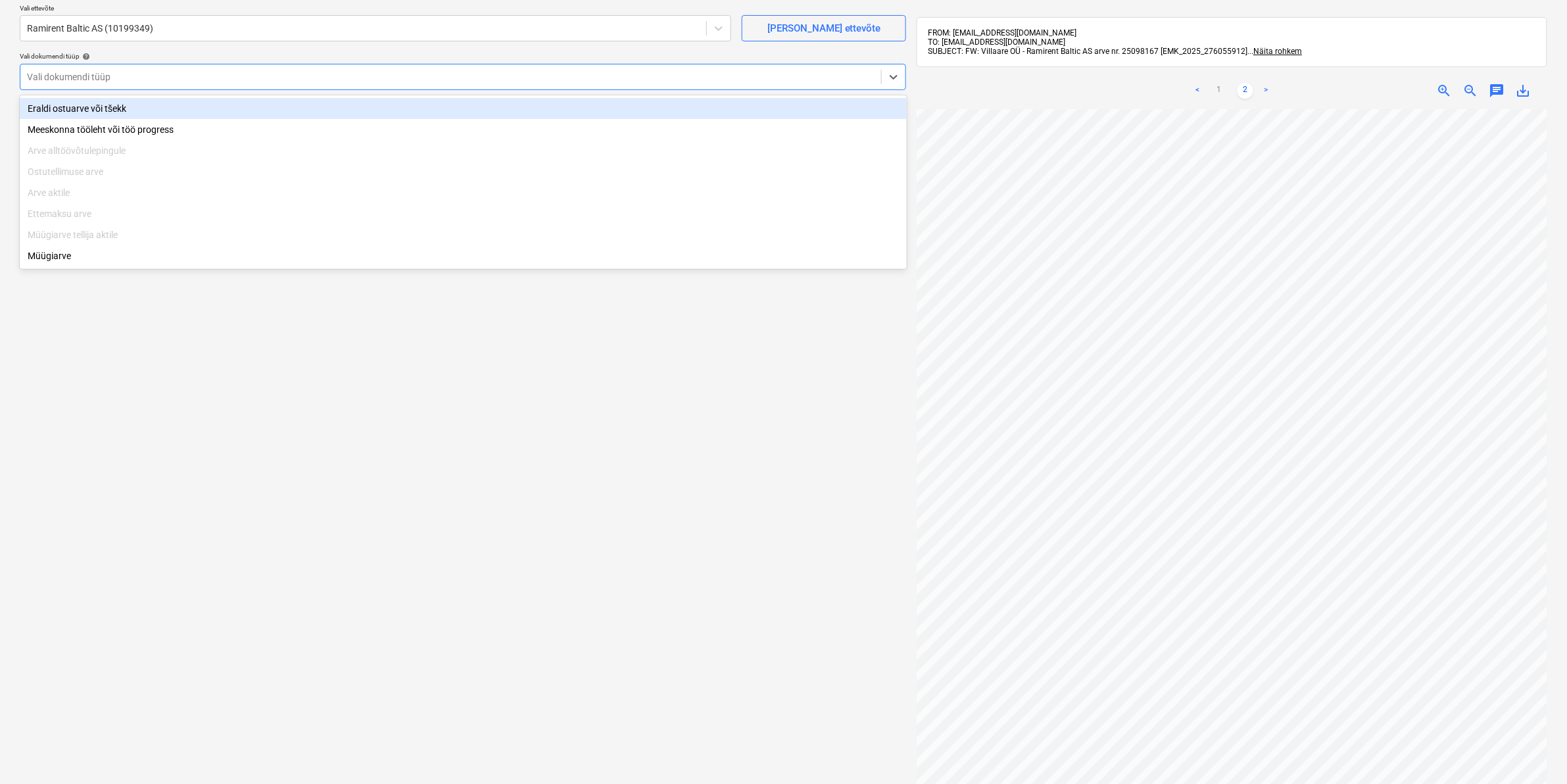
click at [98, 76] on div at bounding box center [451, 77] width 847 height 13
click at [77, 112] on div "Eraldi ostuarve või tšekk" at bounding box center [463, 108] width 887 height 21
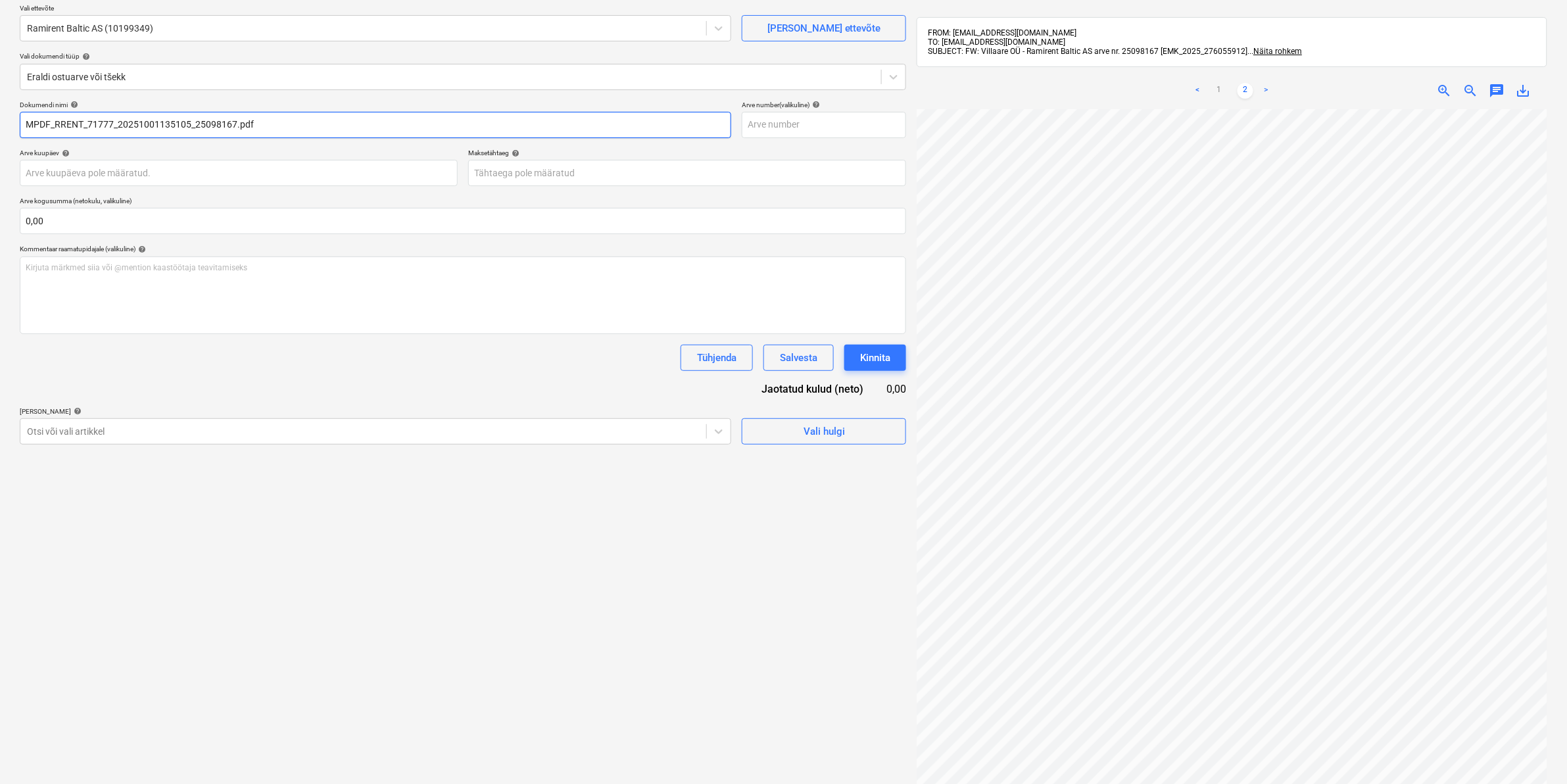
click at [55, 123] on input "MPDF_RRENT_71777_20251001135105_25098167.pdf" at bounding box center [376, 125] width 712 height 26
type input "RamiRENT_71777_20251001135105_25098167.pdf"
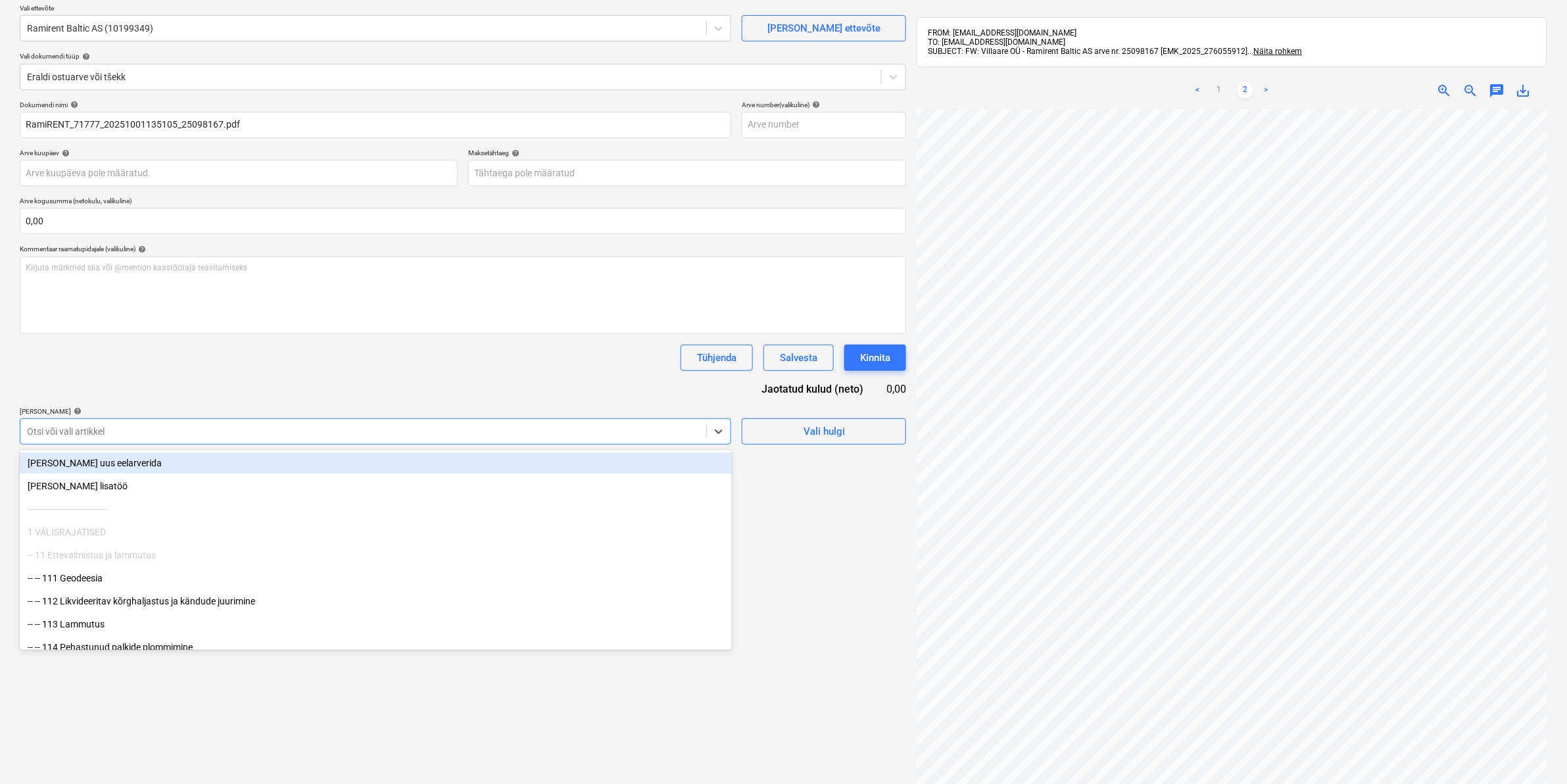
click at [70, 427] on div at bounding box center [363, 431] width 673 height 13
type input "811"
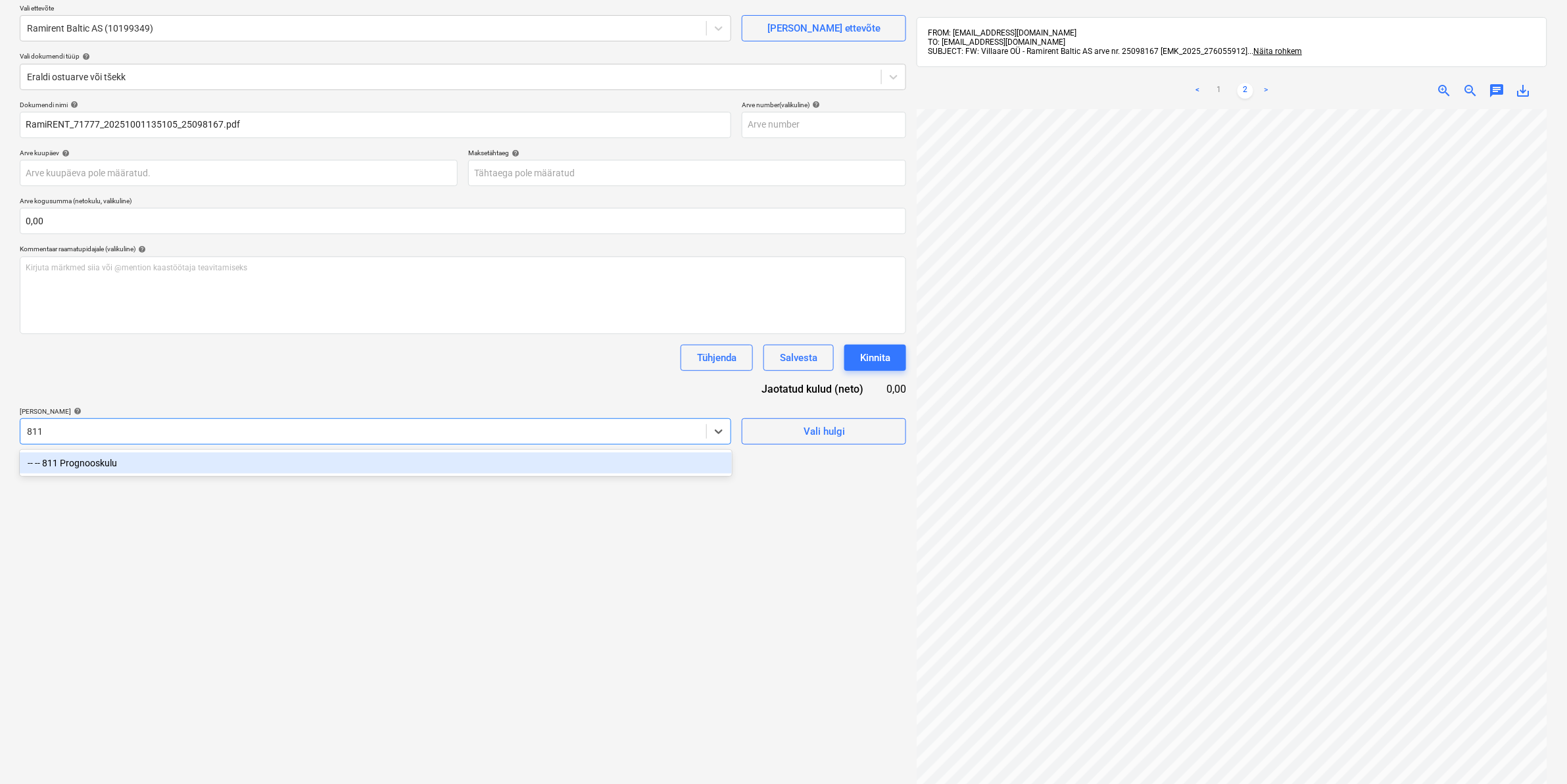
click at [83, 464] on div "-- -- 811 Prognooskulu" at bounding box center [376, 462] width 712 height 21
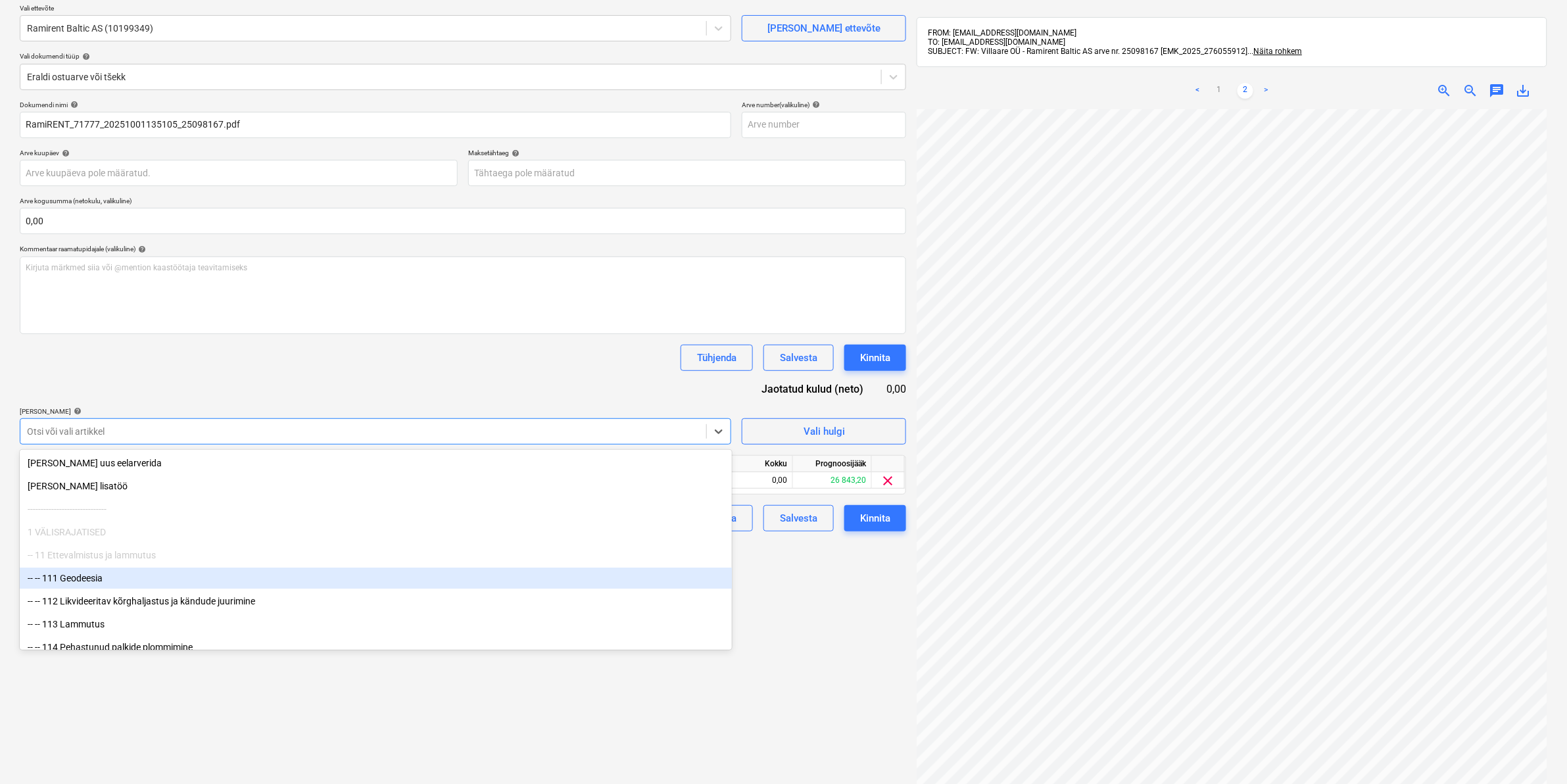
click at [777, 558] on div "Failide konteerimine Vali ettevõte Ramirent Baltic AS (10199349) [PERSON_NAME] …" at bounding box center [464, 411] width 898 height 899
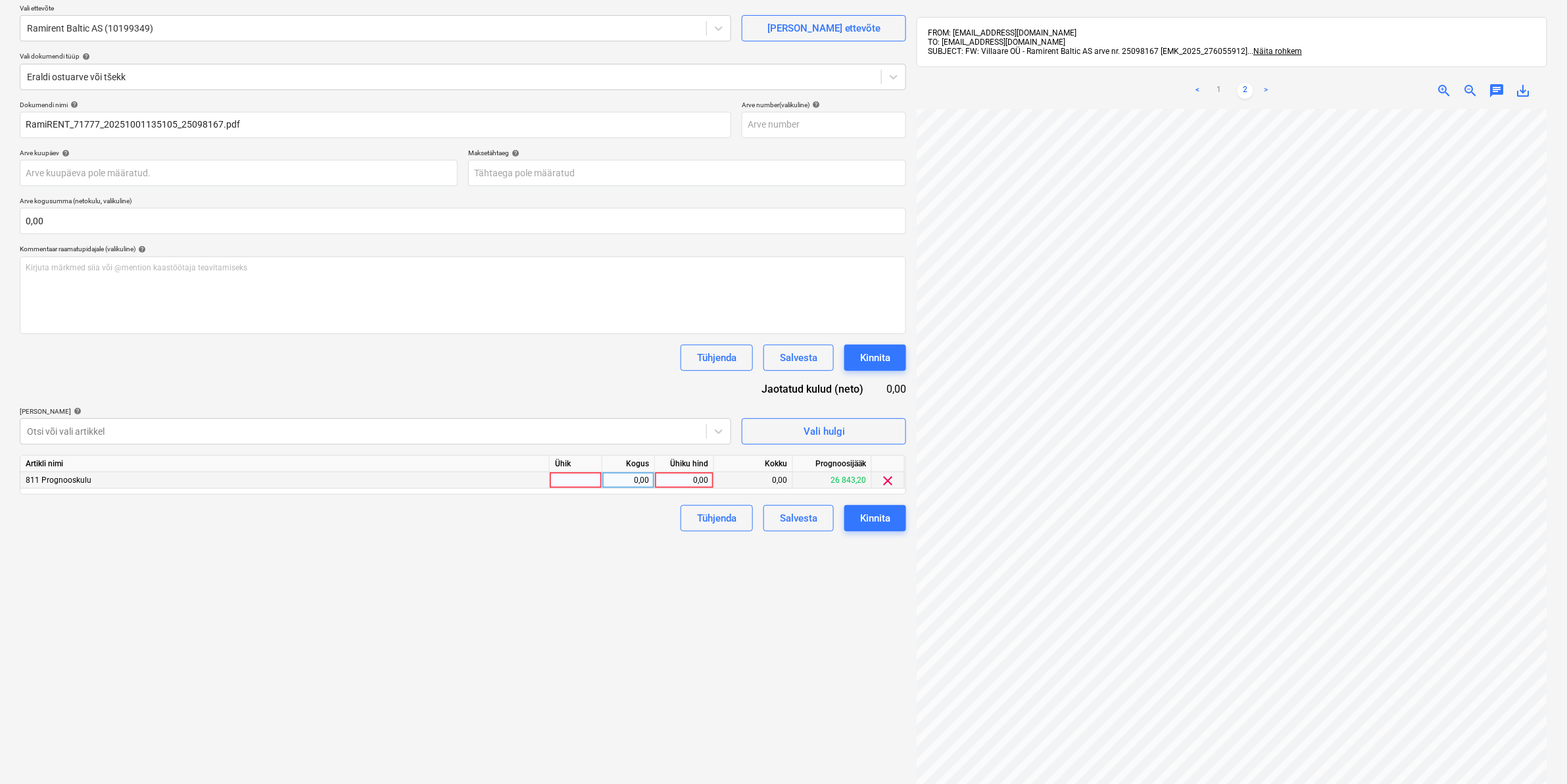
click at [682, 478] on div "0,00" at bounding box center [684, 480] width 48 height 17
type input "431,18"
click at [684, 586] on div "Failide konteerimine Vali ettevõte Ramirent Baltic AS (10199349) [PERSON_NAME] …" at bounding box center [464, 411] width 898 height 899
click at [873, 514] on div "Kinnita" at bounding box center [875, 518] width 31 height 17
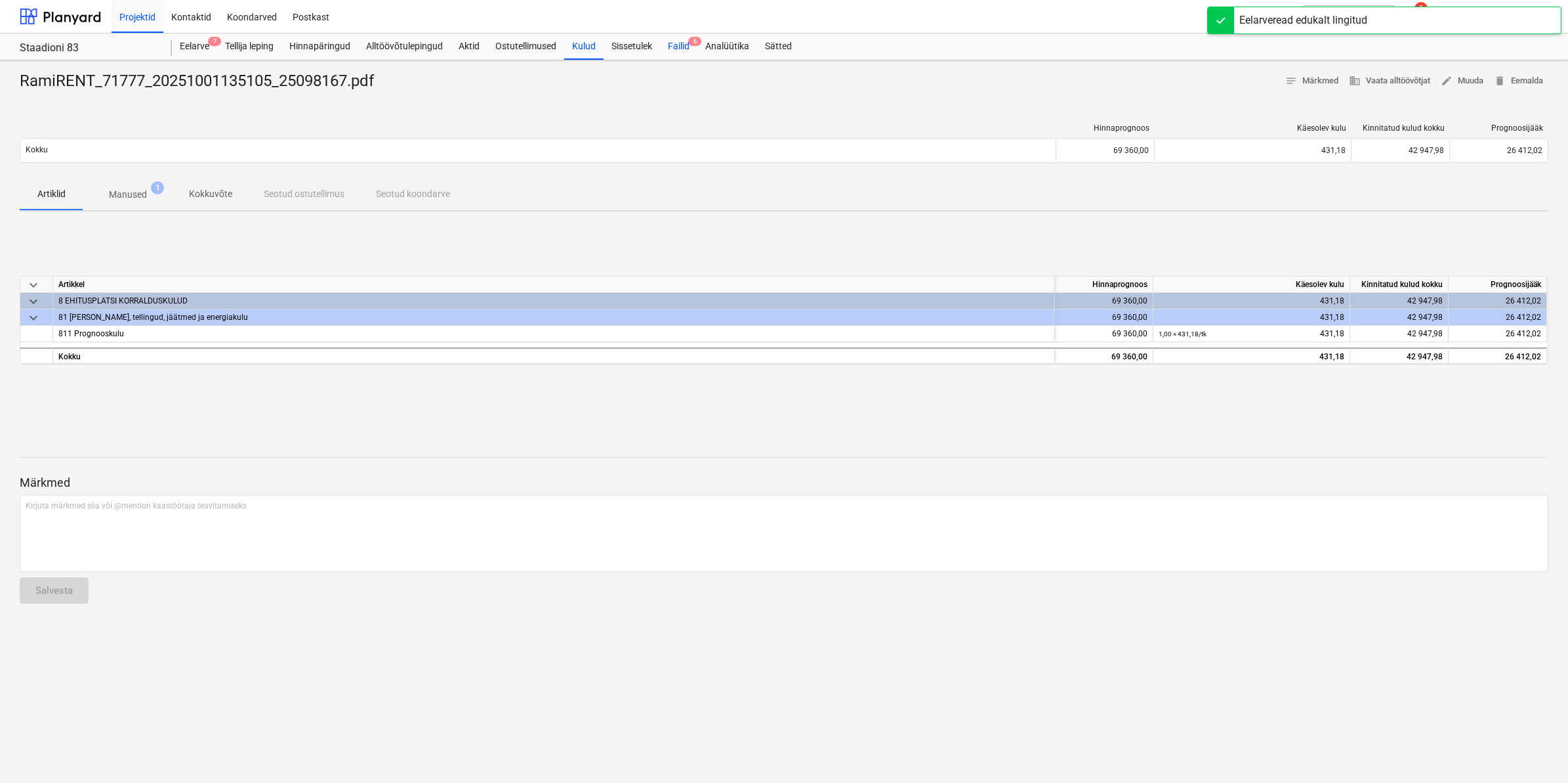
click at [679, 53] on div "Failid 6" at bounding box center [679, 46] width 37 height 26
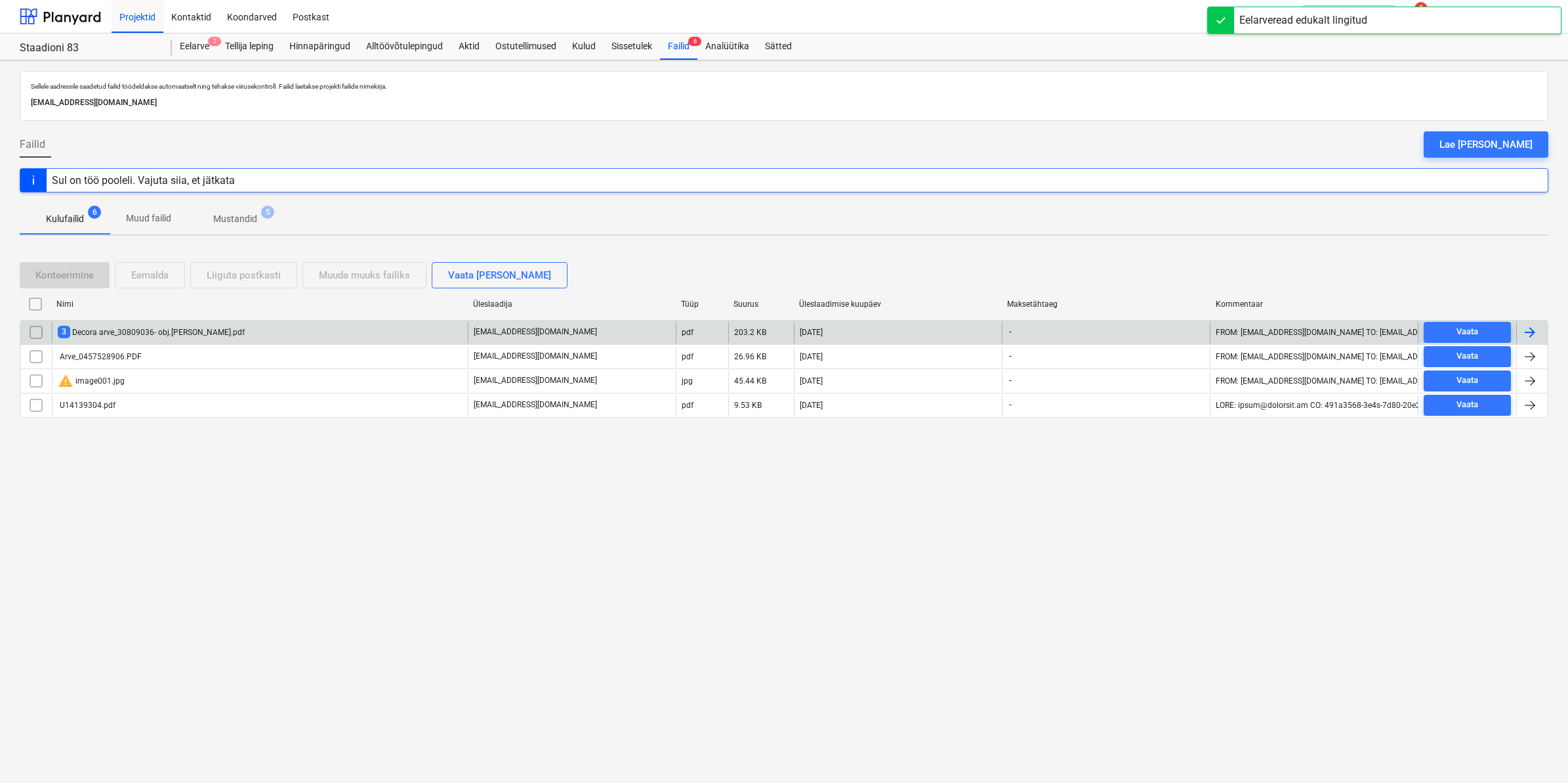
click at [143, 327] on div "3 Decora arve_30809036- obj.[PERSON_NAME].pdf" at bounding box center [151, 331] width 187 height 12
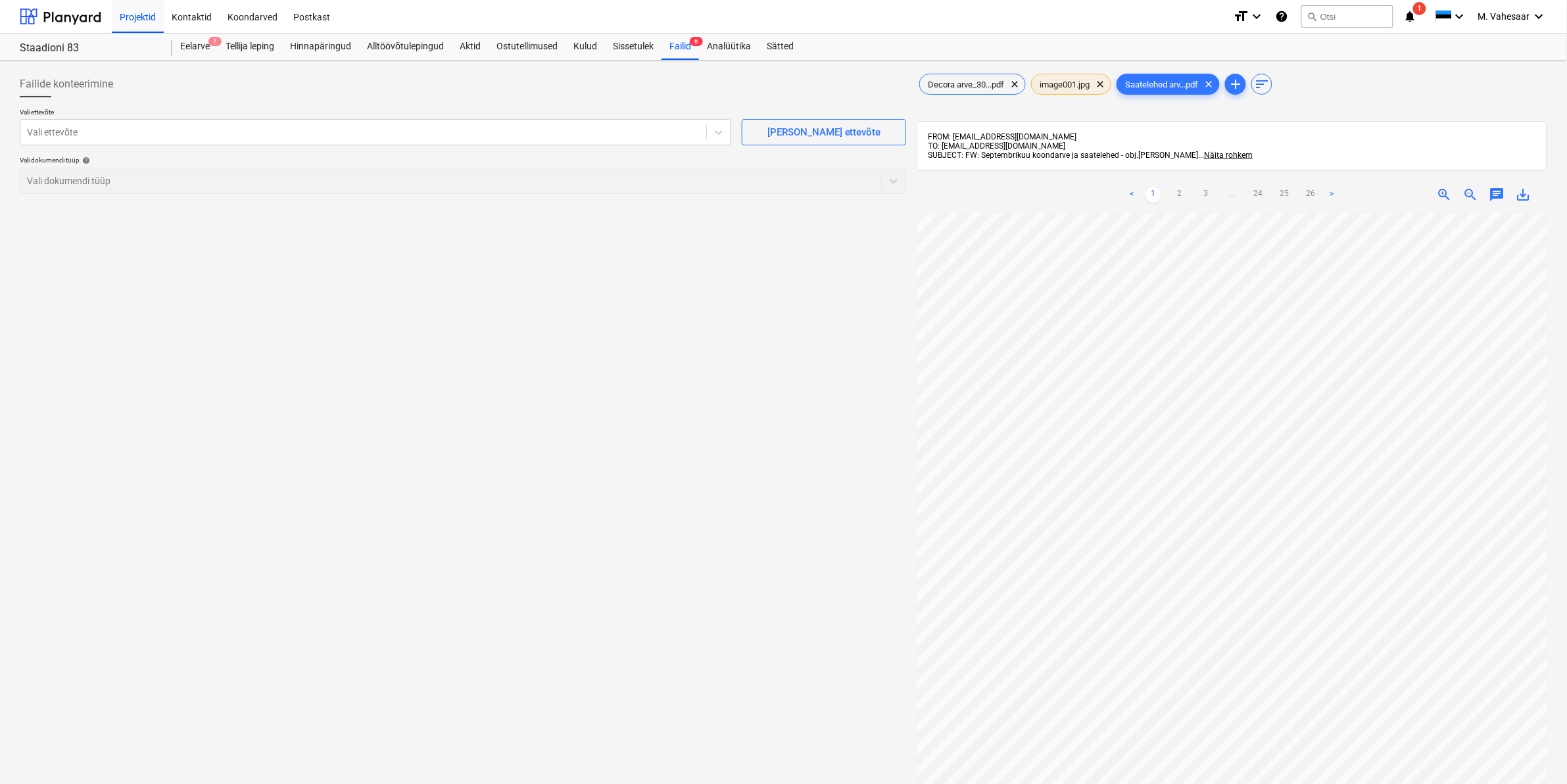
click at [1064, 92] on div "image001.jpg clear" at bounding box center [1071, 83] width 81 height 21
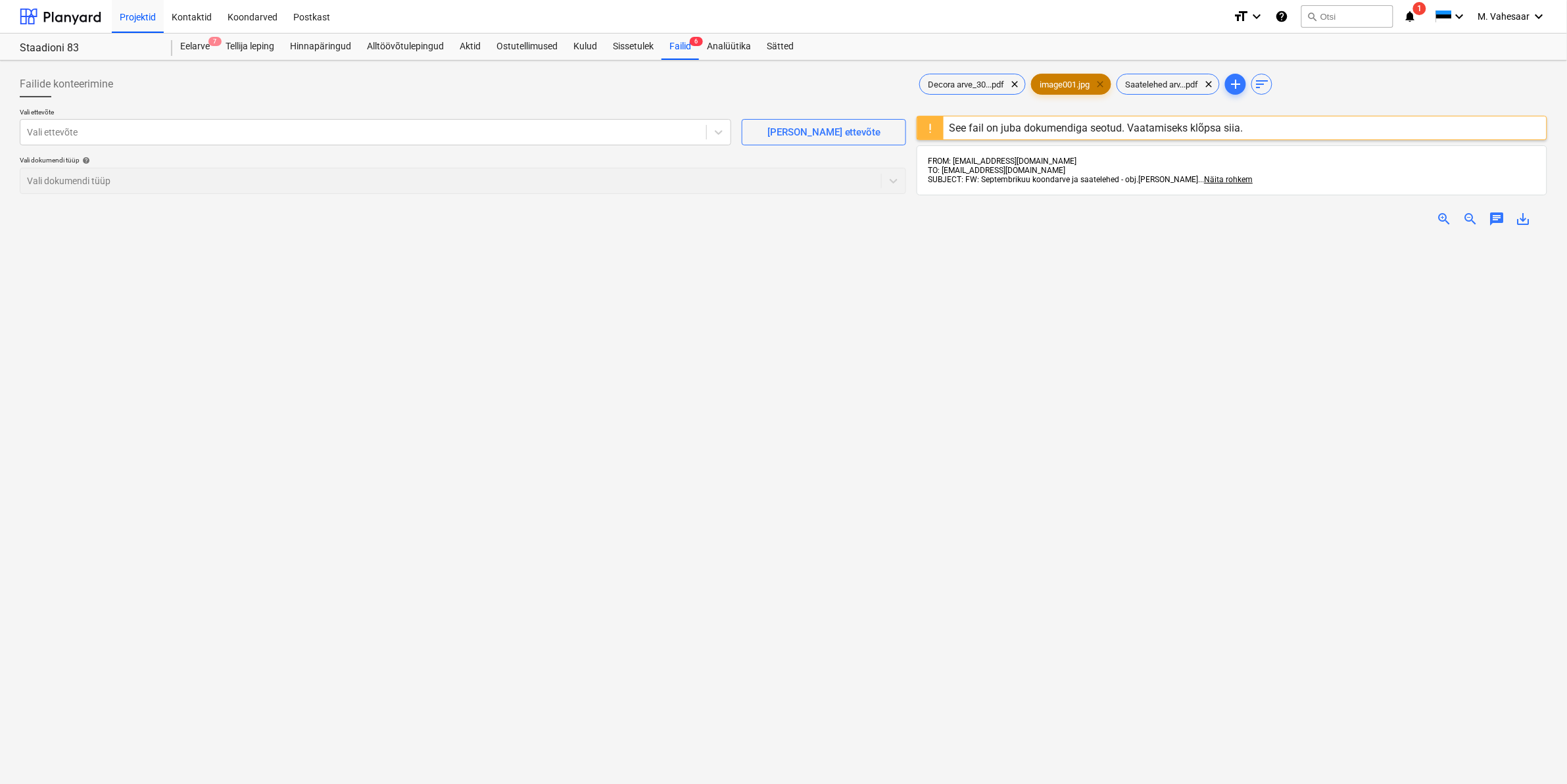
click at [1105, 89] on span "clear" at bounding box center [1100, 83] width 16 height 16
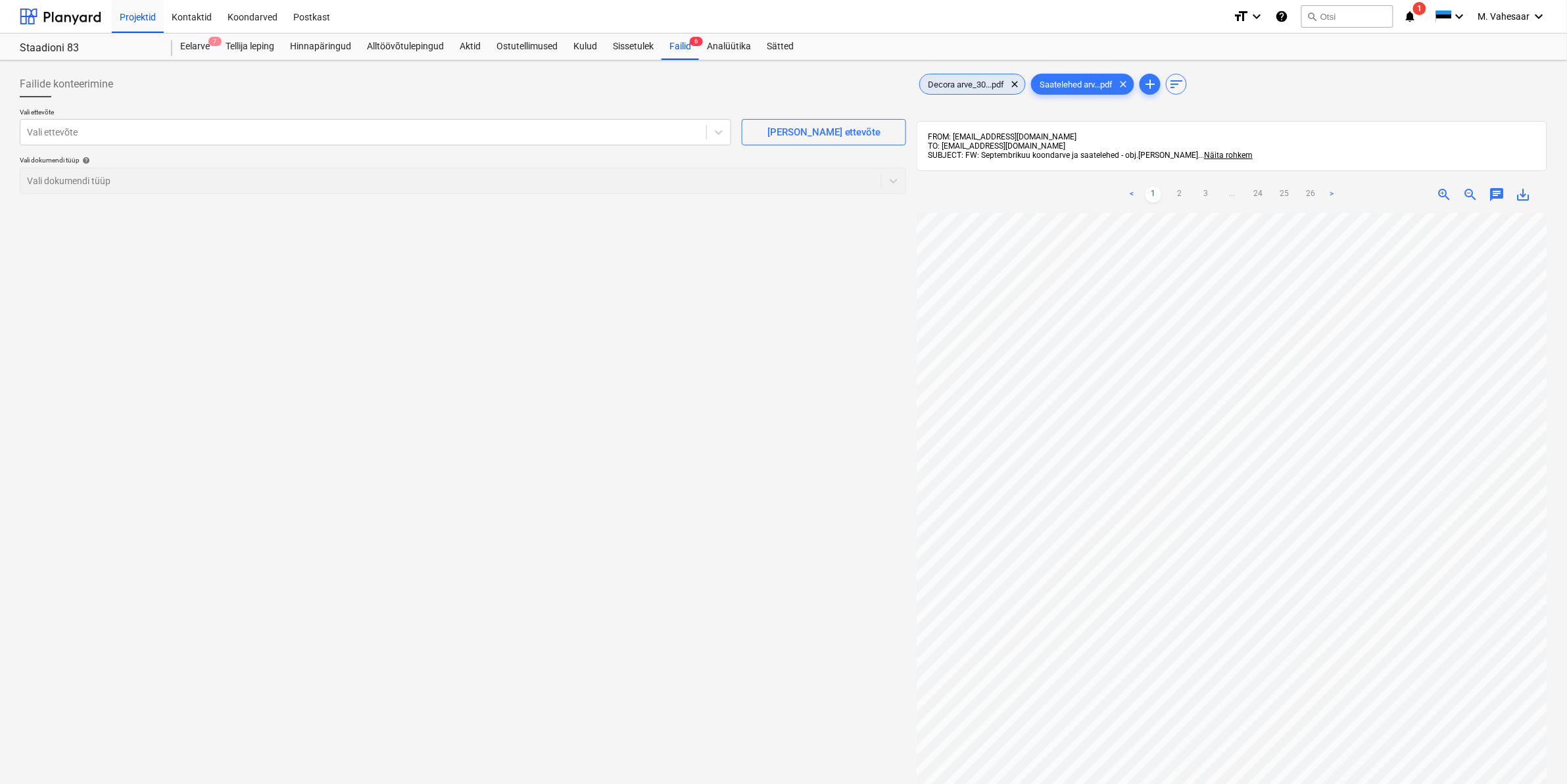
click at [975, 87] on span "Decora arve_30...pdf" at bounding box center [965, 84] width 92 height 10
click at [1524, 195] on span "save_alt" at bounding box center [1523, 194] width 16 height 16
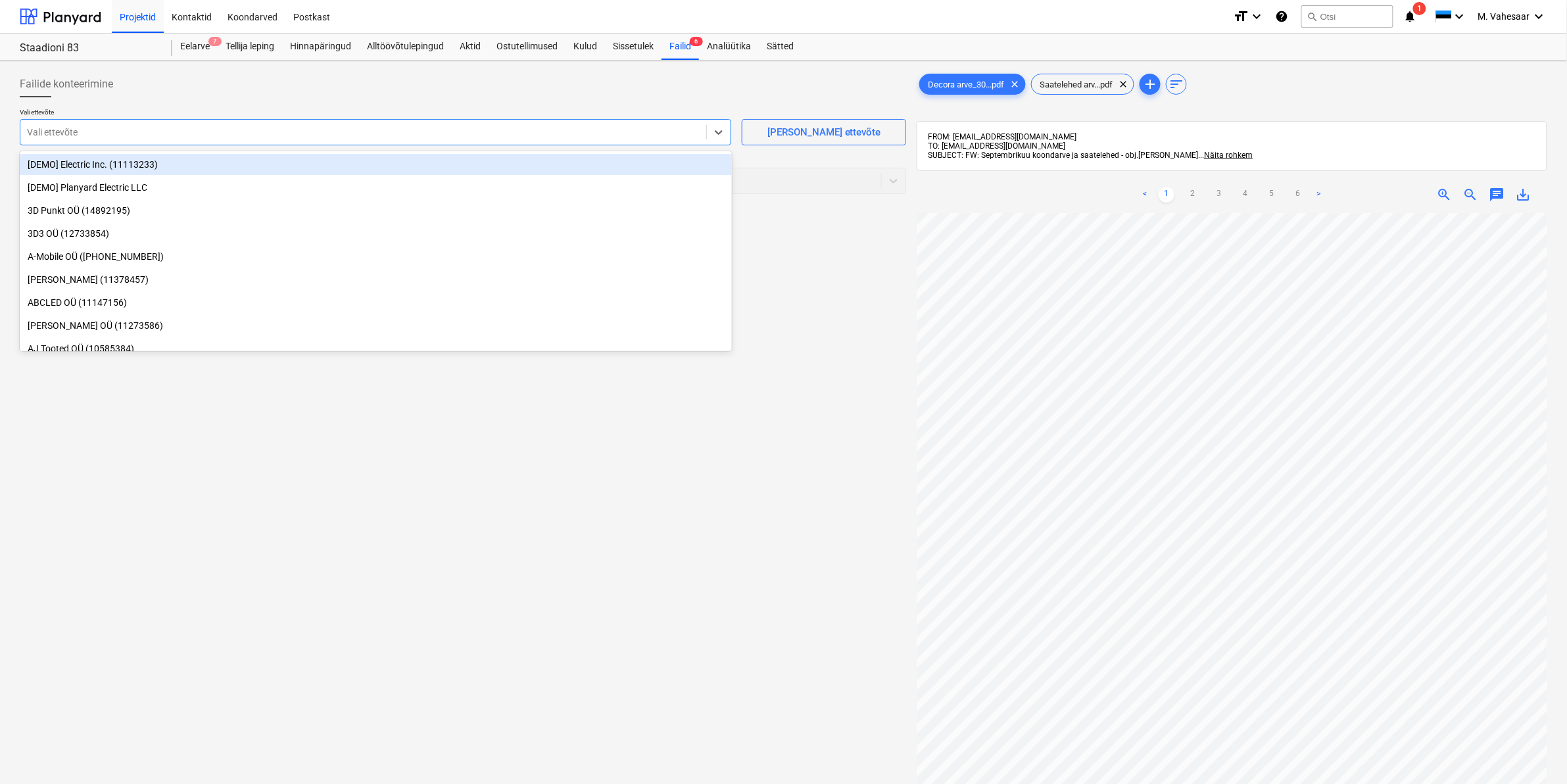
click at [187, 121] on div "Vali ettevõte" at bounding box center [376, 132] width 712 height 26
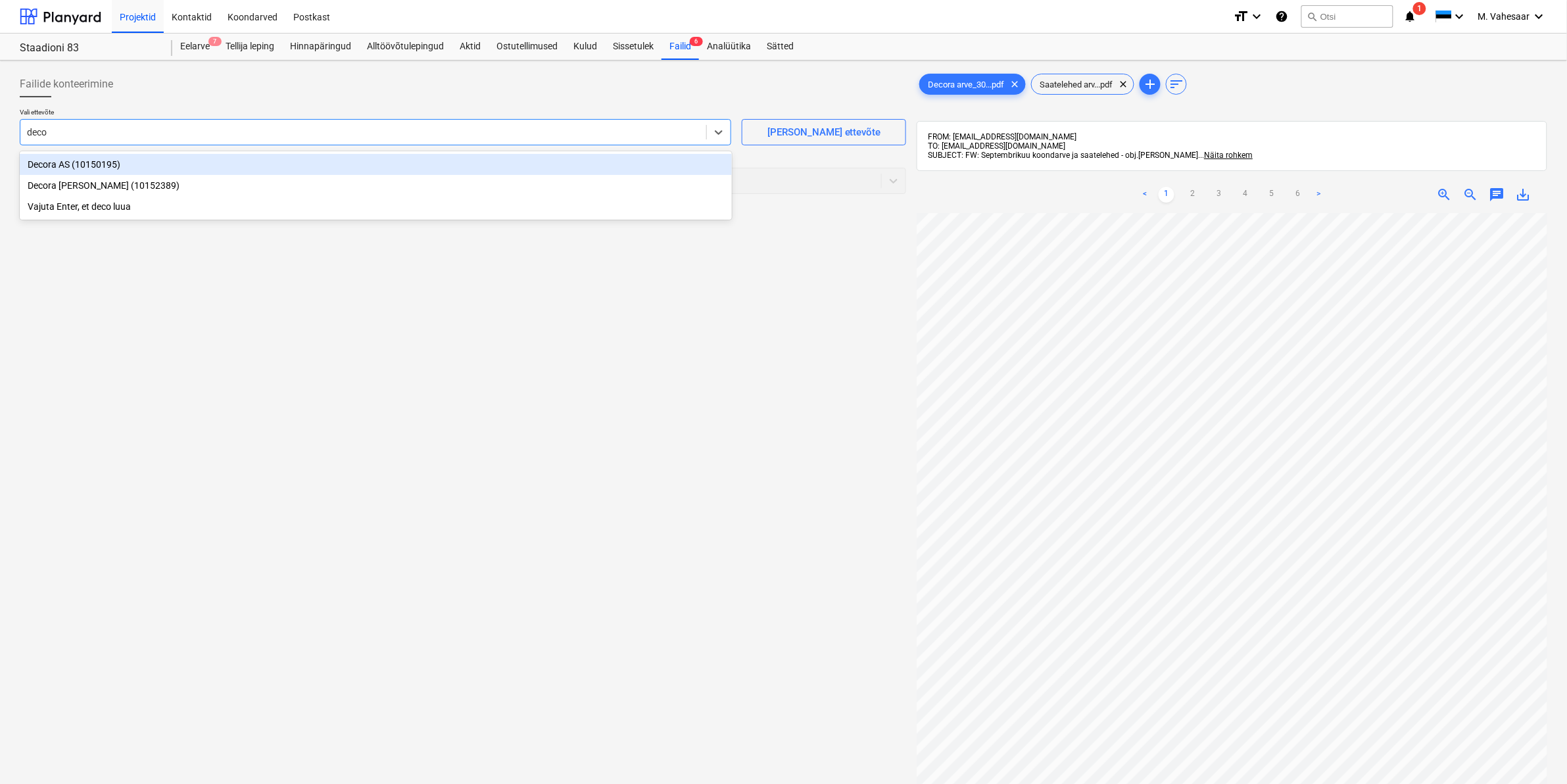
type input "decor"
click at [89, 162] on div "Decora AS (10150195)" at bounding box center [376, 164] width 712 height 21
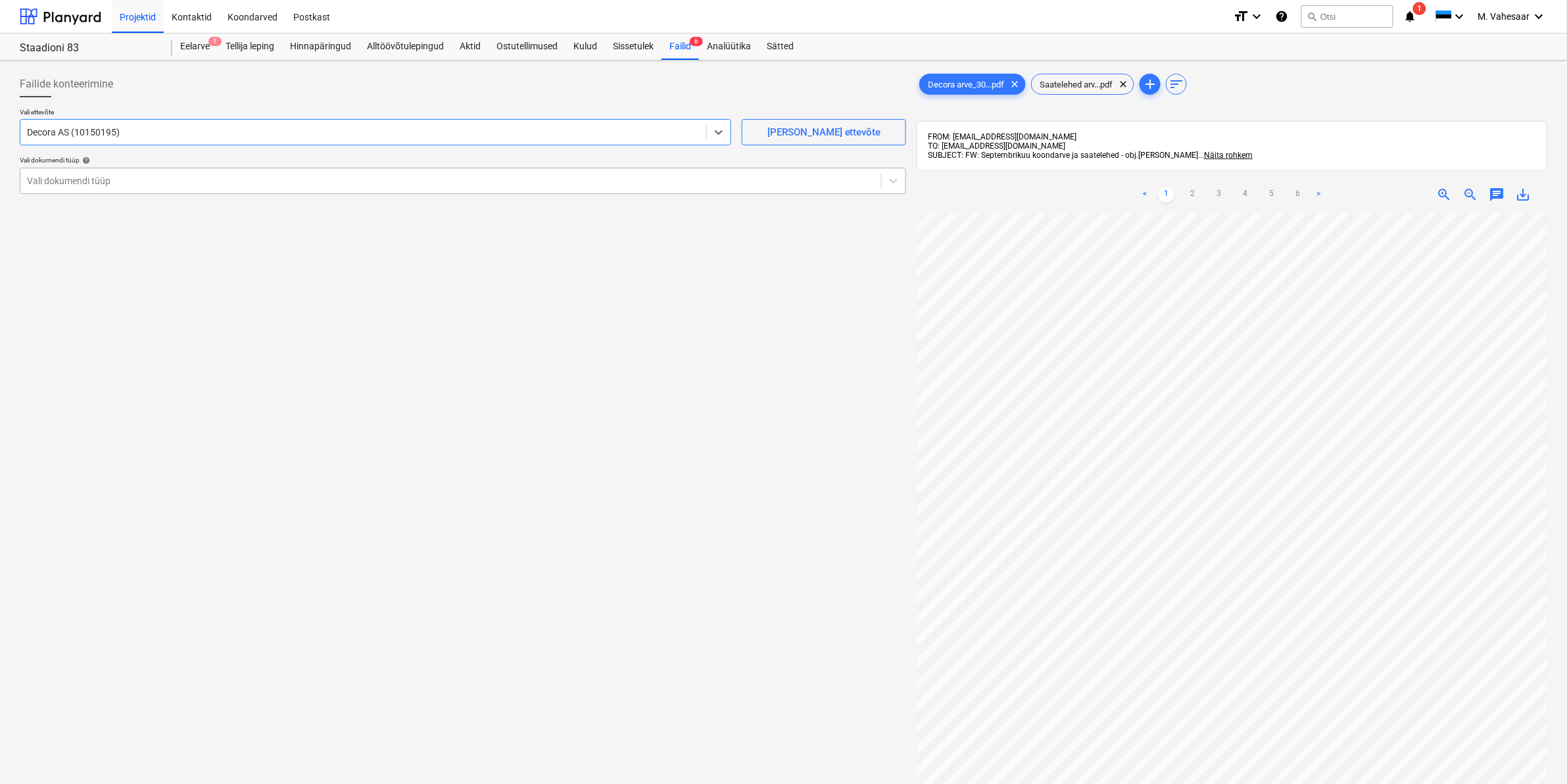
click at [80, 179] on div at bounding box center [451, 181] width 847 height 13
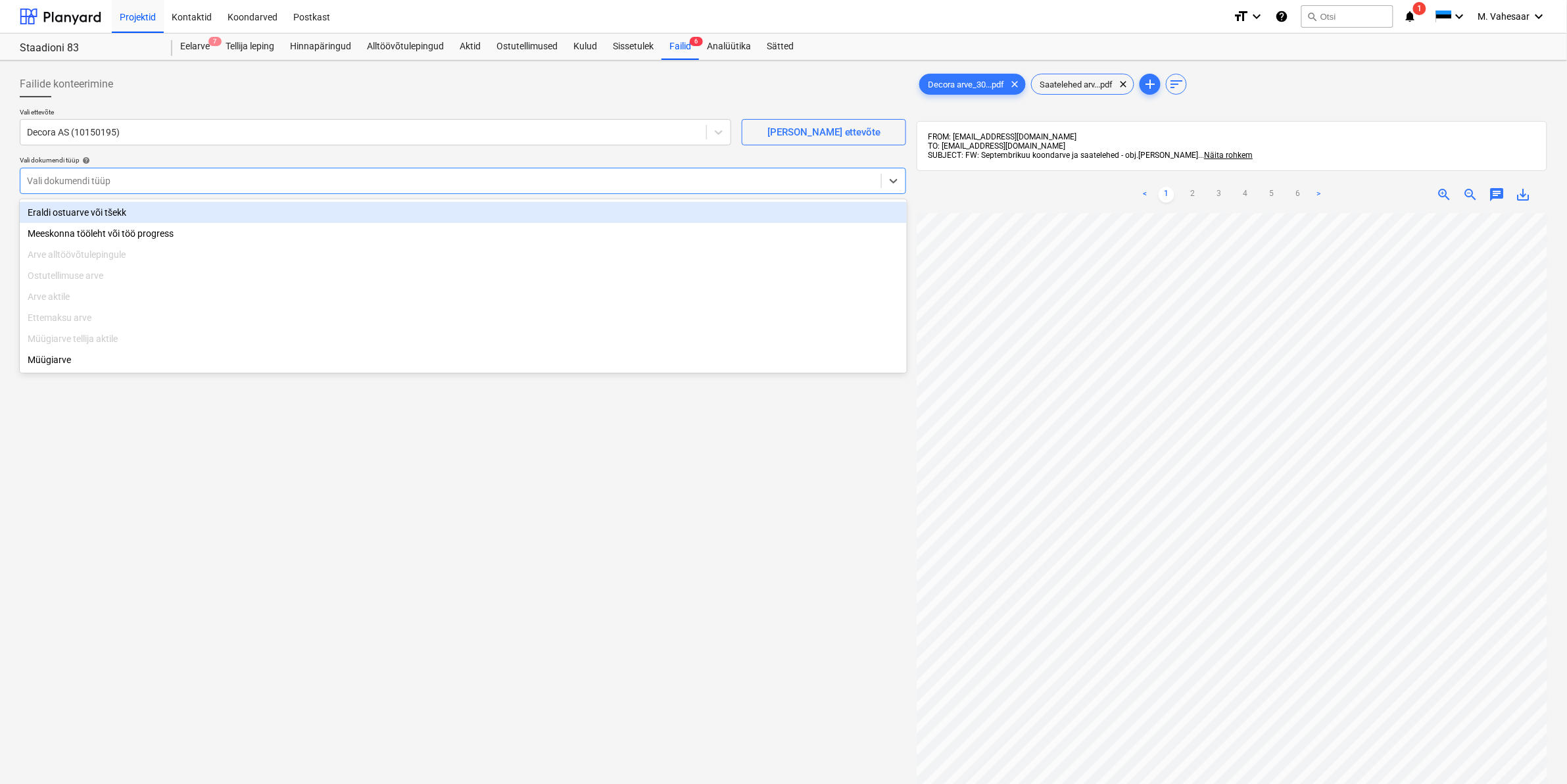
click at [83, 217] on div "Eraldi ostuarve või tšekk" at bounding box center [463, 212] width 887 height 21
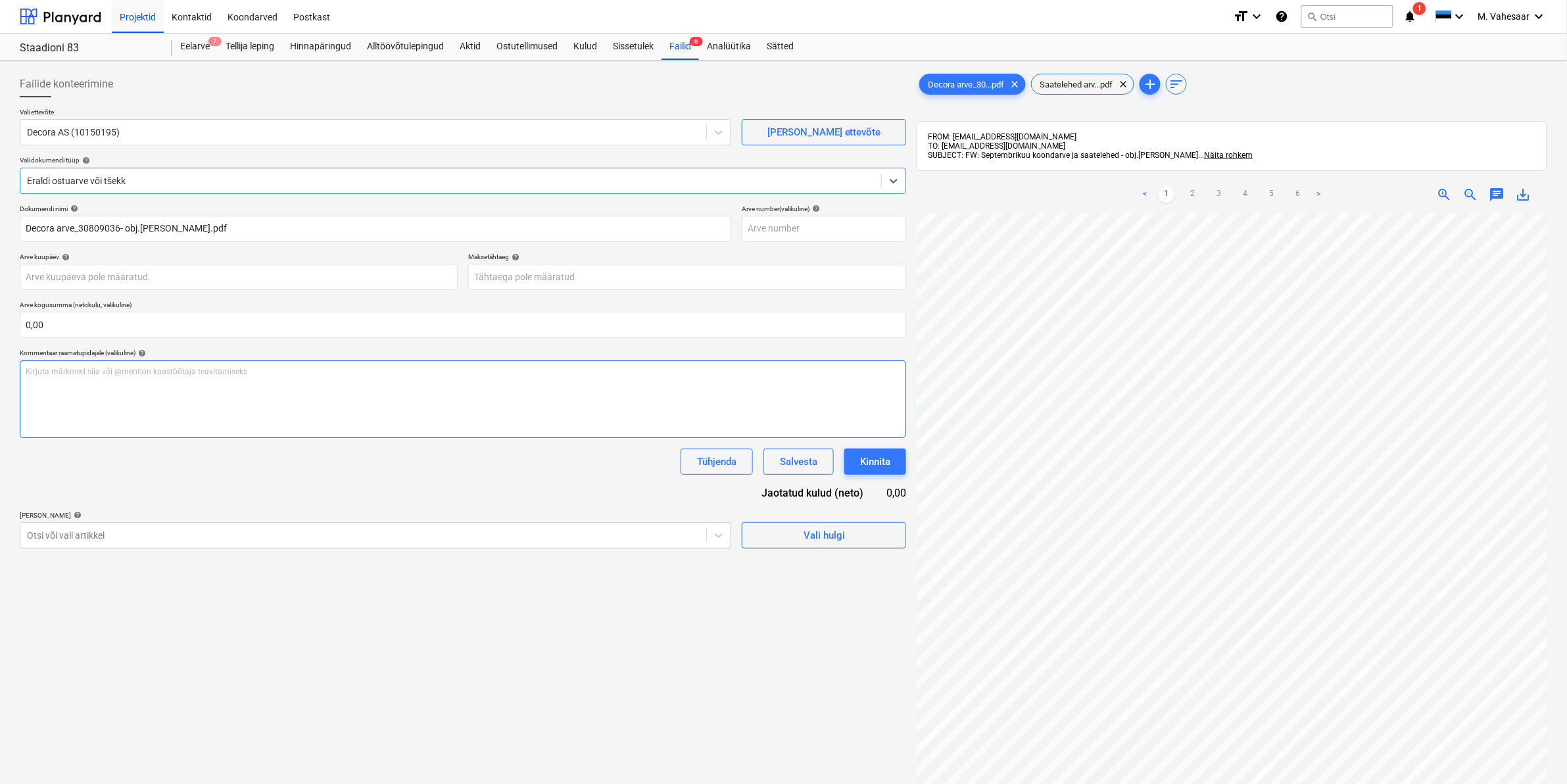
click at [84, 372] on p "Kirjuta märkmed siia või @mention kaastöötaja teavitamiseks ﻿" at bounding box center [463, 372] width 874 height 11
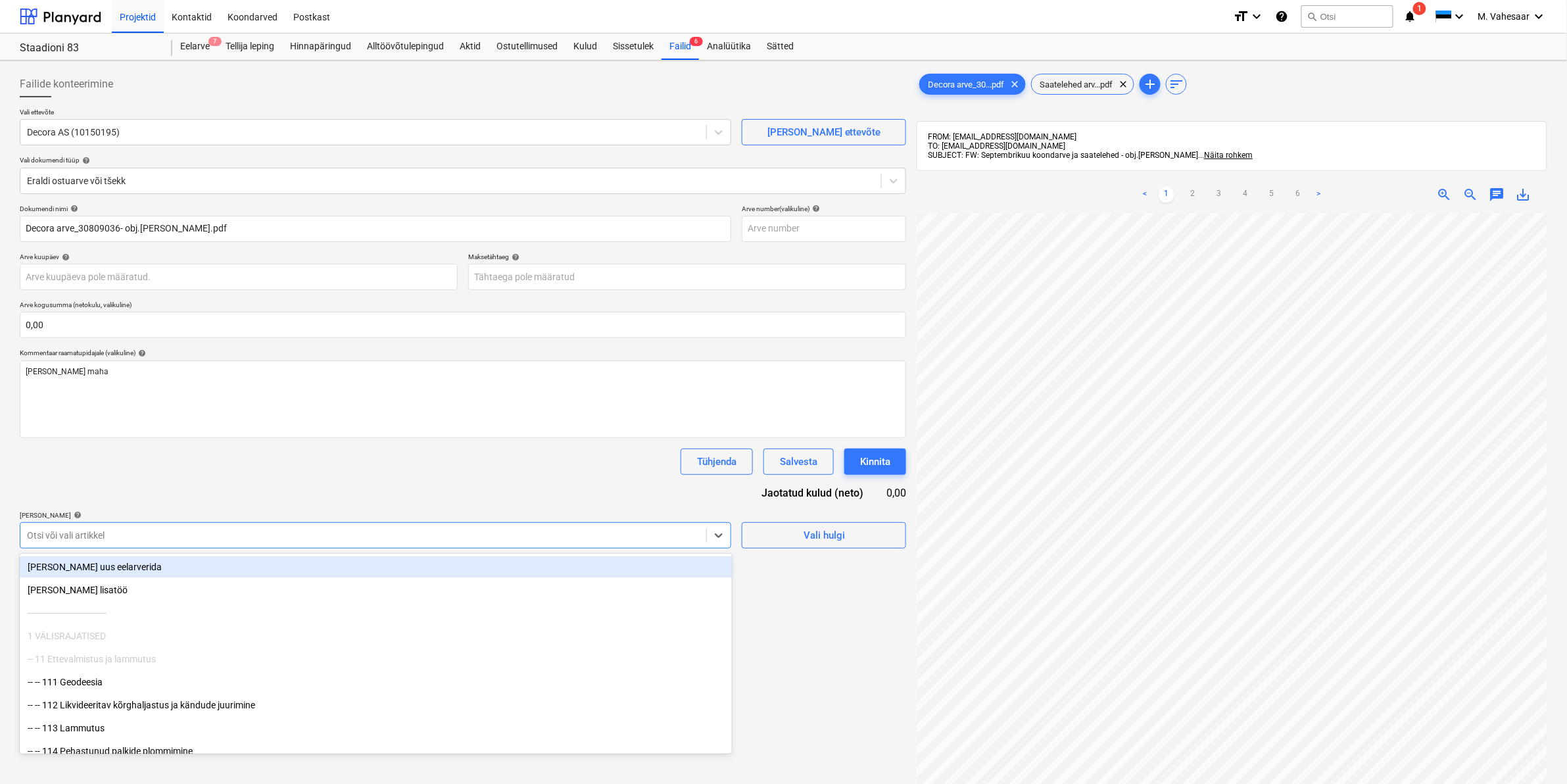
click at [108, 533] on div at bounding box center [363, 535] width 673 height 13
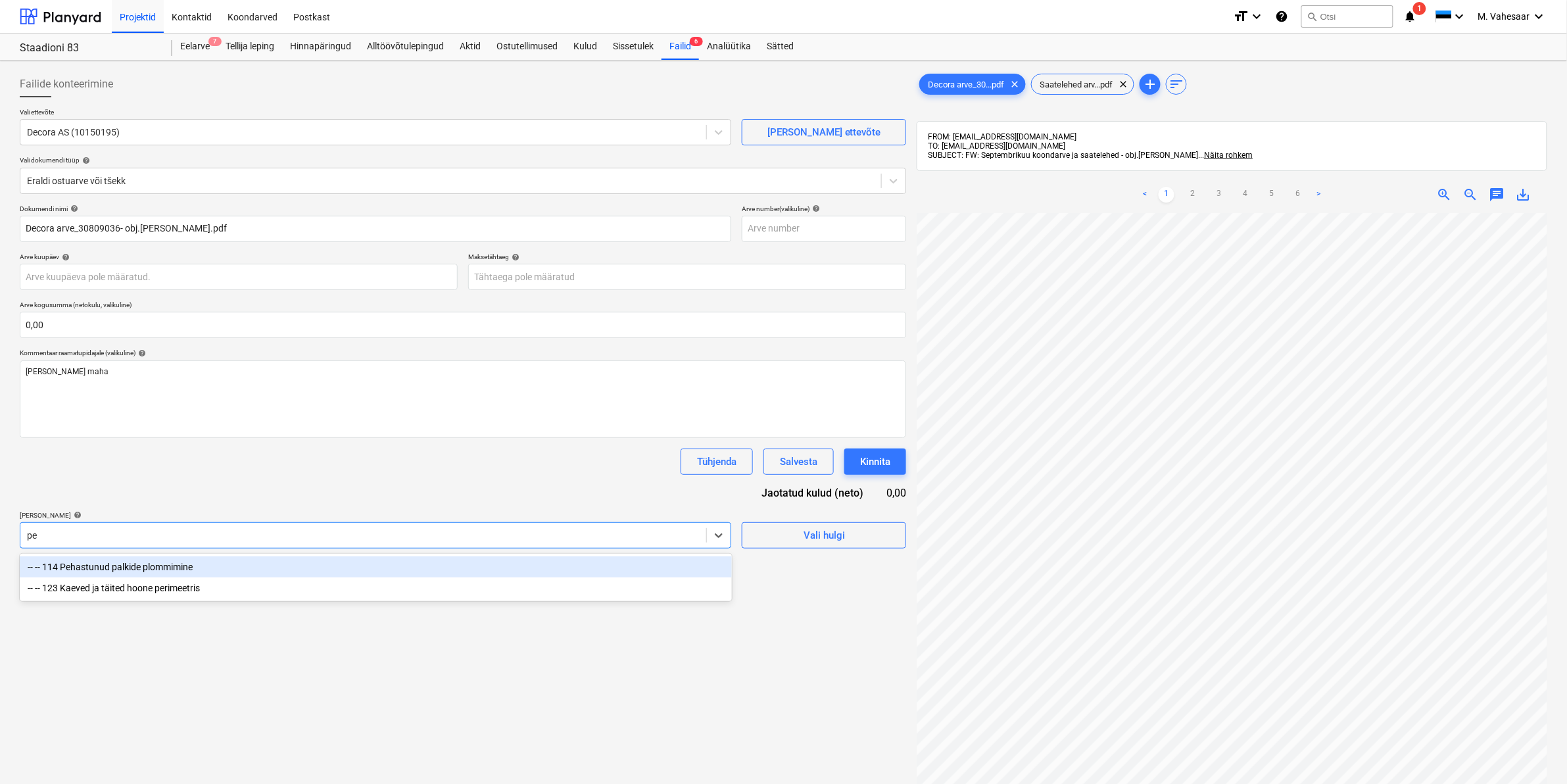
type input "p"
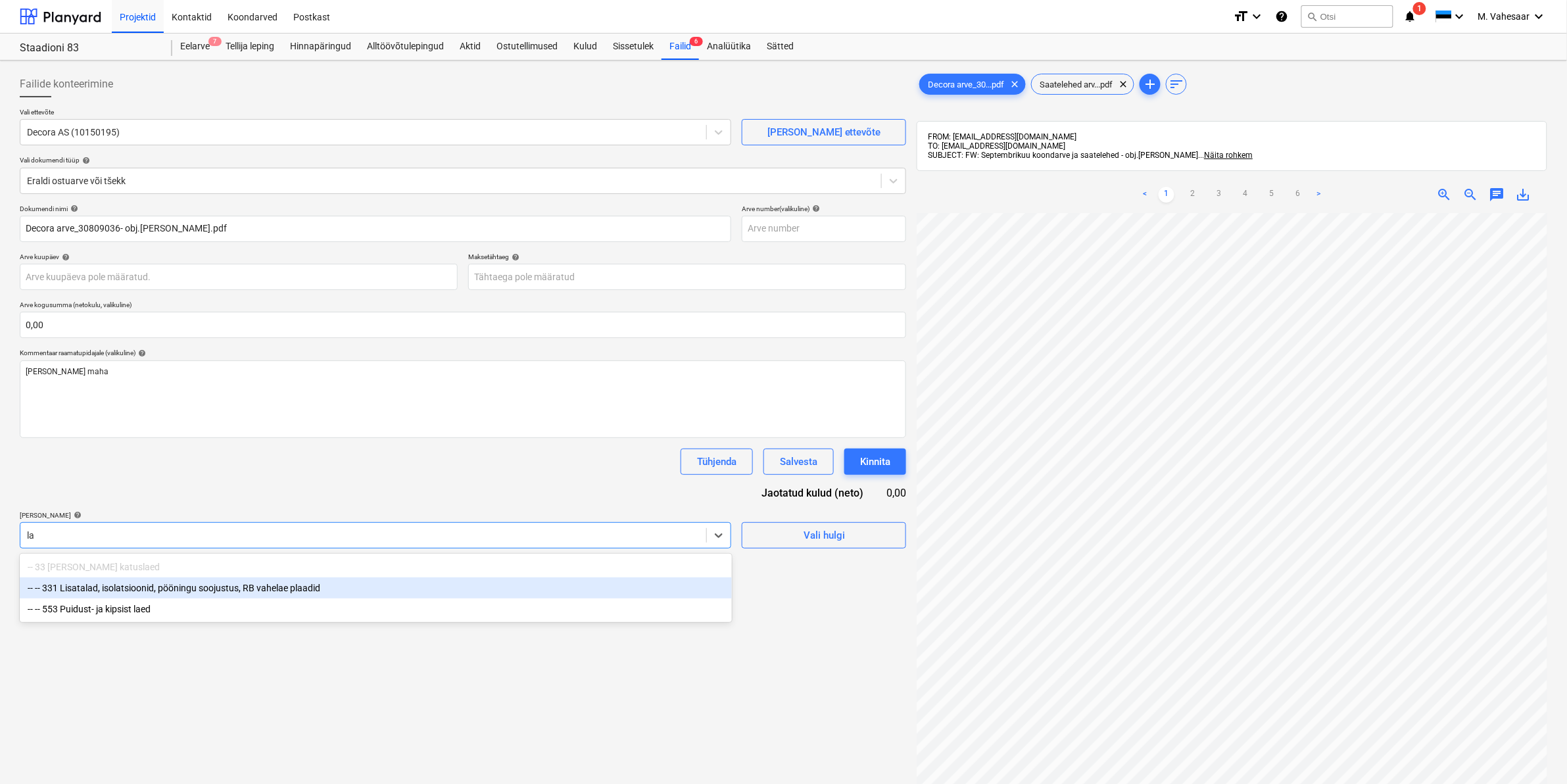
type input "l"
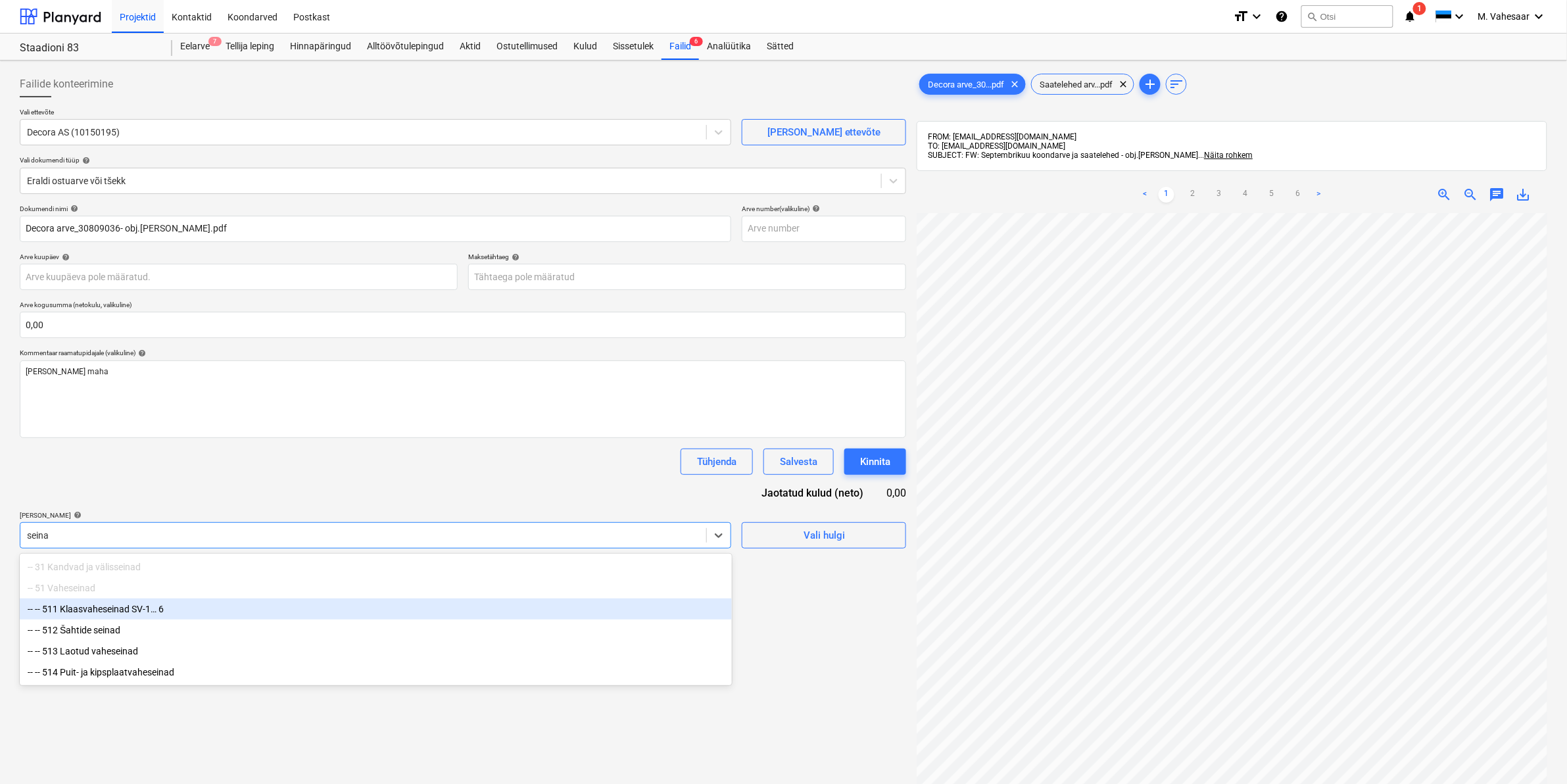
type input "seina"
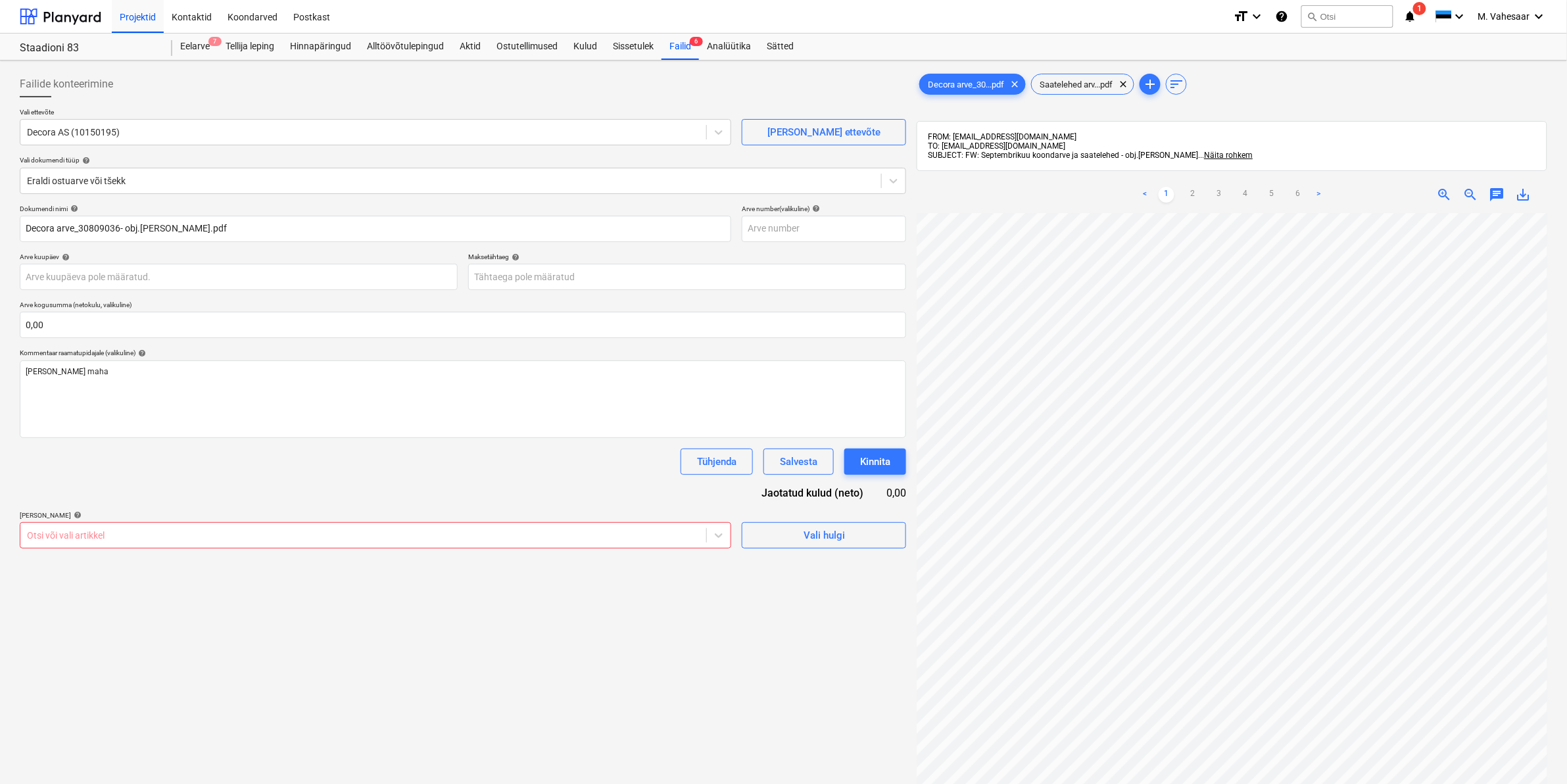
click at [146, 527] on div "Otsi või vali artikkel" at bounding box center [363, 535] width 686 height 19
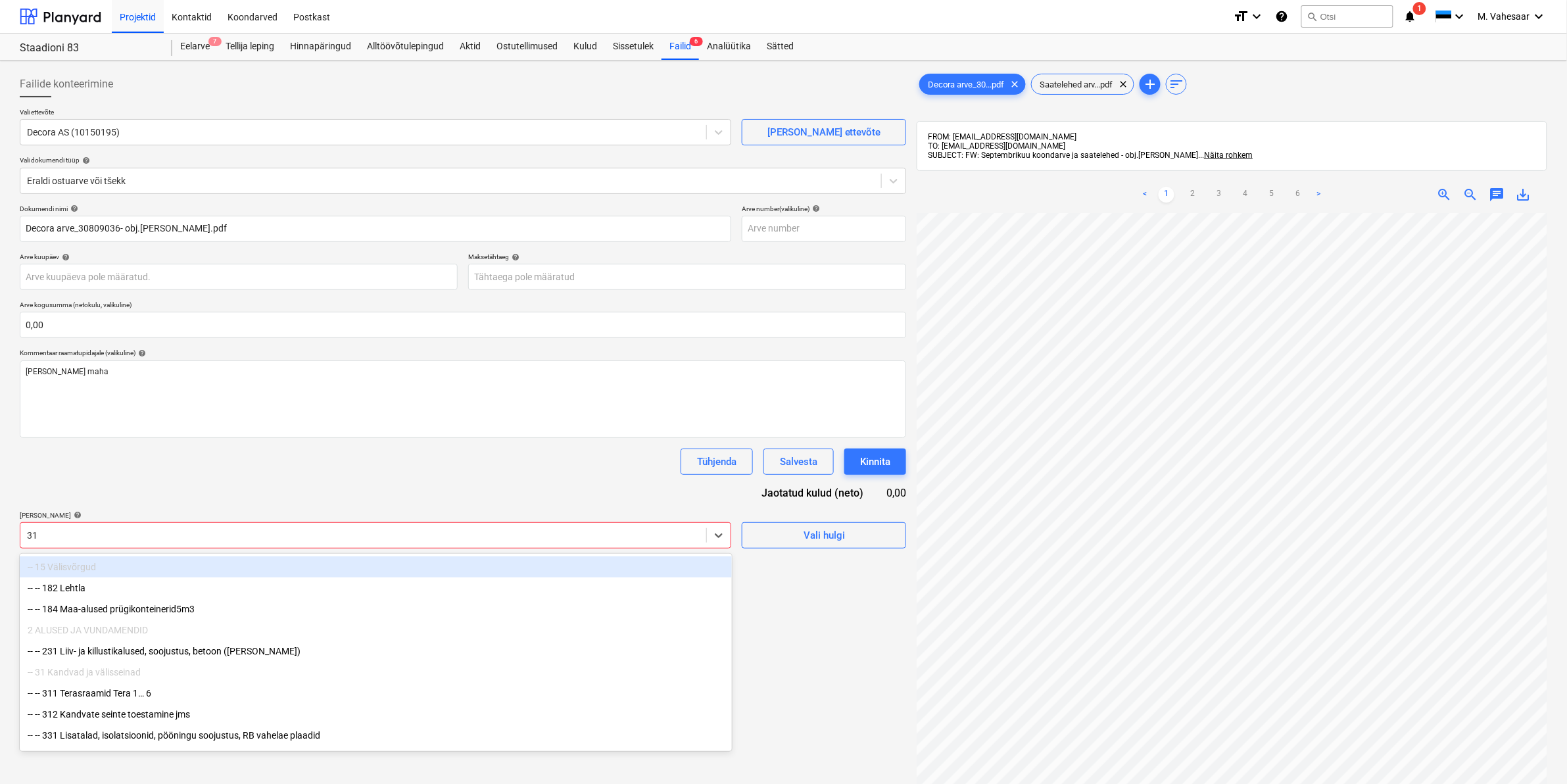
type input "312"
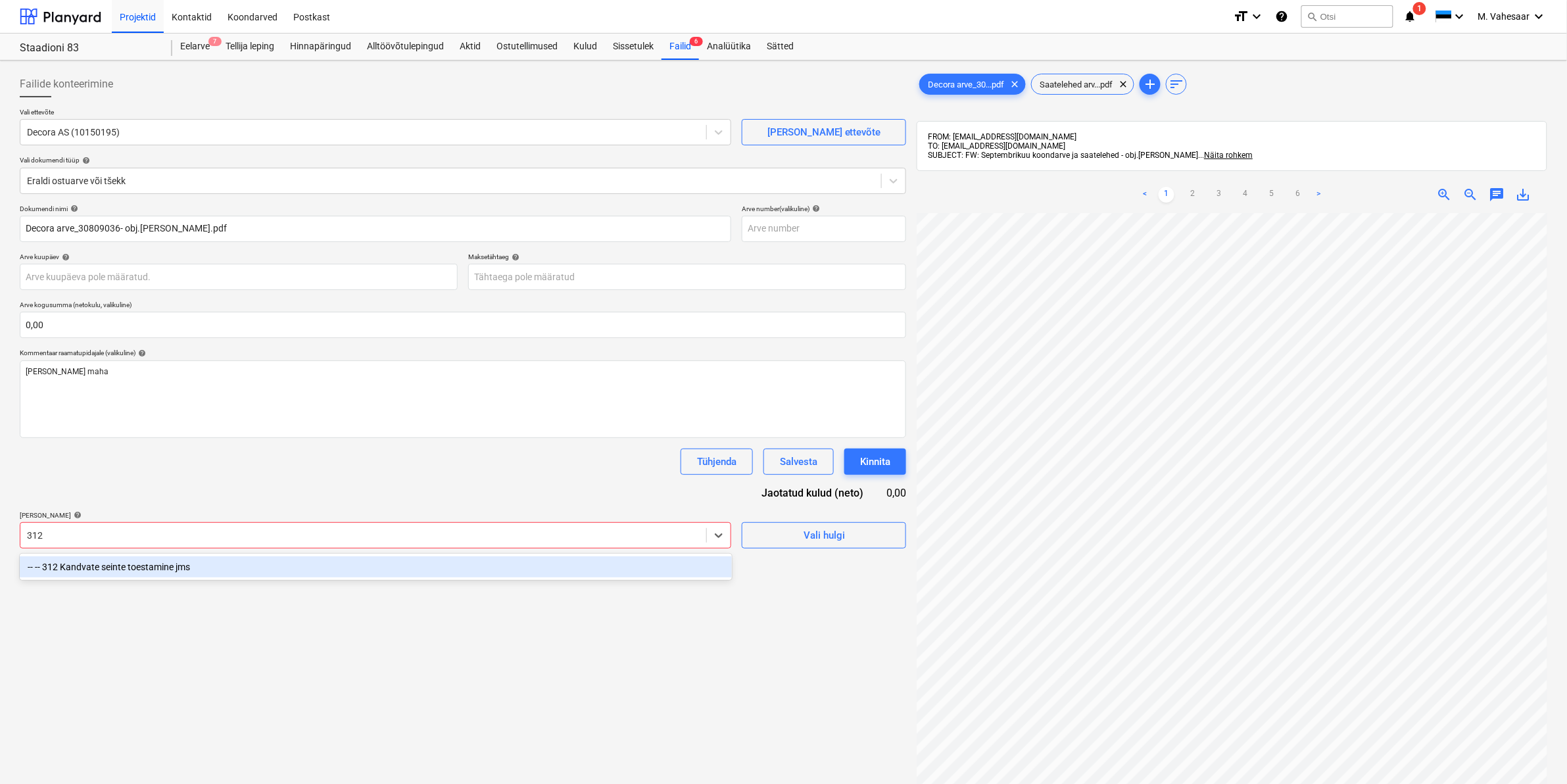
click at [148, 578] on div "-- -- 312 Kandvate seinte toestamine jms" at bounding box center [376, 566] width 712 height 26
click at [148, 573] on div "-- -- 312 Kandvate seinte toestamine jms" at bounding box center [376, 566] width 712 height 21
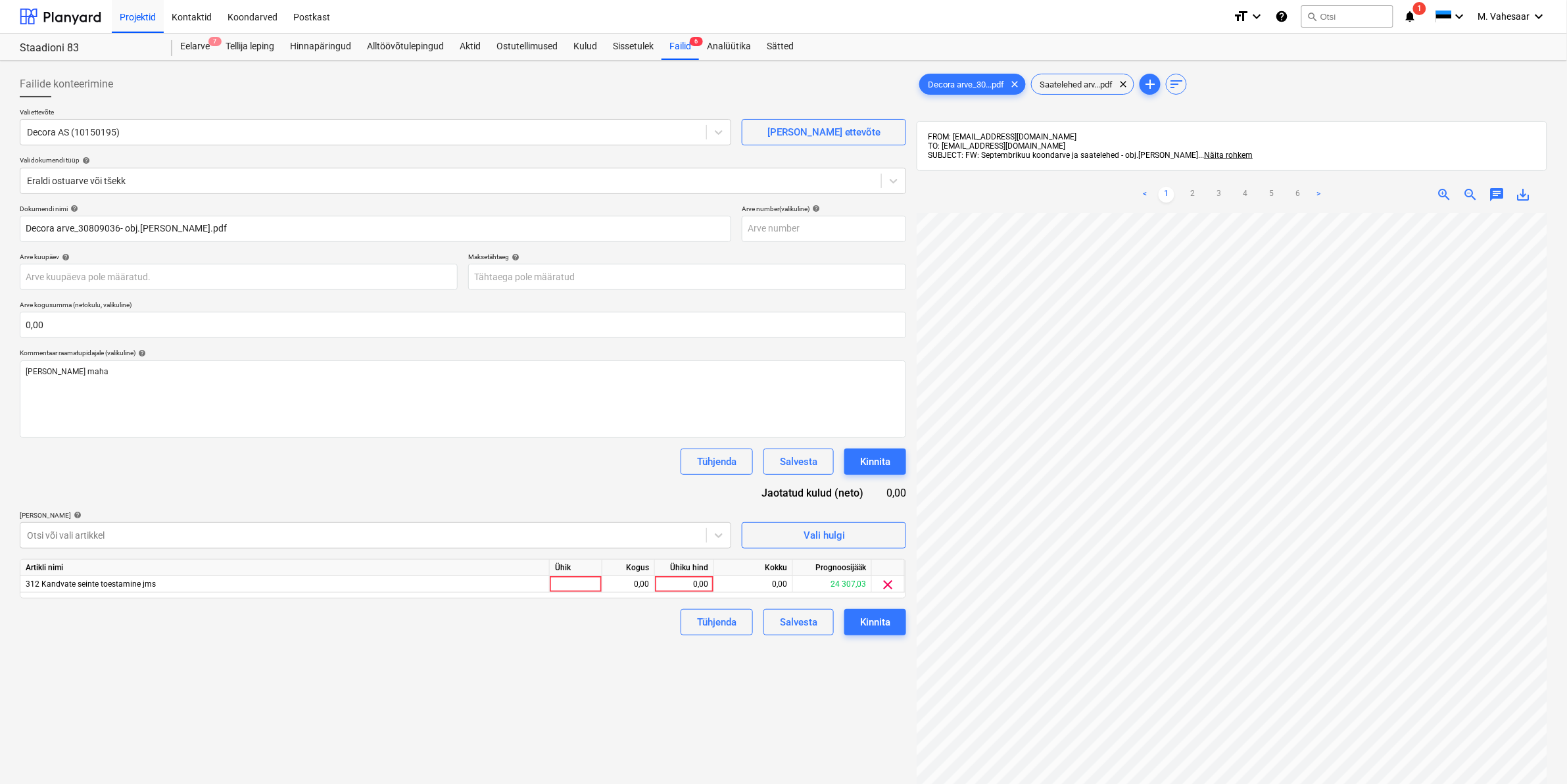
click at [831, 705] on div "Failide konteerimine Vali ettevõte Decora AS (10150195) [PERSON_NAME] uus ettev…" at bounding box center [464, 515] width 898 height 899
click at [1298, 189] on link "6" at bounding box center [1298, 194] width 16 height 16
click at [681, 584] on div "0,00" at bounding box center [684, 584] width 48 height 17
type input "5010,33"
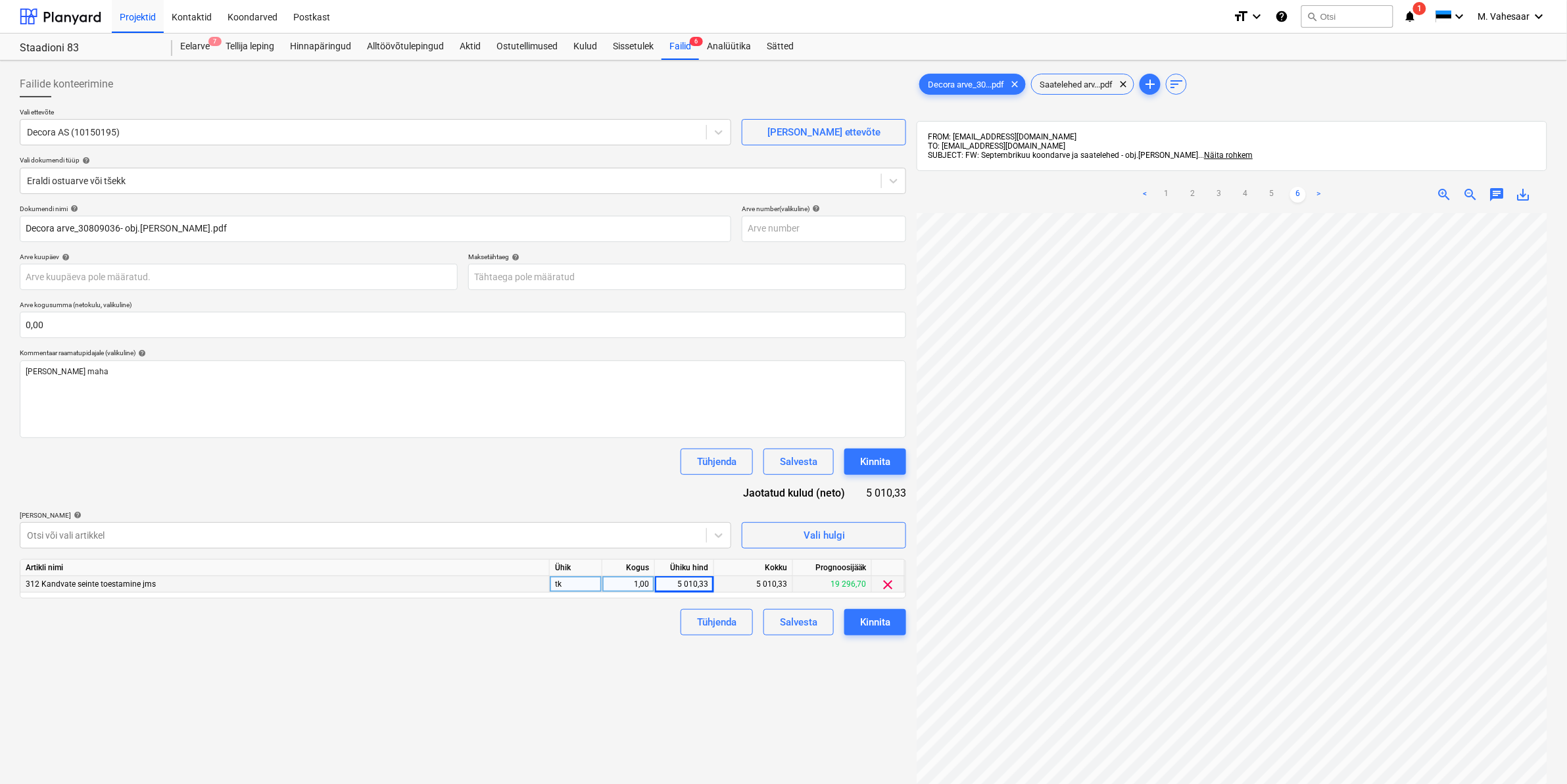
click at [606, 639] on div "Failide konteerimine Vali ettevõte Decora AS (10150195) [PERSON_NAME] uus ettev…" at bounding box center [464, 515] width 898 height 899
click at [860, 621] on div "Kinnita" at bounding box center [875, 622] width 31 height 17
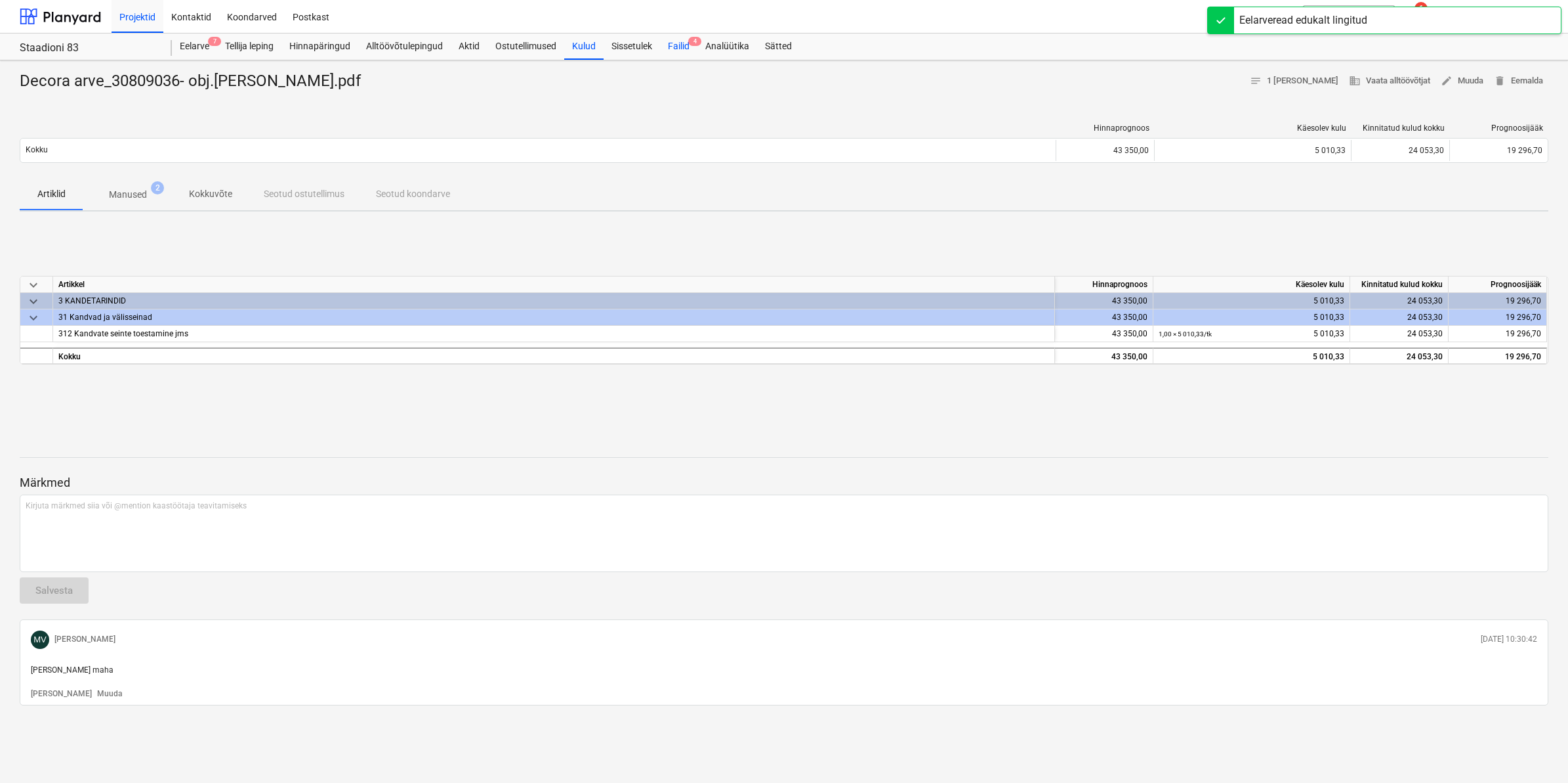
click at [673, 47] on div "Failid 4" at bounding box center [679, 46] width 37 height 26
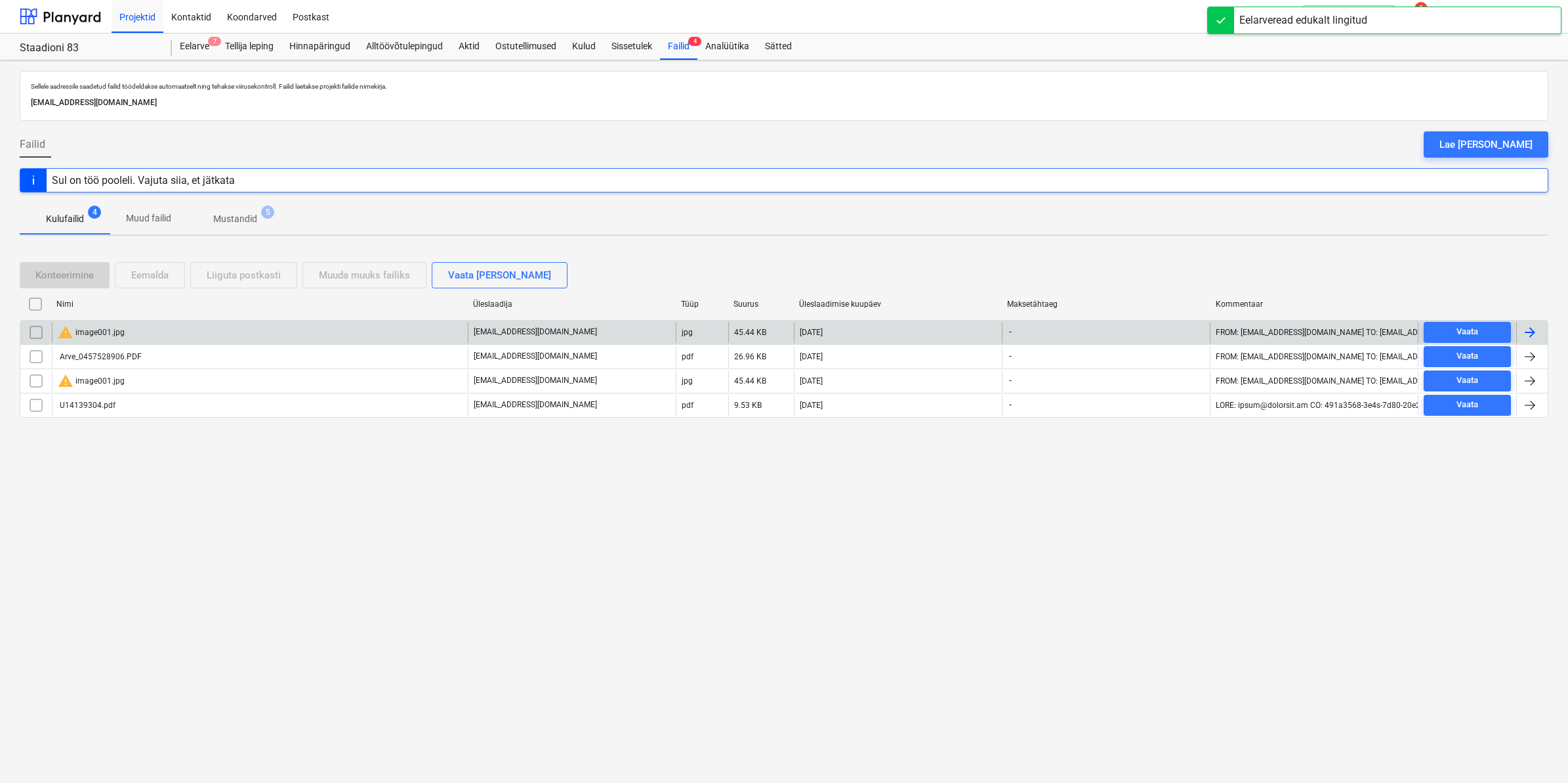
click at [117, 332] on div "warning image001.jpg" at bounding box center [91, 331] width 67 height 16
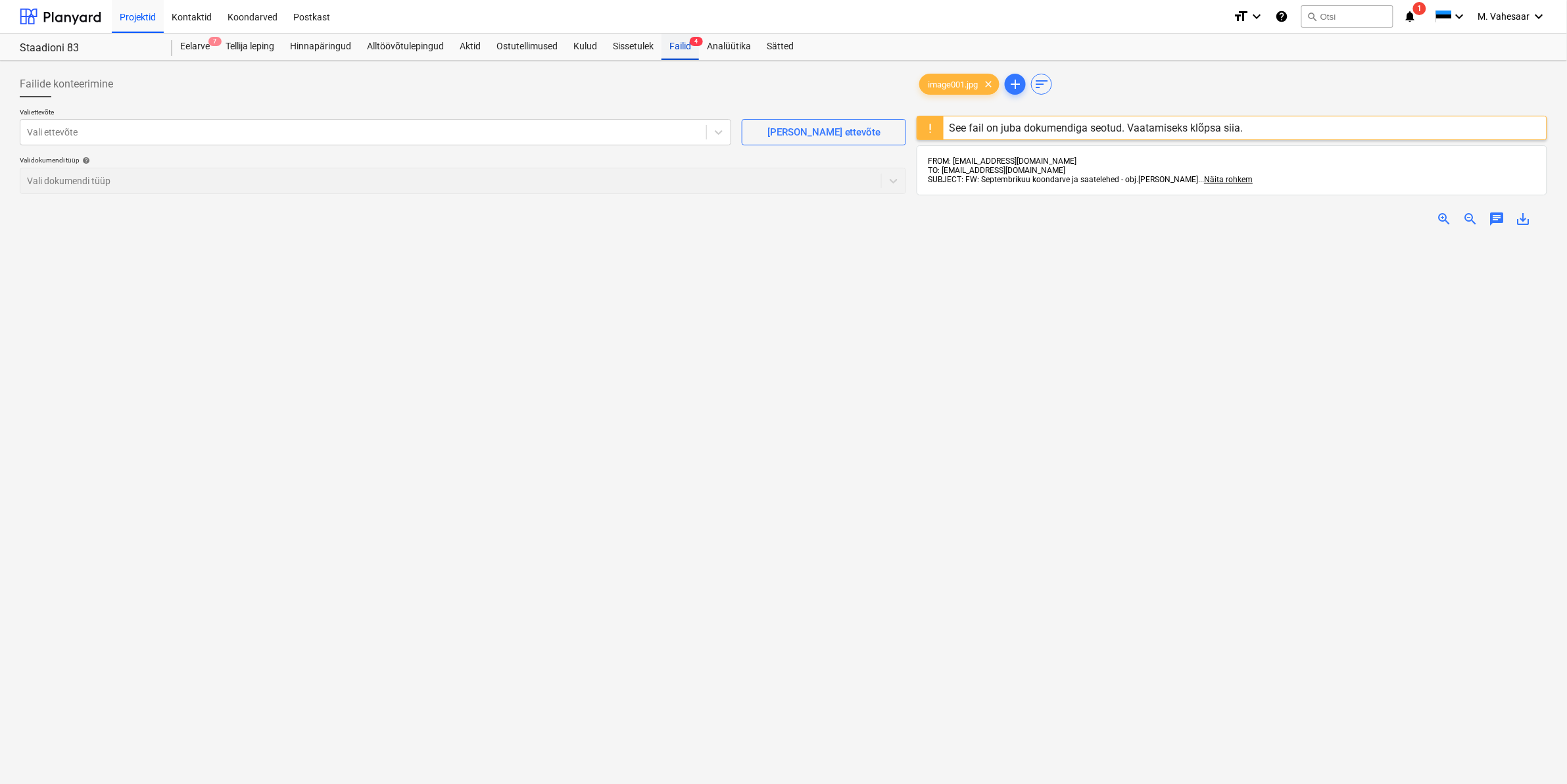
click at [679, 37] on div "Failid 4" at bounding box center [681, 46] width 37 height 26
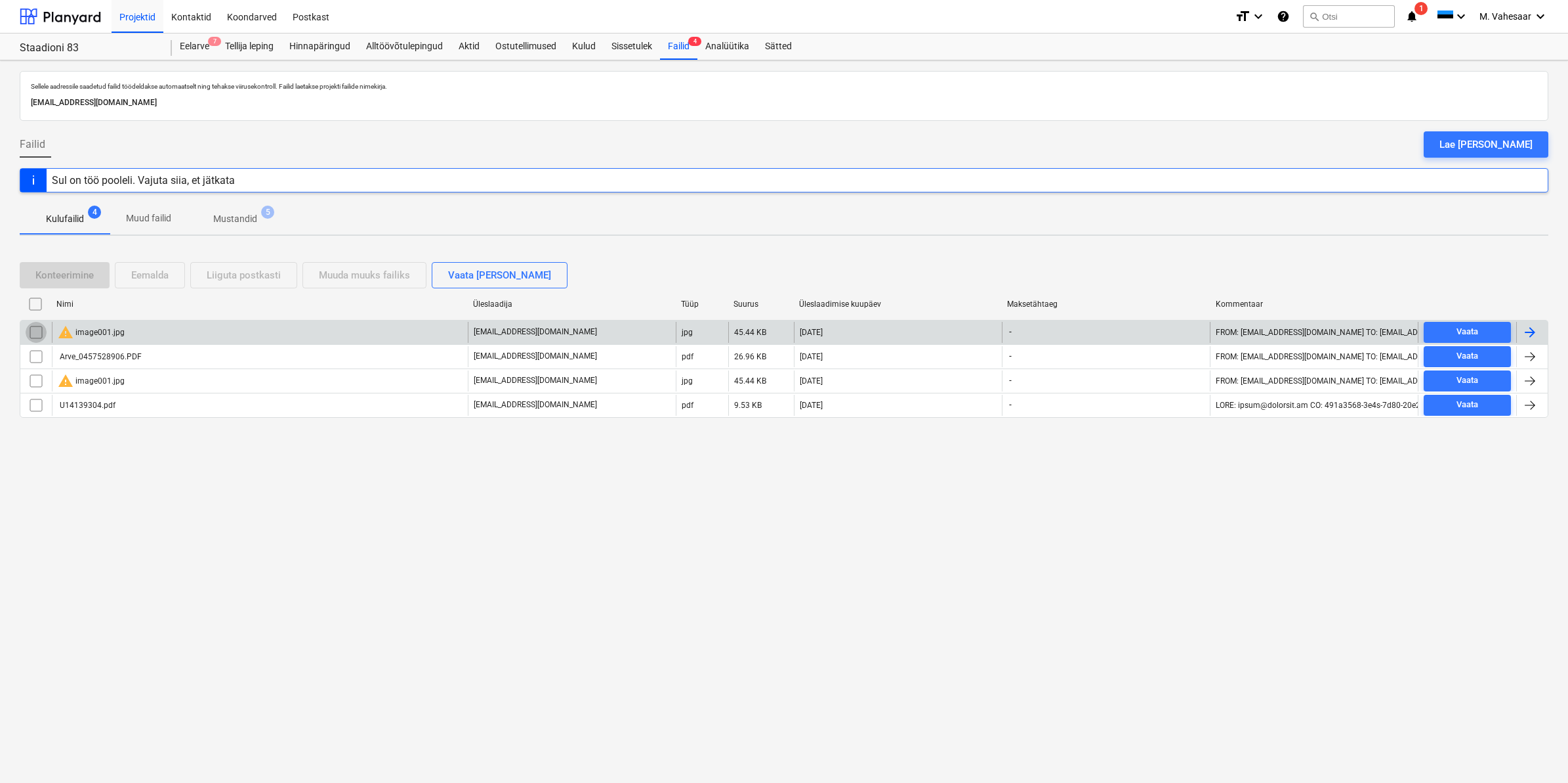
click at [38, 332] on input "checkbox" at bounding box center [36, 332] width 21 height 21
click at [139, 279] on div "Eemalda" at bounding box center [150, 275] width 37 height 17
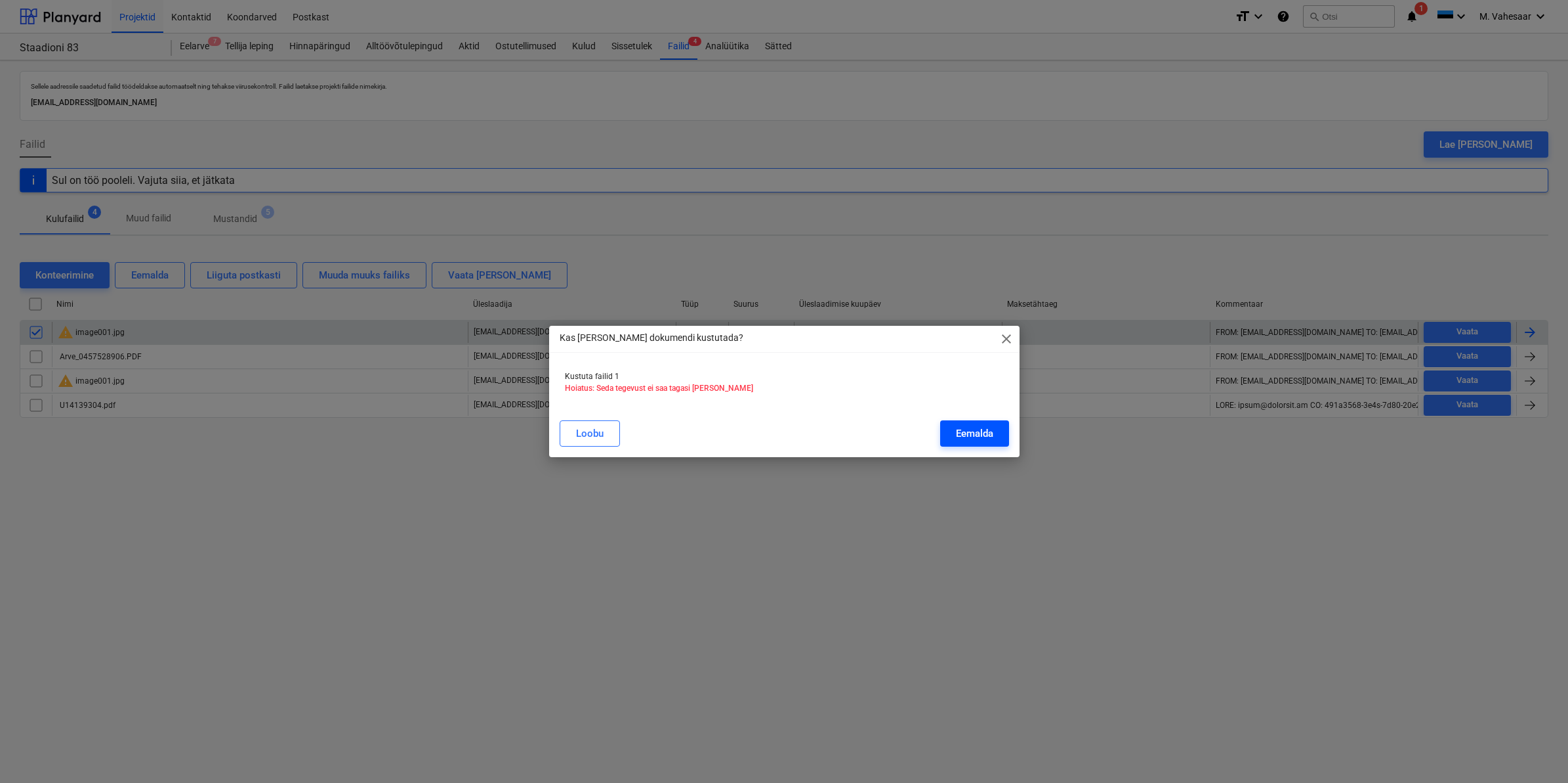
click at [976, 434] on div "Eemalda" at bounding box center [975, 433] width 37 height 17
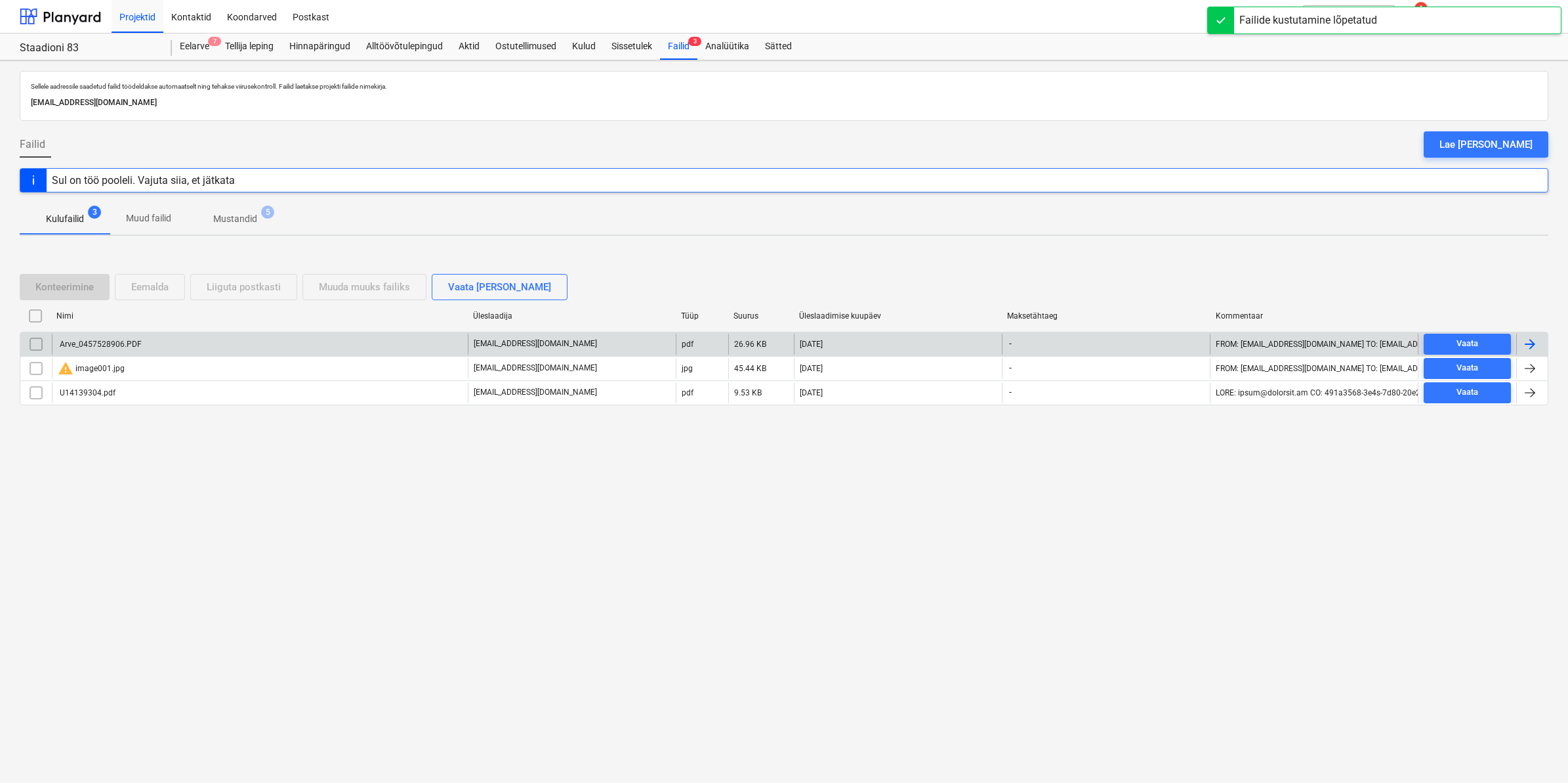
click at [117, 346] on div "Arve_0457528906.PDF" at bounding box center [99, 344] width 84 height 9
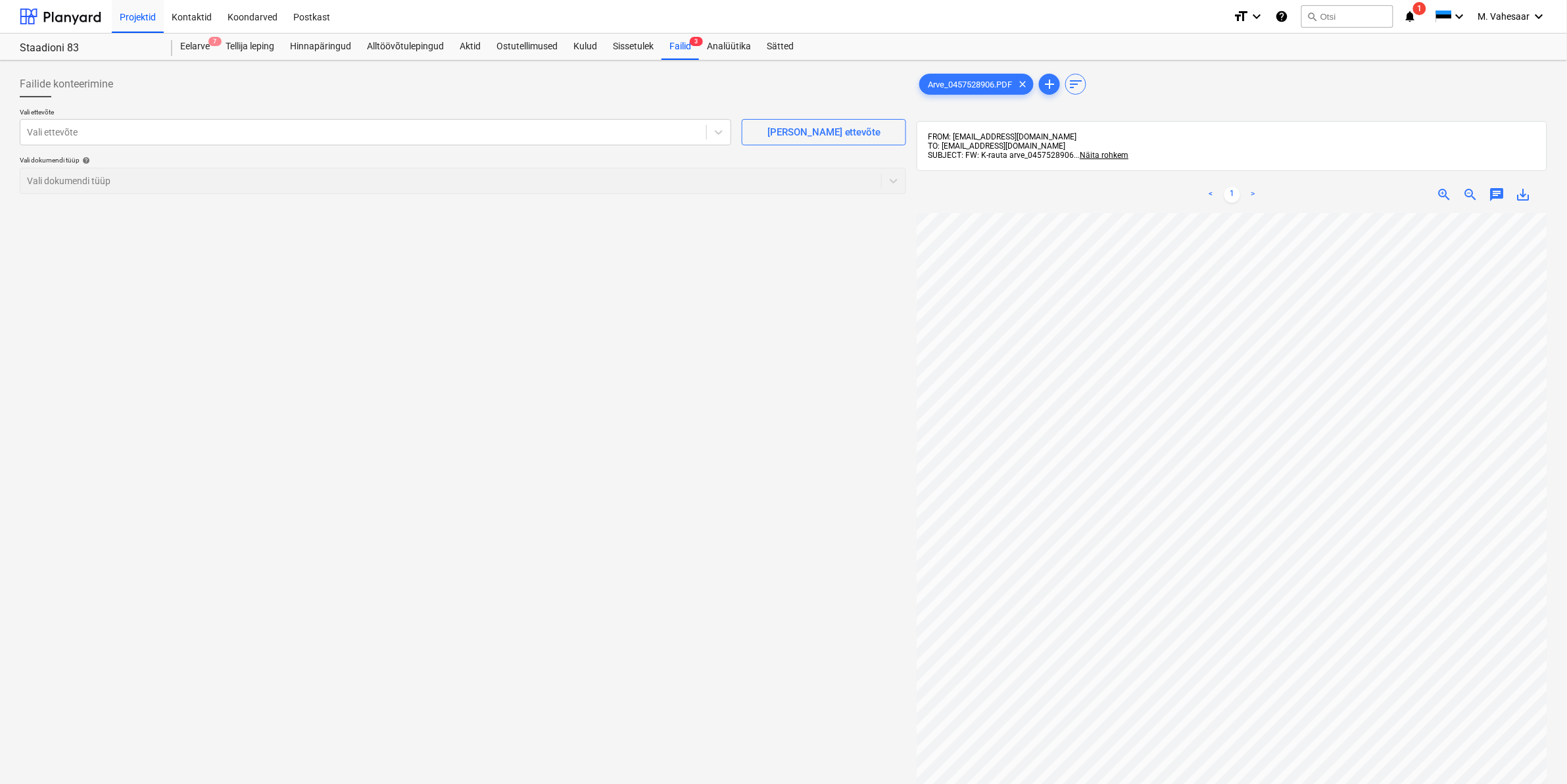
scroll to position [369, 159]
click at [80, 125] on div at bounding box center [363, 132] width 673 height 13
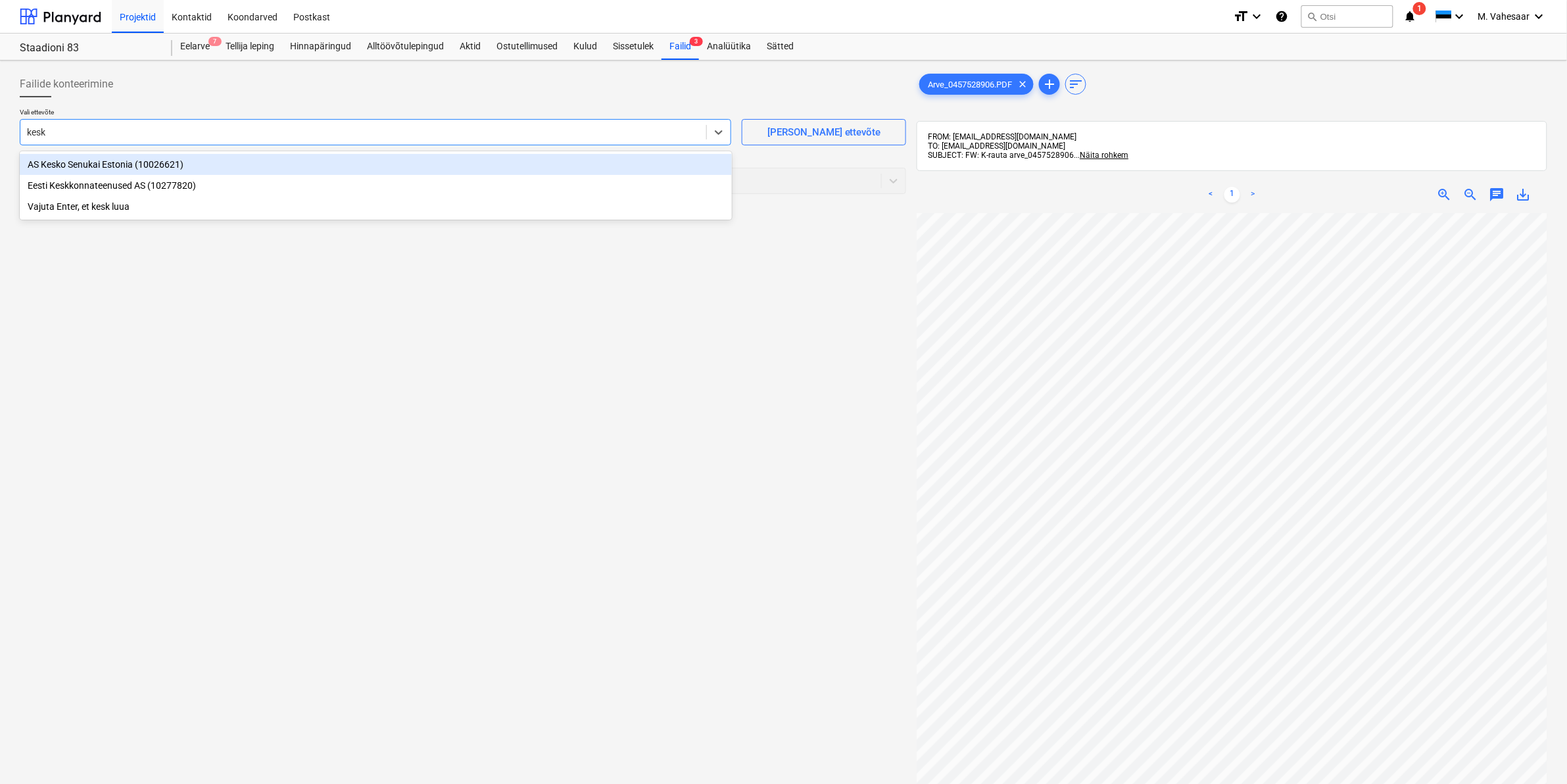
type input "kesko"
click at [102, 171] on div "AS Kesko Senukai Estonia (10026621)" at bounding box center [376, 164] width 712 height 21
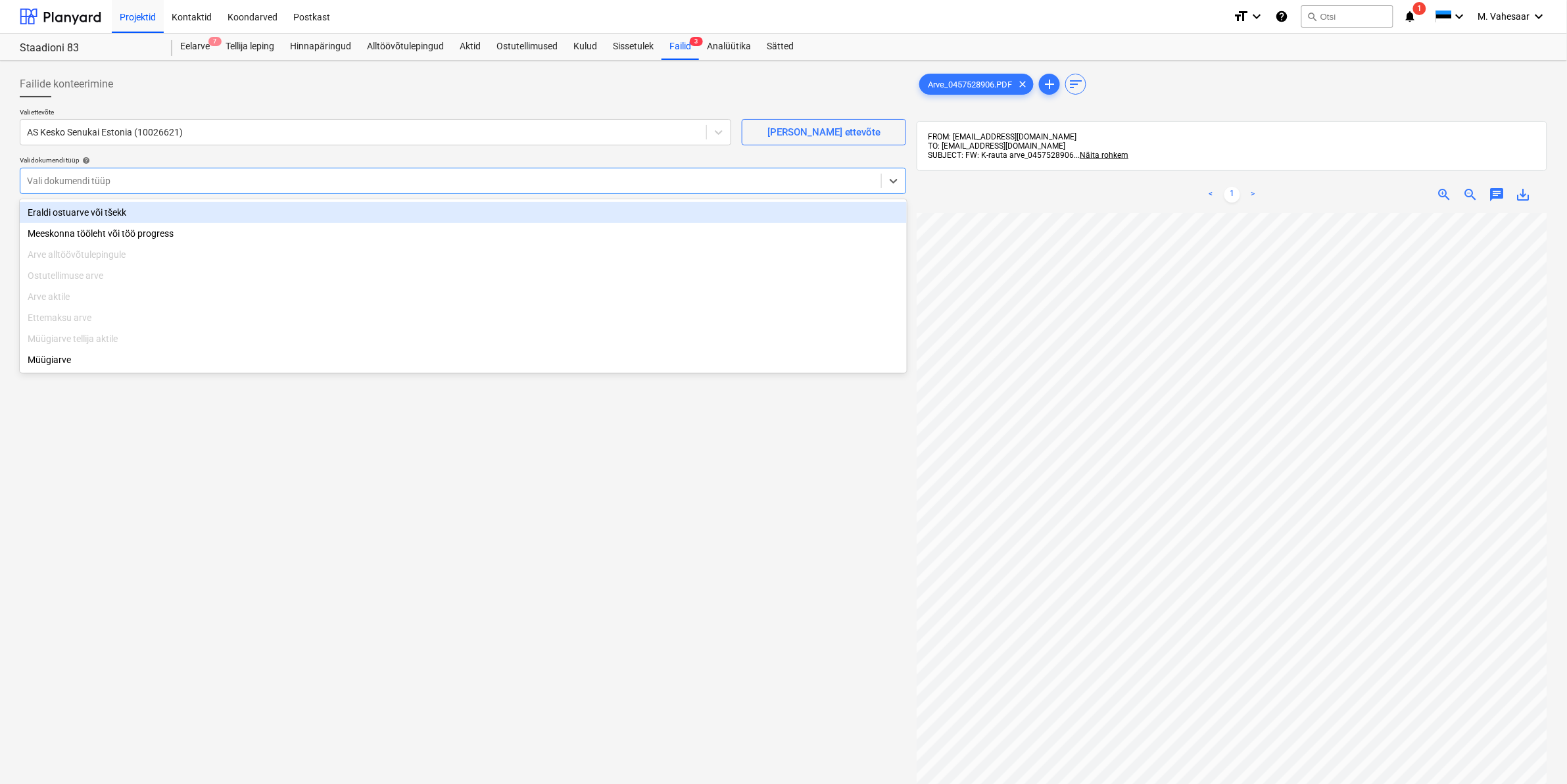
click at [105, 185] on div at bounding box center [451, 181] width 847 height 13
click at [89, 209] on div "Eraldi ostuarve või tšekk" at bounding box center [463, 212] width 887 height 21
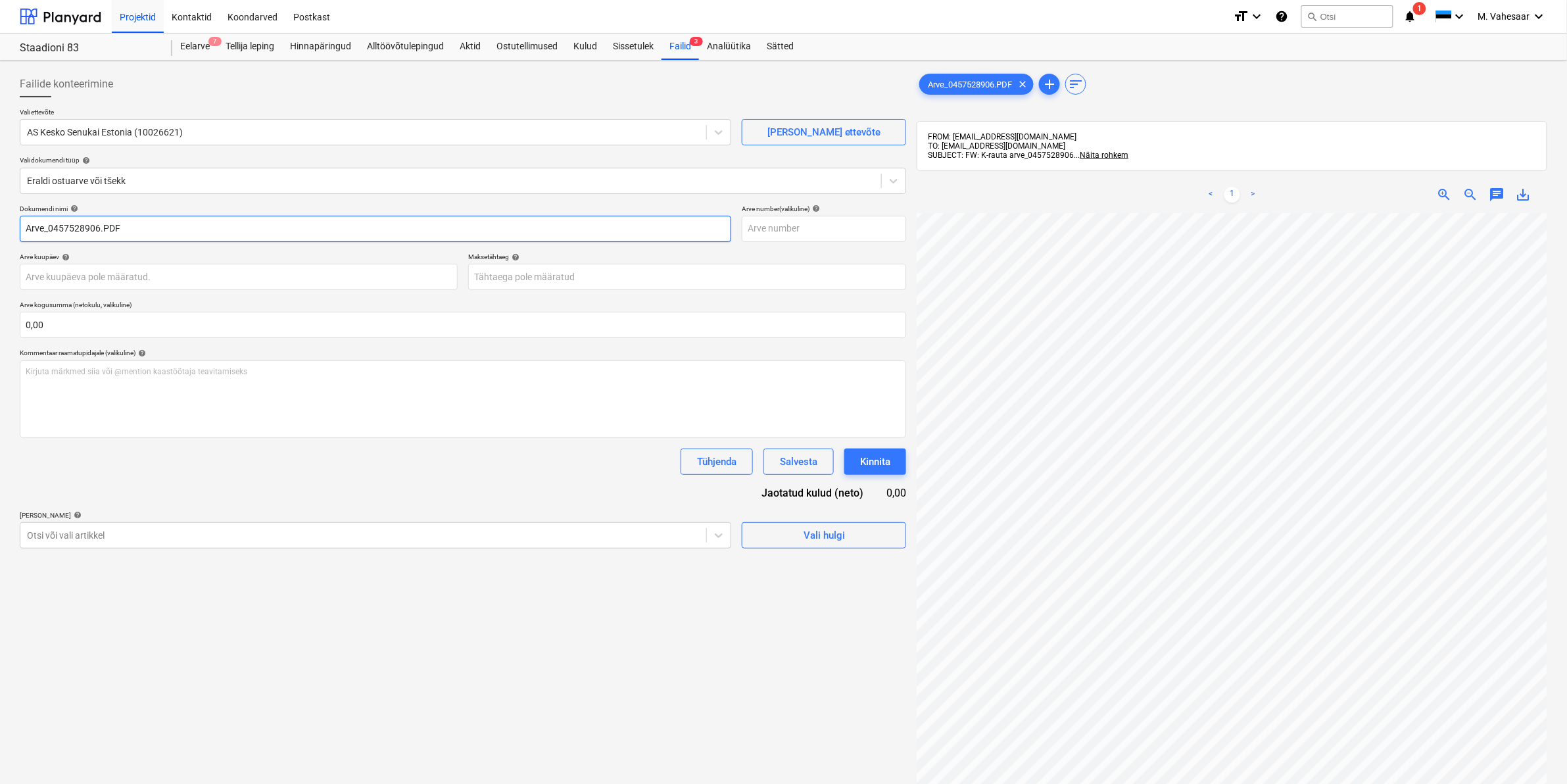
click at [21, 227] on input "Arve_0457528906.PDF" at bounding box center [376, 229] width 712 height 26
type input "K Rauta Arve_0457528906.PDF"
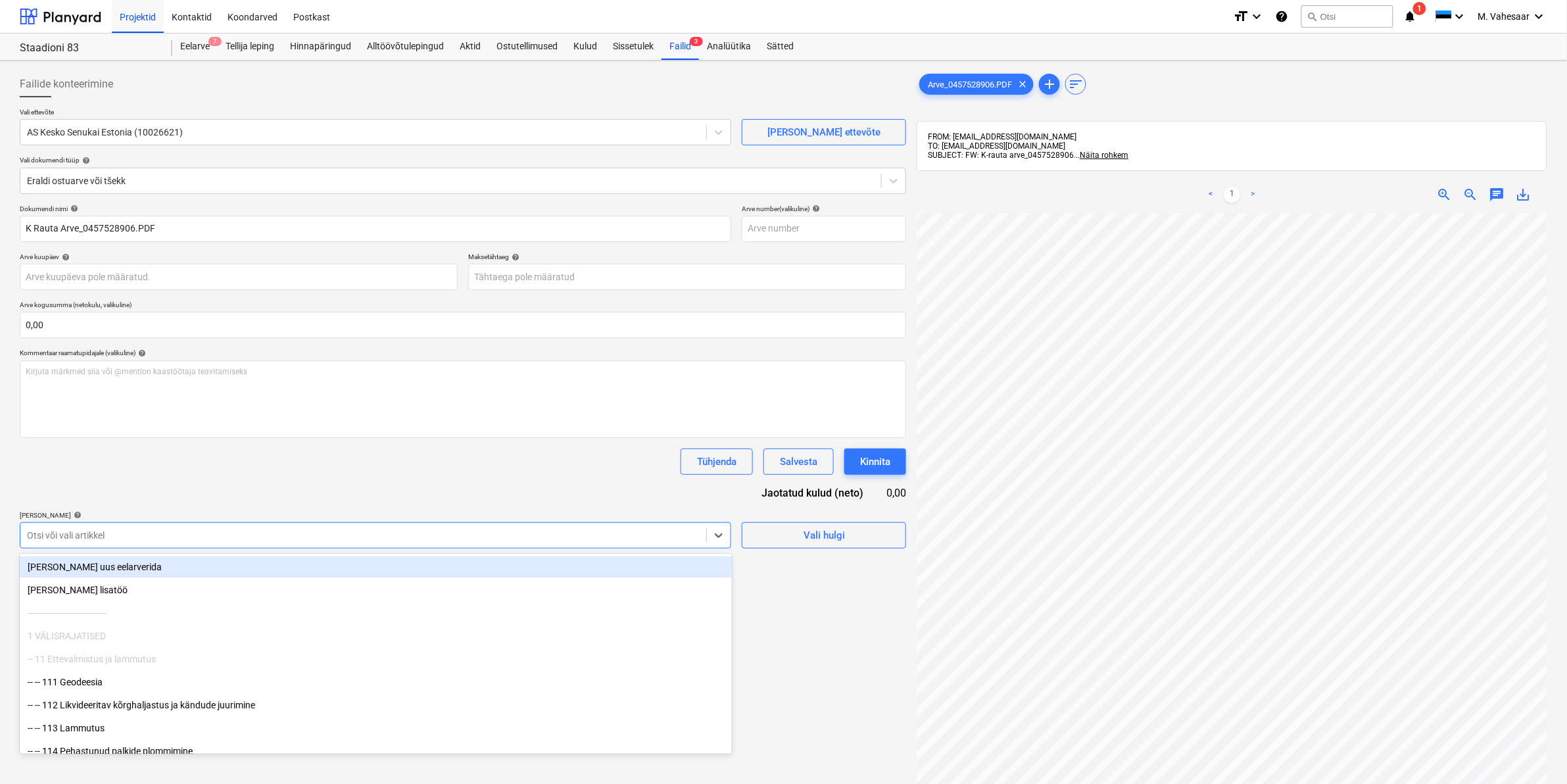
click at [109, 531] on div at bounding box center [363, 535] width 673 height 13
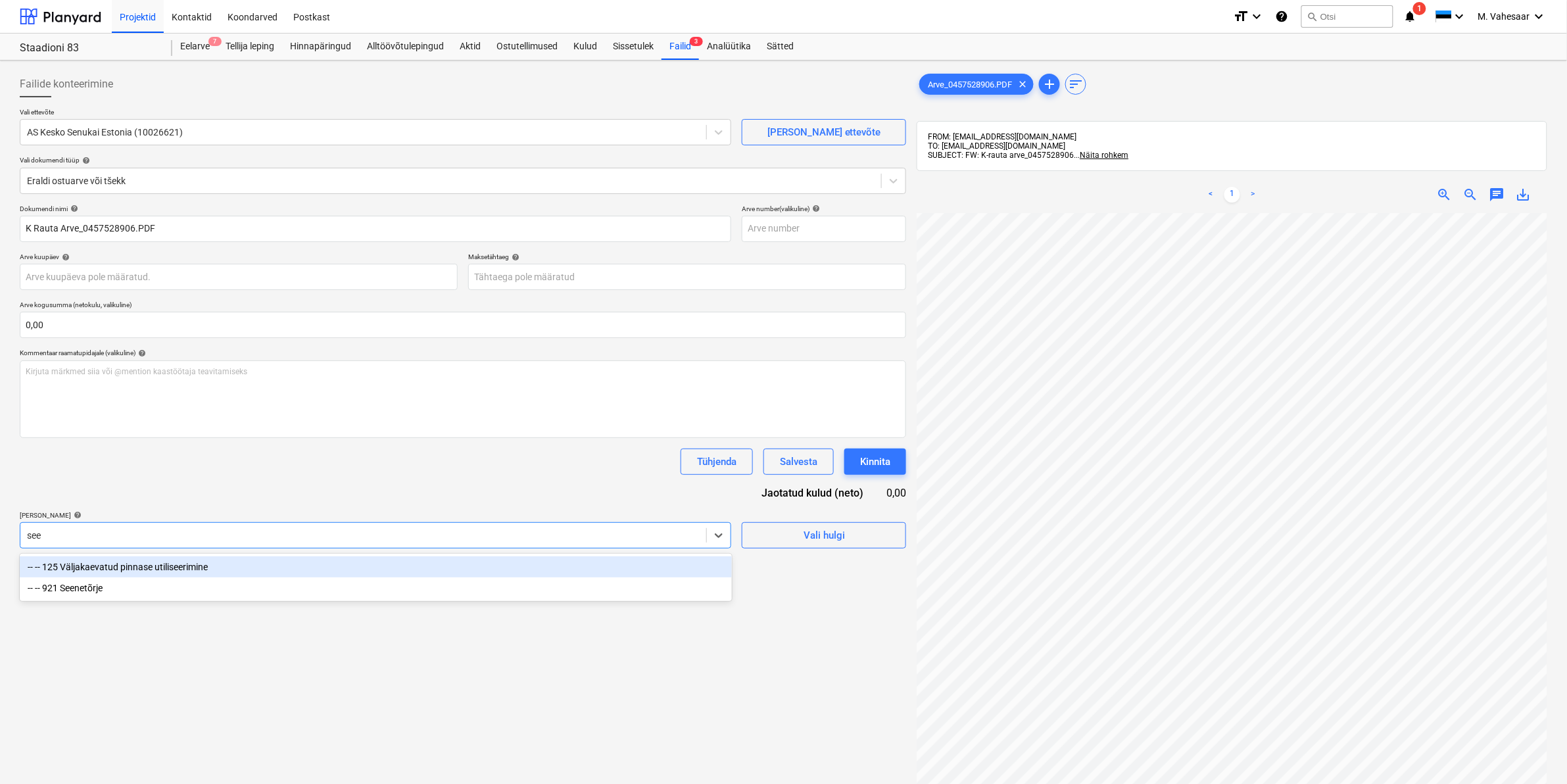
type input "seen"
click at [105, 565] on div "-- -- 921 Seenetõrje" at bounding box center [376, 566] width 712 height 21
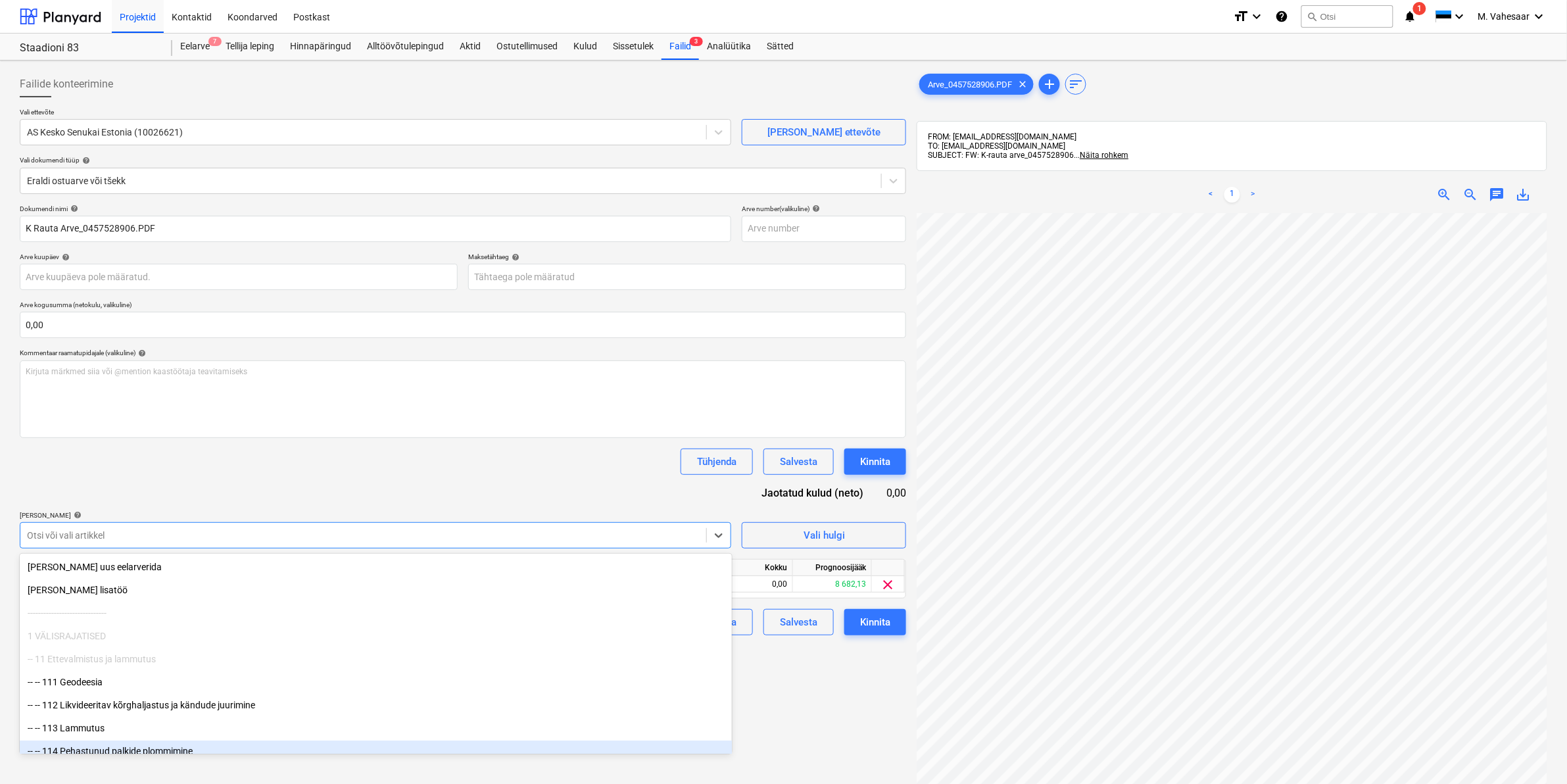
click at [876, 718] on div "Failide konteerimine Vali ettevõte AS Kesko Senukai Estonia (10026621) [PERSON_…" at bounding box center [464, 515] width 898 height 899
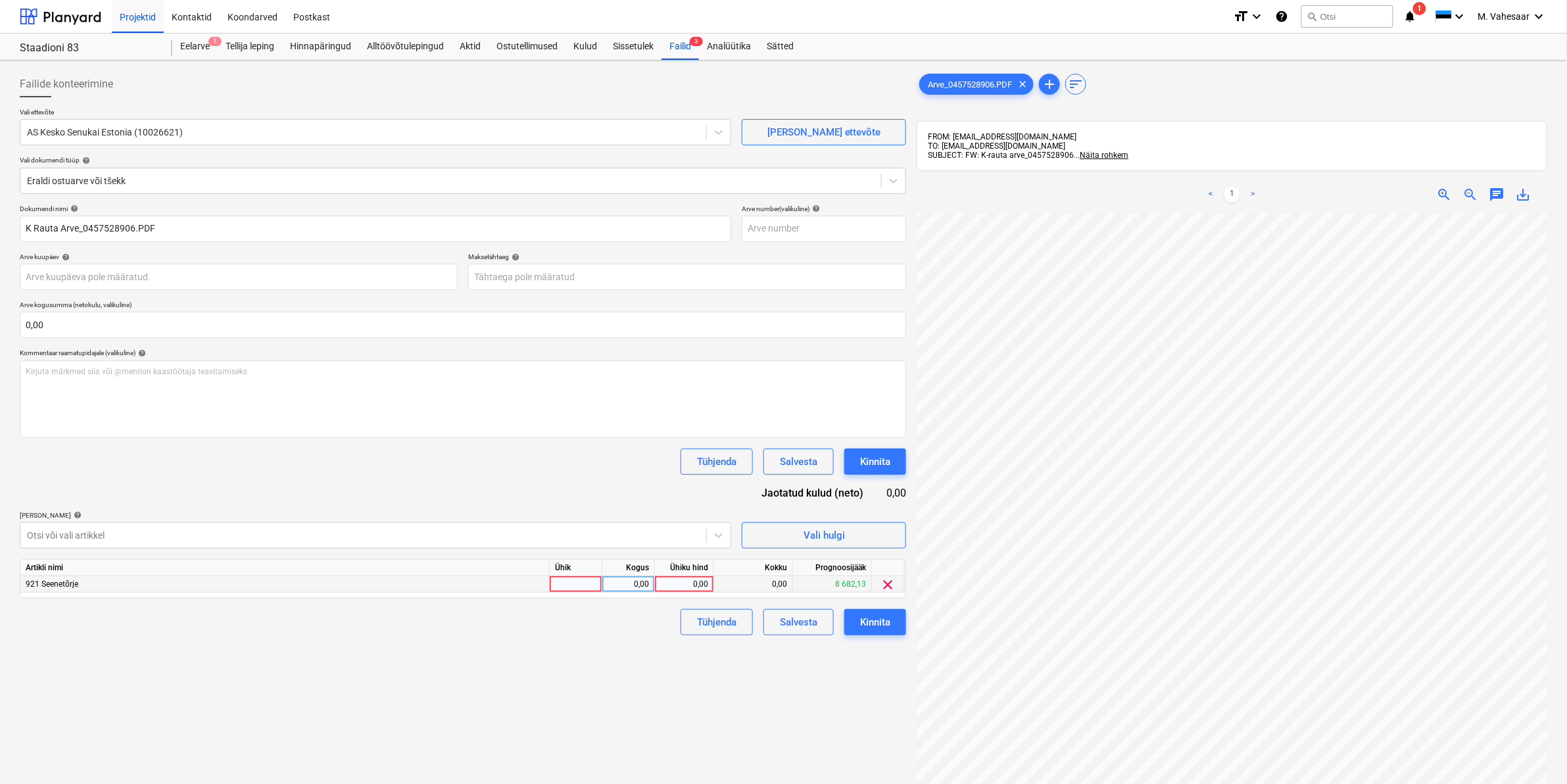
click at [659, 587] on div "0,00" at bounding box center [685, 584] width 59 height 17
type input "1860,00"
click at [510, 720] on div "Failide konteerimine Vali ettevõte AS Kesko Senukai Estonia (10026621) [PERSON_…" at bounding box center [464, 515] width 898 height 899
click at [859, 626] on button "Kinnita" at bounding box center [875, 622] width 62 height 26
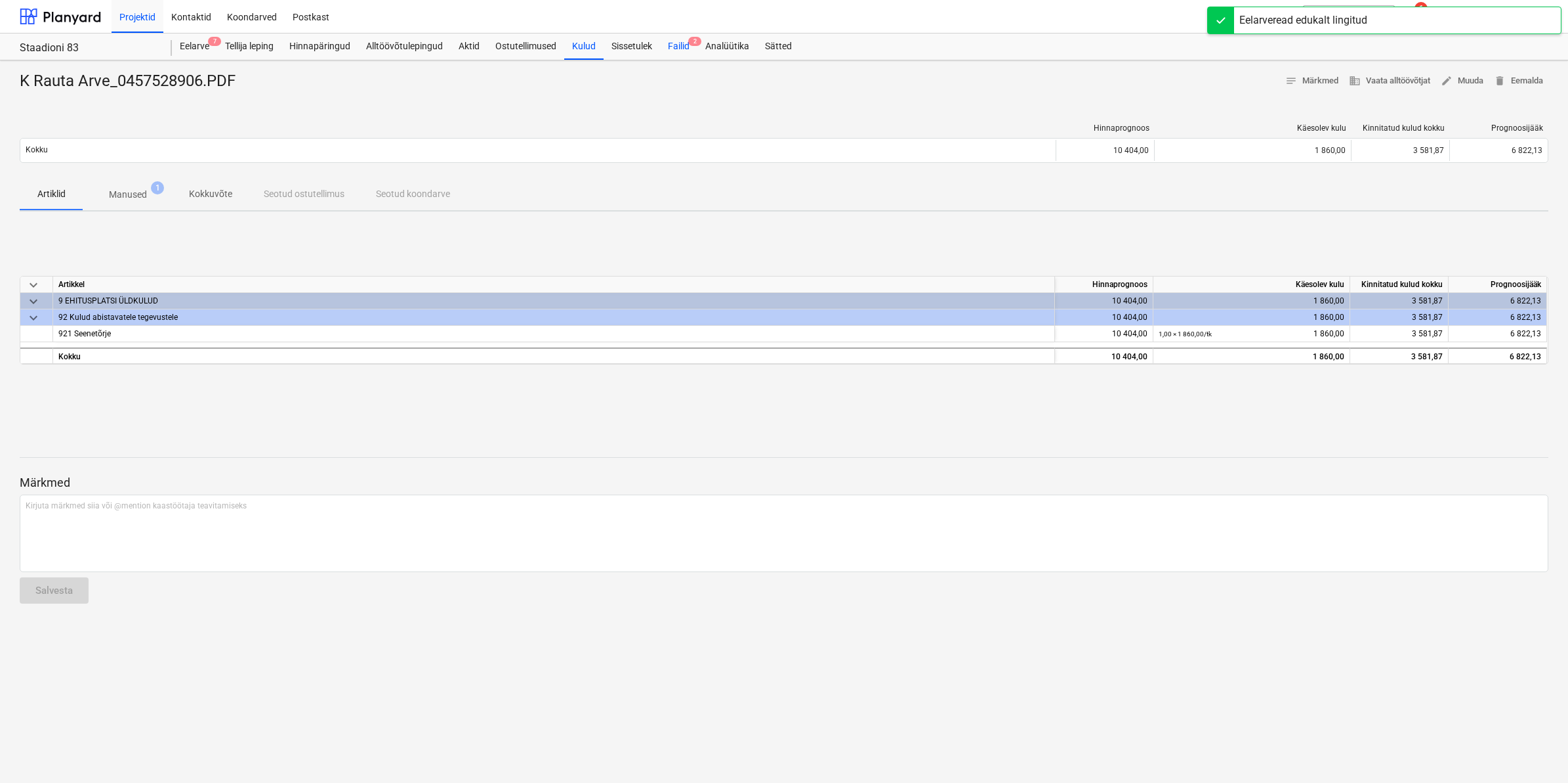
click at [674, 47] on div "Failid 2" at bounding box center [679, 46] width 37 height 26
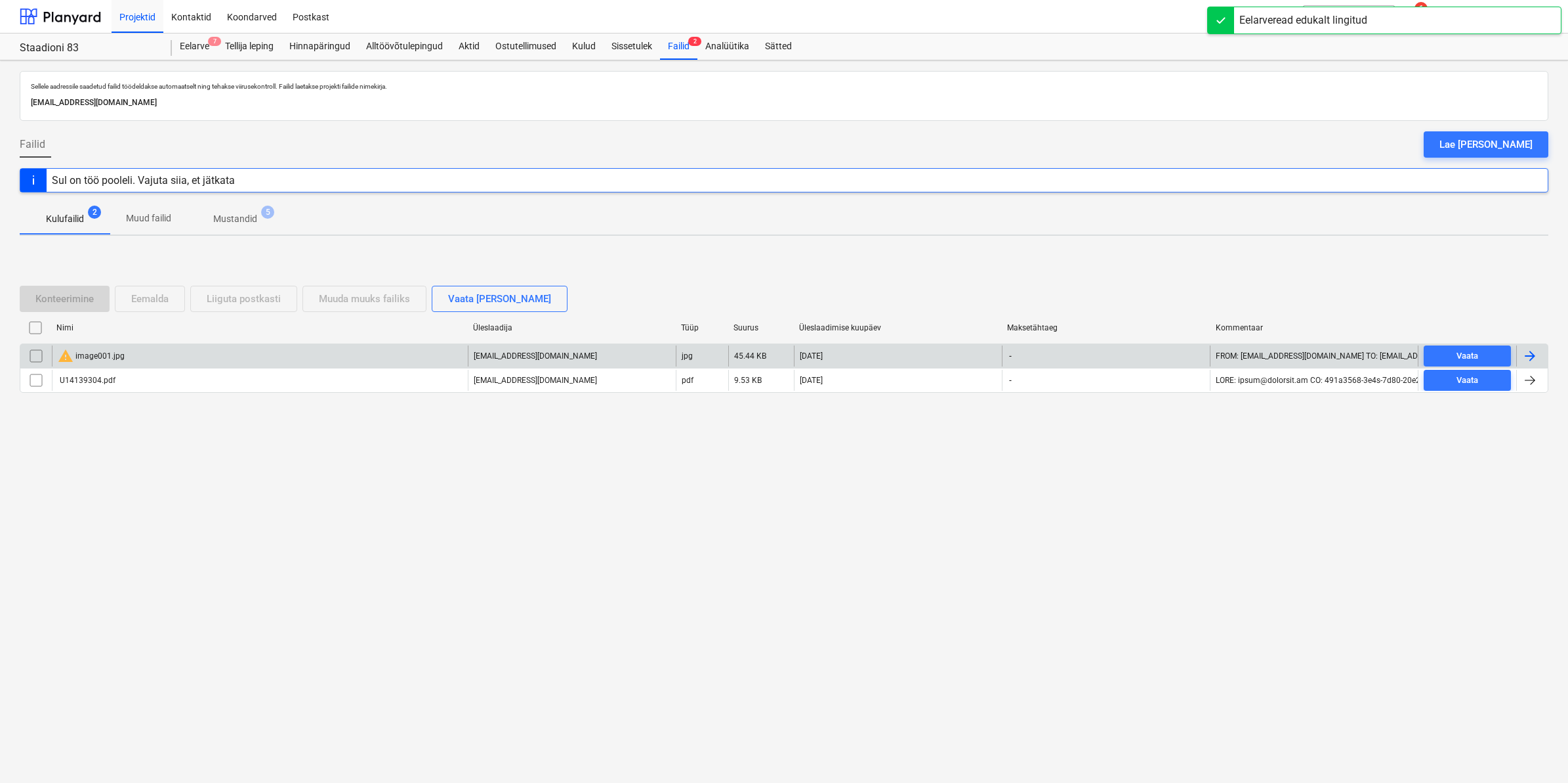
click at [92, 356] on div "warning image001.jpg" at bounding box center [91, 355] width 67 height 16
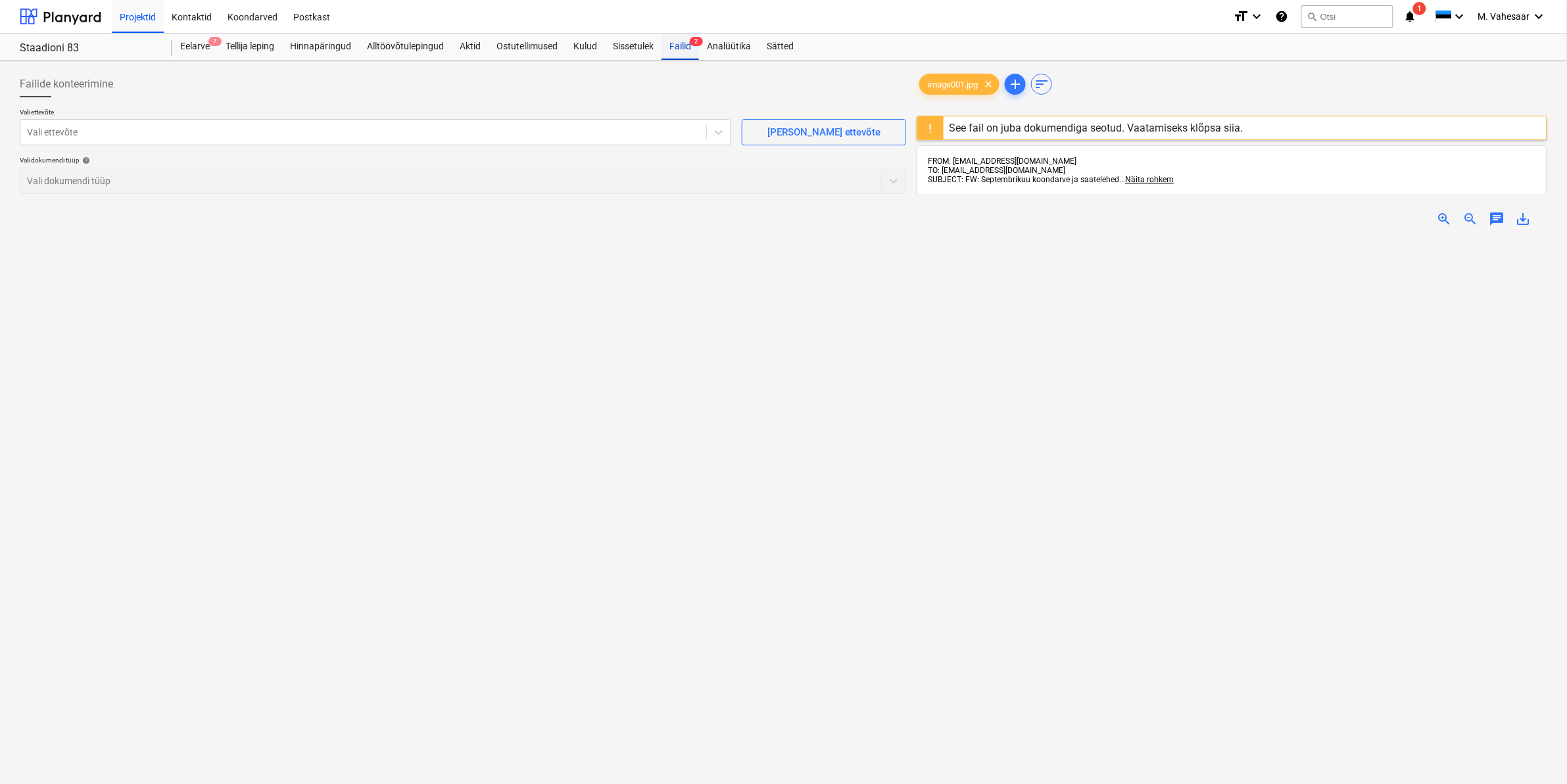
click at [678, 44] on div "Failid 2" at bounding box center [681, 46] width 37 height 26
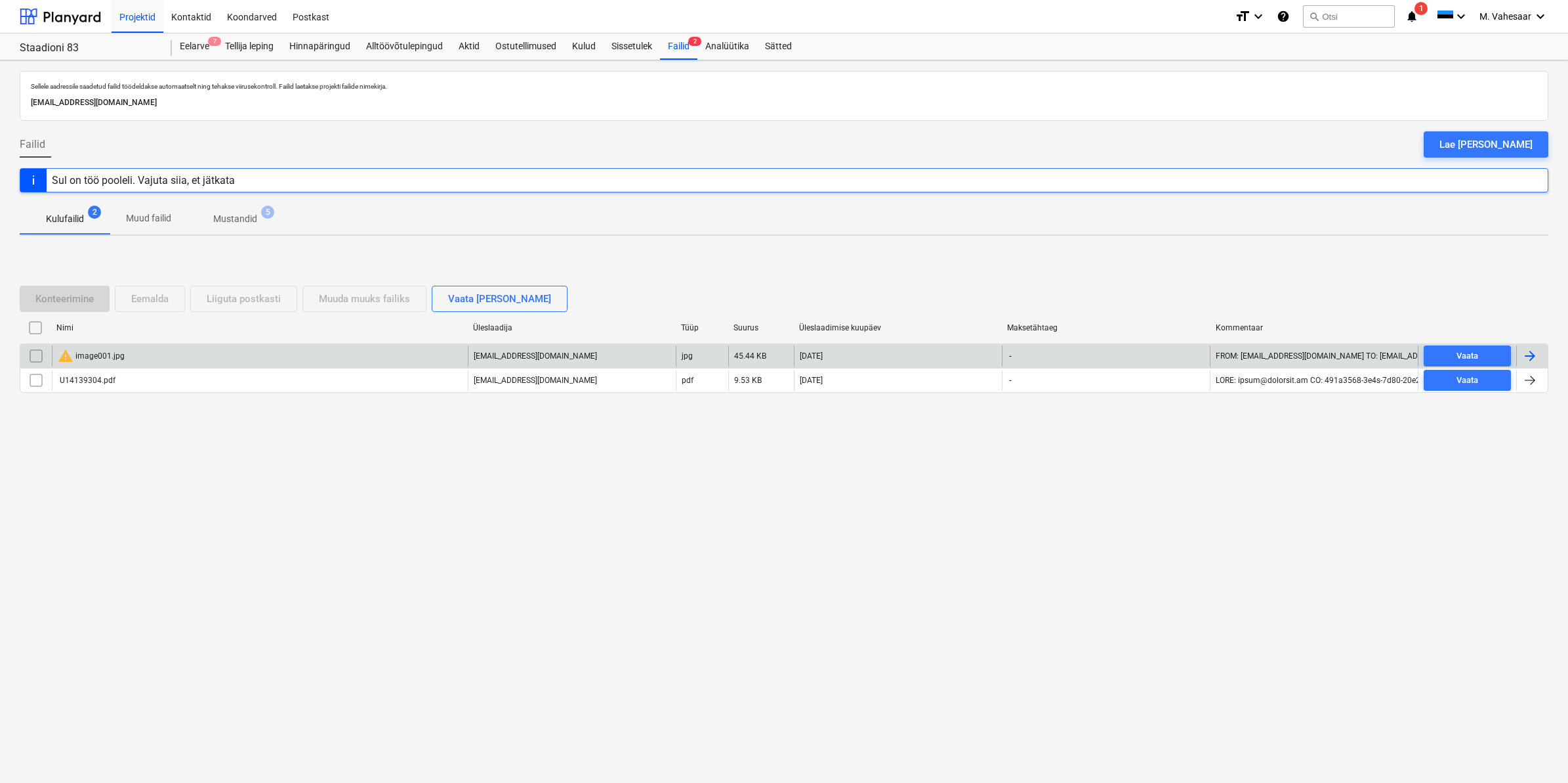
click at [38, 354] on input "checkbox" at bounding box center [36, 355] width 21 height 21
click at [163, 297] on div "Eemalda" at bounding box center [150, 299] width 37 height 17
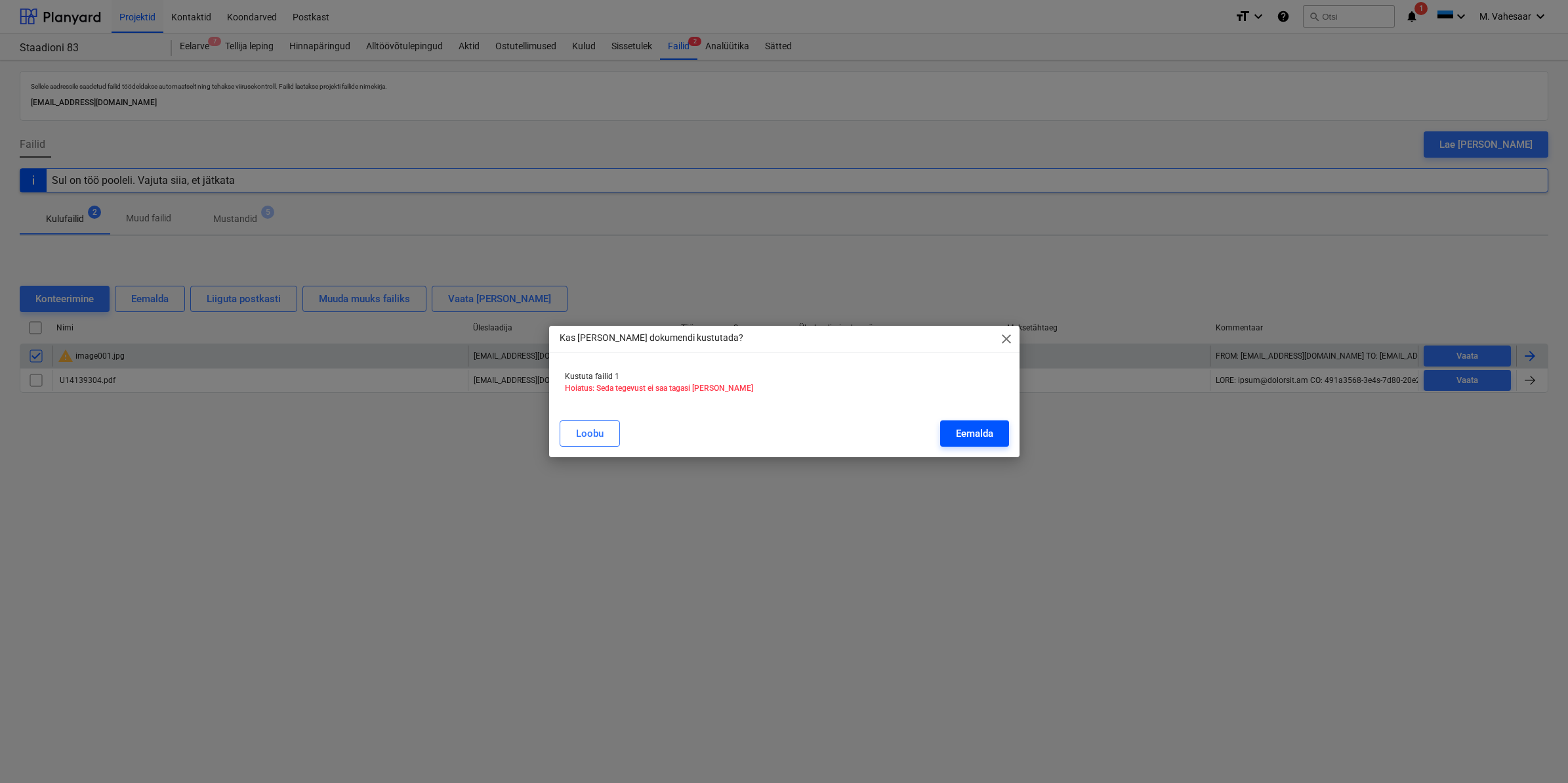
click at [948, 433] on button "Eemalda" at bounding box center [975, 433] width 68 height 26
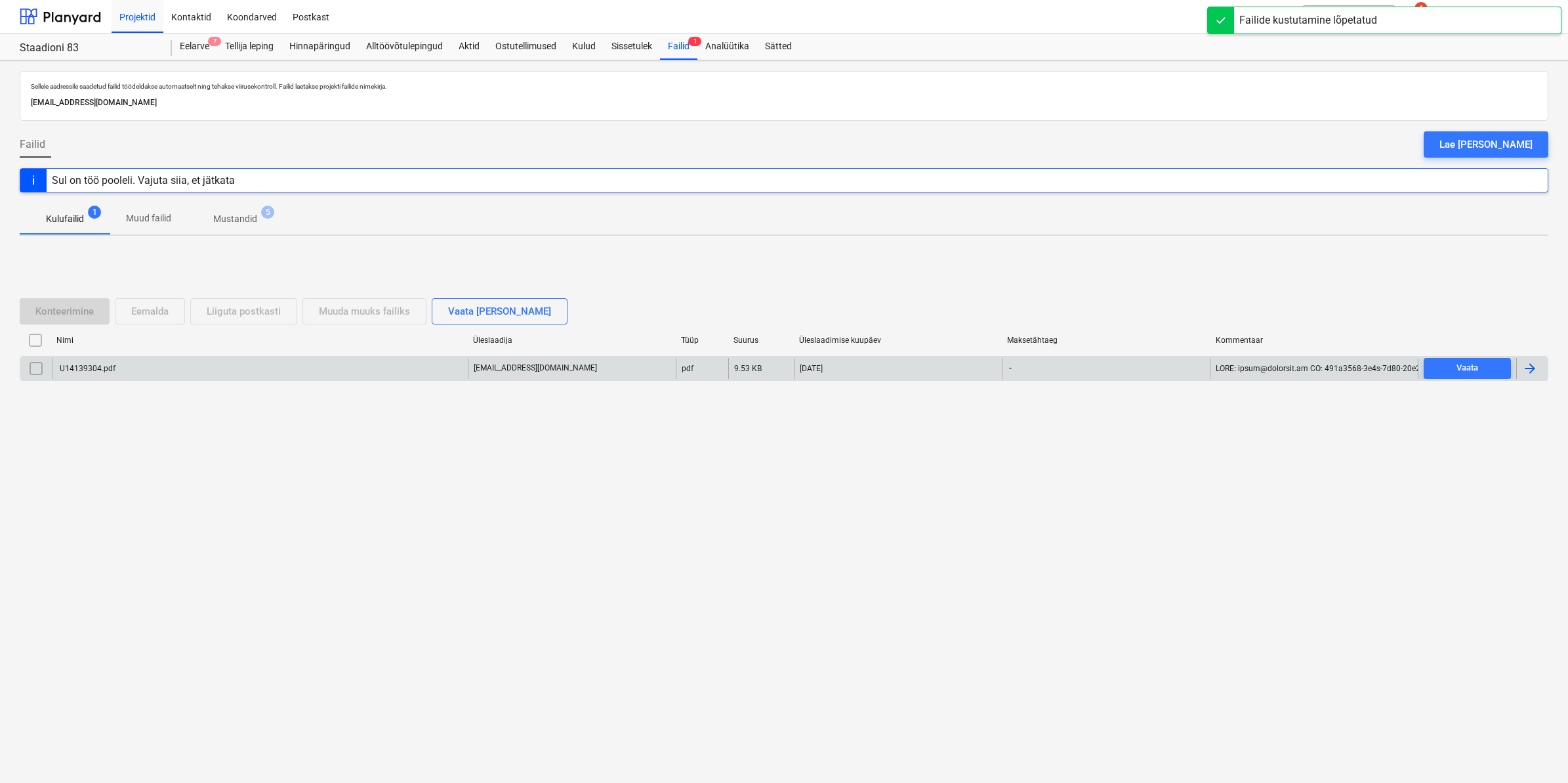
click at [89, 374] on div "U14139304.pdf" at bounding box center [260, 368] width 416 height 21
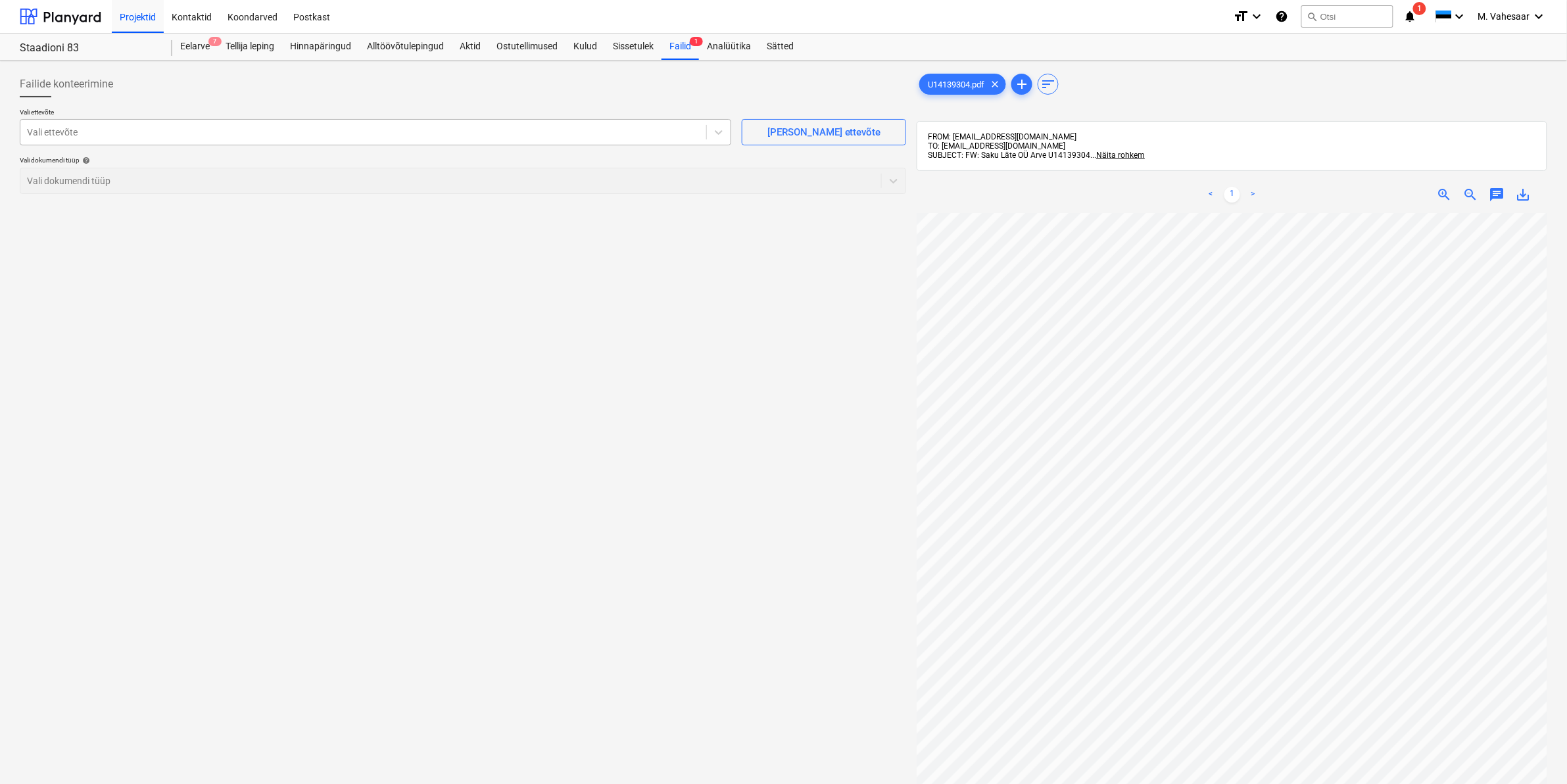
click at [225, 130] on div at bounding box center [363, 132] width 673 height 13
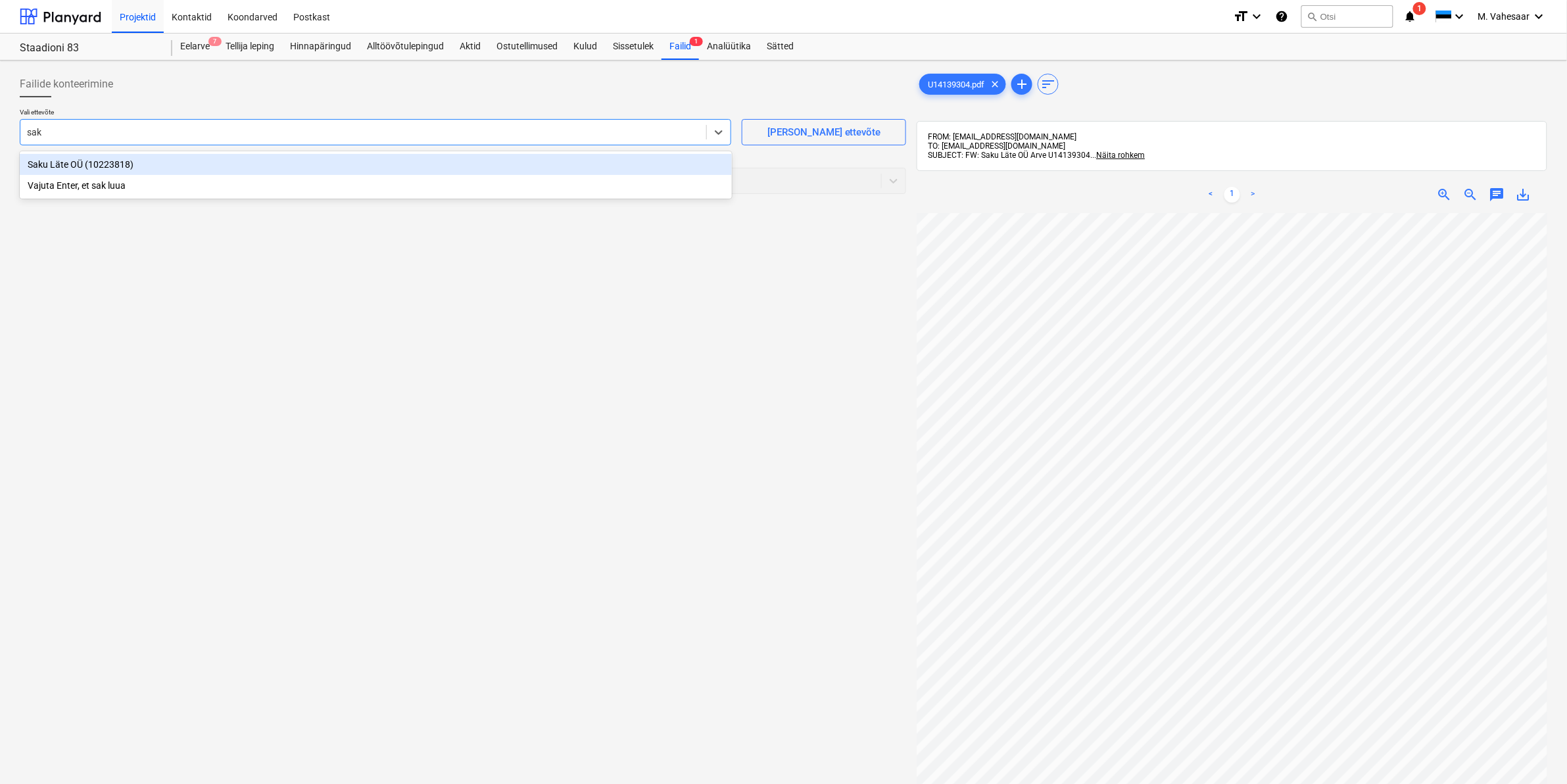
type input "saku"
click at [136, 166] on div "Saku Läte OÜ (10223818)" at bounding box center [376, 164] width 712 height 21
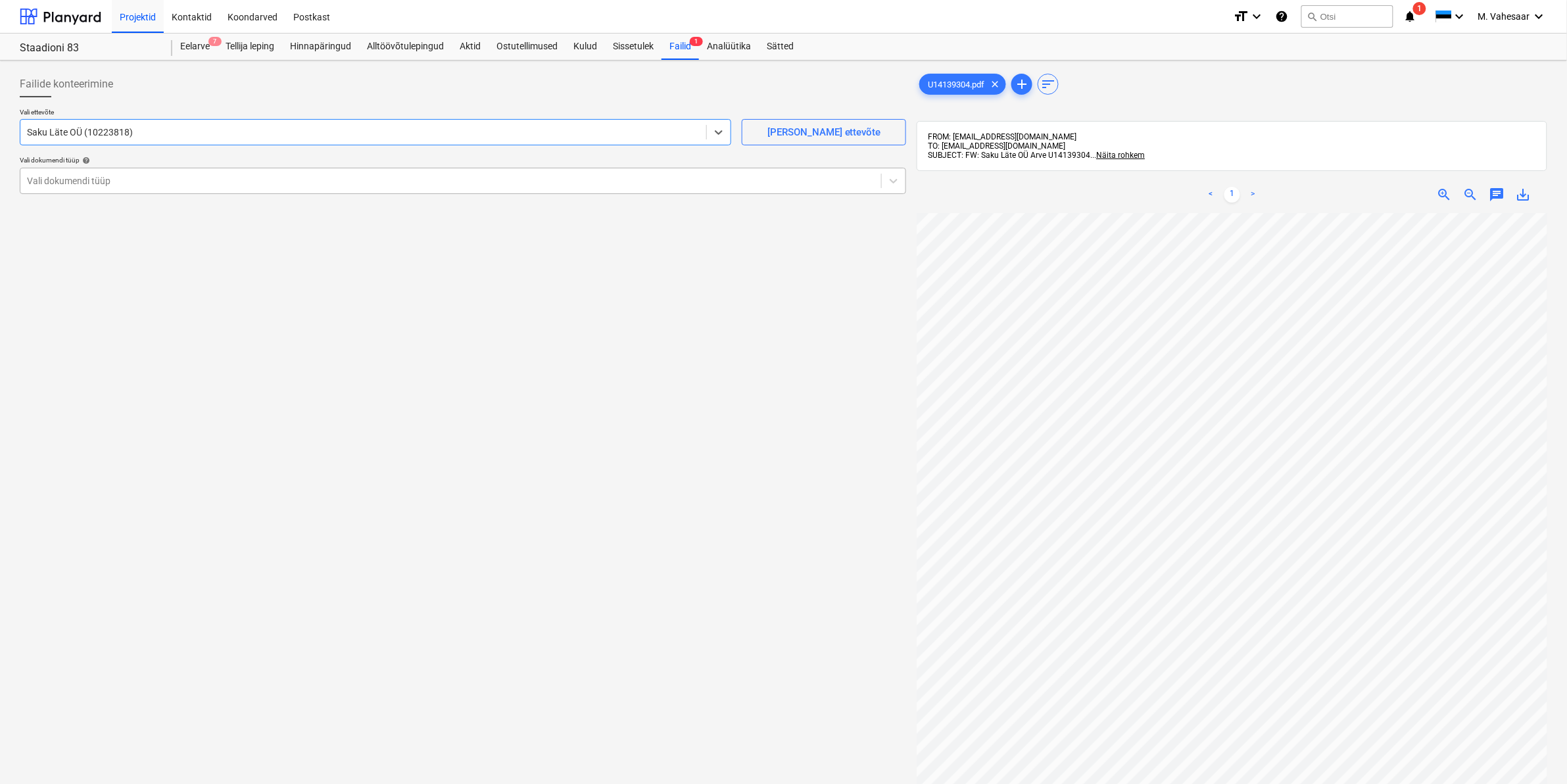
click at [87, 181] on div at bounding box center [451, 181] width 847 height 13
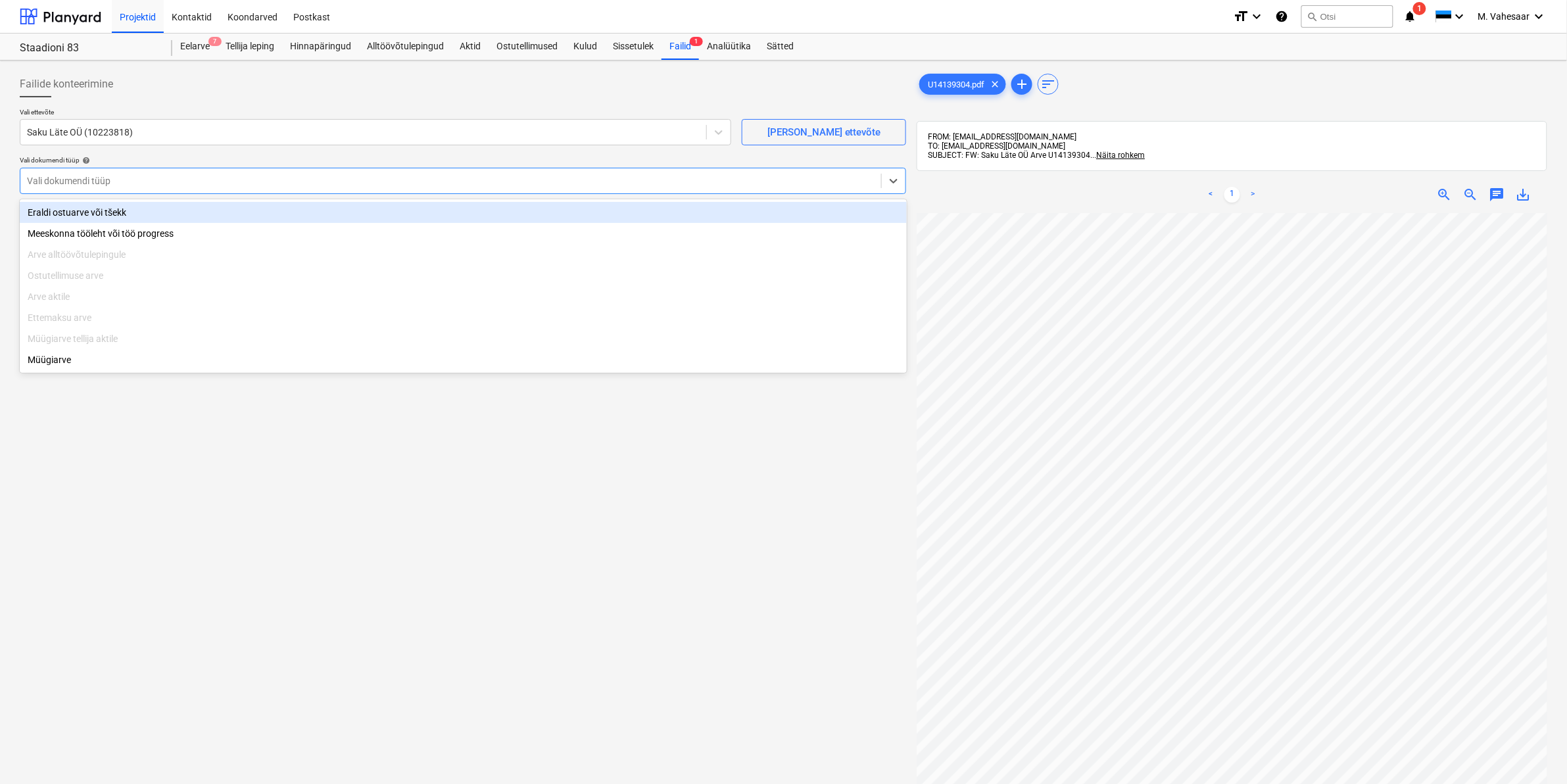
click at [46, 208] on div "Eraldi ostuarve või tšekk" at bounding box center [463, 212] width 887 height 21
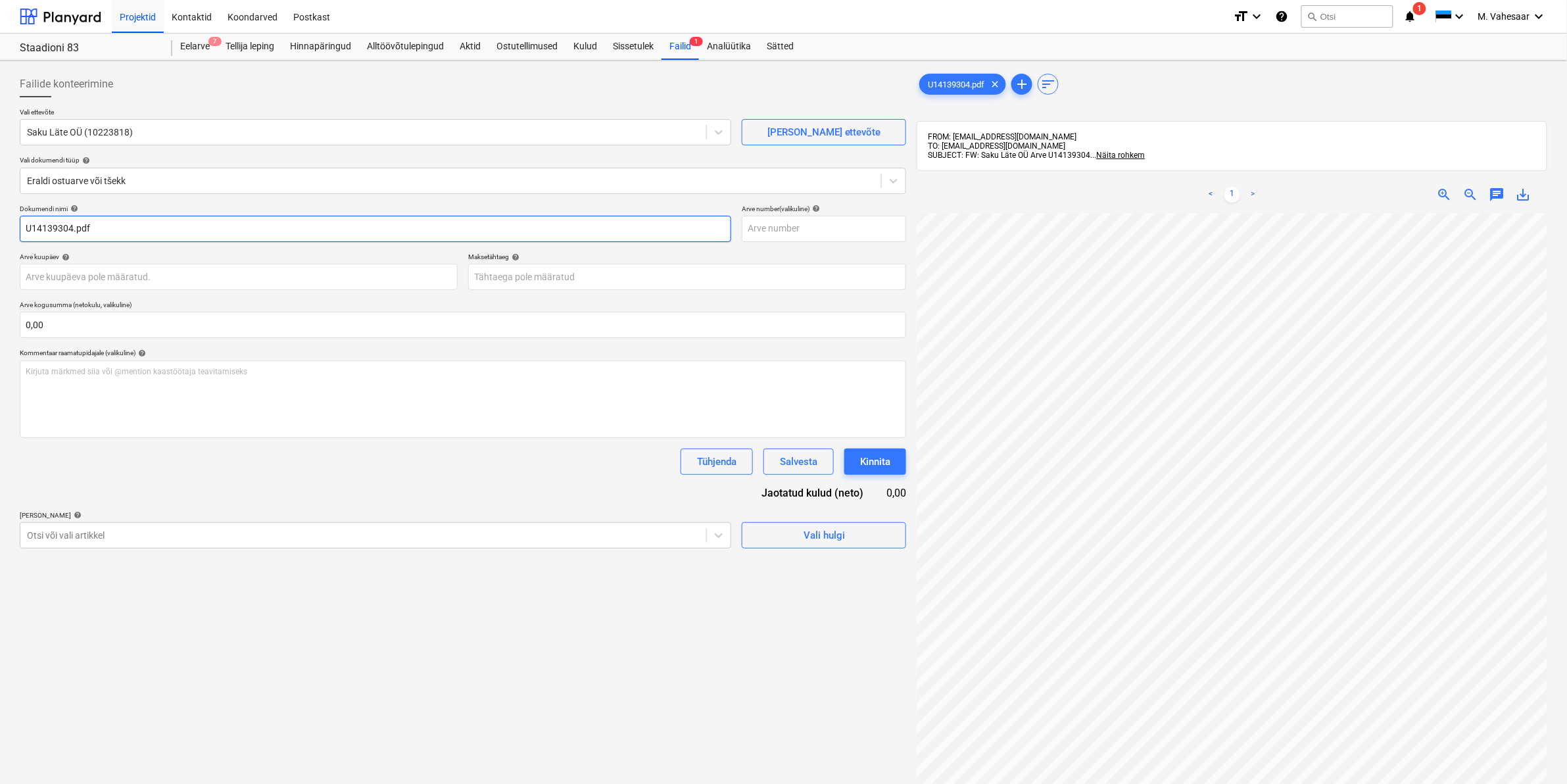
click at [26, 228] on input "U14139304.pdf" at bounding box center [376, 229] width 712 height 26
type input "Saku Läte arve U14139304.pdf"
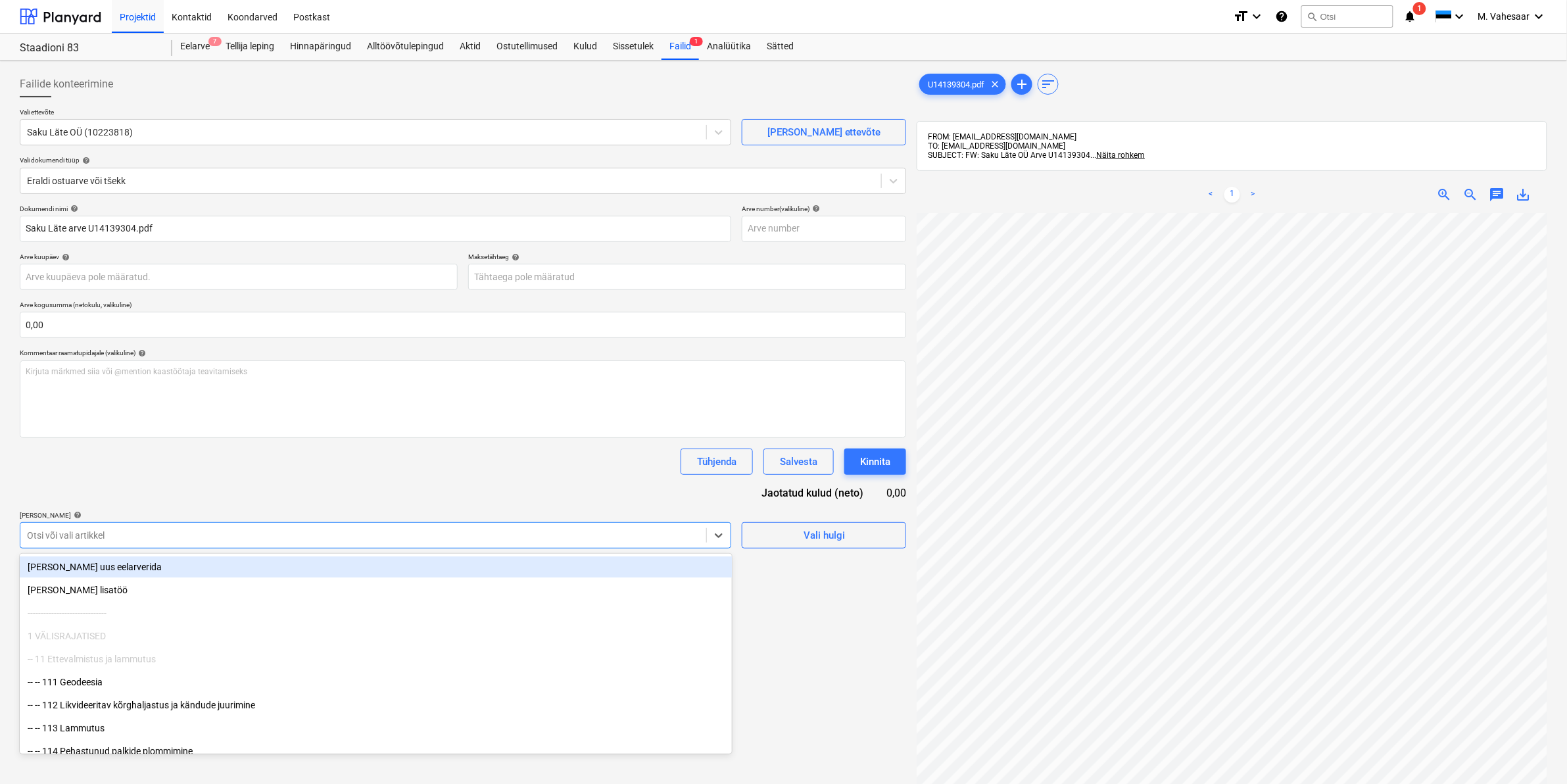
click at [123, 540] on div at bounding box center [363, 535] width 673 height 13
type input "911"
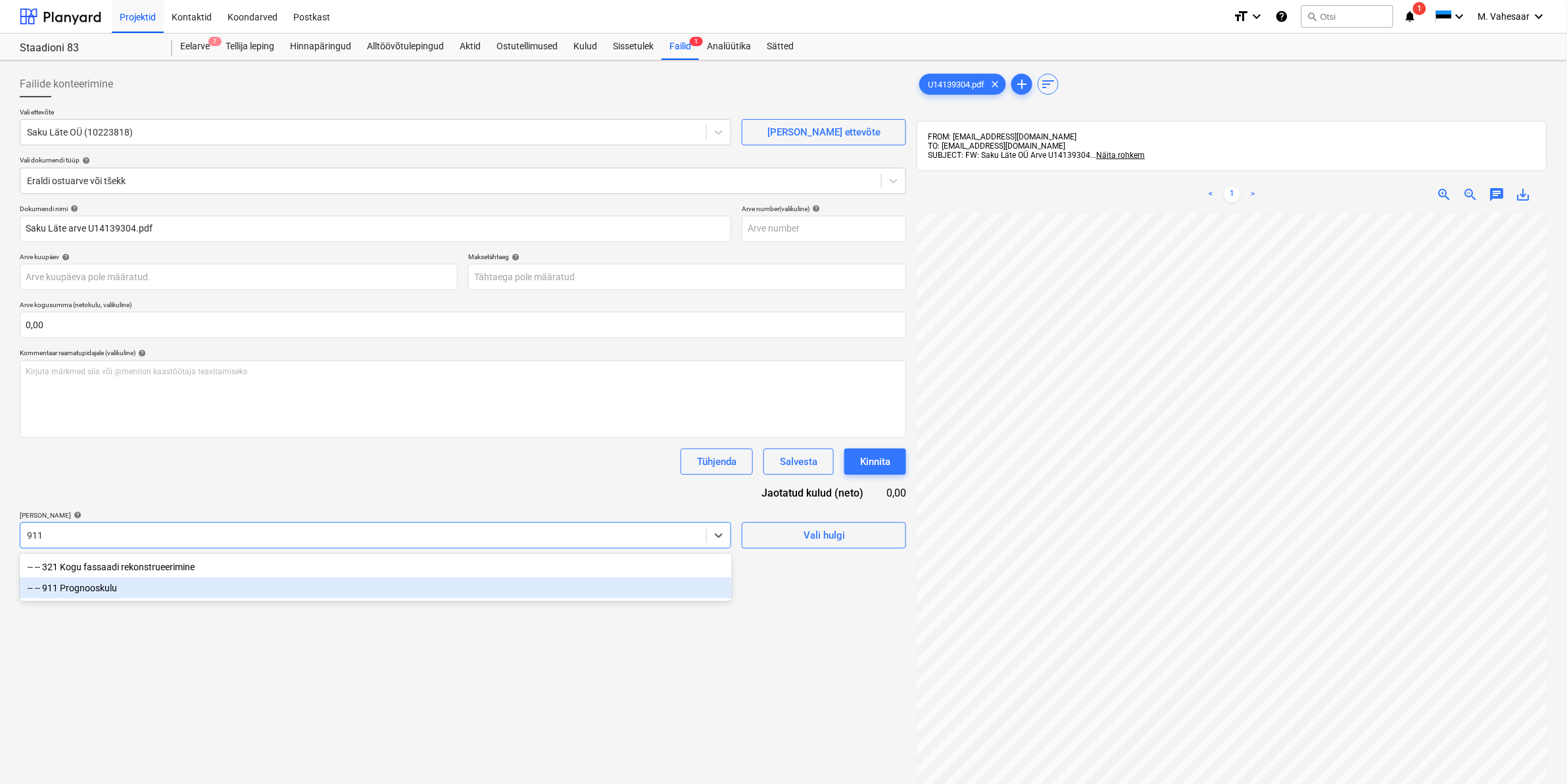
click at [114, 583] on div "-- -- 911 Prognooskulu" at bounding box center [376, 588] width 712 height 21
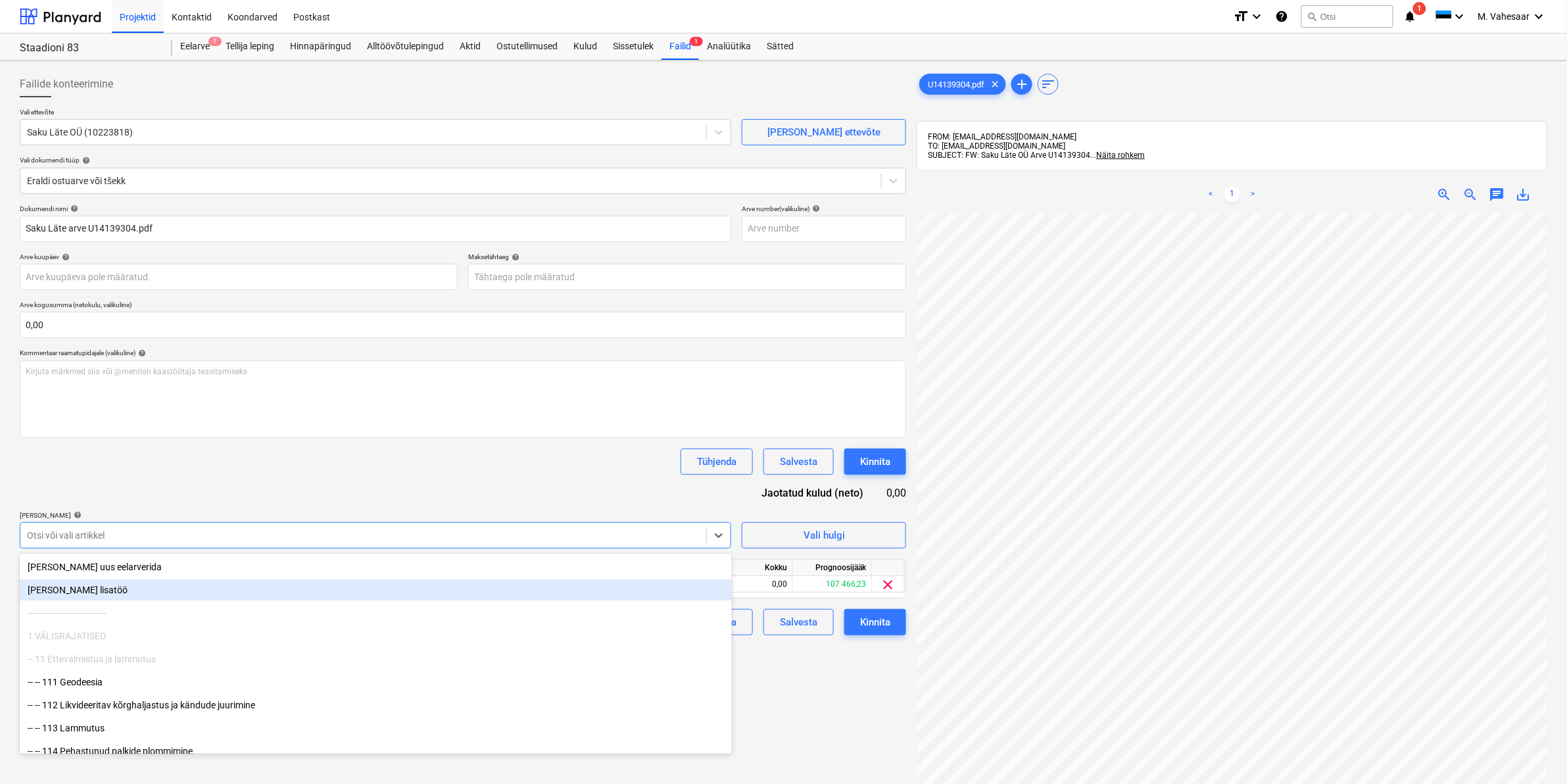
click at [825, 705] on div "Failide konteerimine Vali ettevõte Saku Läte OÜ (10223818) [PERSON_NAME] uus et…" at bounding box center [464, 515] width 898 height 899
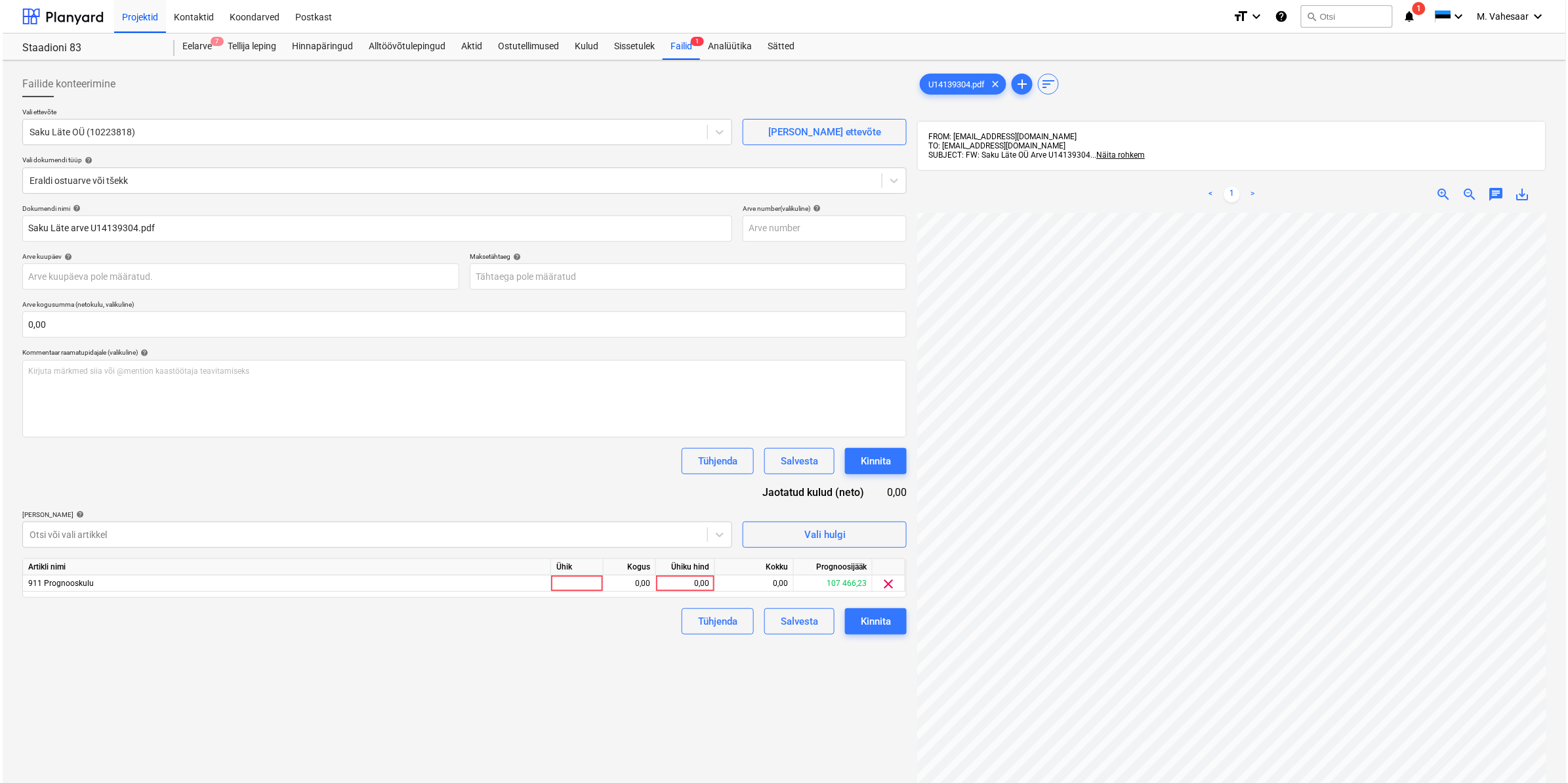
scroll to position [0, 158]
click at [674, 579] on div "0,00" at bounding box center [683, 583] width 48 height 17
type input "128,89"
click at [621, 665] on div "Failide konteerimine Vali ettevõte Saku Läte OÜ (10223818) [PERSON_NAME] uus et…" at bounding box center [463, 515] width 895 height 898
click at [874, 625] on div "Kinnita" at bounding box center [873, 621] width 31 height 17
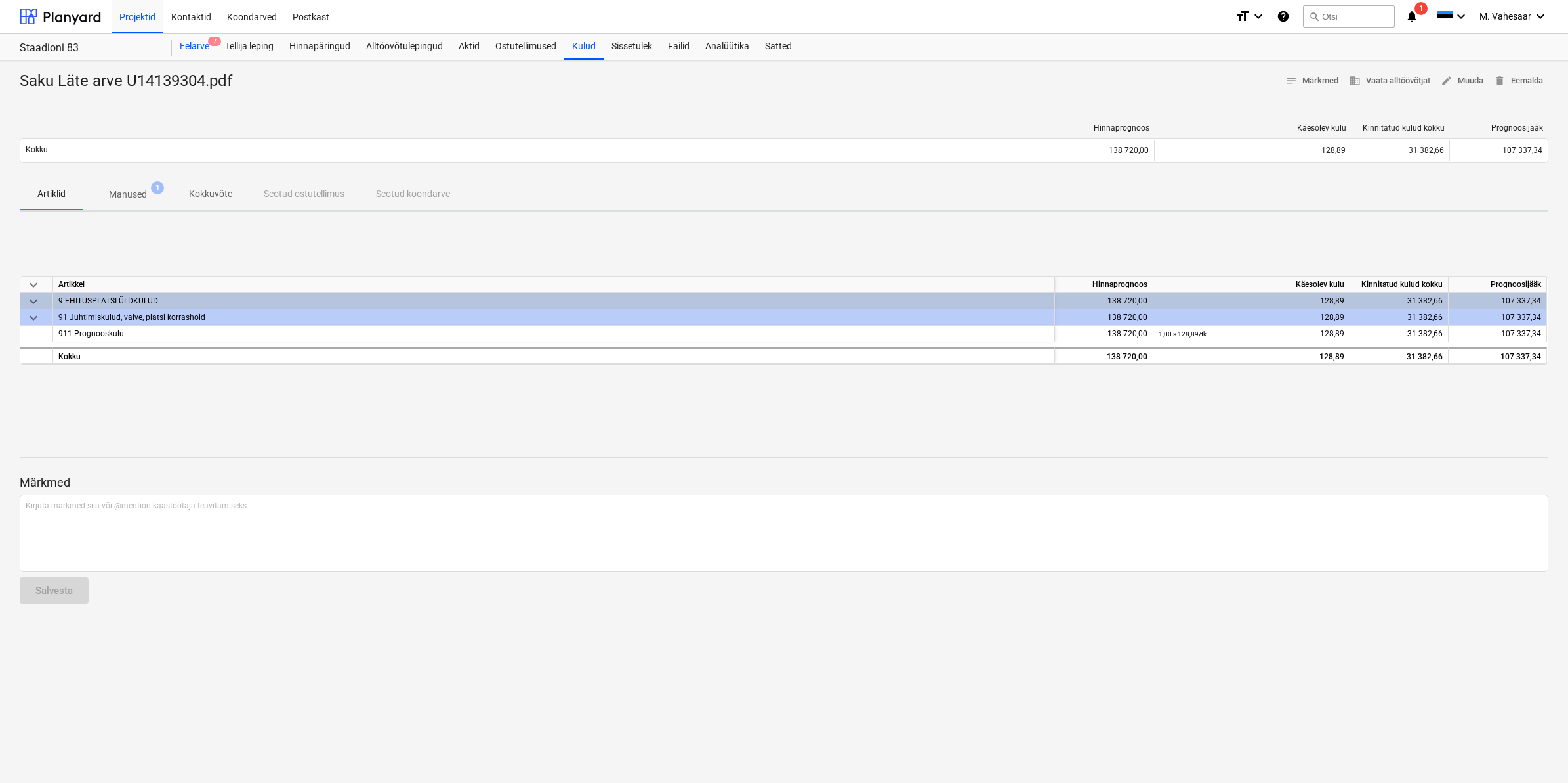
click at [184, 48] on div "Eelarve 7" at bounding box center [194, 46] width 45 height 26
